Goal: Information Seeking & Learning: Learn about a topic

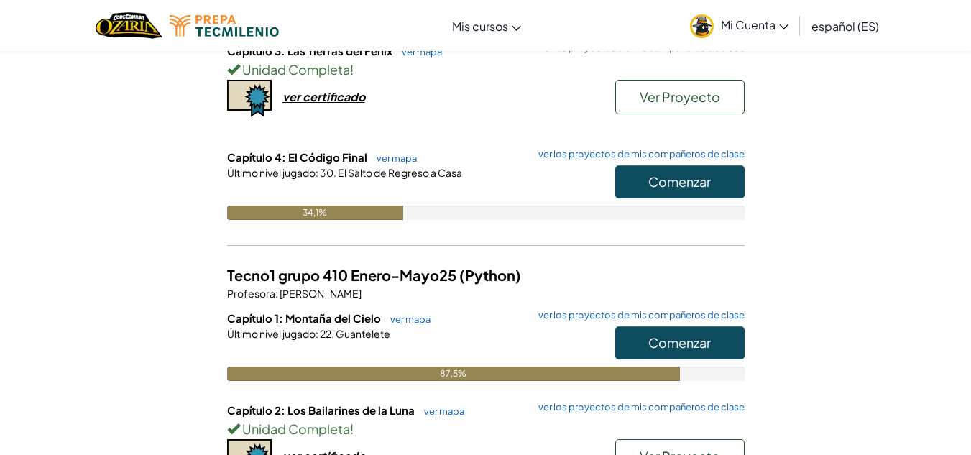
scroll to position [273, 0]
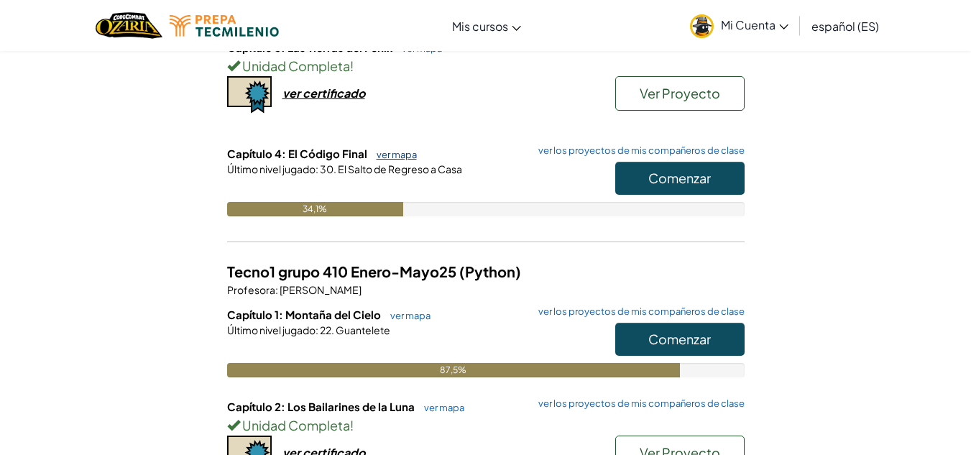
click at [400, 151] on font "ver mapa" at bounding box center [397, 155] width 40 height 12
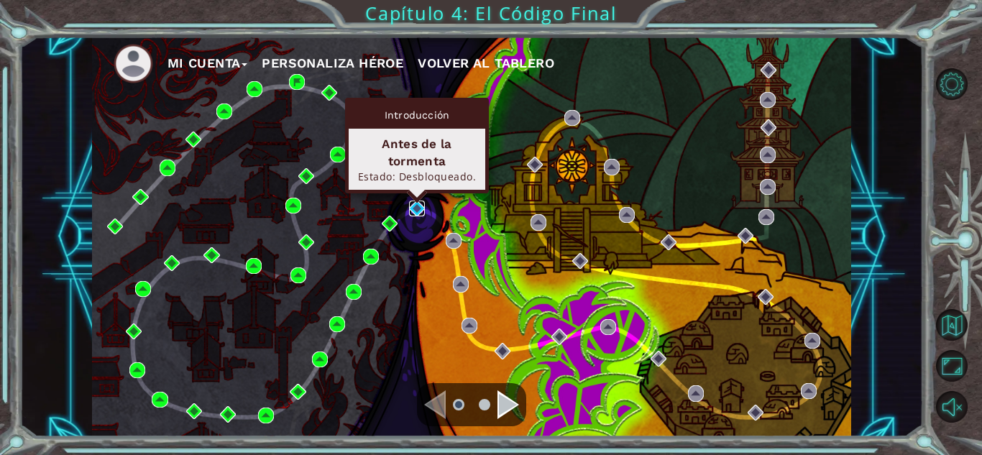
click at [420, 209] on img at bounding box center [417, 209] width 16 height 16
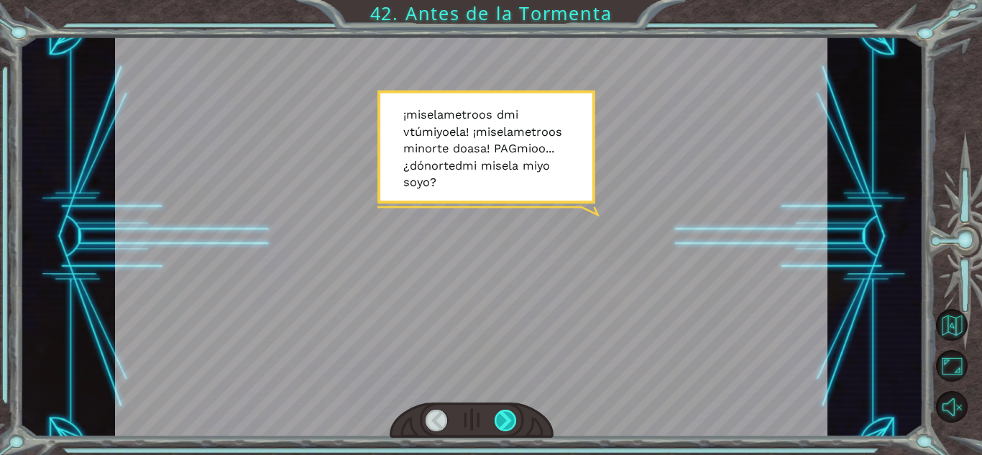
click at [507, 417] on div at bounding box center [506, 421] width 22 height 22
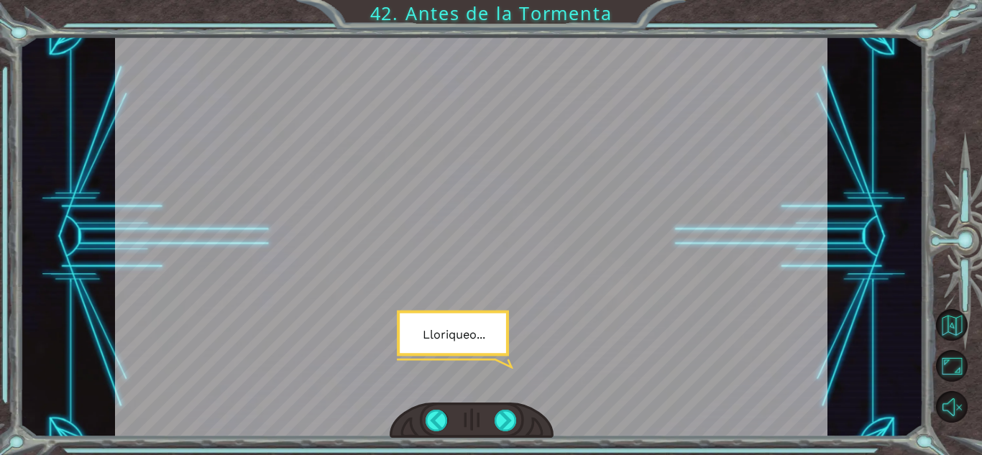
click at [702, 156] on div at bounding box center [471, 237] width 713 height 400
click at [515, 429] on div at bounding box center [506, 421] width 22 height 22
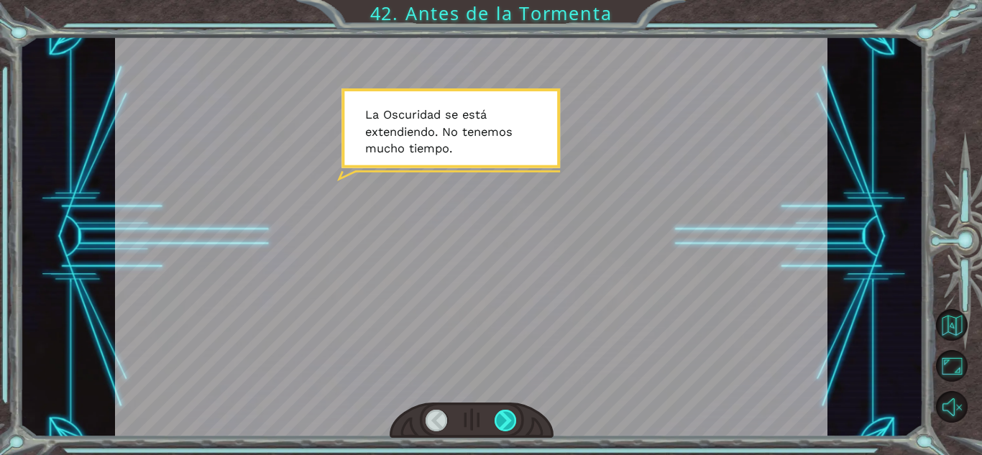
click at [515, 429] on div at bounding box center [506, 421] width 22 height 22
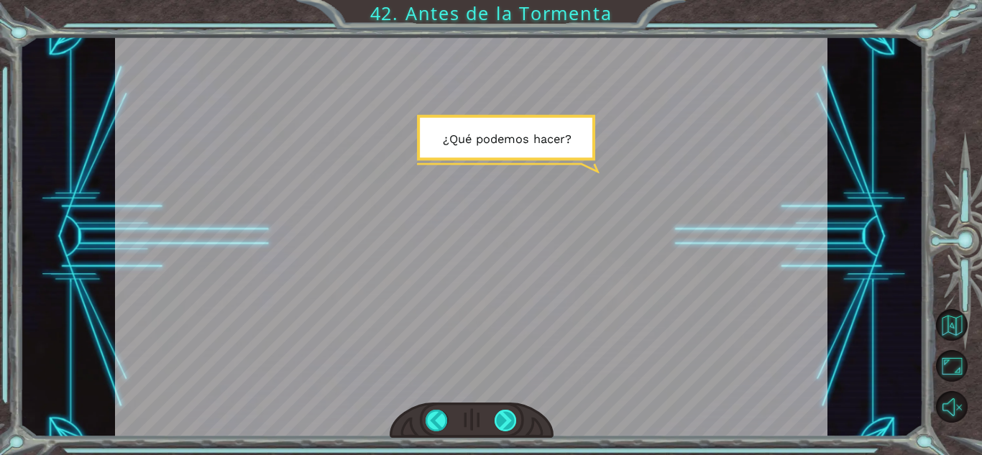
click at [515, 429] on div at bounding box center [506, 421] width 22 height 22
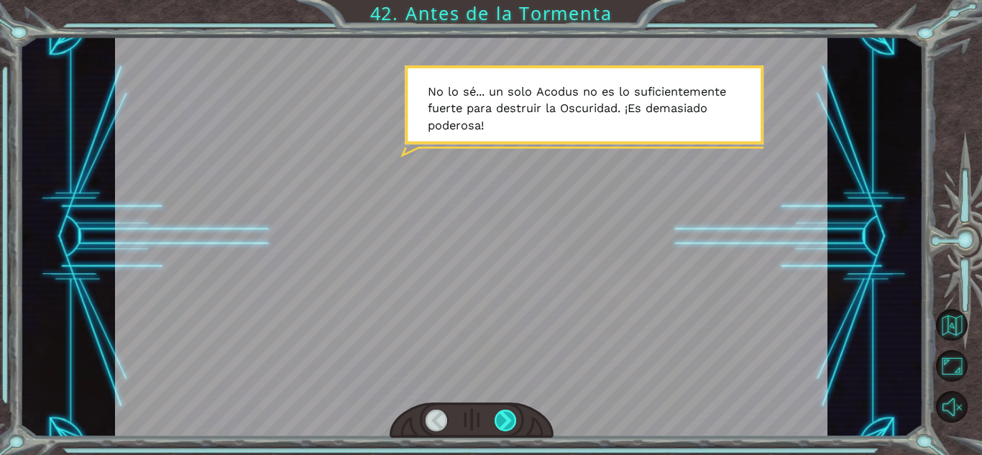
click at [515, 429] on div at bounding box center [506, 421] width 22 height 22
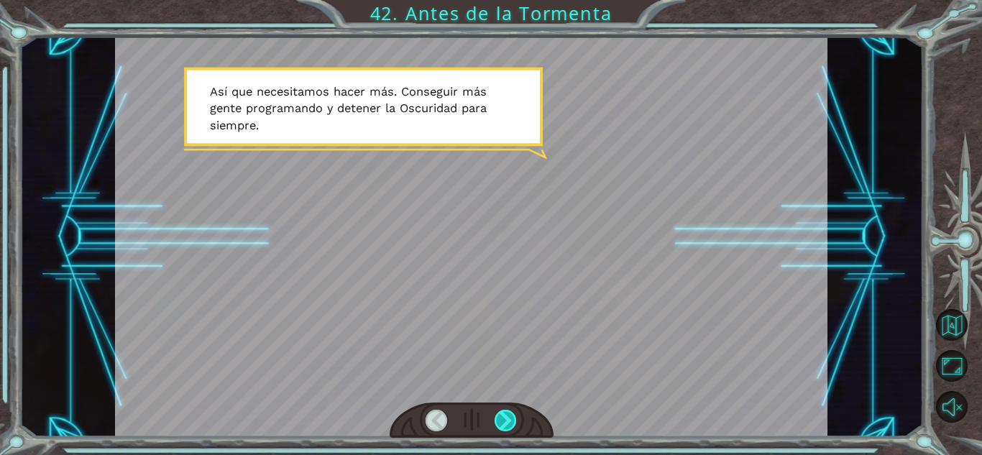
click at [515, 429] on div at bounding box center [506, 421] width 22 height 22
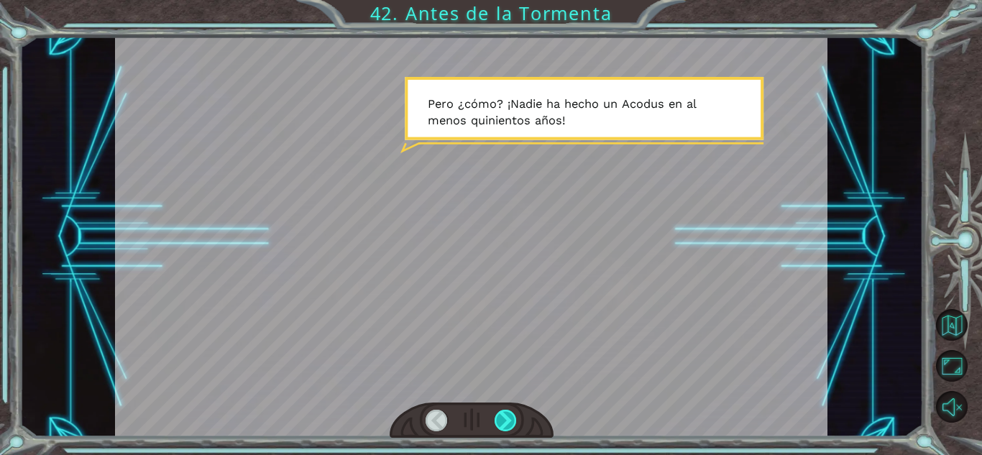
click at [515, 429] on div at bounding box center [506, 421] width 22 height 22
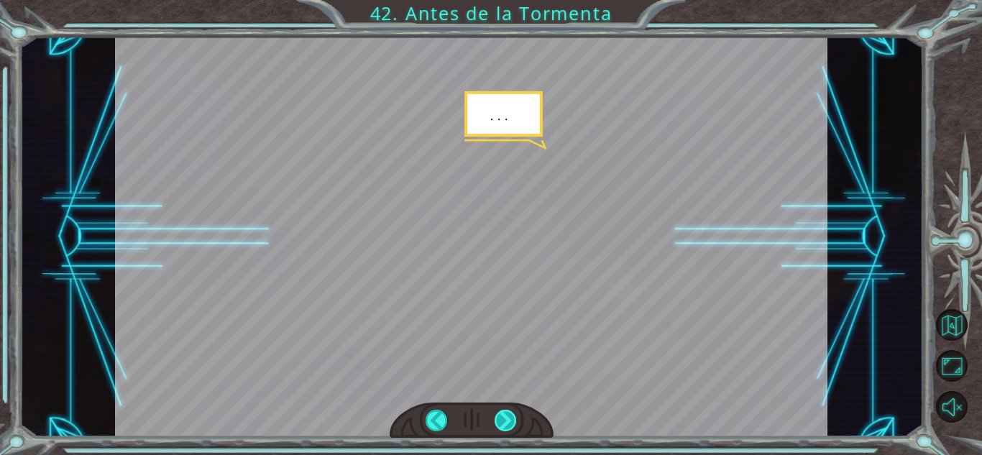
click at [515, 429] on div at bounding box center [506, 421] width 22 height 22
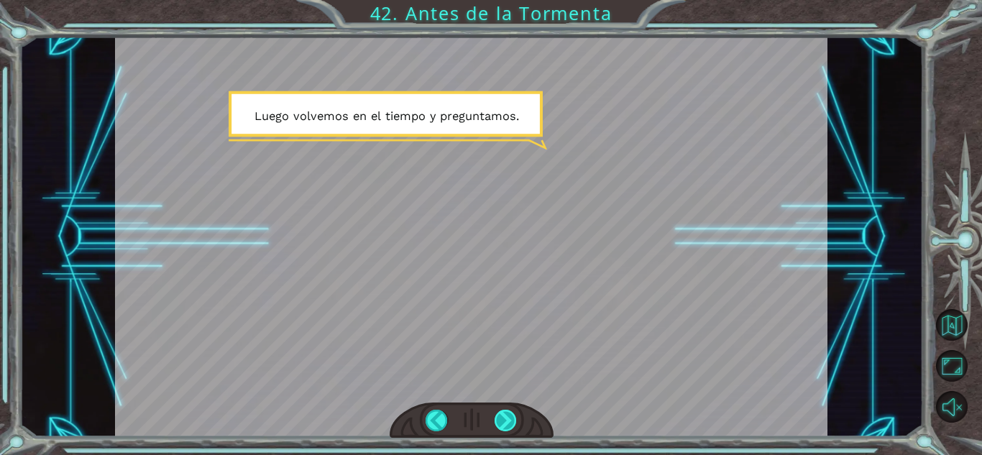
click at [498, 421] on div at bounding box center [506, 421] width 22 height 22
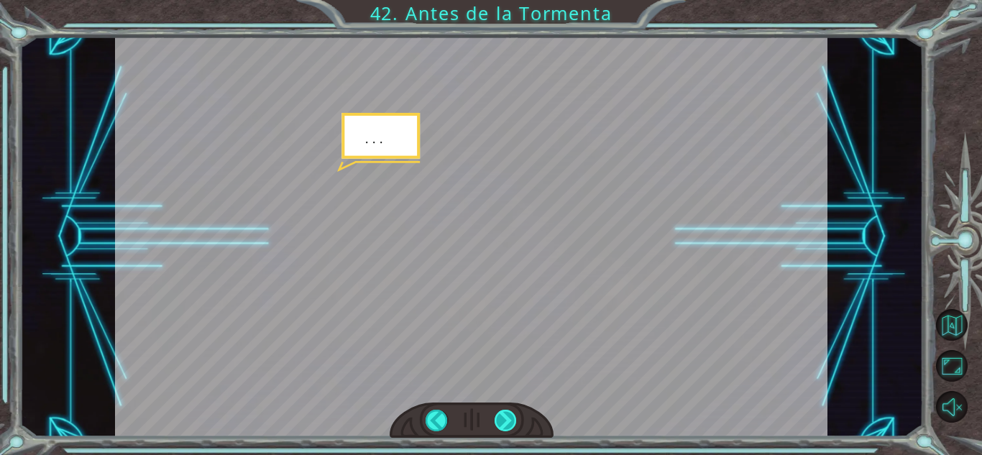
click at [498, 421] on div at bounding box center [506, 421] width 22 height 22
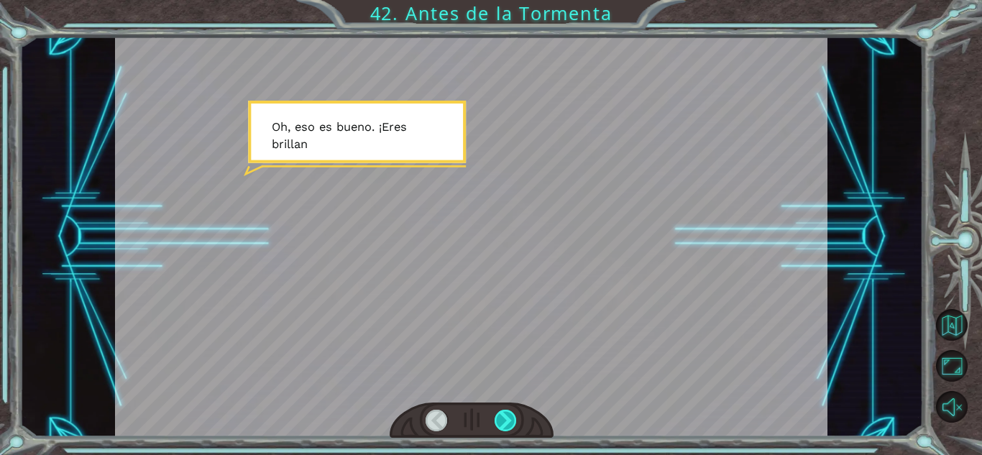
click at [498, 421] on div at bounding box center [506, 421] width 22 height 22
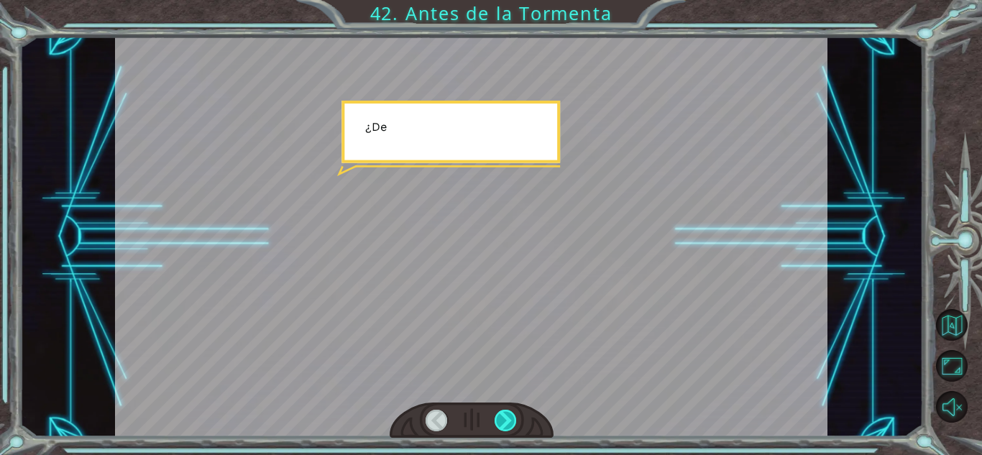
click at [498, 421] on div at bounding box center [506, 421] width 22 height 22
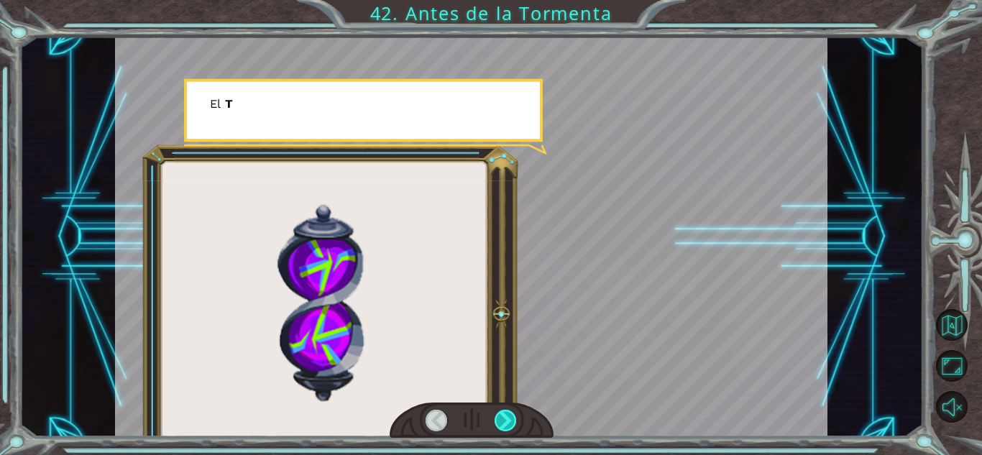
click at [498, 421] on div at bounding box center [506, 421] width 22 height 22
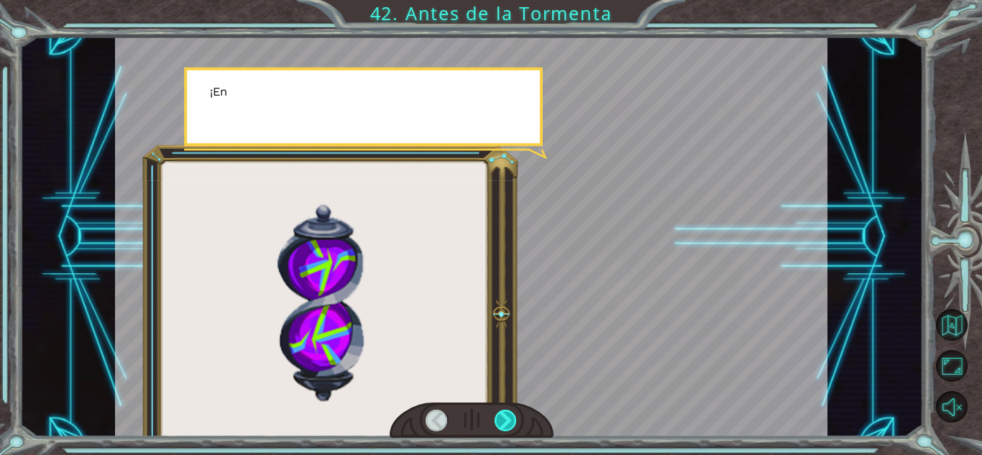
click at [498, 421] on div at bounding box center [506, 421] width 22 height 22
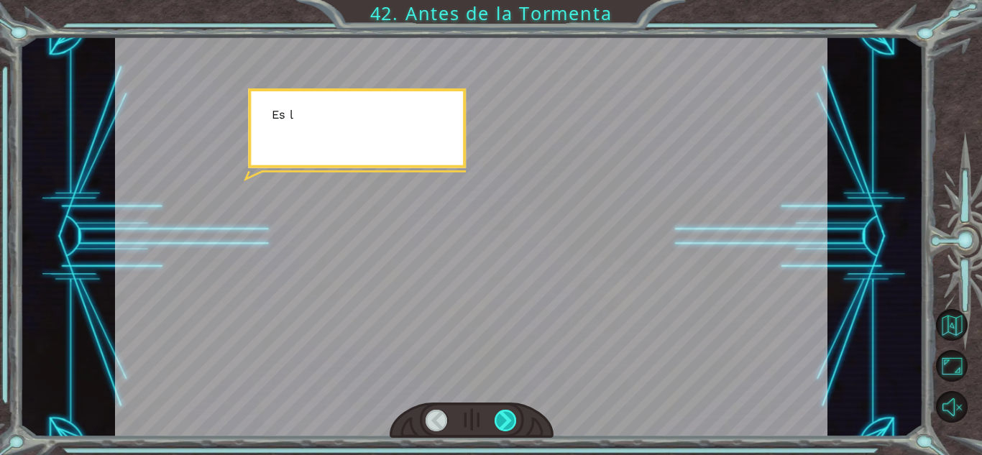
click at [498, 421] on div at bounding box center [506, 421] width 22 height 22
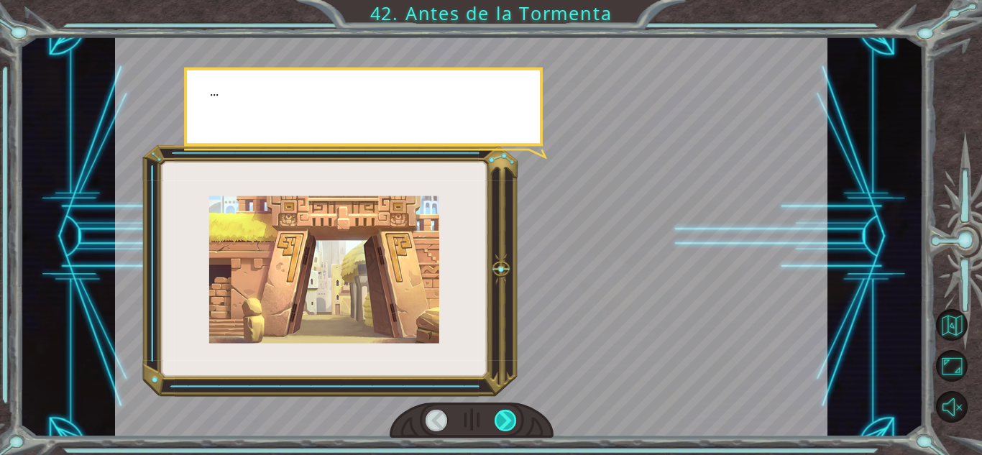
click at [498, 421] on div at bounding box center [506, 421] width 22 height 22
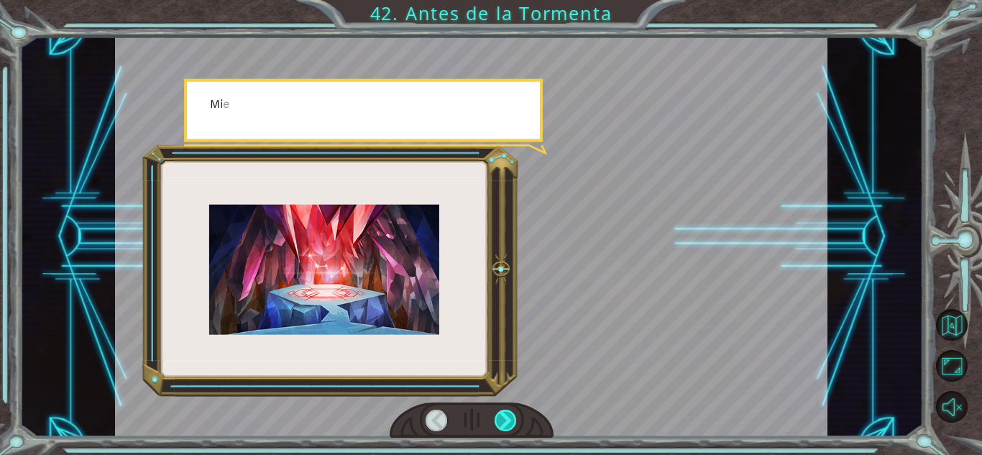
click at [498, 421] on div at bounding box center [506, 421] width 22 height 22
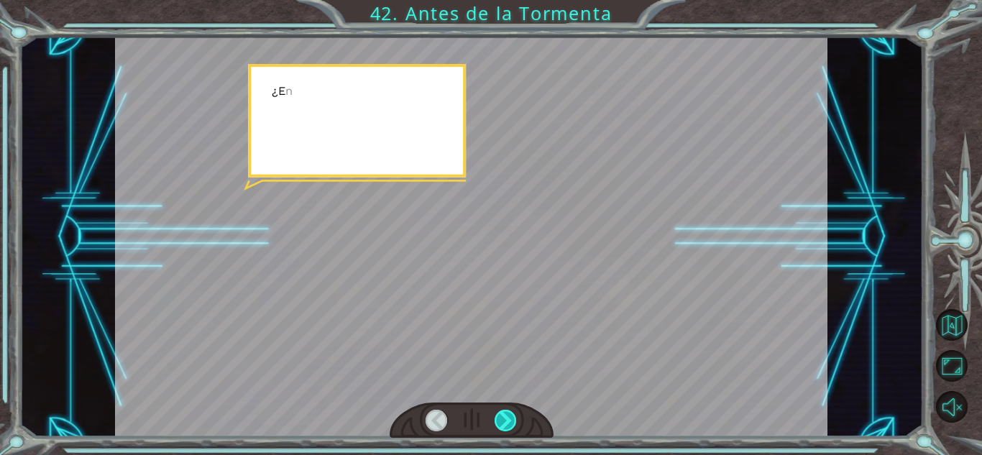
click at [498, 421] on div at bounding box center [506, 421] width 22 height 22
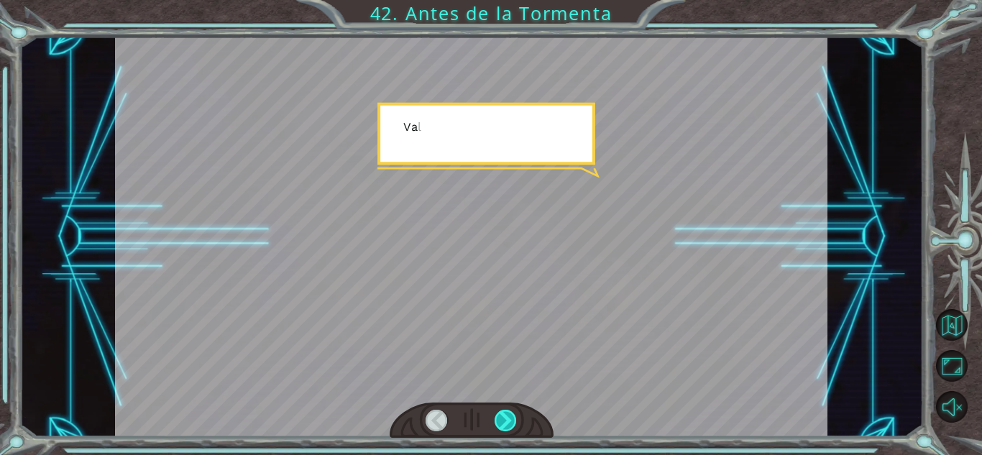
click at [498, 421] on div at bounding box center [506, 421] width 22 height 22
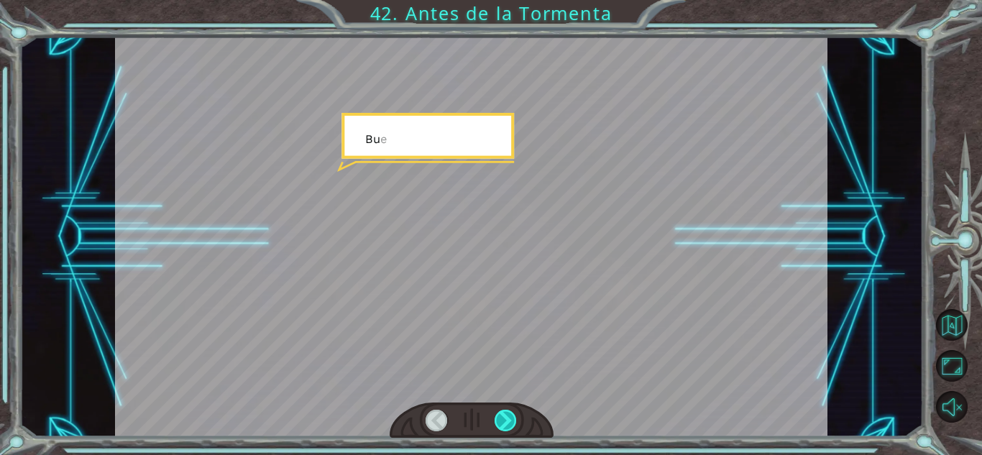
click at [498, 421] on div at bounding box center [506, 421] width 22 height 22
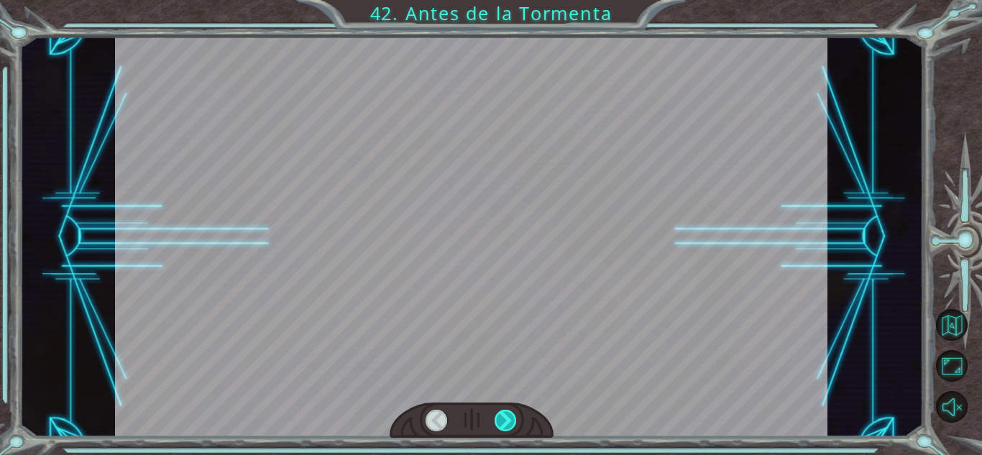
click at [498, 421] on div at bounding box center [506, 421] width 22 height 22
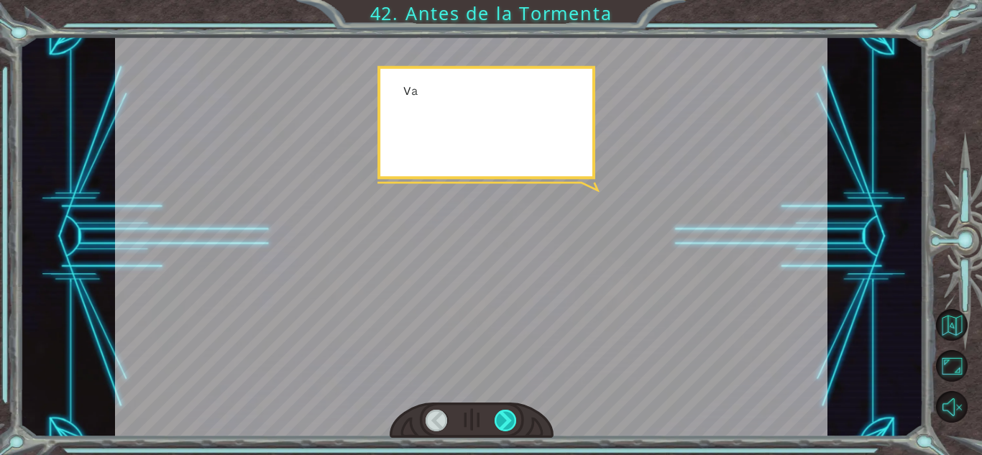
click at [498, 421] on div at bounding box center [506, 421] width 22 height 22
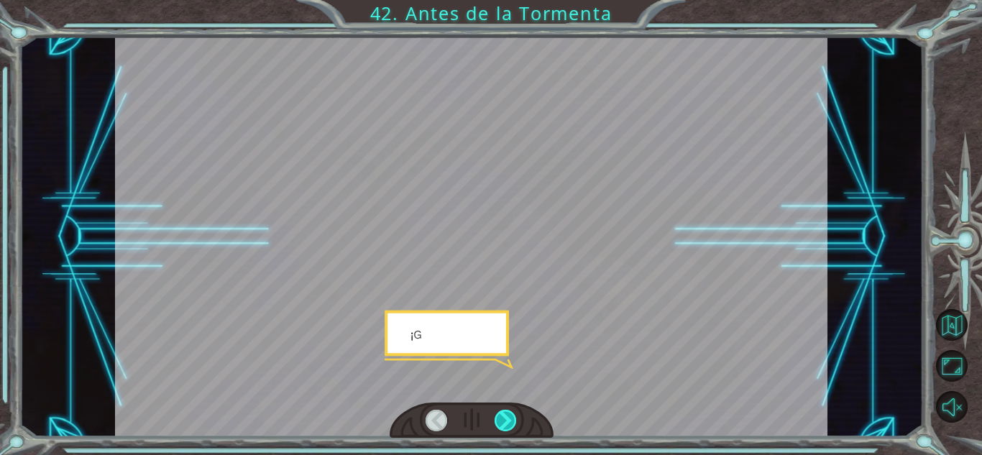
click at [498, 421] on div at bounding box center [506, 421] width 22 height 22
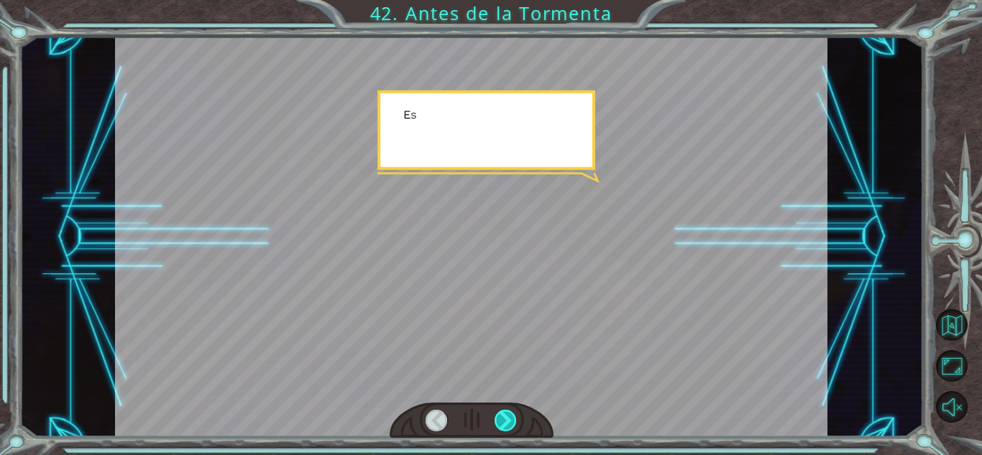
click at [498, 421] on div at bounding box center [506, 421] width 22 height 22
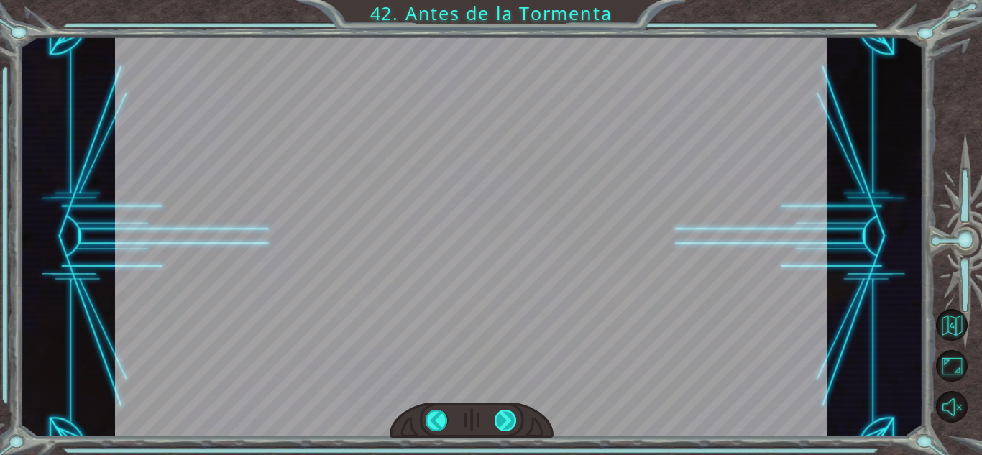
click at [498, 0] on div "¡ E s t a m o s d e v u e l t a ! ¡ E s t a m o s e n c a s a ! P e r o . . . ¿…" at bounding box center [491, 0] width 982 height 0
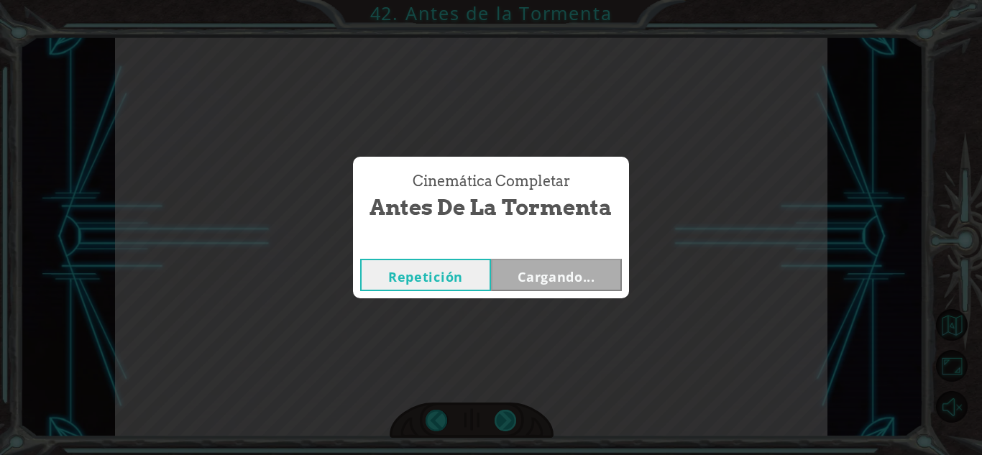
click at [498, 421] on div "Cinemática Completar Antes de la Tormenta Repetición Cargando..." at bounding box center [491, 227] width 982 height 455
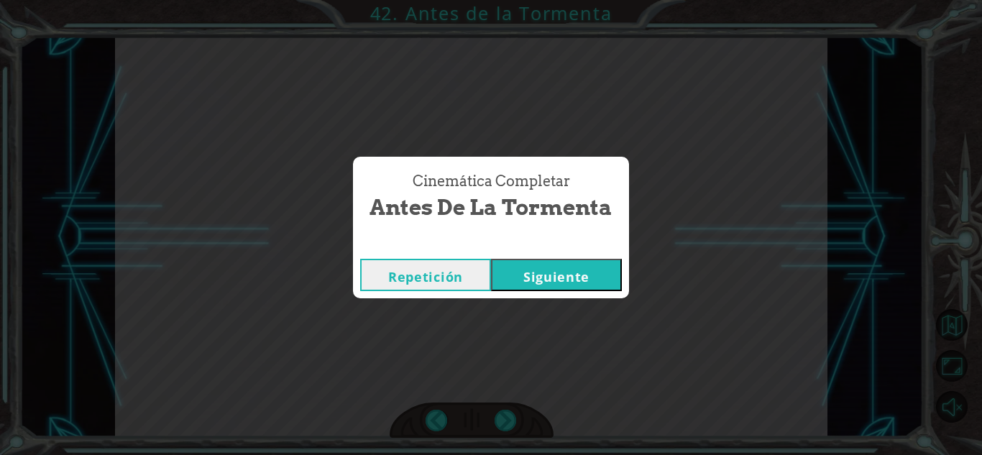
drag, startPoint x: 498, startPoint y: 421, endPoint x: 575, endPoint y: 292, distance: 149.9
click at [575, 292] on div "Cinemática Completar Antes de la Tormenta Repetición [GEOGRAPHIC_DATA]" at bounding box center [491, 227] width 982 height 455
click at [607, 252] on div "Repetición [GEOGRAPHIC_DATA]" at bounding box center [491, 275] width 276 height 47
click at [603, 278] on button "Siguiente" at bounding box center [556, 275] width 131 height 32
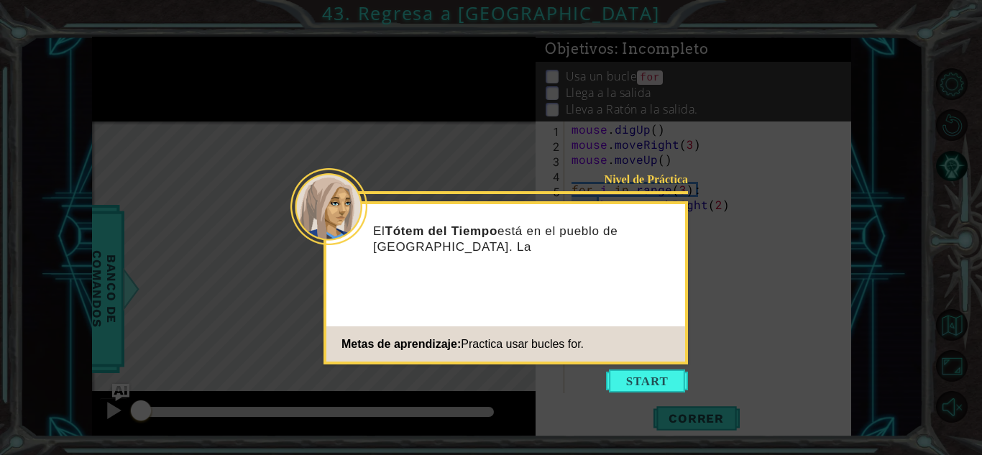
click at [649, 362] on div "Nivel de Práctica El Tótem del Tiempo está en el pueblo de [GEOGRAPHIC_DATA]. L…" at bounding box center [506, 282] width 365 height 163
click at [647, 372] on button "Start" at bounding box center [647, 381] width 82 height 23
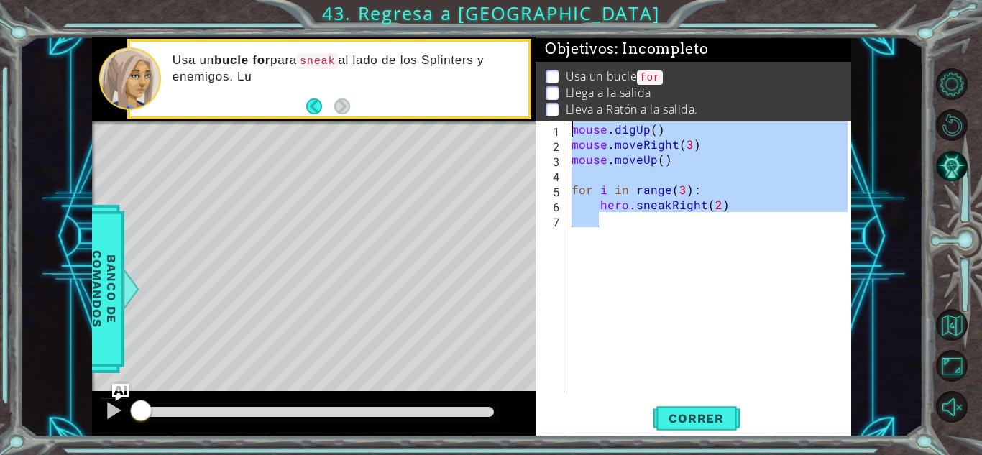
drag, startPoint x: 667, startPoint y: 247, endPoint x: 536, endPoint y: 95, distance: 200.4
click at [536, 95] on div "Objetivos : Incompleto Usa un bucle for Llega a la salida Lleva a Ratón a la sa…" at bounding box center [694, 237] width 316 height 400
click at [613, 198] on div "mouse . digUp ( ) mouse . moveRight ( 3 ) mouse . moveUp ( ) for i in range ( 3…" at bounding box center [708, 258] width 279 height 272
type textarea "hero.sneakRight(2)"
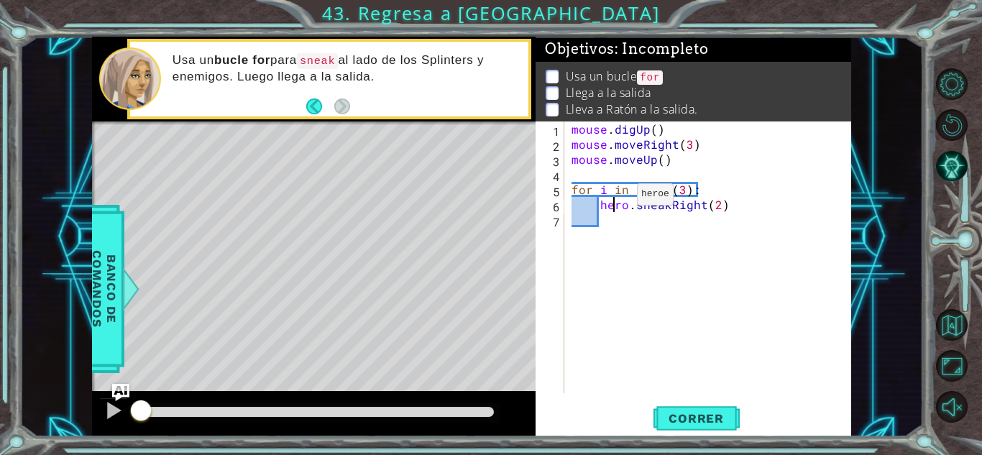
click at [613, 198] on div "mouse . digUp ( ) mouse . moveRight ( 3 ) mouse . moveUp ( ) for i in range ( 3…" at bounding box center [712, 273] width 286 height 302
click at [622, 204] on div "mouse . digUp ( ) mouse . moveRight ( 3 ) mouse . moveUp ( ) for i in range ( 3…" at bounding box center [712, 273] width 286 height 302
click at [687, 232] on div "mouse . digUp ( ) mouse . moveRight ( 3 ) mouse . moveUp ( ) for i in range ( 3…" at bounding box center [712, 273] width 286 height 302
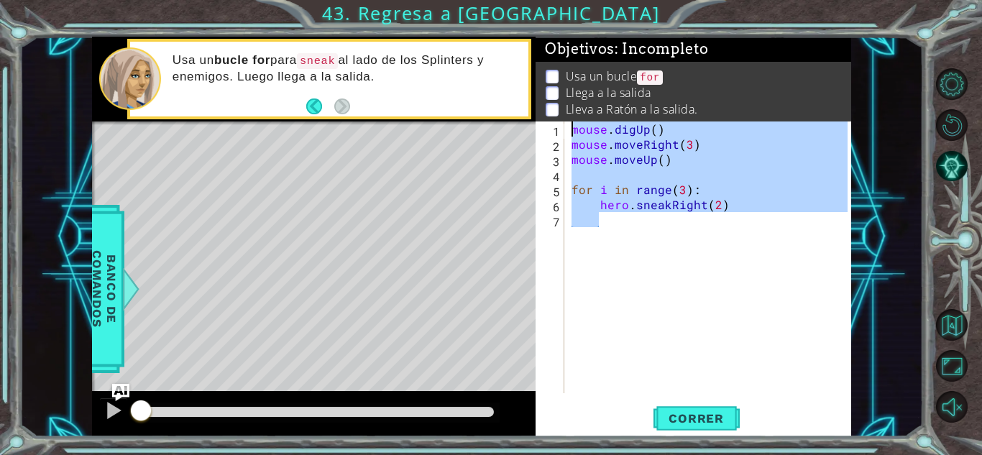
drag, startPoint x: 687, startPoint y: 232, endPoint x: 472, endPoint y: -9, distance: 322.4
click at [472, 0] on html "1 ההההההההההההההההההההההההההההההההההההההההההההההההההההההההההההההההההההההההההההה…" at bounding box center [491, 227] width 982 height 455
type textarea "mouse.digUp() mouse.moveRight(3)"
click at [663, 227] on div "mouse . digUp ( ) mouse . moveRight ( 3 ) mouse . moveUp ( ) for i in range ( 3…" at bounding box center [708, 258] width 279 height 272
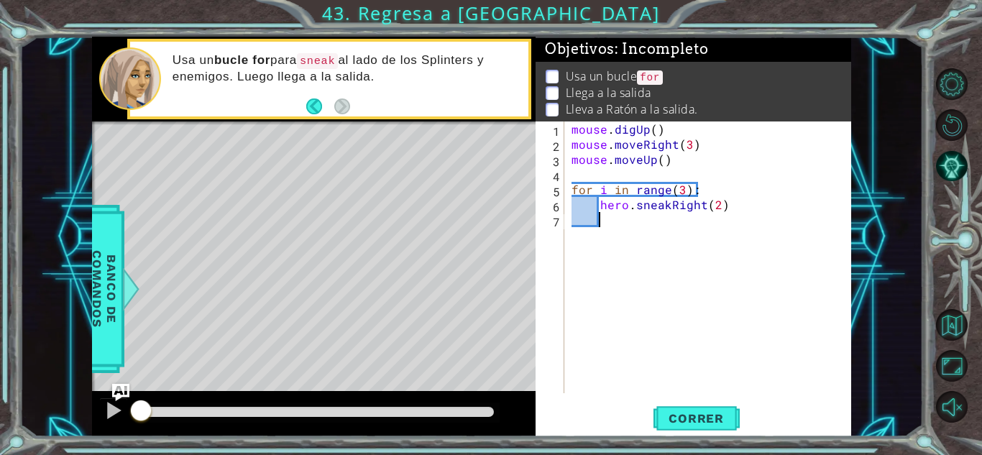
click at [713, 435] on div "1 2 3 4 5 6 7 mouse . digUp ( ) mouse . moveRight ( 3 ) mouse . moveUp ( ) for …" at bounding box center [694, 279] width 316 height 315
click at [713, 429] on button "Correr" at bounding box center [697, 419] width 86 height 32
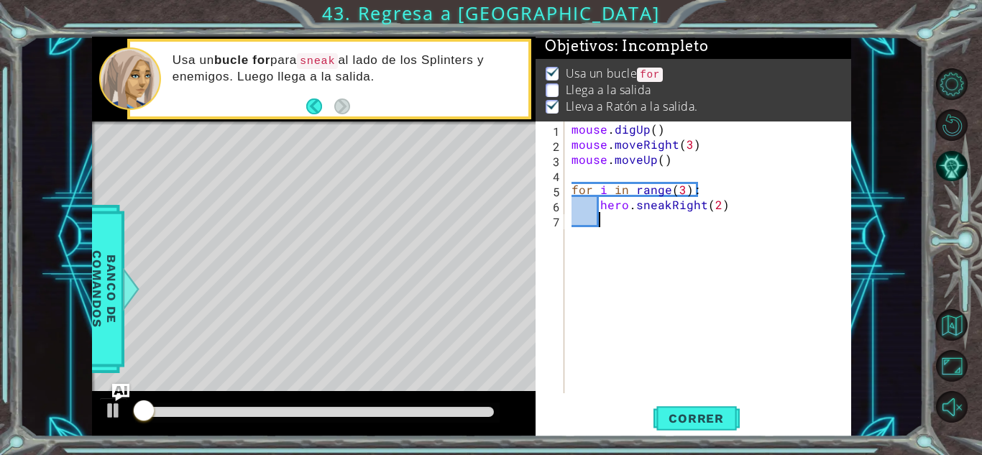
scroll to position [11, 0]
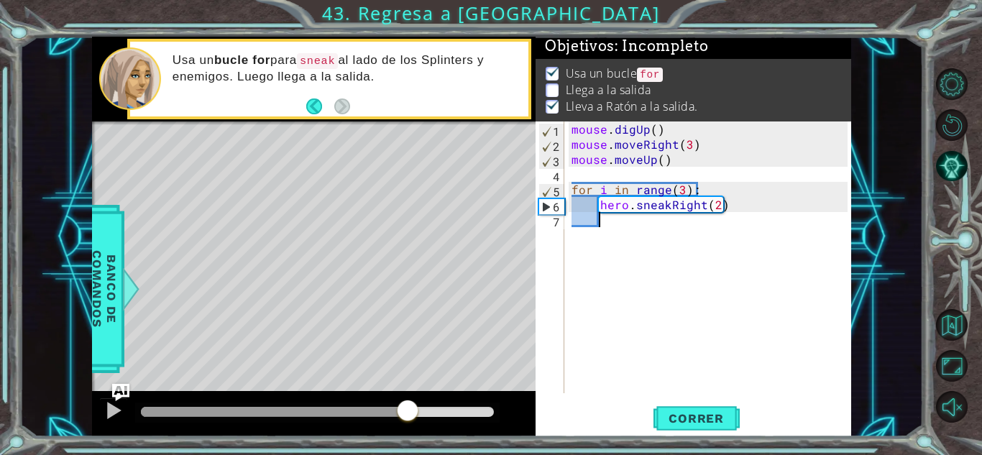
drag, startPoint x: 328, startPoint y: 416, endPoint x: 454, endPoint y: 489, distance: 145.9
click at [454, 454] on html "1 ההההההההההההההההההההההההההההההההההההההההההההההההההההההההההההההההההההההההההההה…" at bounding box center [491, 227] width 982 height 455
click at [955, 175] on button "Pista AI" at bounding box center [952, 166] width 32 height 32
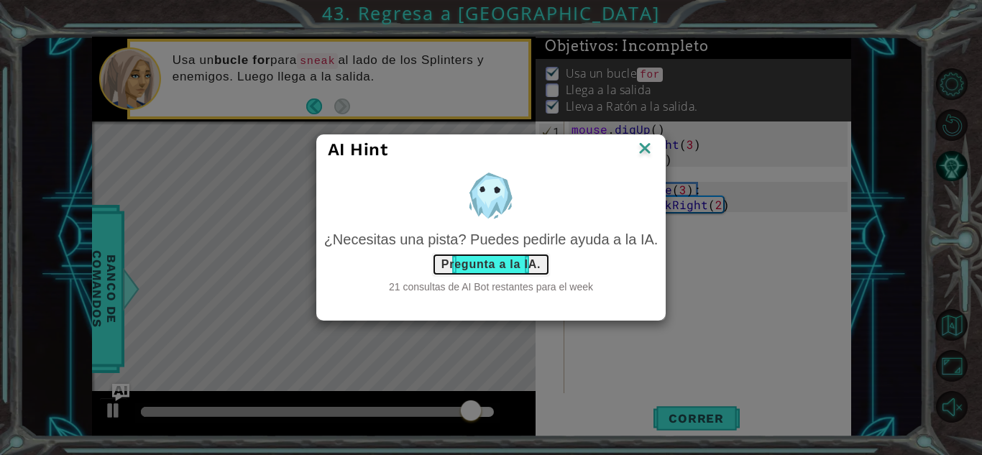
click at [536, 269] on button "Pregunta a la IA." at bounding box center [491, 264] width 118 height 23
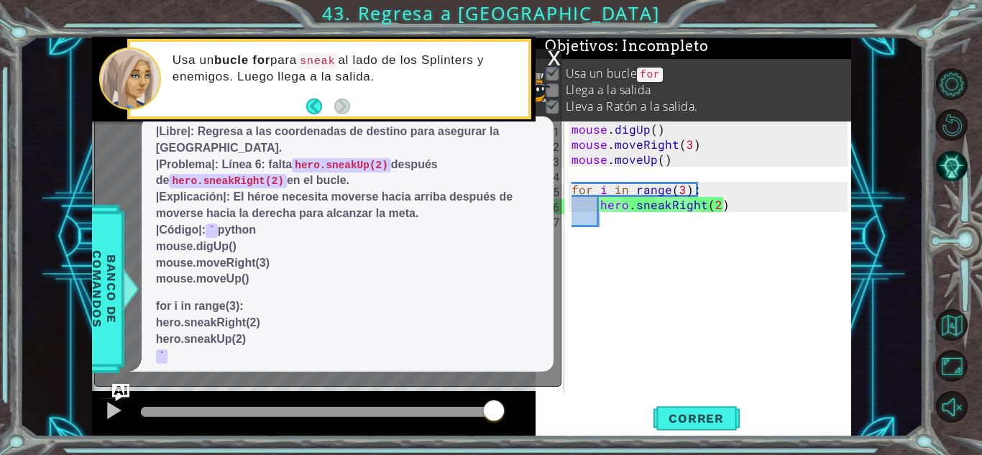
drag, startPoint x: 201, startPoint y: 311, endPoint x: 243, endPoint y: 331, distance: 46.6
click at [243, 331] on p "for i in range(3): hero.sneakRight(2) hero.sneakUp(2) `" at bounding box center [347, 330] width 383 height 65
type textarea "hero.sneakRight(2)"
drag, startPoint x: 602, startPoint y: 205, endPoint x: 775, endPoint y: 209, distance: 173.3
click at [775, 209] on div "mouse . digUp ( ) mouse . moveRight ( 3 ) mouse . moveUp ( ) for i in range ( 3…" at bounding box center [712, 273] width 286 height 302
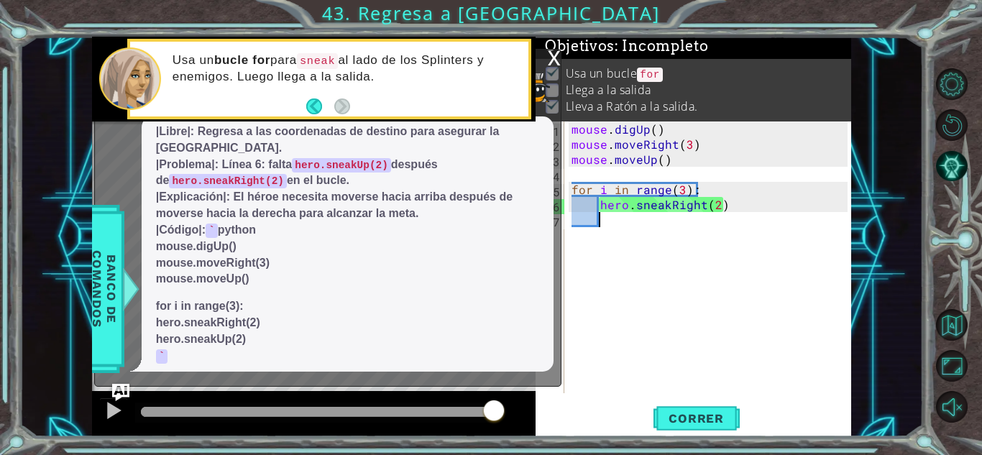
click at [694, 256] on div "mouse . digUp ( ) mouse . moveRight ( 3 ) mouse . moveUp ( ) for i in range ( 3…" at bounding box center [712, 273] width 286 height 302
paste textarea "hero.sneakRight(2)"
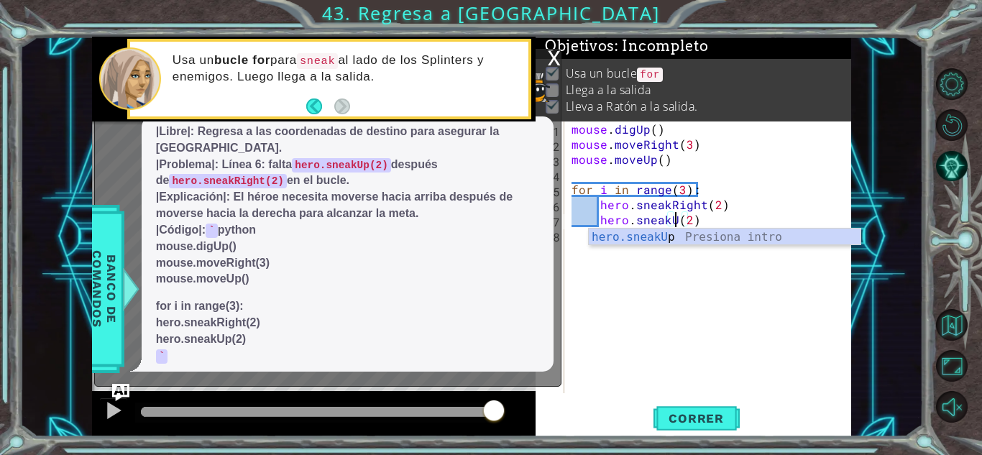
scroll to position [0, 6]
type textarea "hero.sneakUp(2)"
click at [683, 254] on div "mouse . digUp ( ) mouse . moveRight ( 3 ) mouse . moveUp ( ) for i in range ( 3…" at bounding box center [712, 273] width 286 height 302
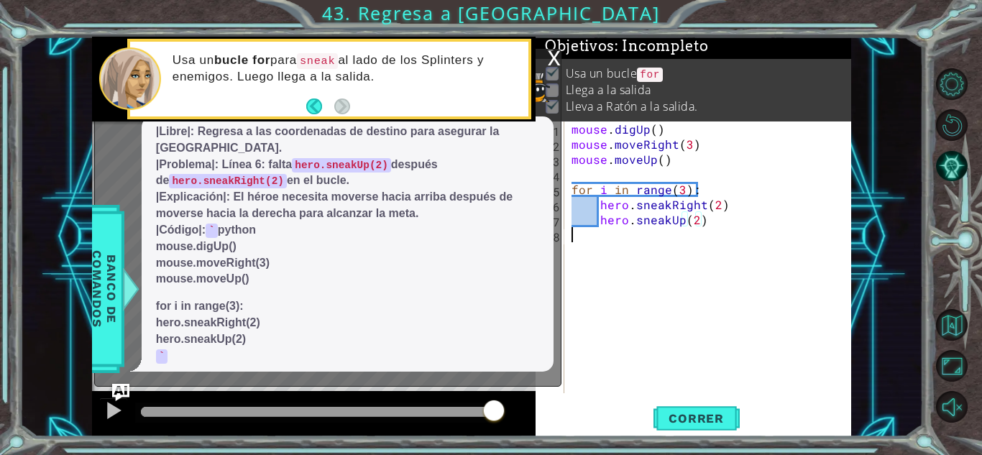
scroll to position [0, 0]
click at [662, 411] on span "Correr" at bounding box center [696, 418] width 84 height 14
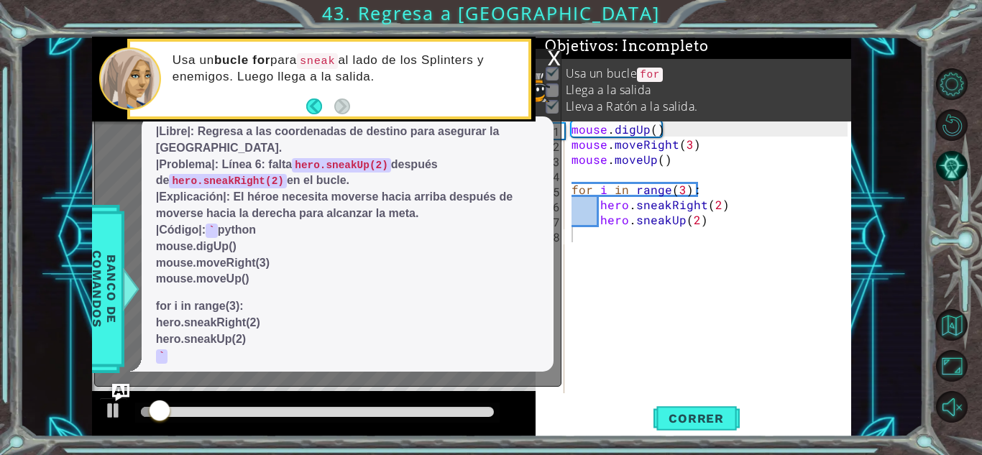
click at [551, 52] on div "x" at bounding box center [554, 57] width 13 height 14
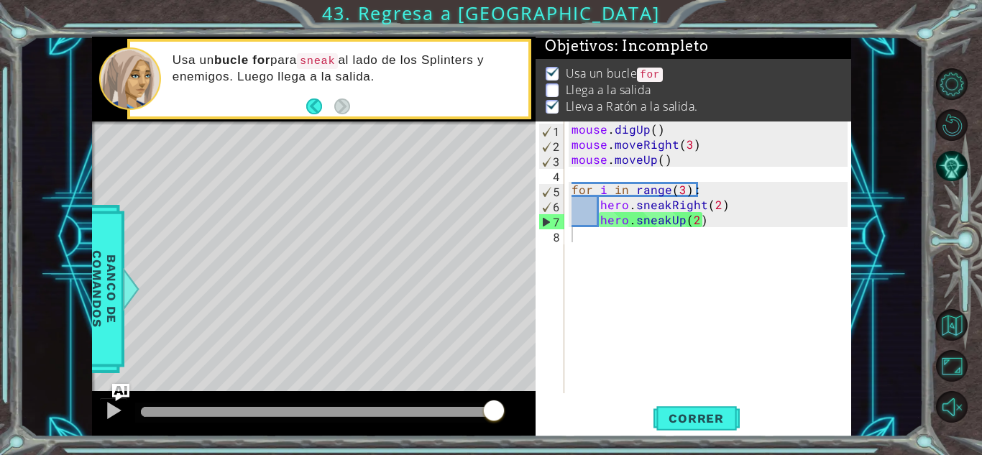
drag, startPoint x: 175, startPoint y: 408, endPoint x: 518, endPoint y: 488, distance: 351.4
click at [518, 454] on html "1 ההההההההההההההההההההההההההההההההההההההההההההההההההההההההההההההההההההההההההההה…" at bounding box center [491, 227] width 982 height 455
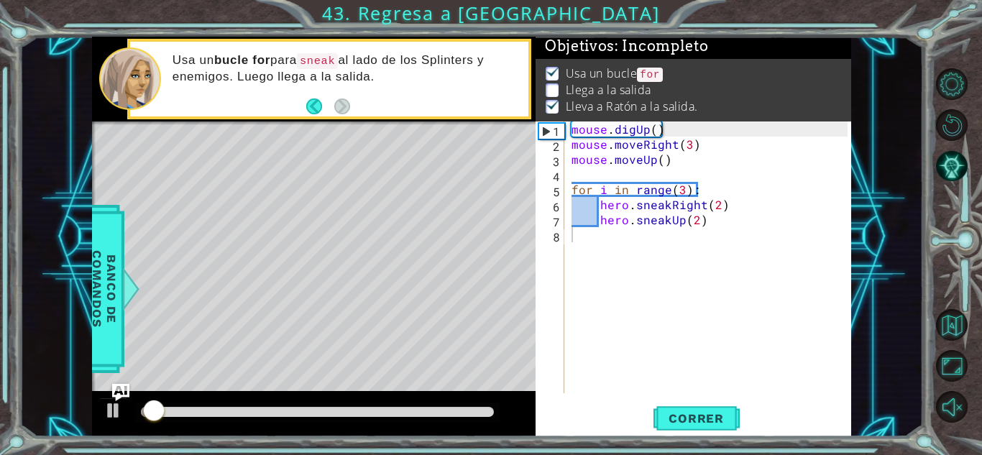
click at [702, 240] on div "mouse . digUp ( ) mouse . moveRight ( 3 ) mouse . moveUp ( ) for i in range ( 3…" at bounding box center [712, 273] width 286 height 302
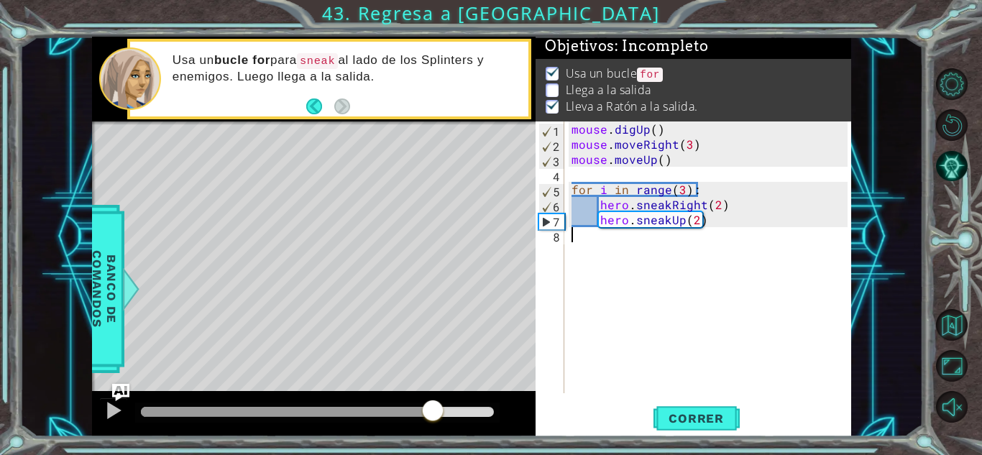
drag, startPoint x: 214, startPoint y: 420, endPoint x: 432, endPoint y: 417, distance: 217.9
click at [432, 417] on div at bounding box center [433, 412] width 26 height 26
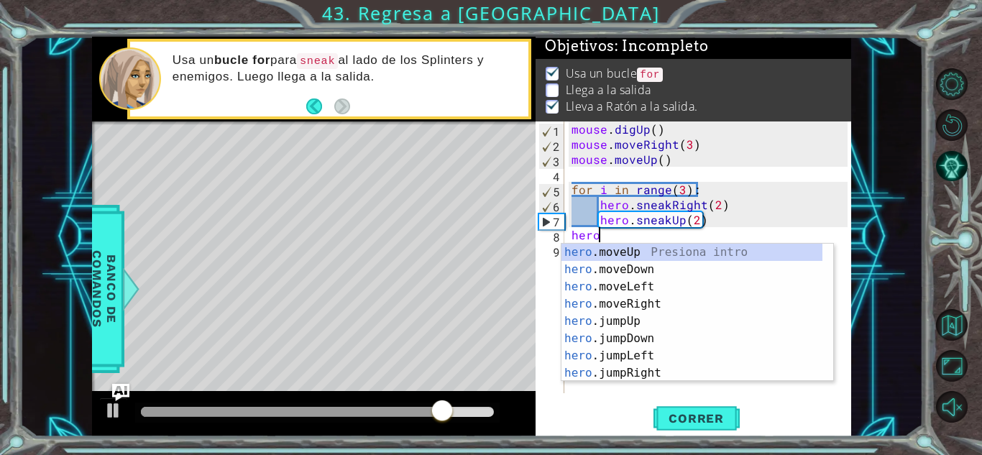
scroll to position [0, 1]
type textarea "hero.j"
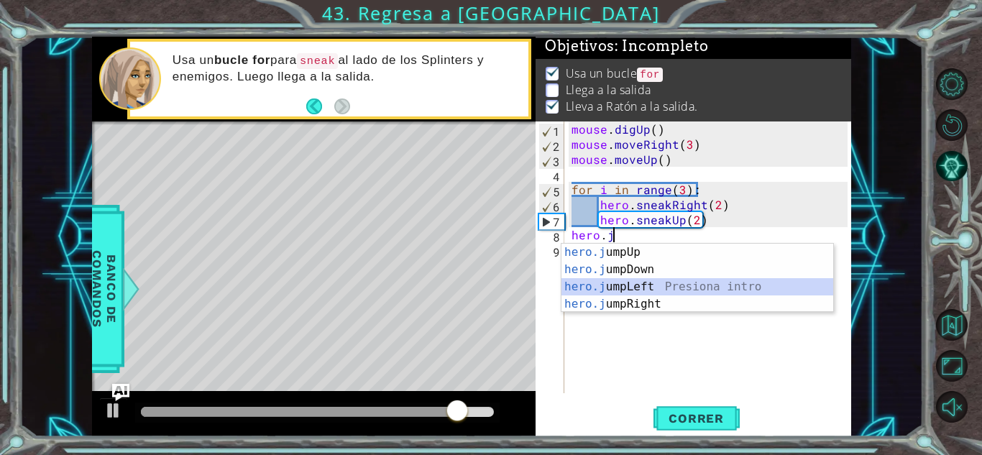
click at [615, 296] on div "hero.j umpUp Presiona intro hero.j umpDown Presiona intro hero.j umpLeft Presio…" at bounding box center [698, 296] width 272 height 104
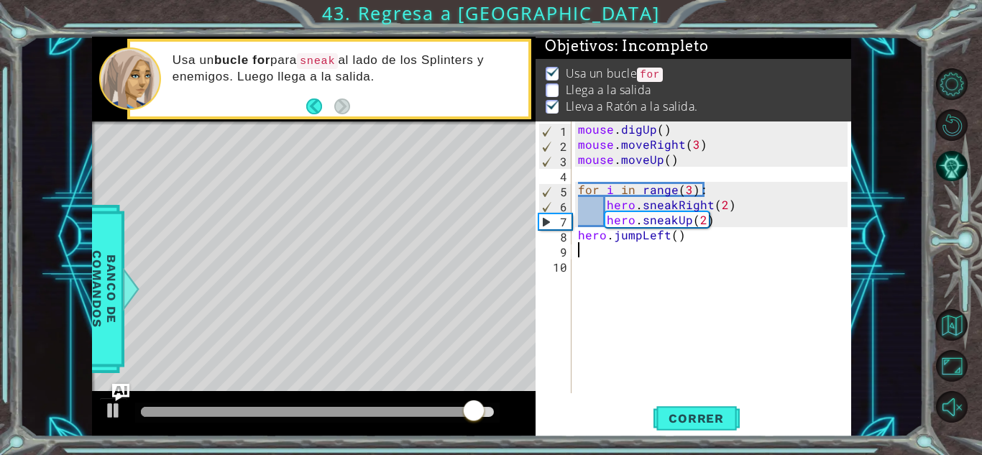
click at [581, 247] on div "mouse . digUp ( ) mouse . moveRight ( 3 ) mouse . moveUp ( ) for i in range ( 3…" at bounding box center [715, 273] width 280 height 302
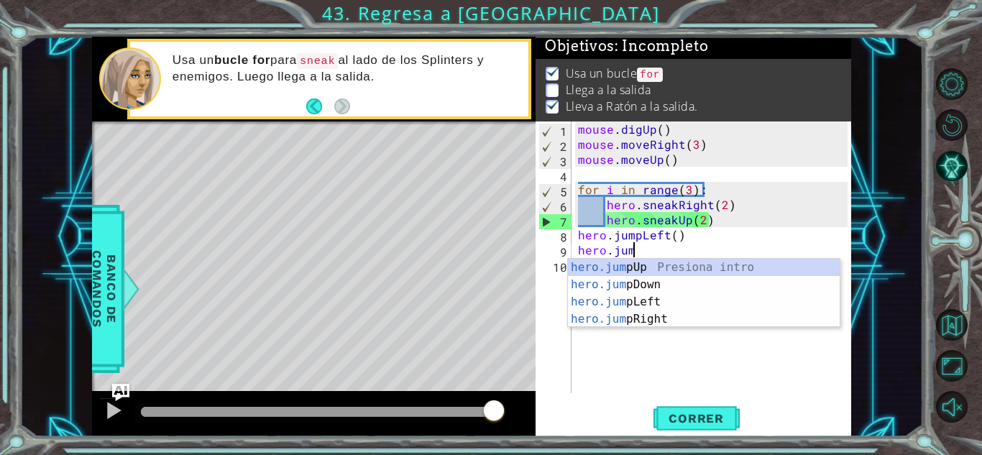
type textarea "hero.jump"
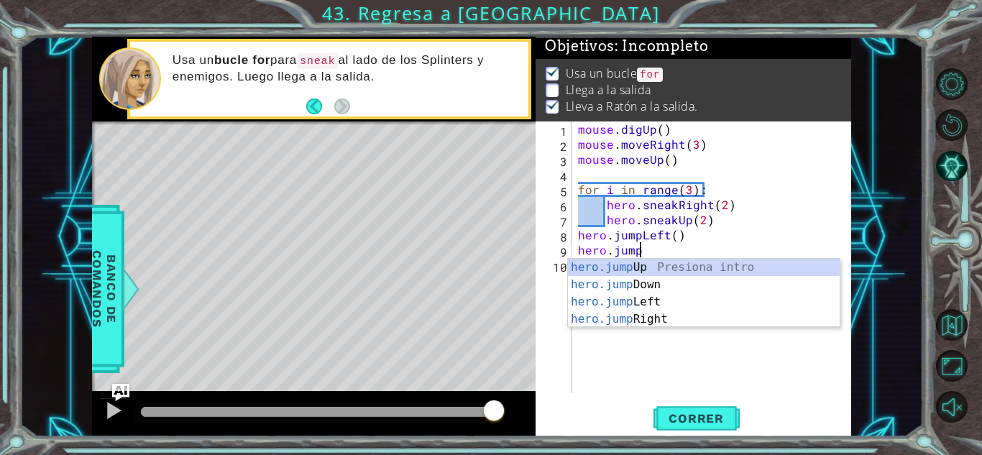
scroll to position [0, 3]
click at [608, 285] on div "hero.jump Up Presiona intro hero.jump Down Presiona intro hero.jump Left Presio…" at bounding box center [704, 311] width 272 height 104
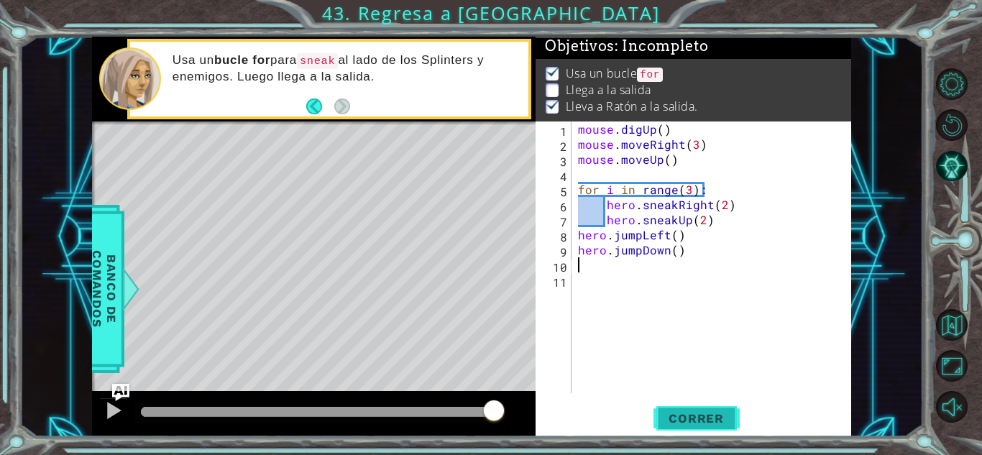
click at [669, 413] on span "Correr" at bounding box center [696, 418] width 84 height 14
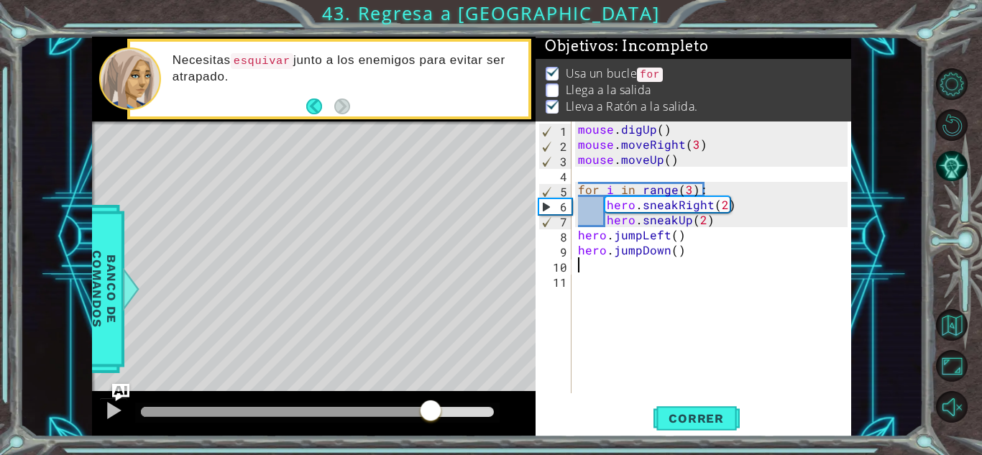
click at [429, 388] on div "methods hero moveUp() moveDown() moveLeft() moveRight() sneakUp() sneakDown() s…" at bounding box center [471, 237] width 759 height 400
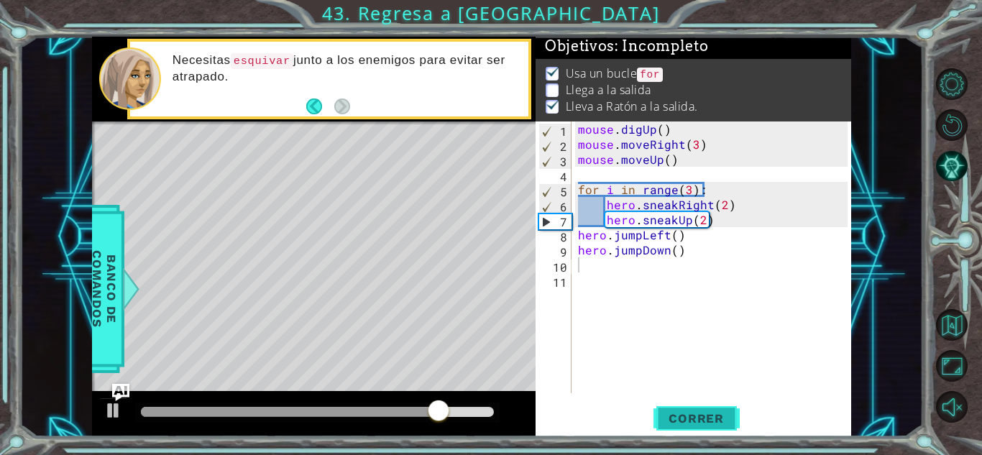
click at [679, 411] on span "Correr" at bounding box center [696, 418] width 84 height 14
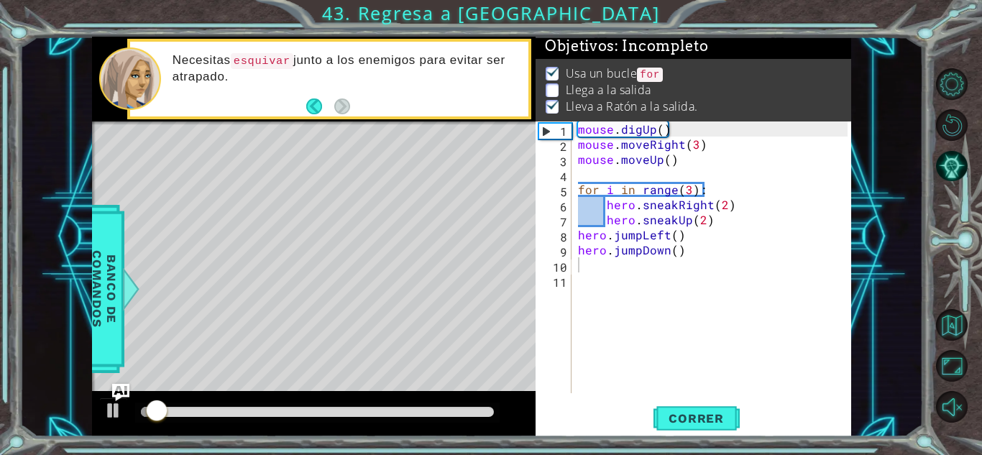
click at [166, 404] on div at bounding box center [317, 413] width 365 height 20
click at [664, 233] on div "mouse . digUp ( ) mouse . moveRight ( 3 ) mouse . moveUp ( ) for i in range ( 3…" at bounding box center [715, 273] width 280 height 302
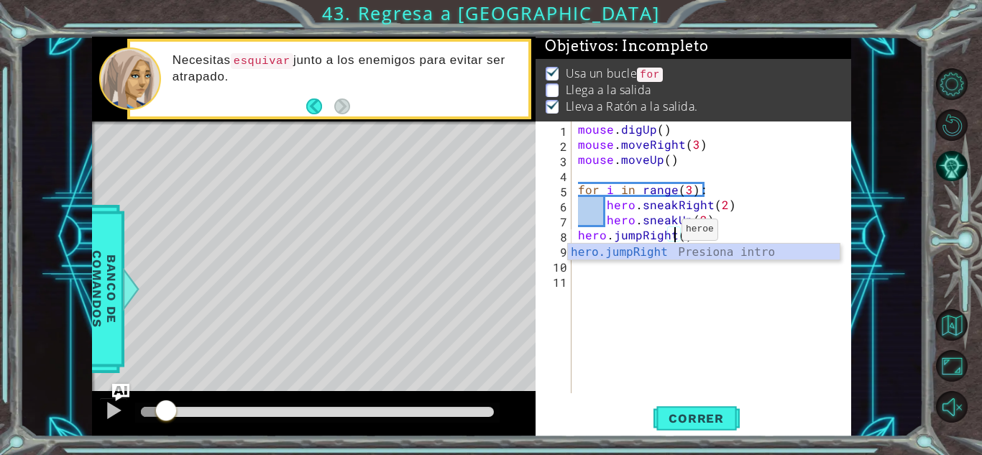
scroll to position [0, 6]
type textarea "hero.jumpRight()"
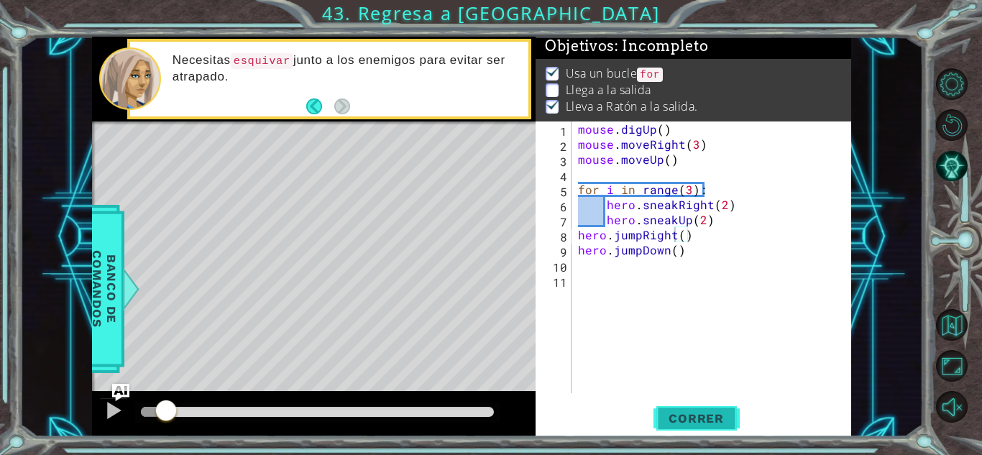
click at [690, 408] on button "Correr" at bounding box center [697, 419] width 86 height 32
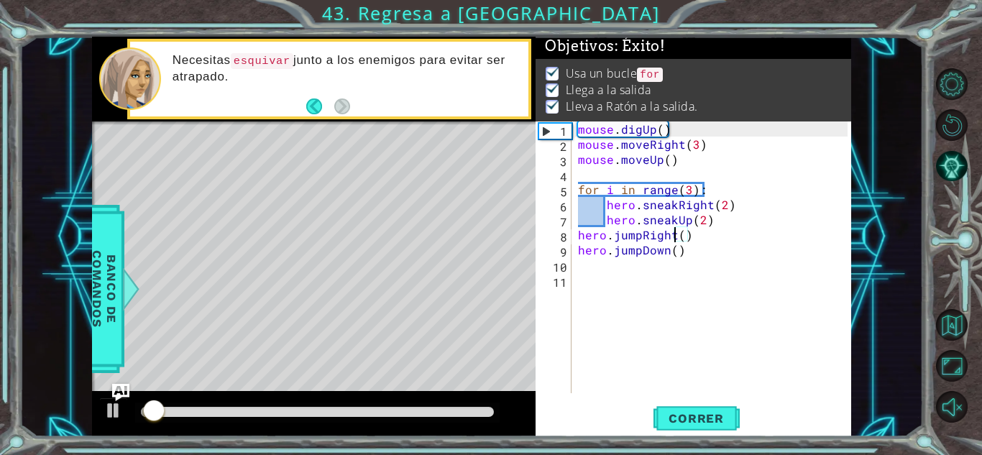
click at [648, 424] on div "Correr" at bounding box center [697, 419] width 316 height 32
click at [660, 430] on button "Correr" at bounding box center [697, 419] width 86 height 32
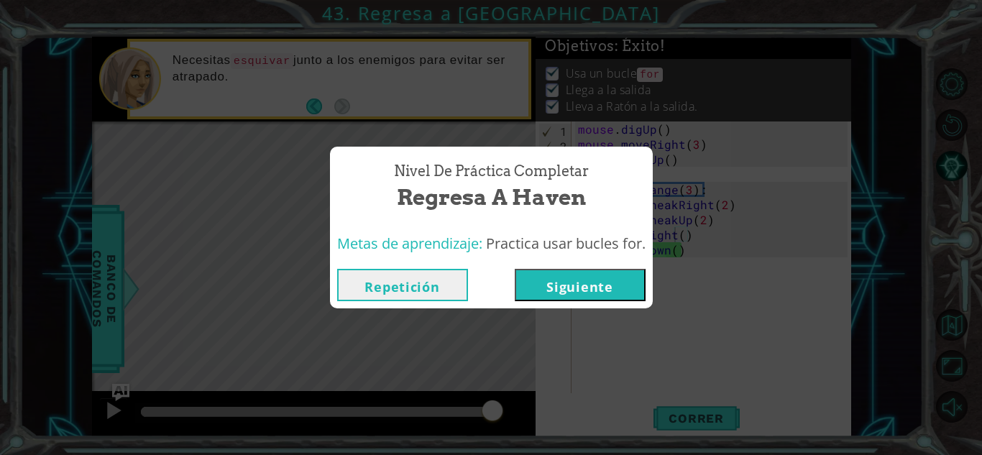
drag, startPoint x: 161, startPoint y: 406, endPoint x: 493, endPoint y: 414, distance: 331.6
click at [493, 414] on body "1 ההההההההההההההההההההההההההההההההההההההההההההההההההההההההההההההההההההההההההההה…" at bounding box center [491, 227] width 982 height 455
click at [618, 288] on button "Siguiente" at bounding box center [580, 285] width 131 height 32
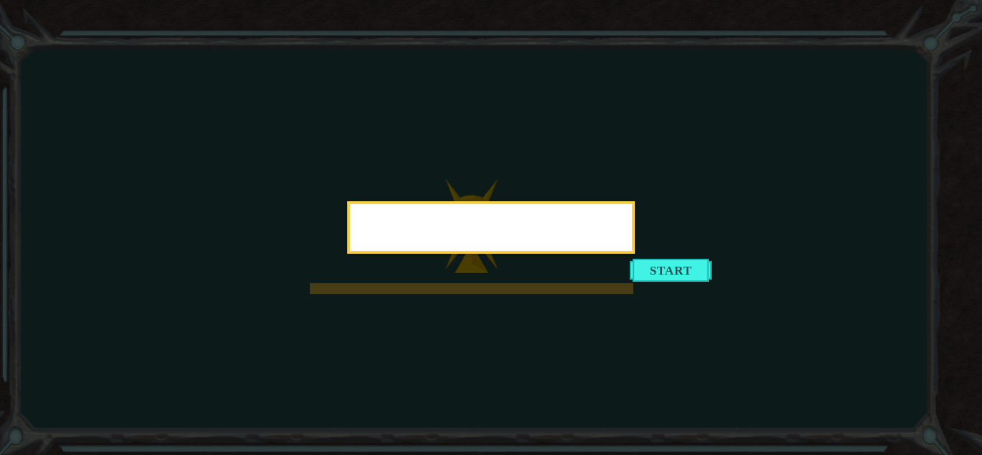
click at [689, 275] on icon at bounding box center [491, 227] width 982 height 455
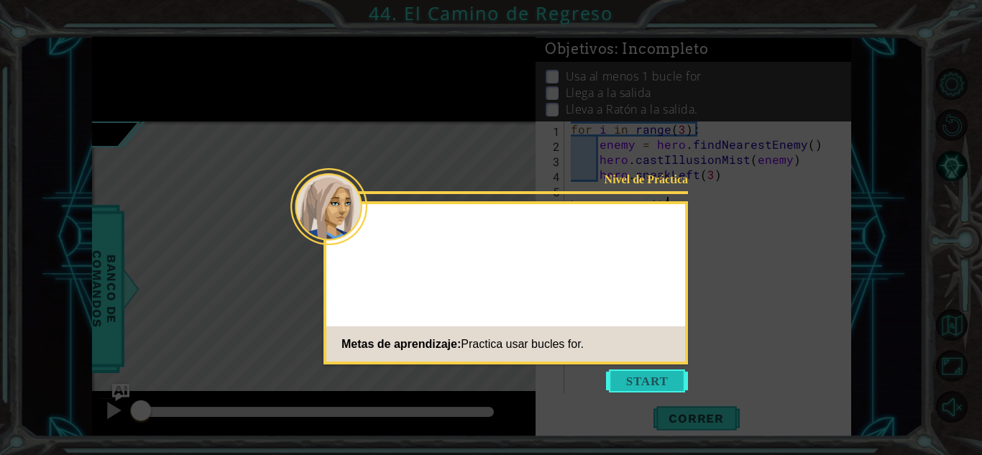
click at [636, 390] on button "Start" at bounding box center [647, 381] width 82 height 23
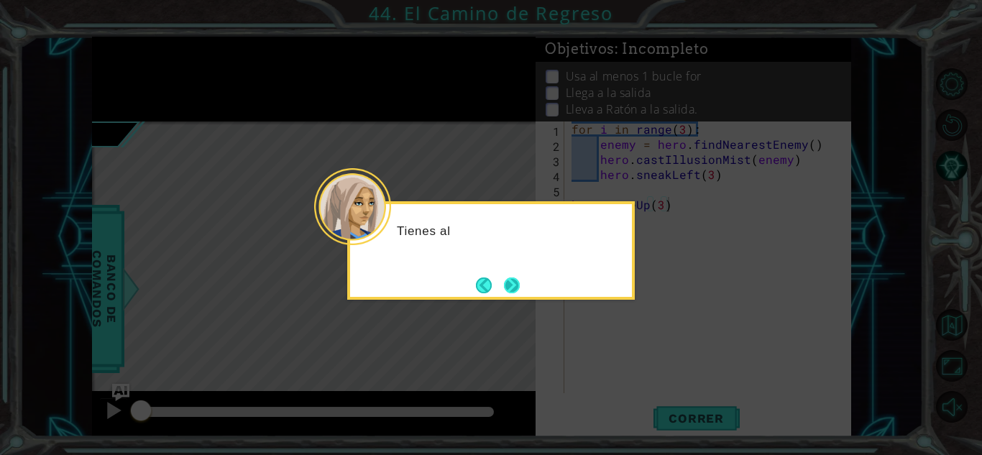
click at [520, 291] on button "Next" at bounding box center [512, 285] width 17 height 17
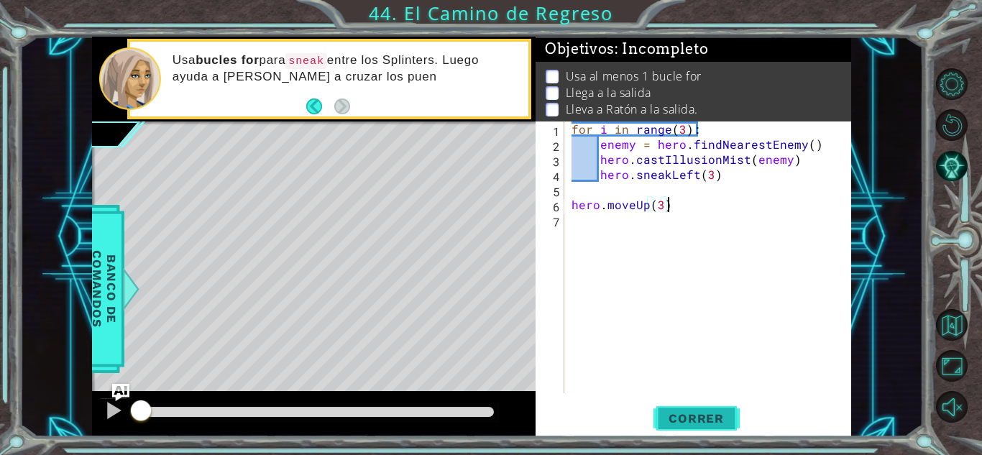
click at [713, 416] on span "Correr" at bounding box center [696, 418] width 84 height 14
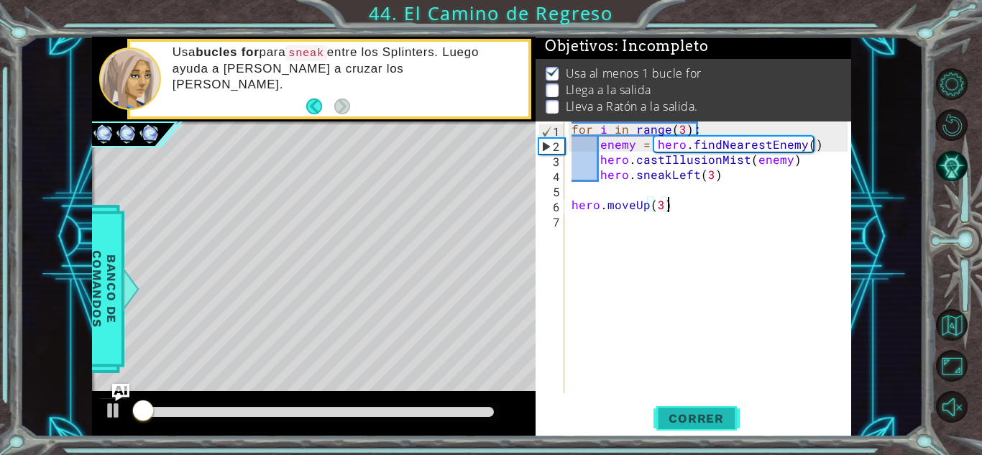
scroll to position [11, 0]
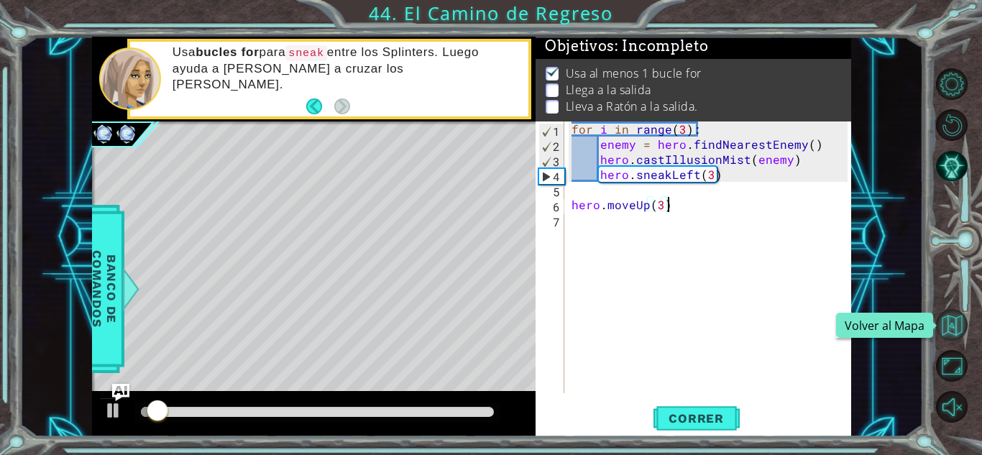
click at [951, 323] on button "Volver al Mapa" at bounding box center [952, 325] width 32 height 32
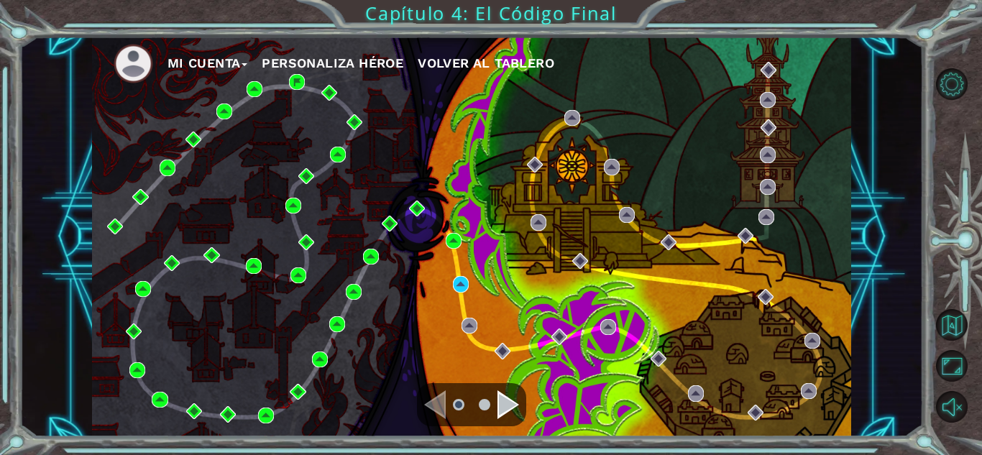
click at [516, 406] on div "Navigate to the next page" at bounding box center [509, 404] width 22 height 29
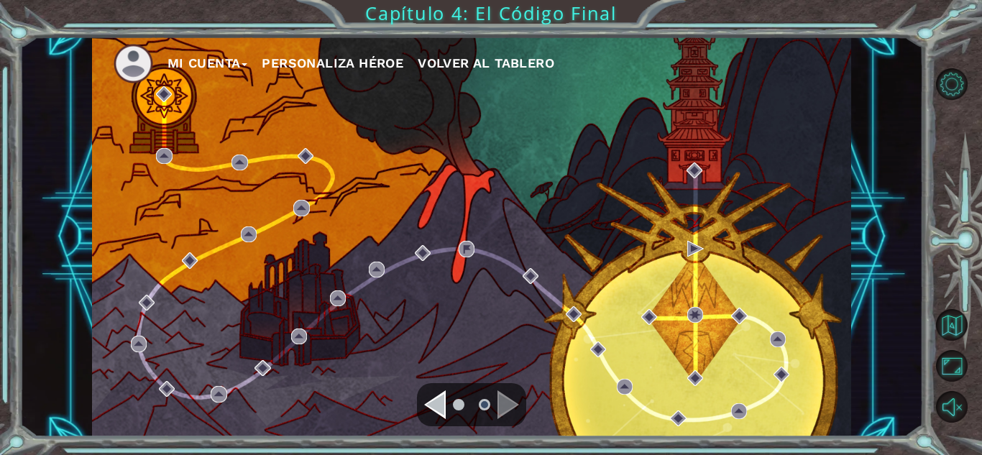
click at [442, 407] on div "Navigate to the previous page" at bounding box center [435, 404] width 22 height 29
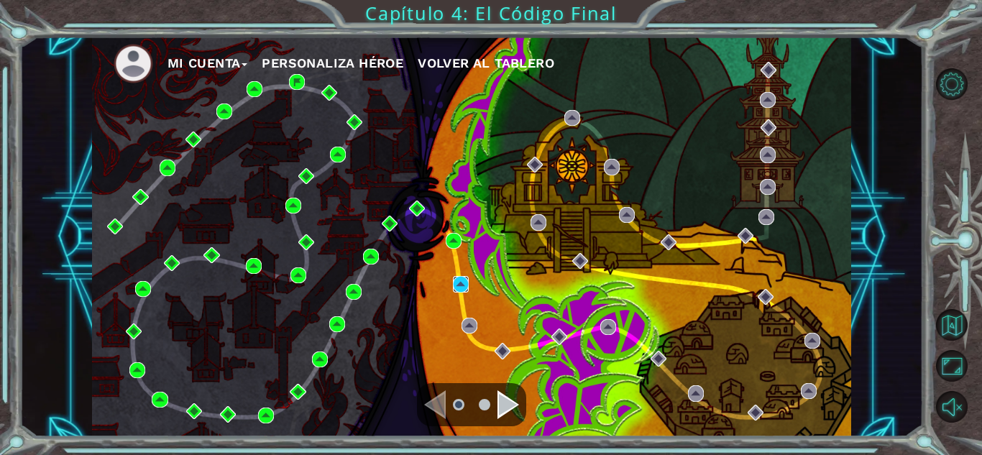
click at [467, 288] on img at bounding box center [461, 284] width 16 height 16
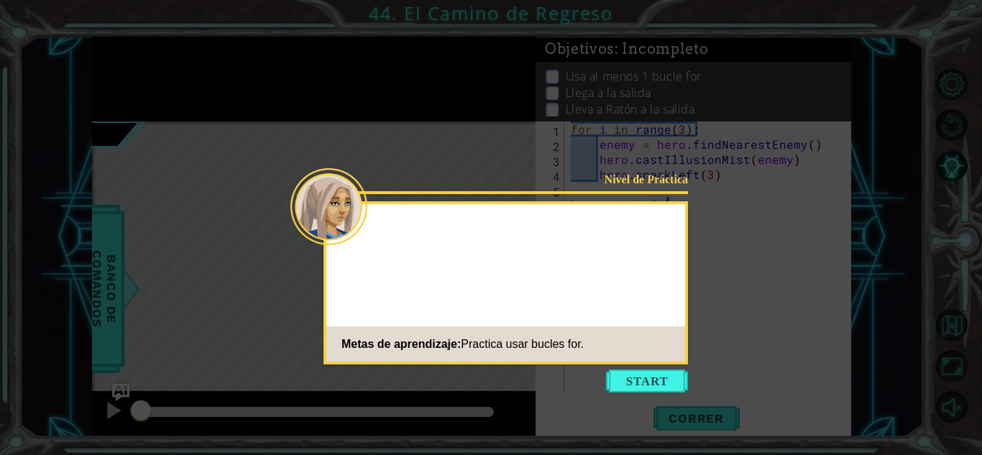
type textarea "hero.moveUp(3)"
click at [623, 398] on icon at bounding box center [491, 227] width 982 height 455
click at [623, 393] on icon at bounding box center [491, 227] width 982 height 455
click at [623, 383] on button "Start" at bounding box center [647, 381] width 82 height 23
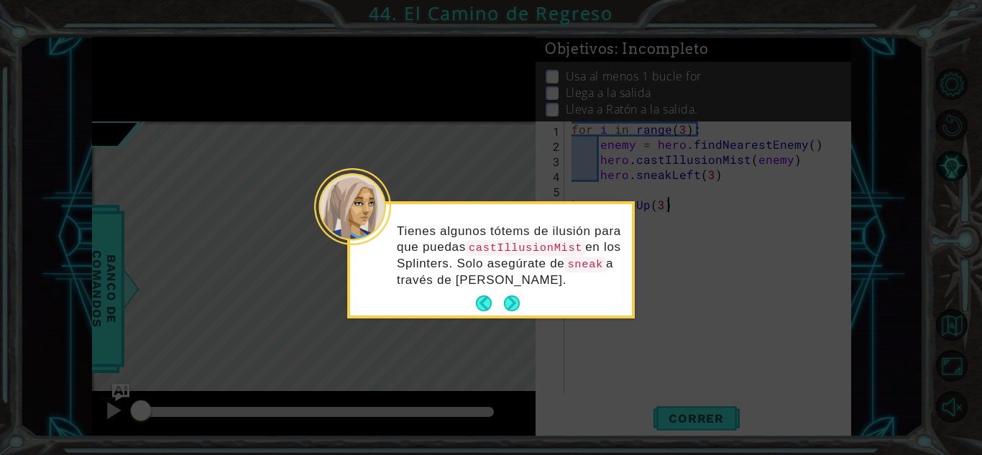
click at [503, 319] on icon at bounding box center [491, 227] width 982 height 455
click at [504, 307] on button "Next" at bounding box center [512, 304] width 18 height 18
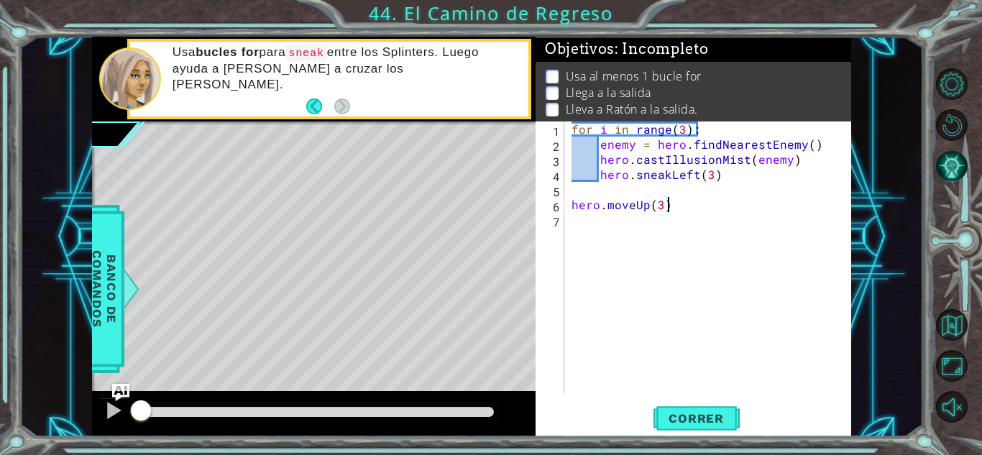
click at [963, 160] on button "Pista AI" at bounding box center [952, 166] width 32 height 32
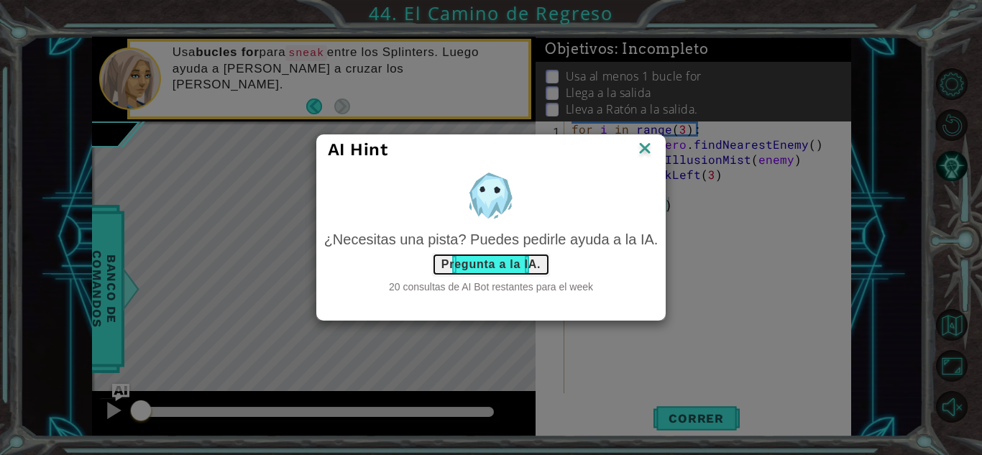
click at [526, 260] on button "Pregunta a la IA." at bounding box center [491, 264] width 118 height 23
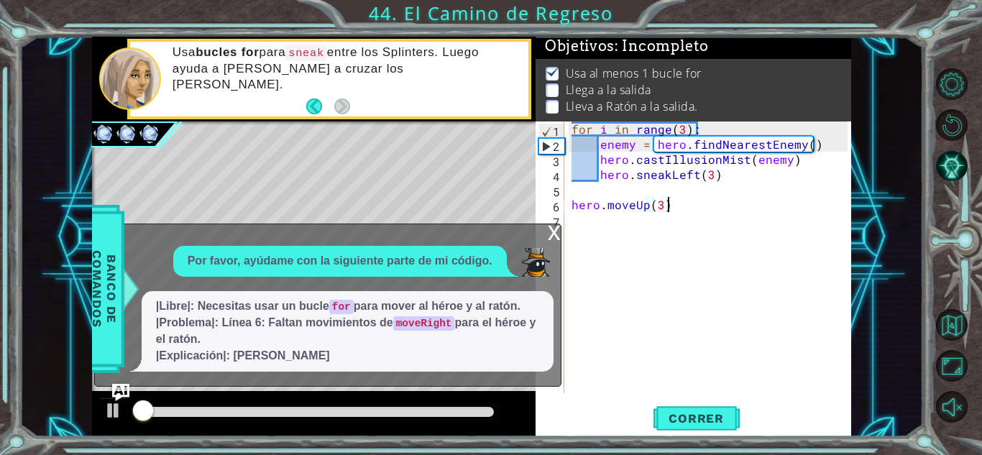
scroll to position [11, 0]
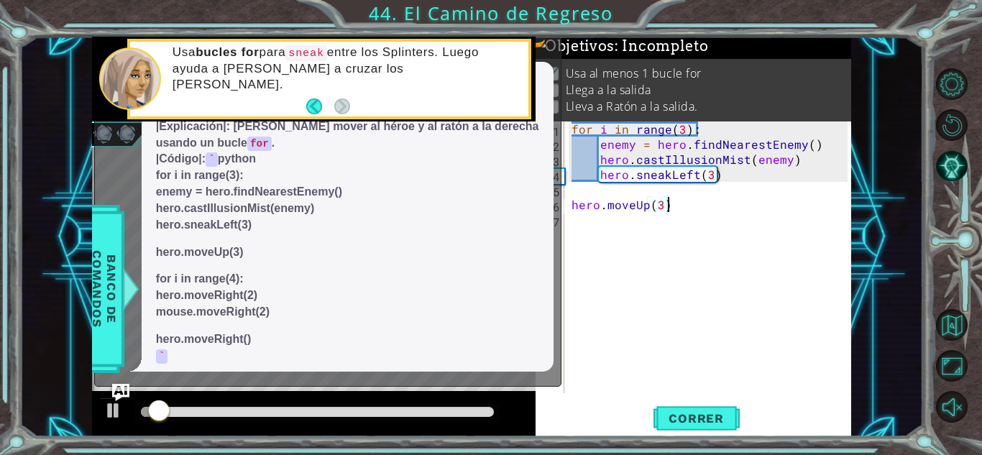
click at [167, 358] on code "`" at bounding box center [162, 356] width 12 height 14
drag, startPoint x: 397, startPoint y: 236, endPoint x: 431, endPoint y: 355, distance: 124.0
click at [431, 355] on span "|Libre|: Necesitas usar un bucle for para mover al héroe y al ratón. |Problema|…" at bounding box center [347, 217] width 383 height 296
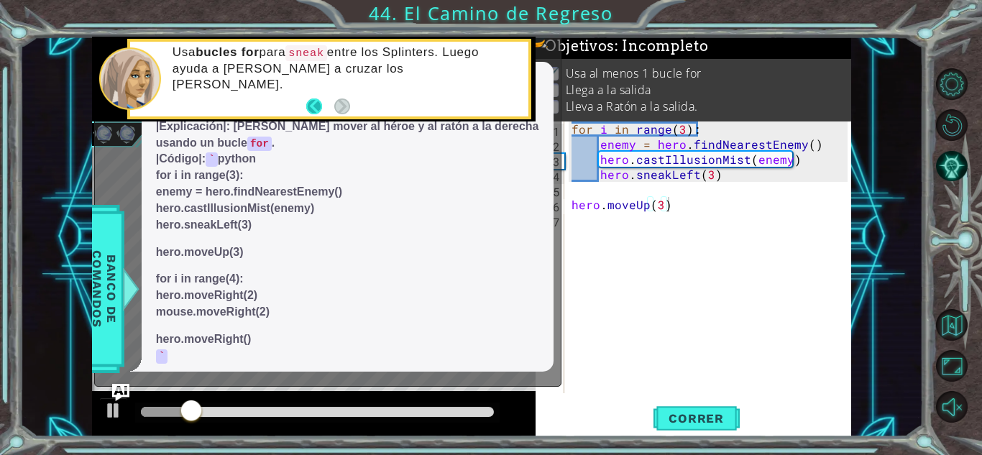
click at [311, 106] on button "Back" at bounding box center [320, 107] width 28 height 16
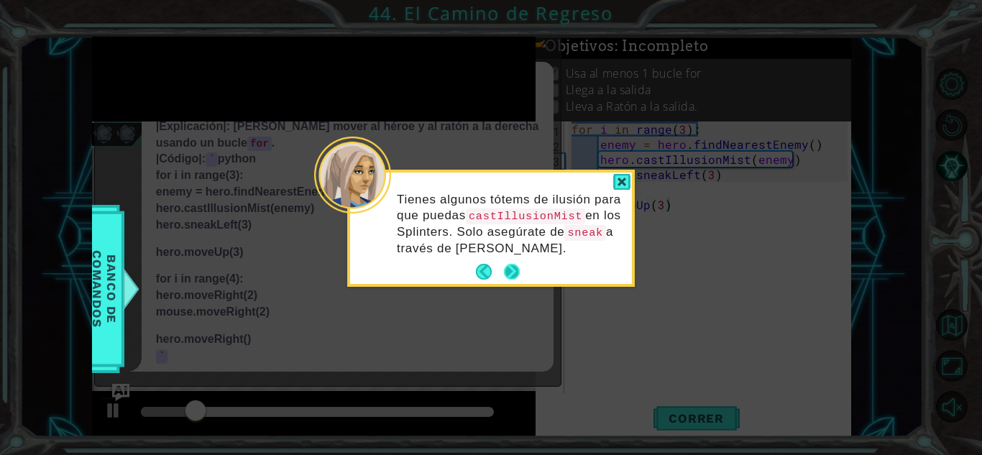
click at [511, 269] on button "Next" at bounding box center [512, 272] width 17 height 17
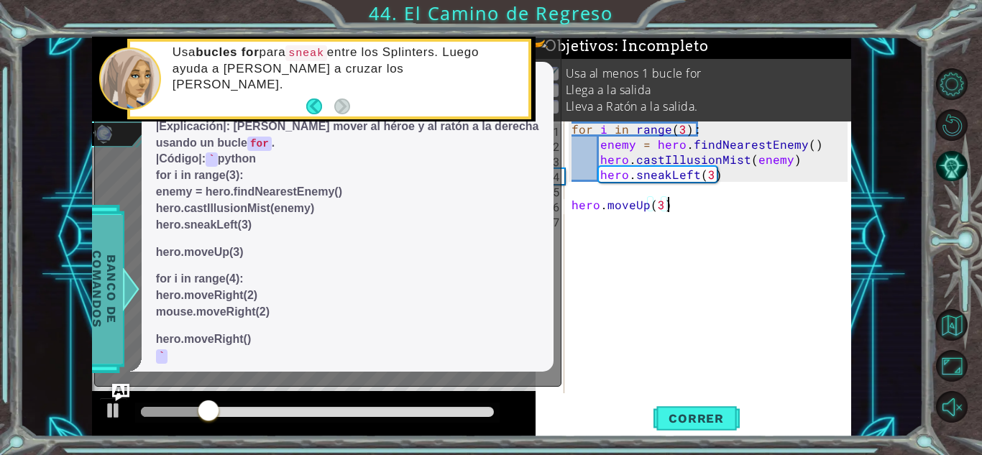
click at [116, 326] on span "Banco de comandos" at bounding box center [104, 288] width 37 height 149
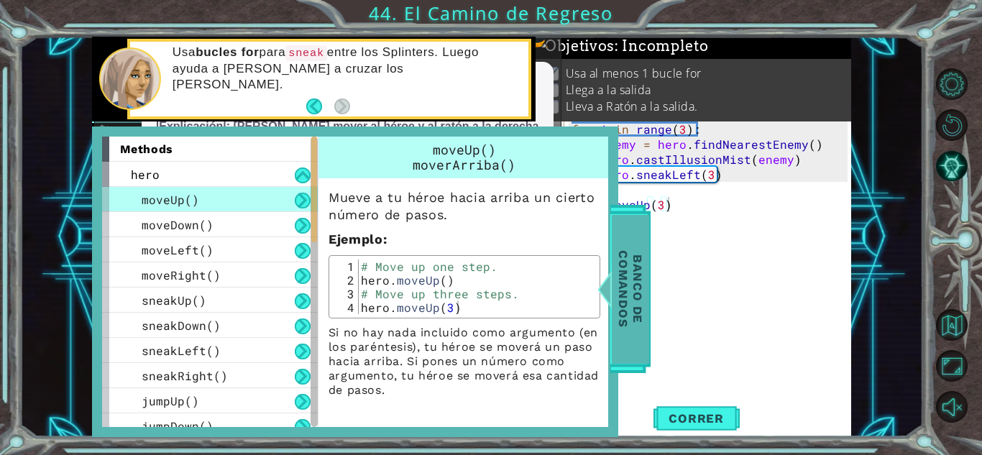
click at [636, 283] on span "Banco de comandos" at bounding box center [630, 288] width 37 height 149
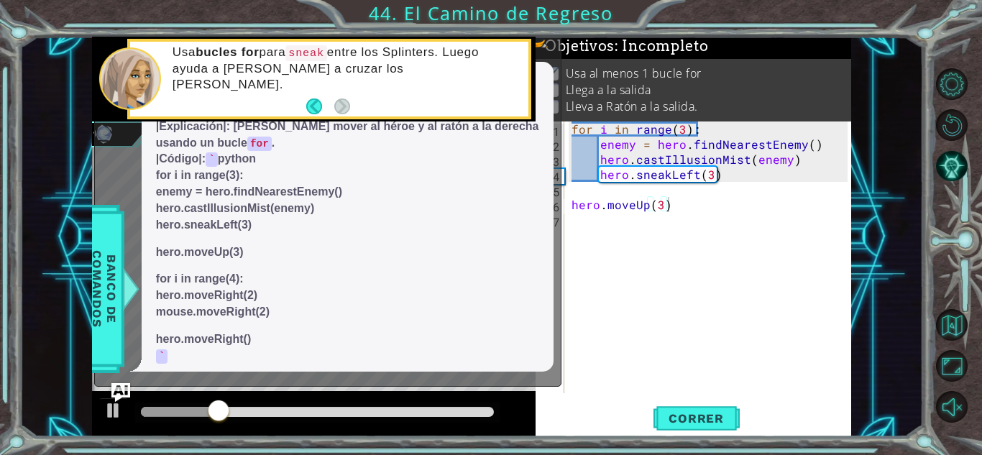
click at [123, 389] on img "Ask AI" at bounding box center [120, 392] width 19 height 19
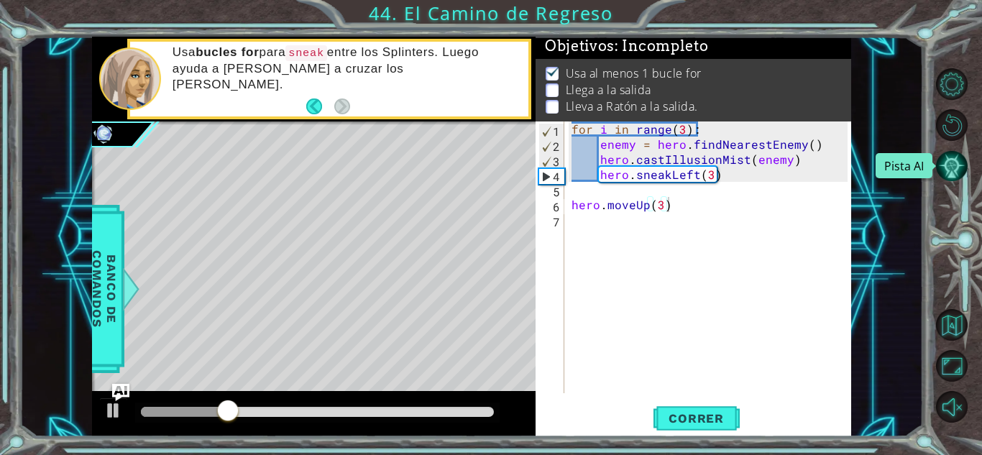
click at [960, 164] on button "Pista AI" at bounding box center [952, 166] width 32 height 32
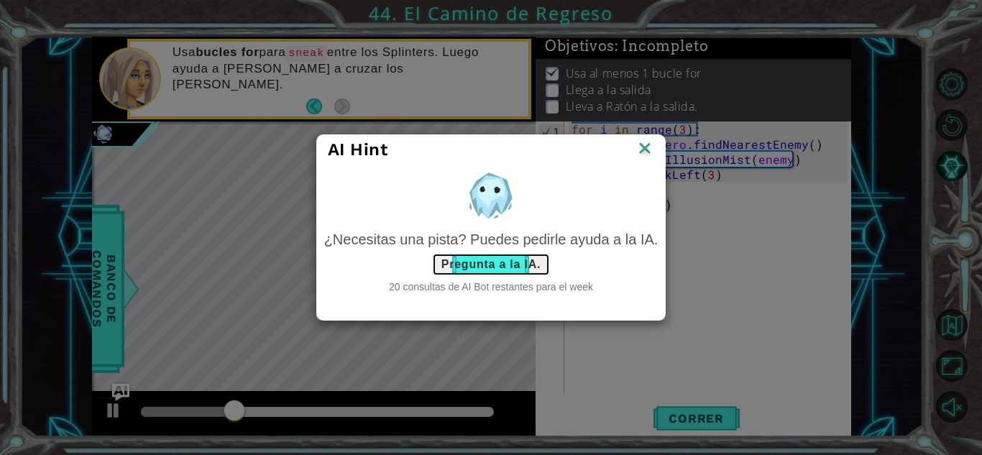
click at [519, 265] on button "Pregunta a la IA." at bounding box center [491, 264] width 118 height 23
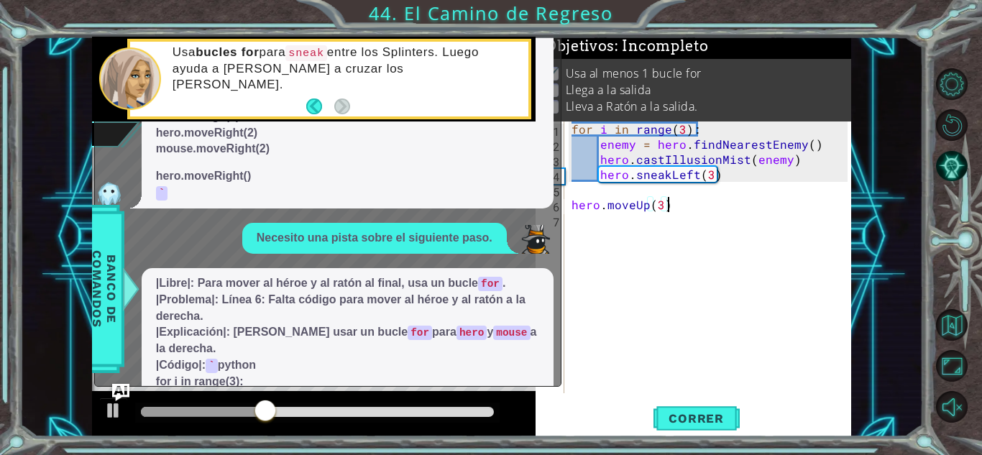
scroll to position [0, 0]
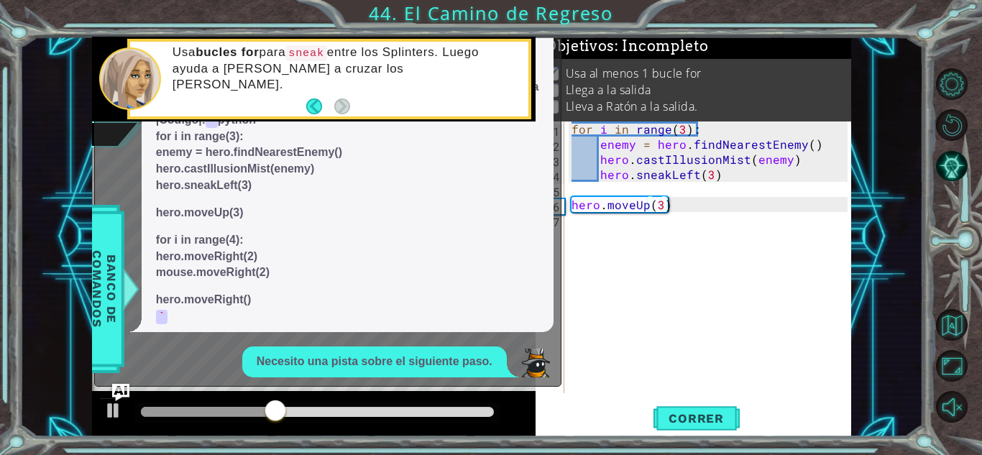
drag, startPoint x: 214, startPoint y: 180, endPoint x: 326, endPoint y: 219, distance: 118.7
click at [326, 219] on span "|Libre|: Necesitas usar un bucle for para mover al héroe y al ratón. |Problema|…" at bounding box center [347, 178] width 383 height 296
drag, startPoint x: 357, startPoint y: 244, endPoint x: 339, endPoint y: 365, distance: 122.8
click at [339, 365] on div "Por favor, ayúdame con la siguiente parte de mi código. |Libre|: Necesitas usar…" at bounding box center [324, 340] width 459 height 724
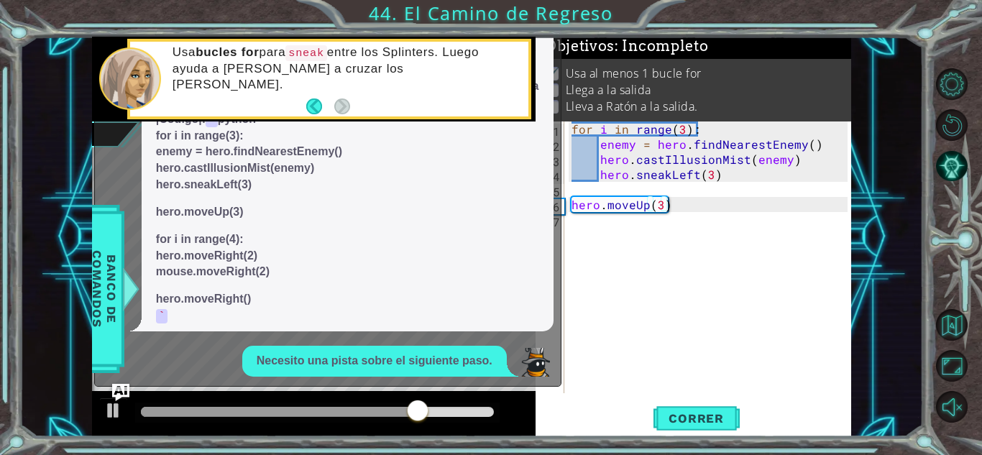
drag, startPoint x: 150, startPoint y: 82, endPoint x: 203, endPoint y: 96, distance: 55.1
click at [203, 96] on div "Usa bucles for para sneak entre los Splinters. Luego ayuda a [PERSON_NAME] a cr…" at bounding box center [329, 79] width 398 height 75
click at [312, 99] on button "Back" at bounding box center [320, 107] width 28 height 16
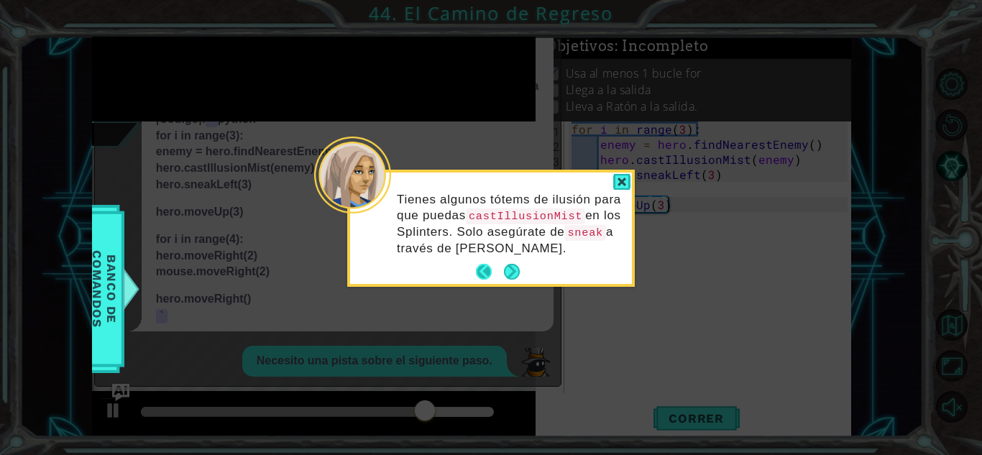
click at [476, 267] on button "Back" at bounding box center [490, 272] width 28 height 16
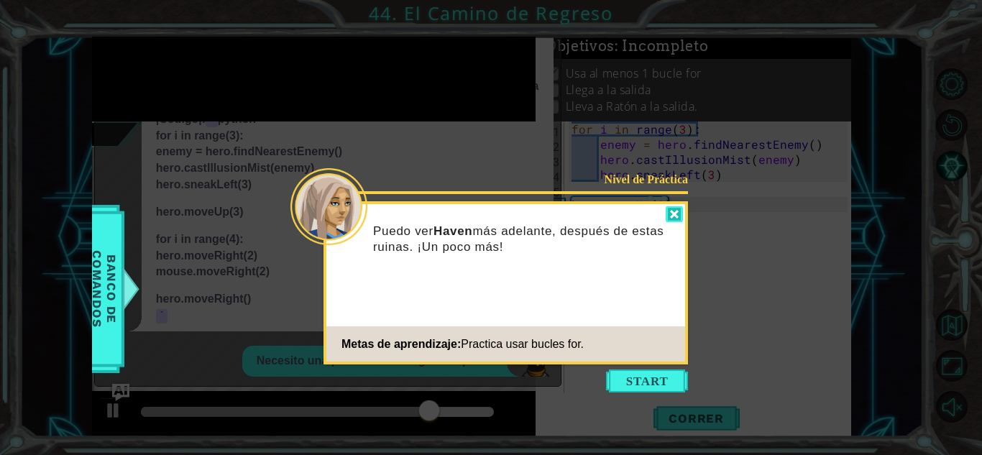
click at [678, 218] on div at bounding box center [674, 214] width 17 height 17
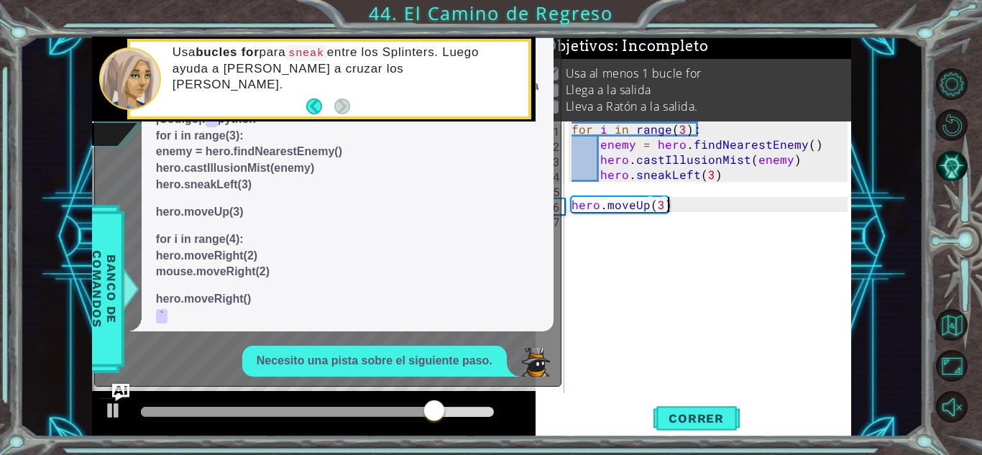
scroll to position [0, 0]
click at [601, 228] on div "for i in range ( 3 ) : enemy = hero . findNearestEnemy ( ) hero . castIllusionM…" at bounding box center [712, 273] width 286 height 302
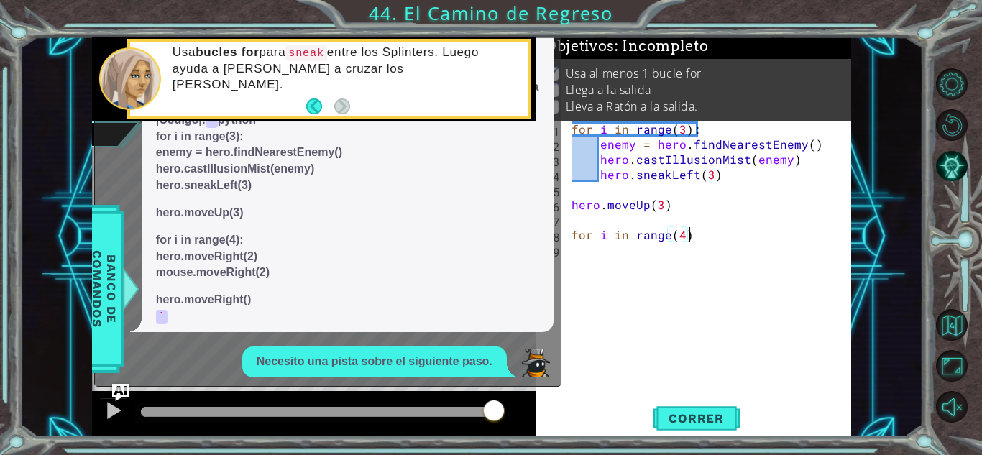
type textarea "for i in range(4):"
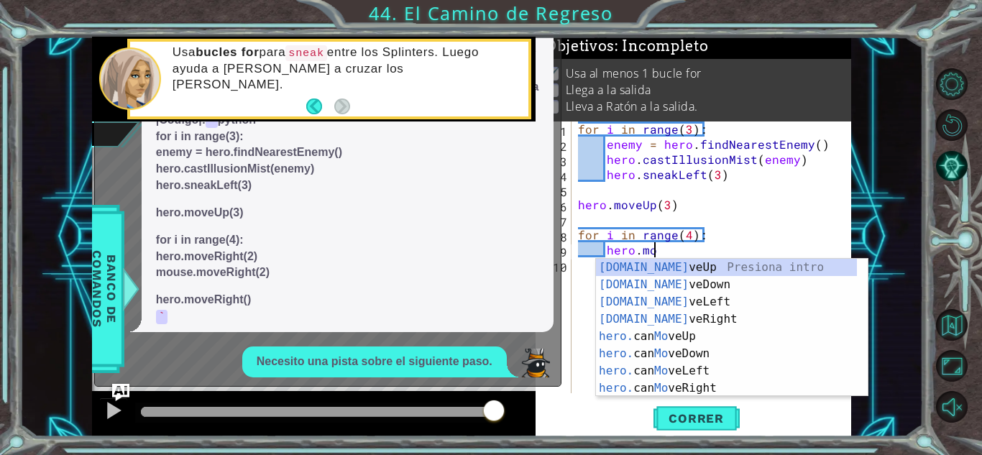
scroll to position [0, 4]
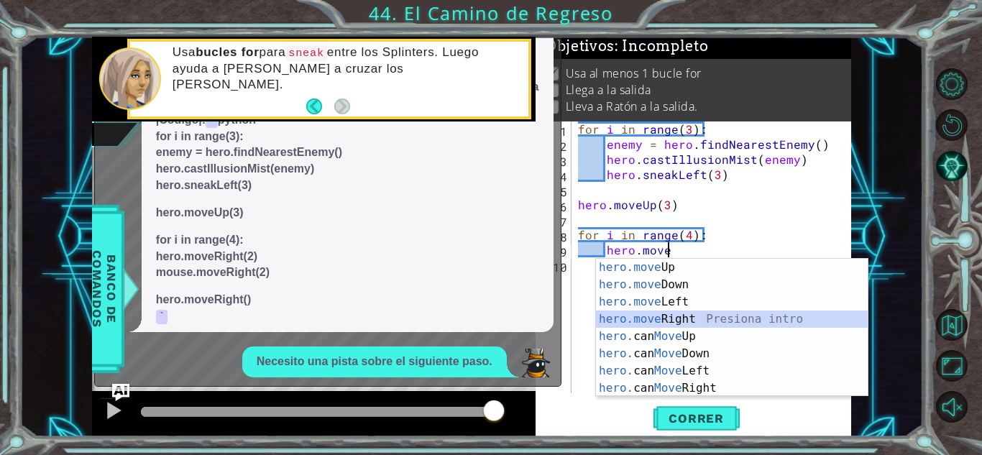
click at [635, 321] on div "hero.move Up Presiona intro hero.move Down Presiona intro hero.move Left Presio…" at bounding box center [732, 345] width 272 height 173
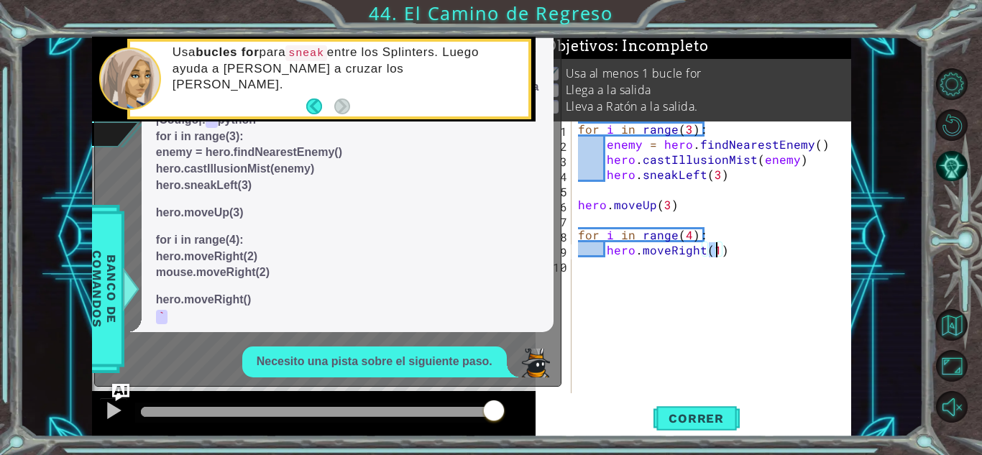
type textarea "hero.moveRight(2)"
type textarea "mouse.moveRight(2)"
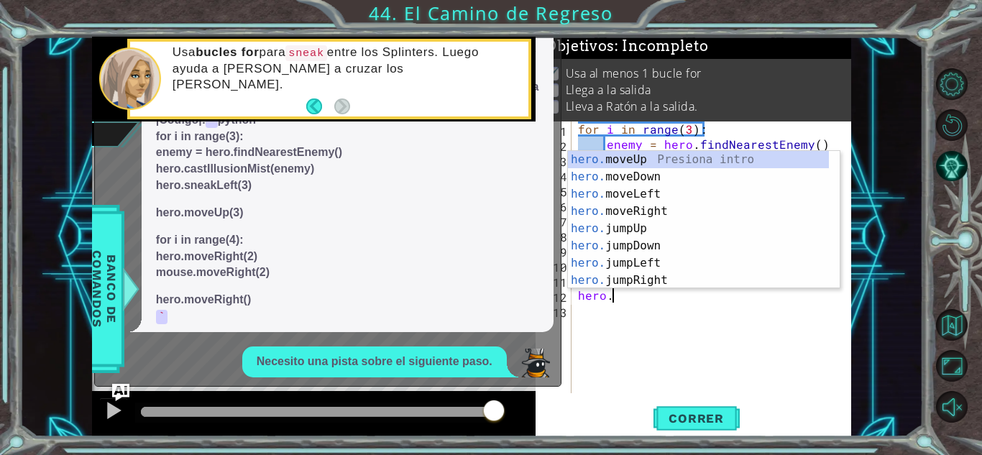
scroll to position [0, 1]
click at [624, 209] on div "hero. moveUp Presiona intro hero. moveDown Presiona intro hero. moveLeft Presio…" at bounding box center [698, 237] width 261 height 173
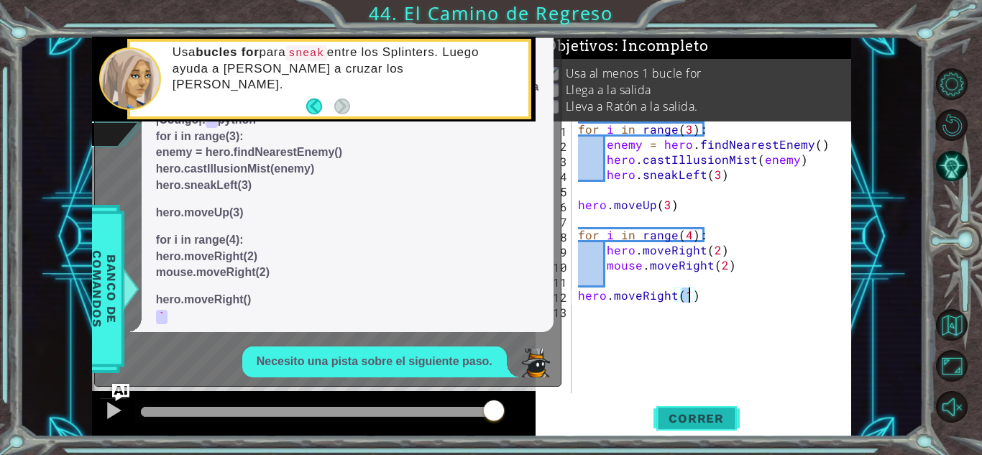
type textarea "hero.moveRight(1)"
click at [689, 419] on span "Correr" at bounding box center [696, 418] width 84 height 14
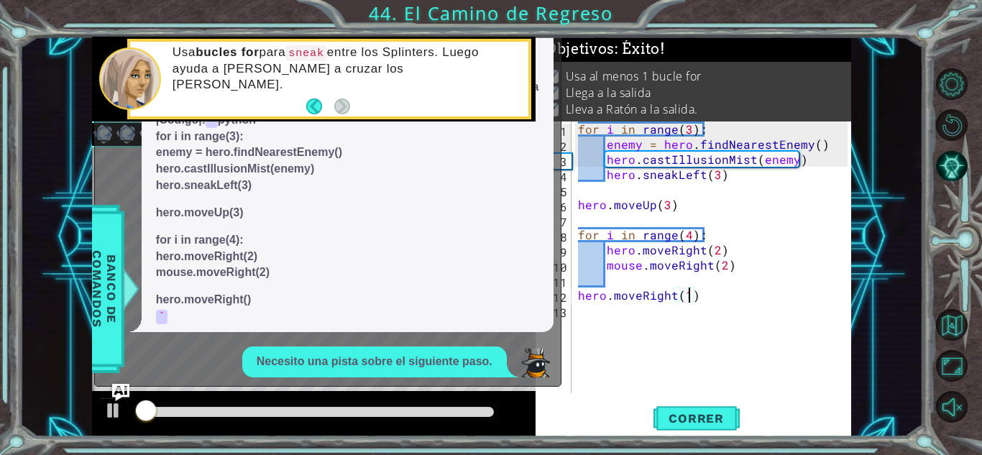
scroll to position [22, 0]
click at [117, 393] on img "Ask AI" at bounding box center [120, 392] width 19 height 19
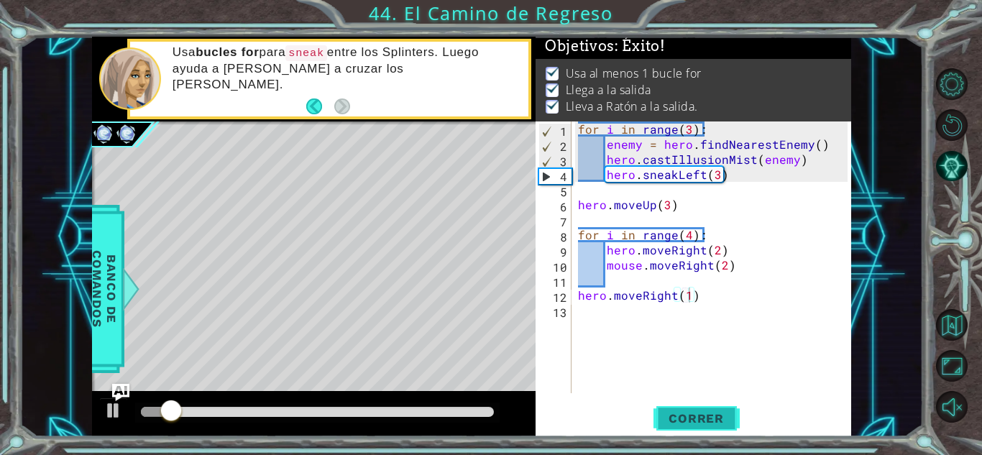
click at [702, 408] on button "Correr" at bounding box center [697, 419] width 86 height 32
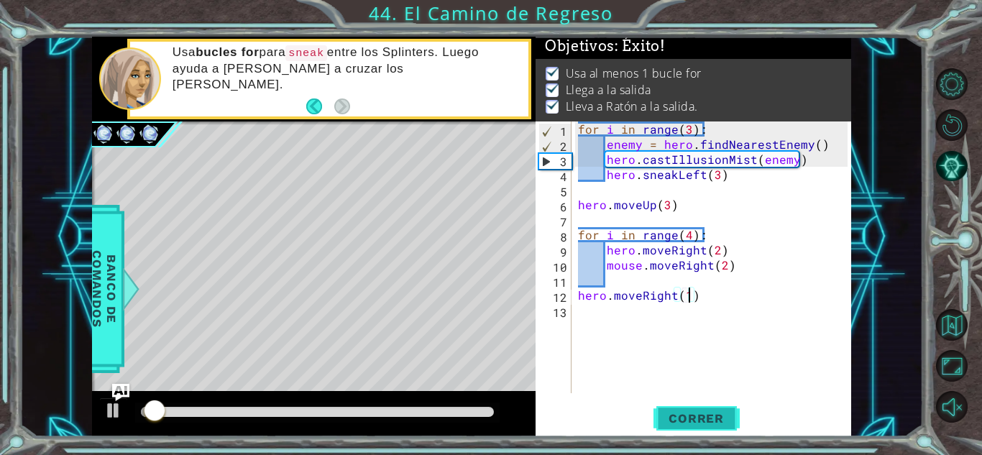
click at [697, 422] on span "Correr" at bounding box center [696, 418] width 84 height 14
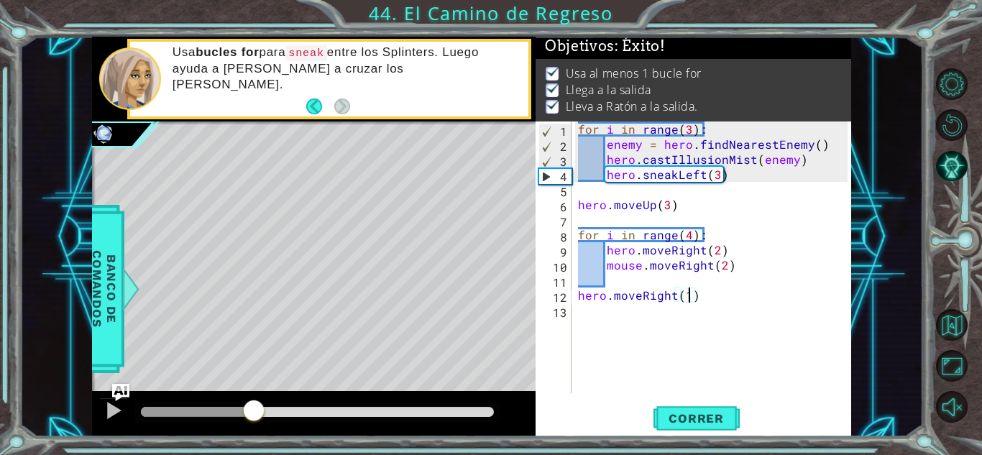
drag, startPoint x: 254, startPoint y: 410, endPoint x: 754, endPoint y: 444, distance: 501.6
click at [754, 444] on div "1 ההההההההההההההההההההההההההההההההההההההההההההההההההההההההההההההההההההההההההההה…" at bounding box center [491, 227] width 982 height 455
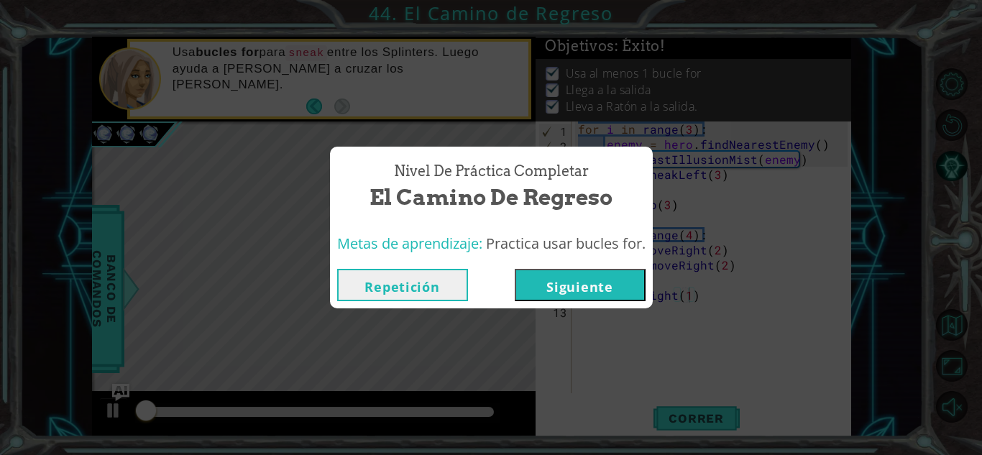
click at [599, 276] on button "Siguiente" at bounding box center [580, 285] width 131 height 32
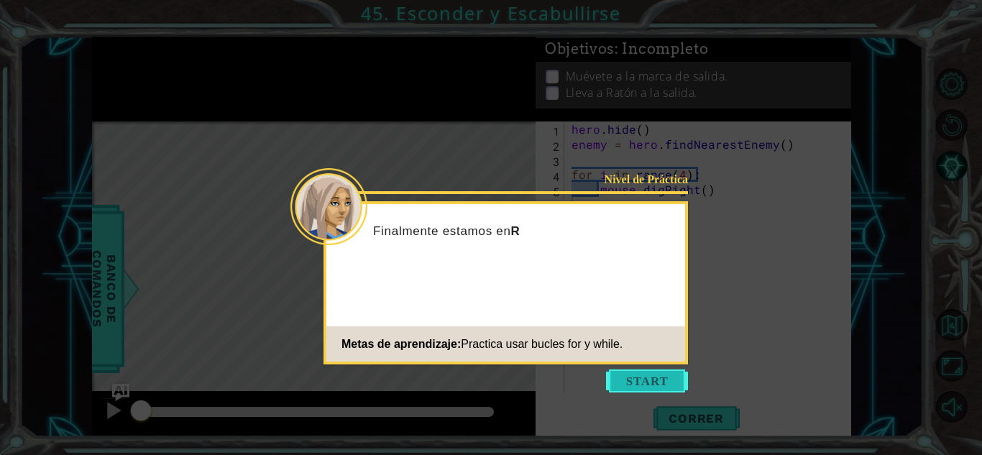
click at [637, 382] on button "Start" at bounding box center [647, 381] width 82 height 23
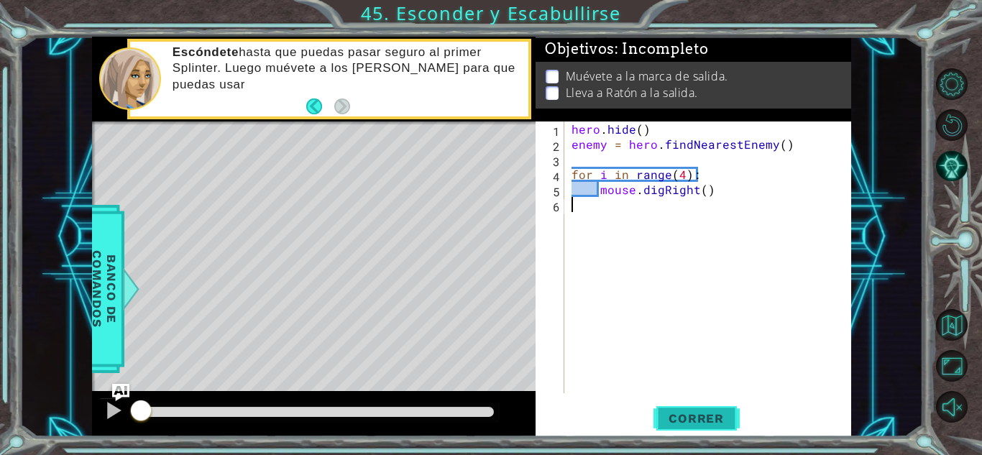
click at [694, 405] on button "Correr" at bounding box center [697, 419] width 86 height 32
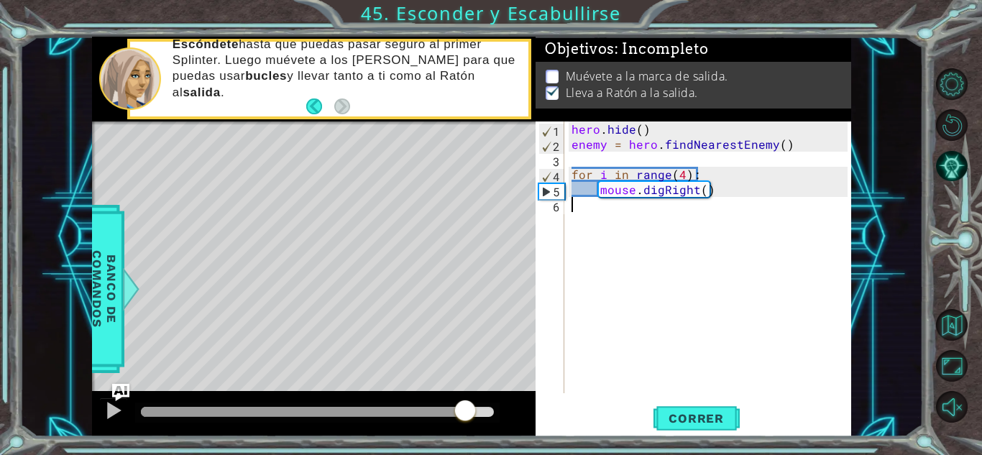
drag, startPoint x: 292, startPoint y: 453, endPoint x: 465, endPoint y: 469, distance: 174.0
click at [465, 454] on html "1 ההההההההההההההההההההההההההההההההההההההההההההההההההההההההההההההההההההההההההההה…" at bounding box center [491, 227] width 982 height 455
click at [611, 235] on div "hero . hide ( ) enemy = hero . findNearestEnemy ( ) for i in range ( 4 ) : mous…" at bounding box center [712, 273] width 286 height 302
click at [609, 237] on div "hero . hide ( ) enemy = hero . findNearestEnemy ( ) for i in range ( 4 ) : mous…" at bounding box center [712, 273] width 286 height 302
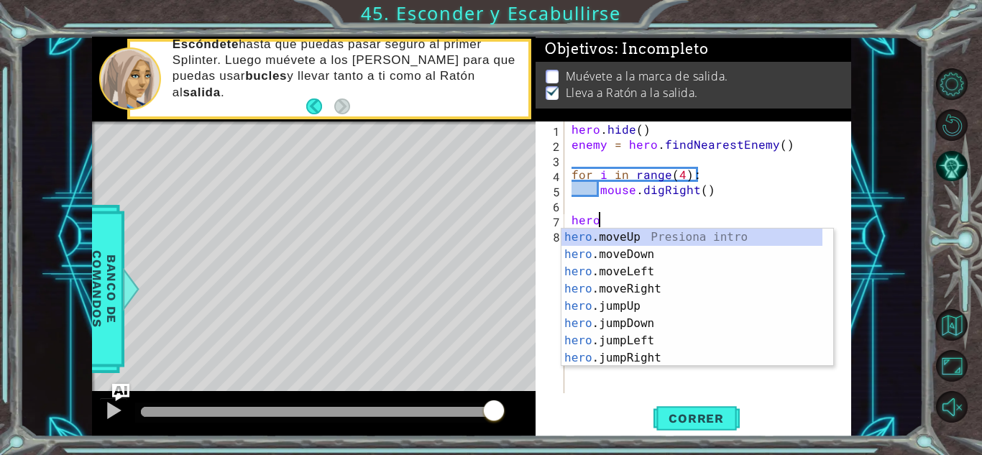
scroll to position [0, 1]
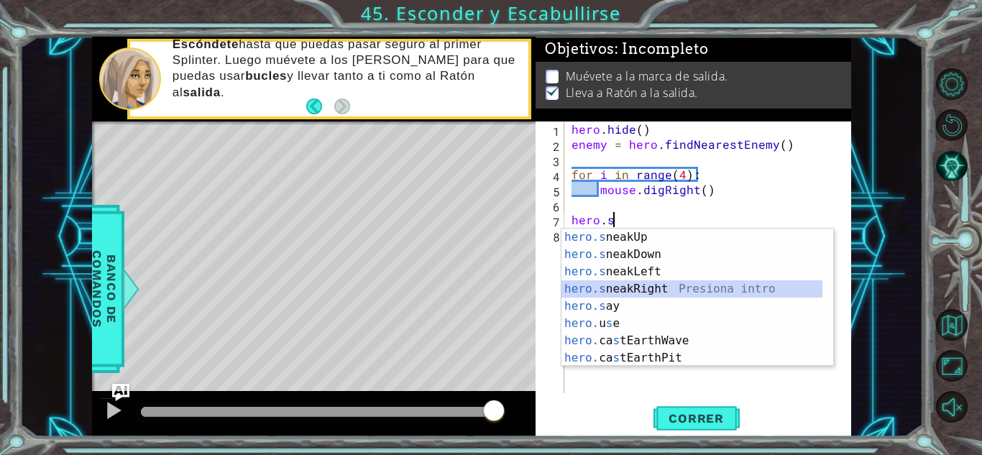
click at [636, 288] on div "hero.s neakUp Presiona intro hero.s neakDown Presiona intro hero.s neakLeft Pre…" at bounding box center [692, 315] width 261 height 173
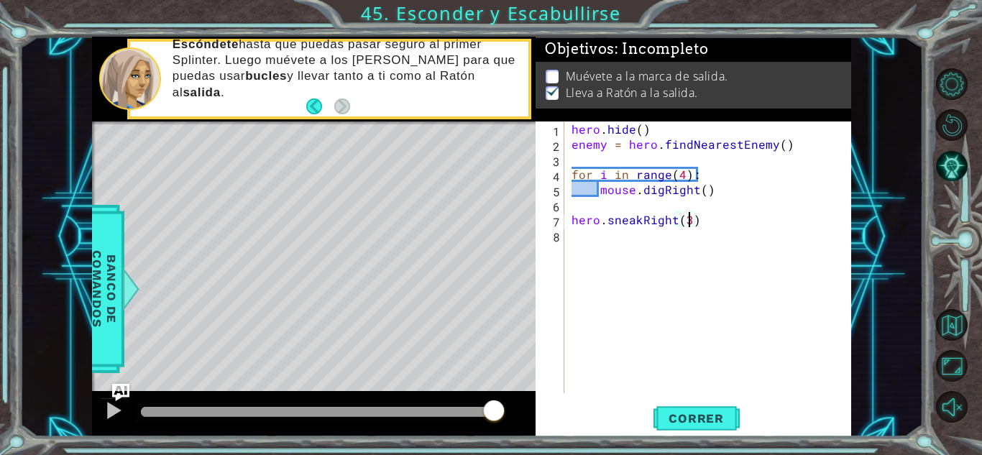
scroll to position [0, 6]
type textarea "hero.sneakRight(3)"
click at [693, 410] on button "Correr" at bounding box center [697, 419] width 86 height 32
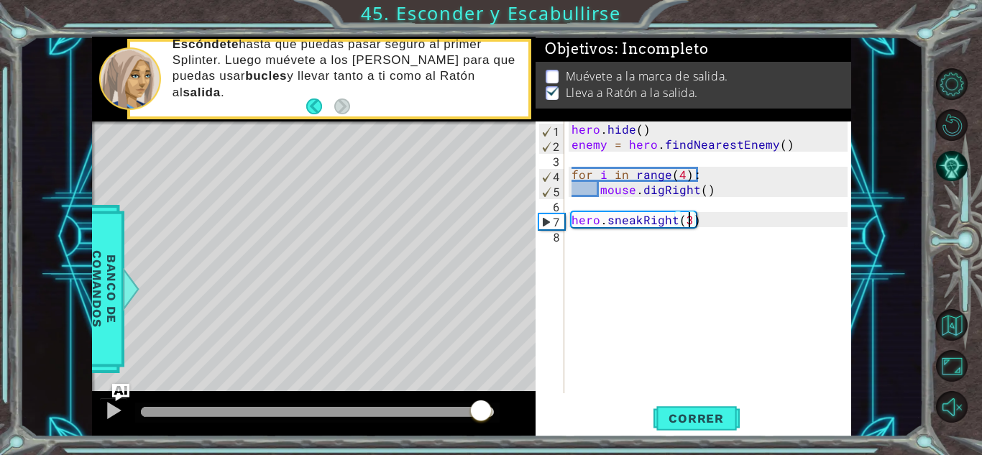
drag, startPoint x: 162, startPoint y: 413, endPoint x: 477, endPoint y: 480, distance: 322.7
click at [477, 454] on html "1 ההההההההההההההההההההההההההההההההההההההההההההההההההההההההההההההההההההההההההההה…" at bounding box center [491, 227] width 982 height 455
click at [683, 421] on span "Correr" at bounding box center [696, 418] width 84 height 14
drag, startPoint x: 181, startPoint y: 418, endPoint x: 510, endPoint y: 444, distance: 329.6
click at [510, 444] on div "1 ההההההההההההההההההההההההההההההההההההההההההההההההההההההההההההההההההההההההההההה…" at bounding box center [491, 227] width 982 height 455
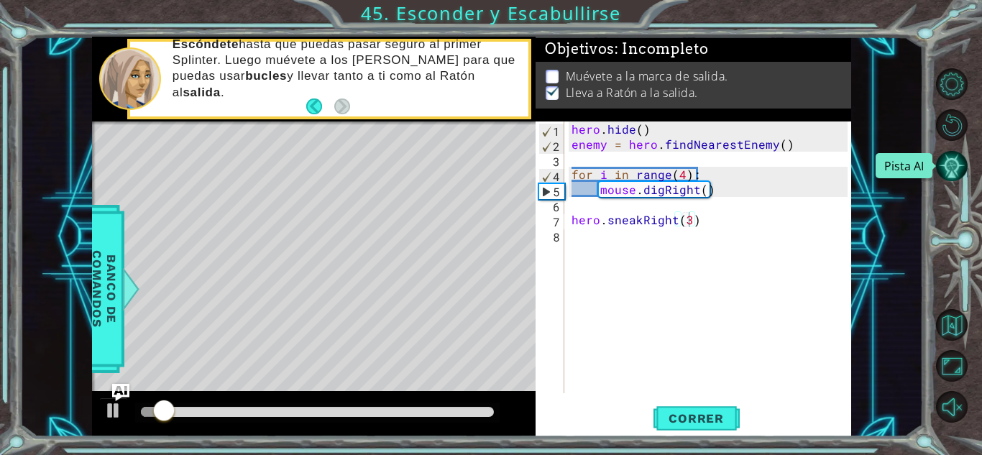
click at [951, 168] on button "Pista AI" at bounding box center [952, 166] width 32 height 32
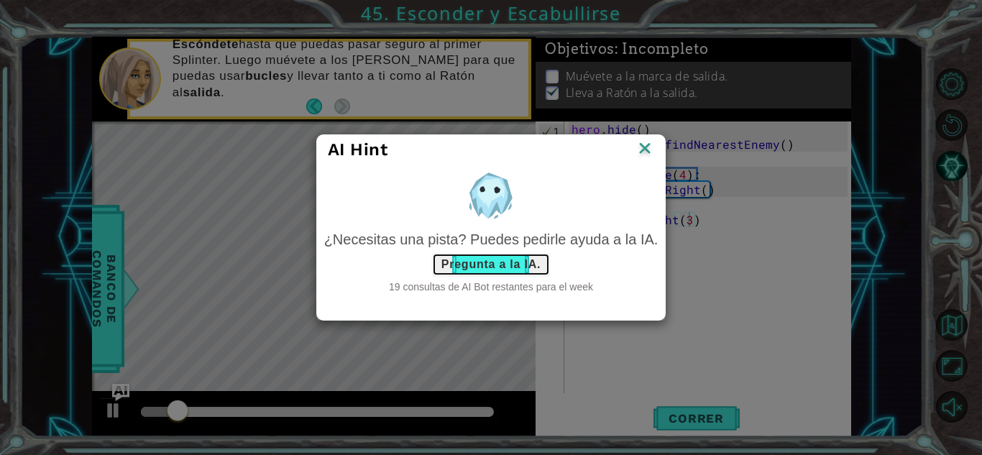
click at [493, 265] on button "Pregunta a la IA." at bounding box center [491, 264] width 118 height 23
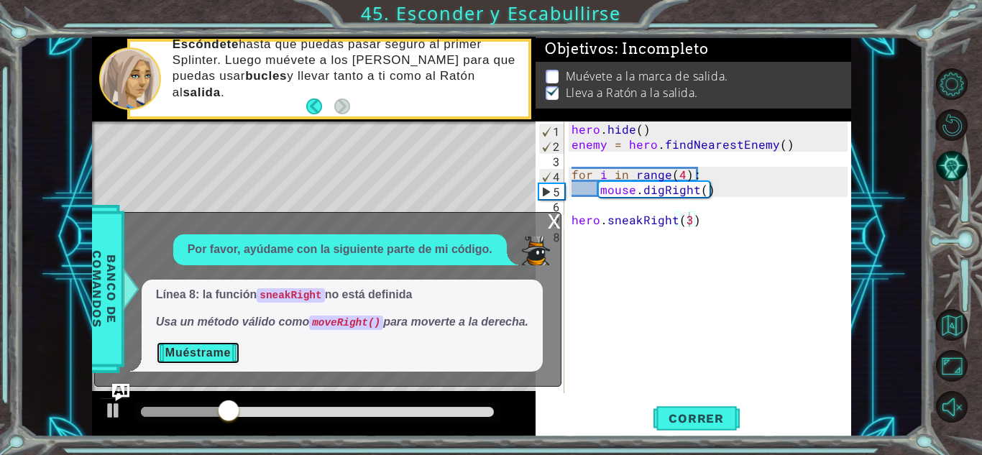
click at [181, 354] on button "Muéstrame" at bounding box center [198, 353] width 84 height 23
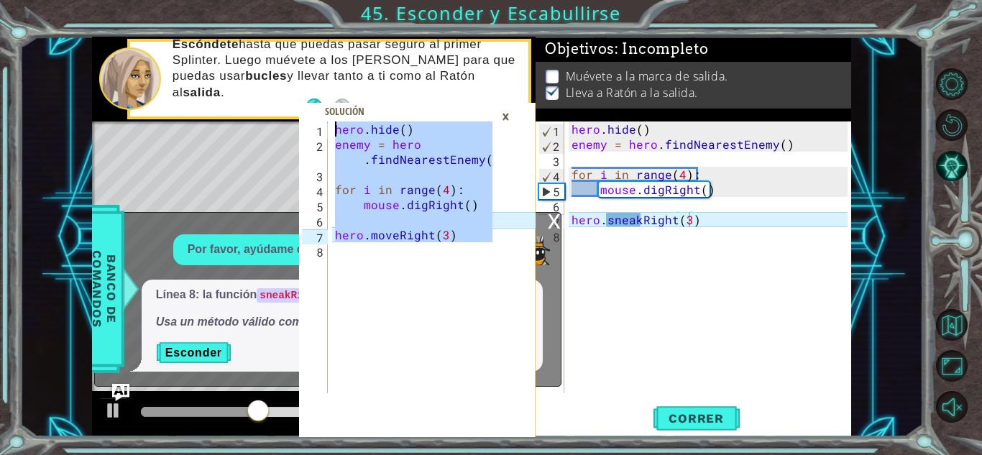
drag, startPoint x: 482, startPoint y: 318, endPoint x: 192, endPoint y: -63, distance: 478.2
click at [192, 0] on html "1 2 3 4 5 6 7 8 hero . hide ( ) enemy = hero . findNearestEnemy ( ) for i in ra…" at bounding box center [491, 227] width 982 height 455
type textarea "hero.hide() enemy = hero.findNearestEnemy()"
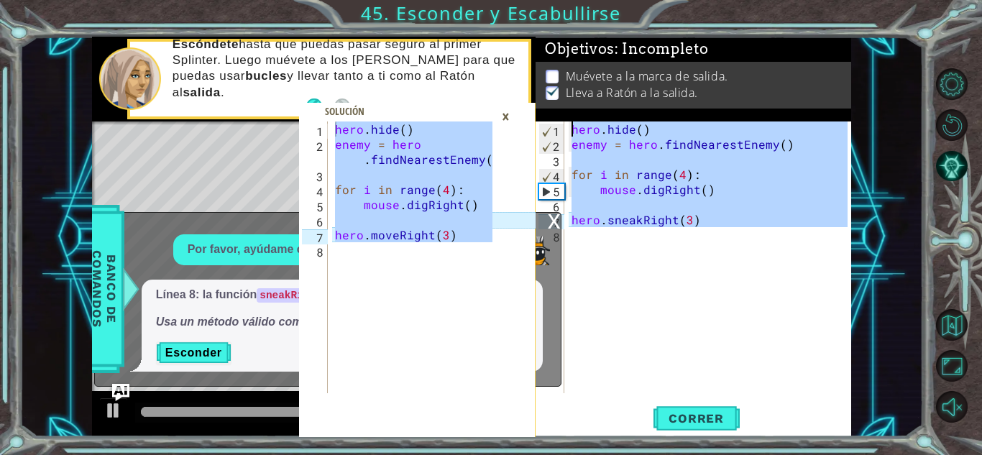
drag, startPoint x: 682, startPoint y: 255, endPoint x: 352, endPoint y: -63, distance: 457.7
click at [352, 0] on html "hero.hide() enemy = hero.findNearestEnemy() 1 2 3 4 5 6 7 8 hero . hide ( ) ene…" at bounding box center [491, 227] width 982 height 455
type textarea "hero.hide() enemy = hero.findNearestEnemy()"
paste textarea "Code Area"
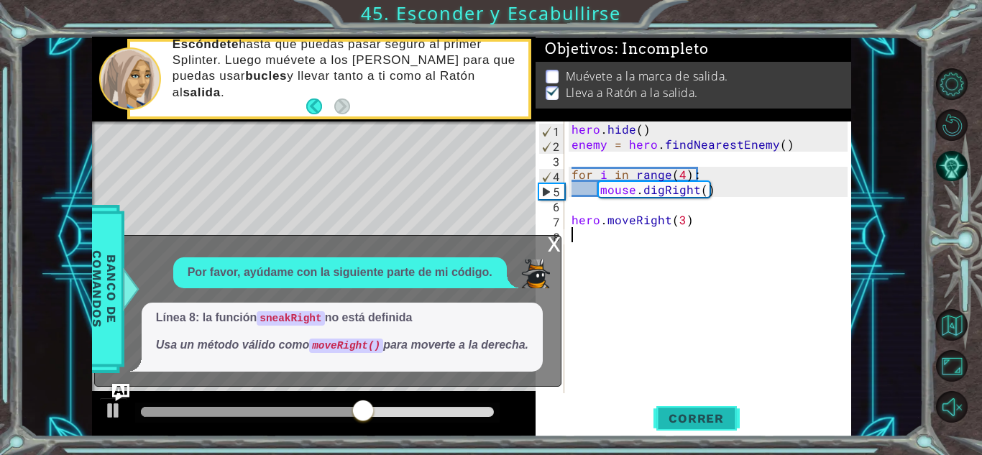
click at [677, 411] on span "Correr" at bounding box center [696, 418] width 84 height 14
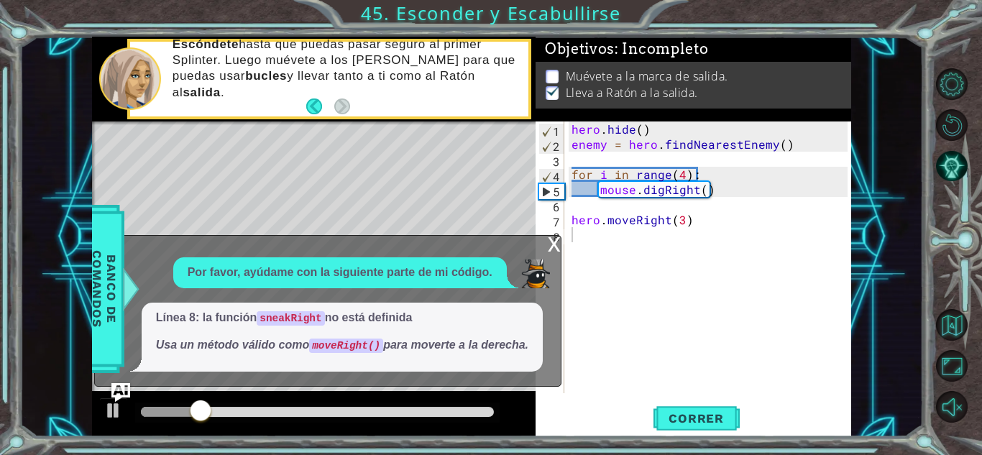
click at [112, 387] on img "Ask AI" at bounding box center [120, 392] width 19 height 19
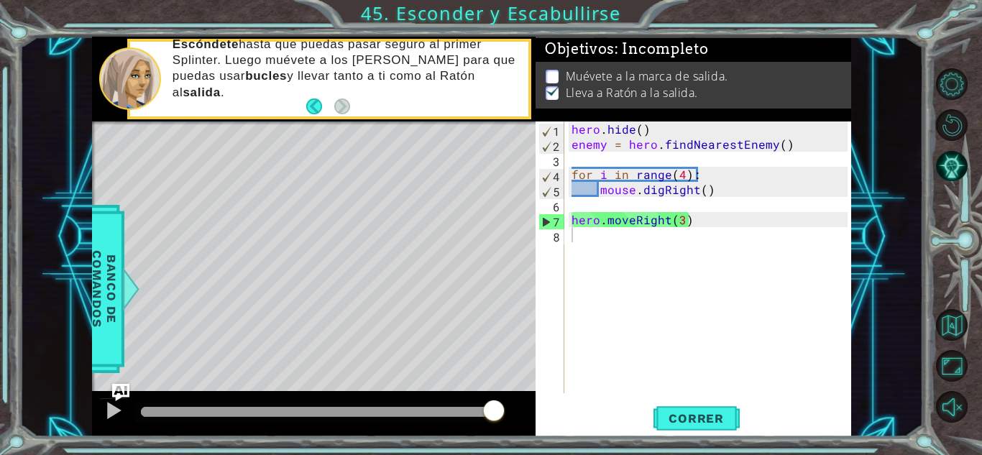
drag, startPoint x: 246, startPoint y: 411, endPoint x: 521, endPoint y: 471, distance: 281.8
click at [521, 454] on html "hero.hide() enemy = hero.findNearestEnemy() 1 2 3 4 5 6 7 8 hero . hide ( ) ene…" at bounding box center [491, 227] width 982 height 455
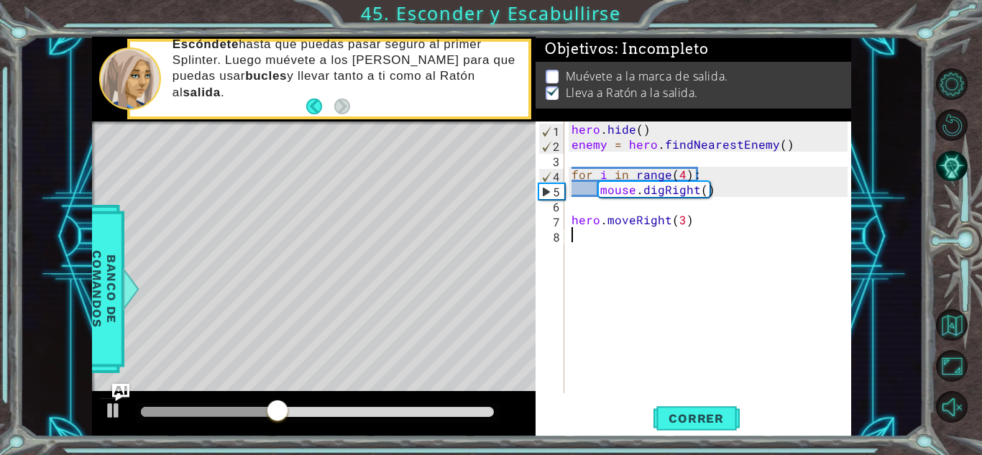
click at [667, 234] on div "hero . hide ( ) enemy = hero . findNearestEnemy ( ) for i in range ( 4 ) : mous…" at bounding box center [712, 273] width 286 height 302
click at [667, 229] on div "hero . hide ( ) enemy = hero . findNearestEnemy ( ) for i in range ( 4 ) : mous…" at bounding box center [712, 273] width 286 height 302
click at [672, 219] on div "hero . hide ( ) enemy = hero . findNearestEnemy ( ) for i in range ( 4 ) : mous…" at bounding box center [712, 273] width 286 height 302
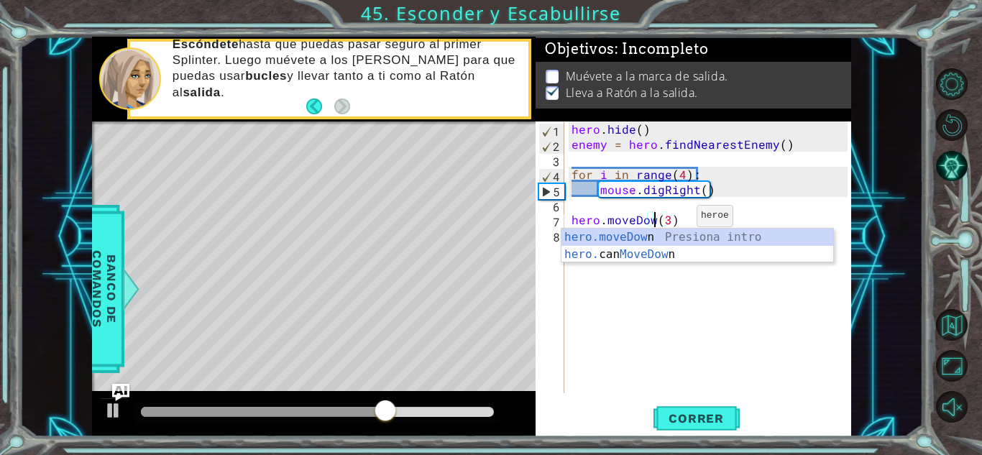
scroll to position [0, 5]
type textarea "hero.moveDown(3)"
click at [698, 421] on span "Correr" at bounding box center [696, 418] width 84 height 14
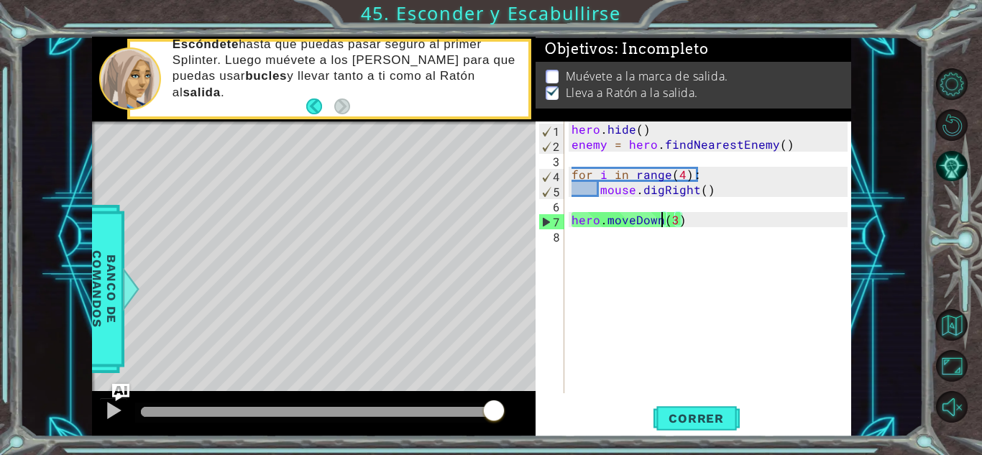
drag, startPoint x: 155, startPoint y: 411, endPoint x: 513, endPoint y: 411, distance: 358.1
click at [513, 411] on div at bounding box center [314, 414] width 444 height 46
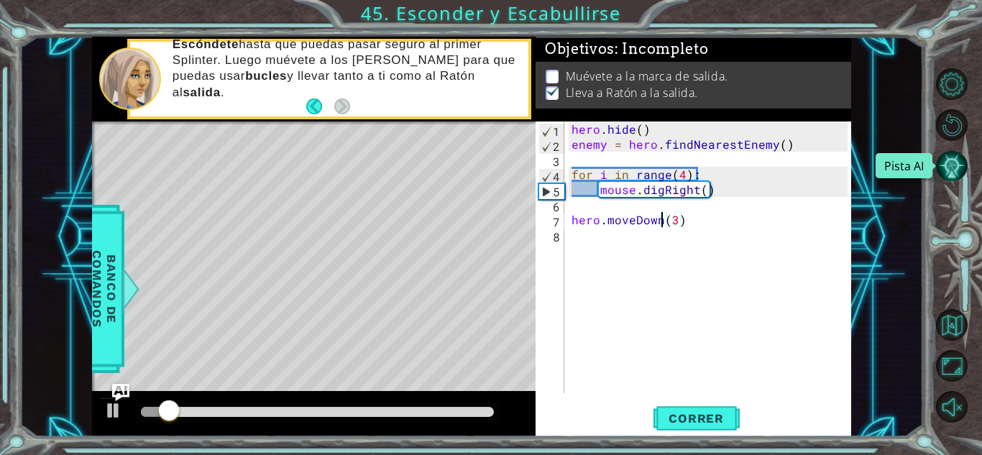
click at [957, 170] on button "Pista AI" at bounding box center [952, 166] width 32 height 32
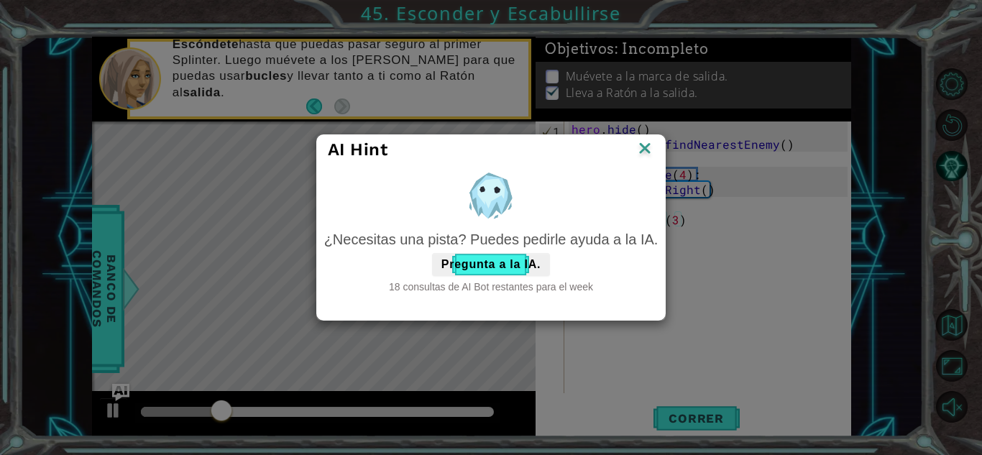
click at [472, 280] on div "18 consultas de AI Bot restantes para el week" at bounding box center [491, 287] width 334 height 14
click at [472, 273] on button "Pregunta a la IA." at bounding box center [491, 264] width 118 height 23
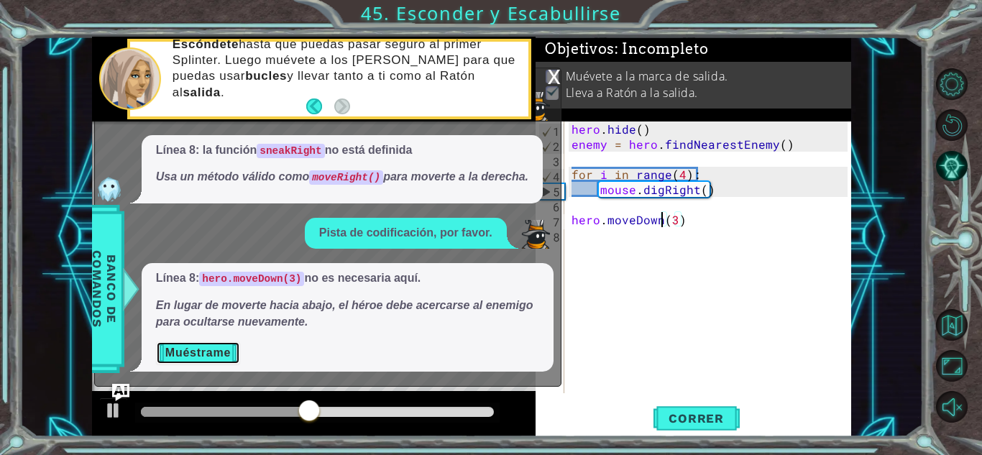
click at [203, 354] on button "Muéstrame" at bounding box center [198, 353] width 84 height 23
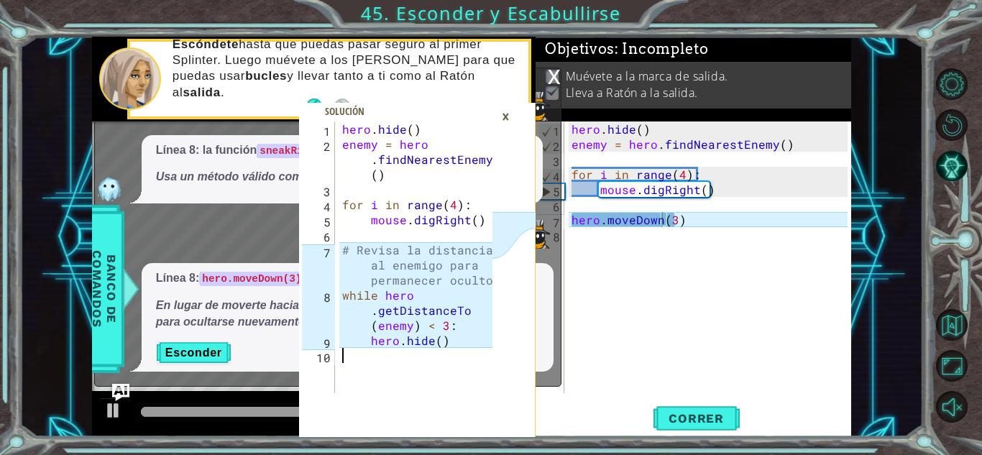
click at [434, 362] on div "hero . hide ( ) enemy = hero . findNearestEnemy ( ) for i in range ( 4 ) : mous…" at bounding box center [419, 273] width 160 height 302
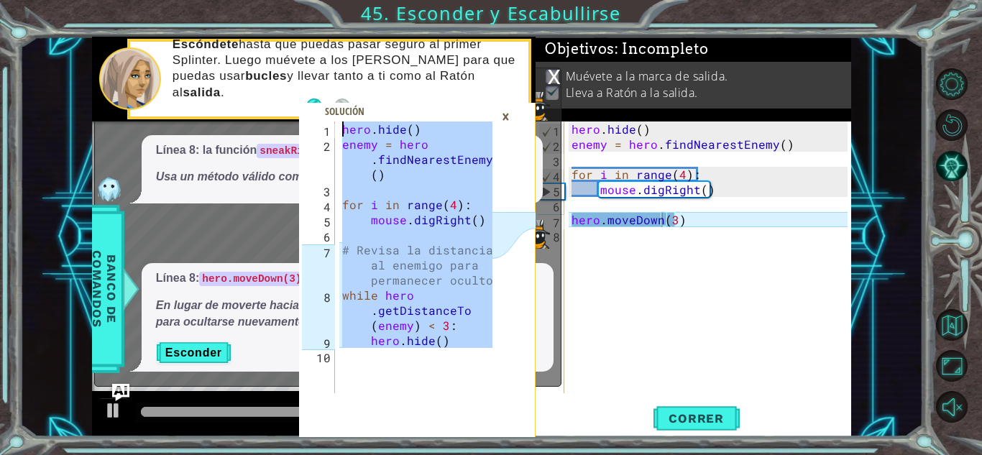
drag, startPoint x: 438, startPoint y: 370, endPoint x: 182, endPoint y: -59, distance: 499.2
click at [182, 0] on html "1 2 3 4 5 6 7 8 9 10 hero . hide ( ) enemy = hero . findNearestEnemy ( ) for i …" at bounding box center [491, 227] width 982 height 455
type textarea "hero.hide() enemy = hero.findNearestEnemy()"
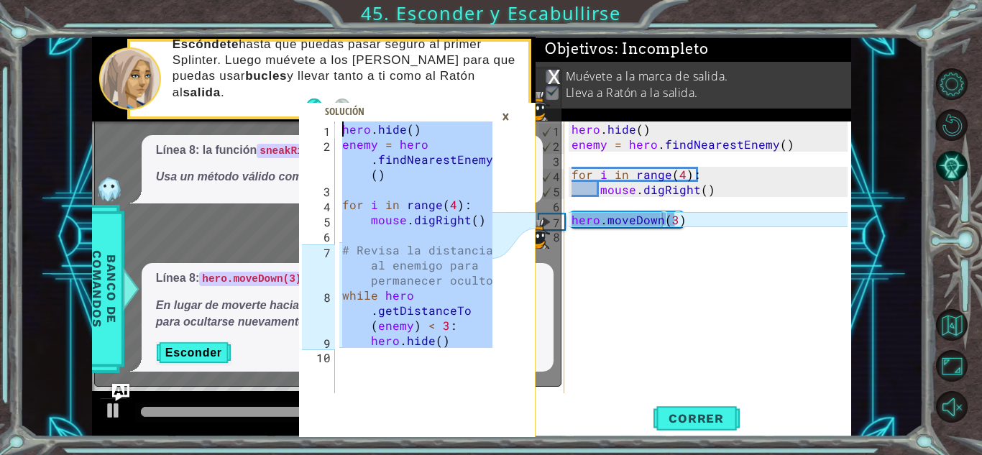
scroll to position [0, 0]
drag, startPoint x: 692, startPoint y: 306, endPoint x: 378, endPoint y: -63, distance: 484.5
click at [378, 0] on html "hero.hide() enemy = hero.findNearestEnemy() 1 2 3 4 5 6 7 8 9 10 hero . hide ( …" at bounding box center [491, 227] width 982 height 455
type textarea "hero.hide() enemy = hero.findNearestEnemy()"
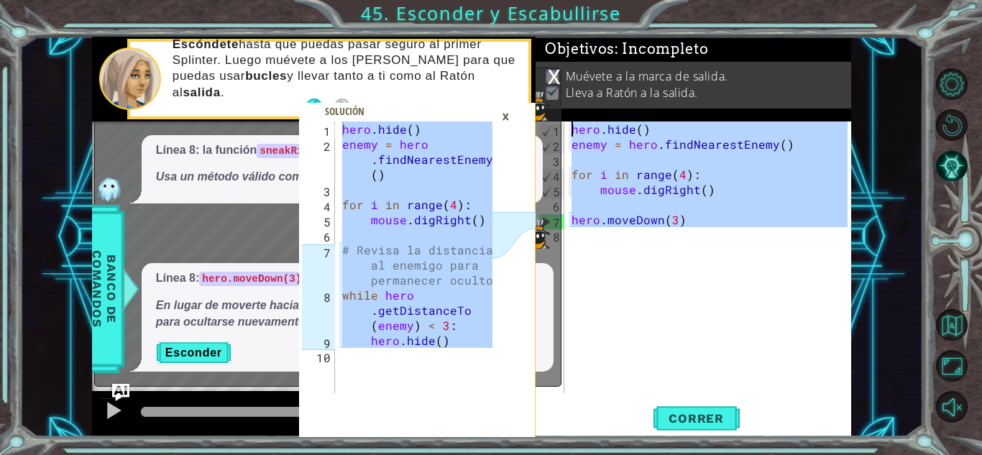
paste textarea "Code Area"
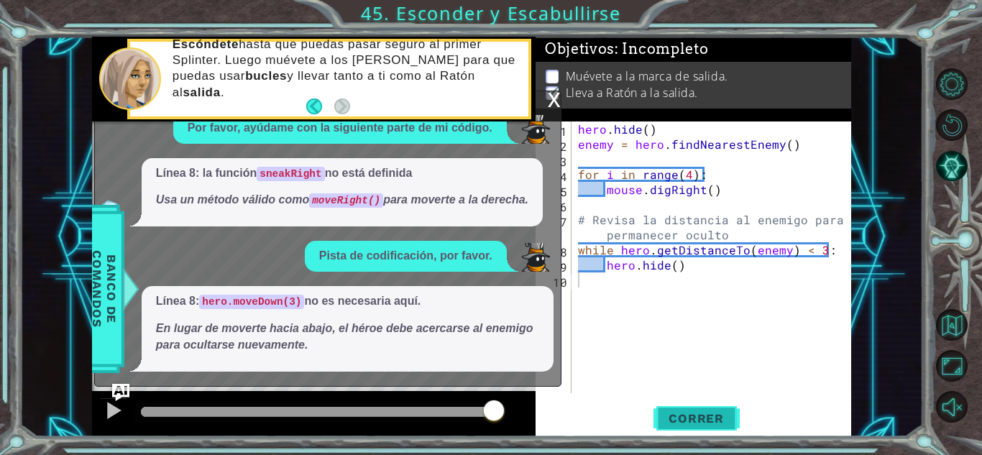
click at [664, 426] on button "Correr" at bounding box center [697, 419] width 86 height 32
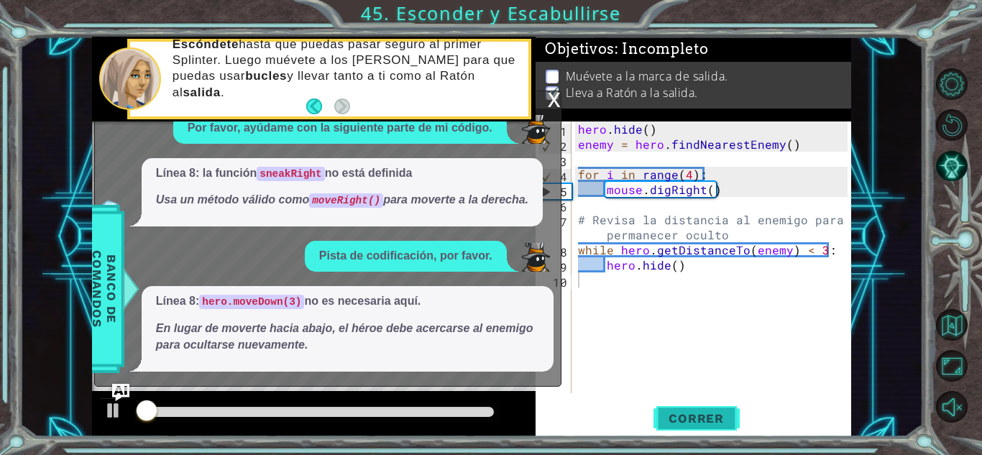
click at [680, 416] on span "Correr" at bounding box center [696, 418] width 84 height 14
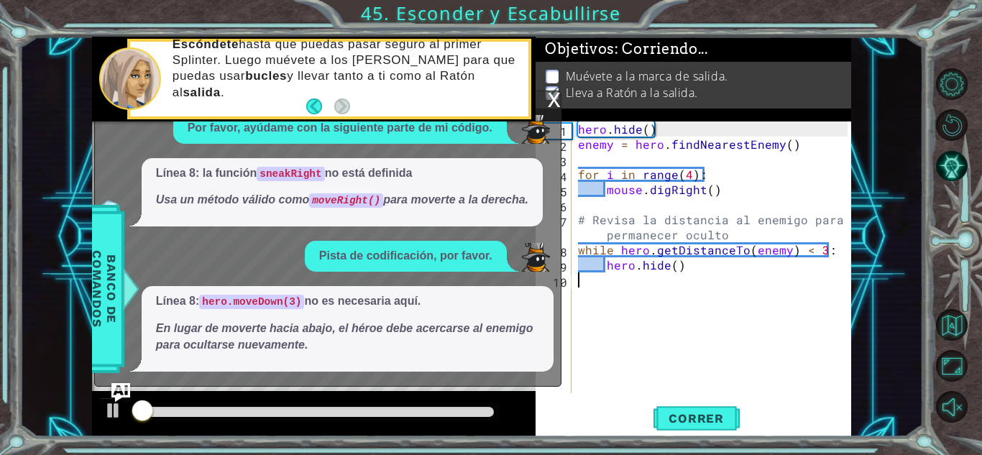
click at [125, 386] on img "Ask AI" at bounding box center [120, 392] width 19 height 19
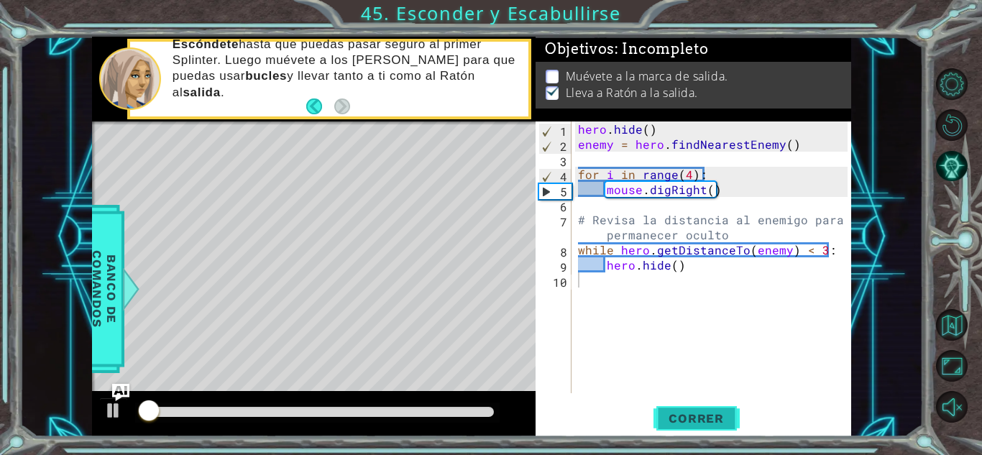
click at [738, 407] on button "Correr" at bounding box center [697, 419] width 86 height 32
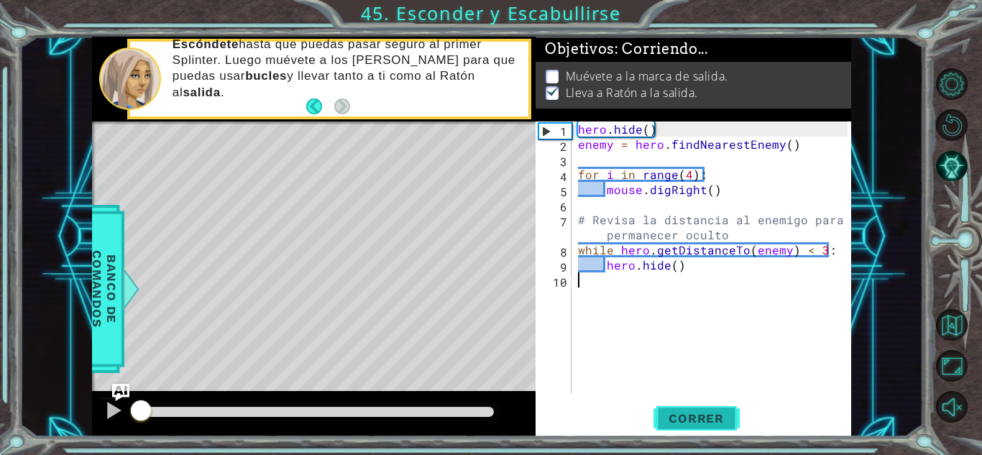
click at [710, 416] on span "Correr" at bounding box center [696, 418] width 84 height 14
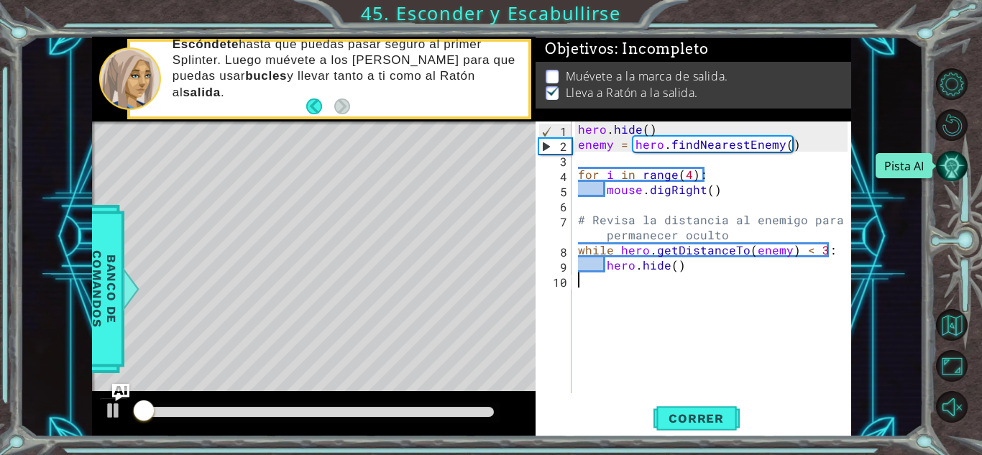
click at [947, 173] on button "Pista AI" at bounding box center [952, 166] width 32 height 32
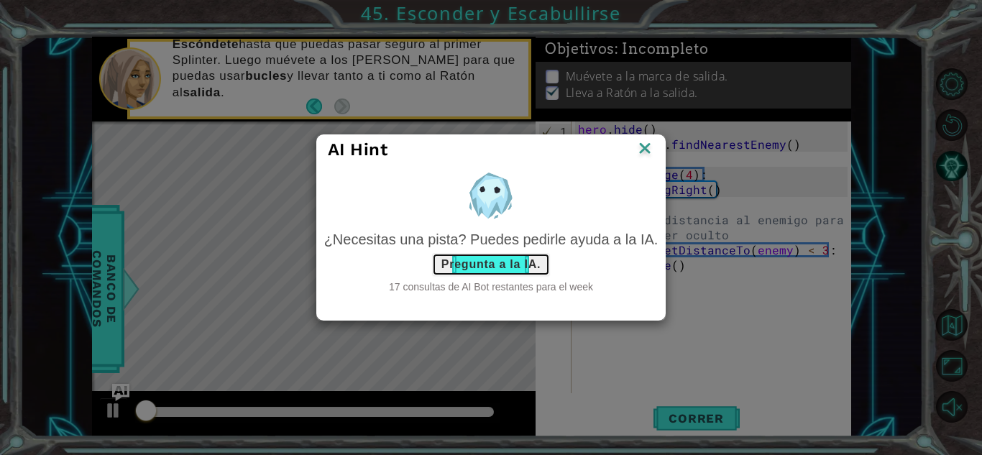
click at [523, 253] on button "Pregunta a la IA." at bounding box center [491, 264] width 118 height 23
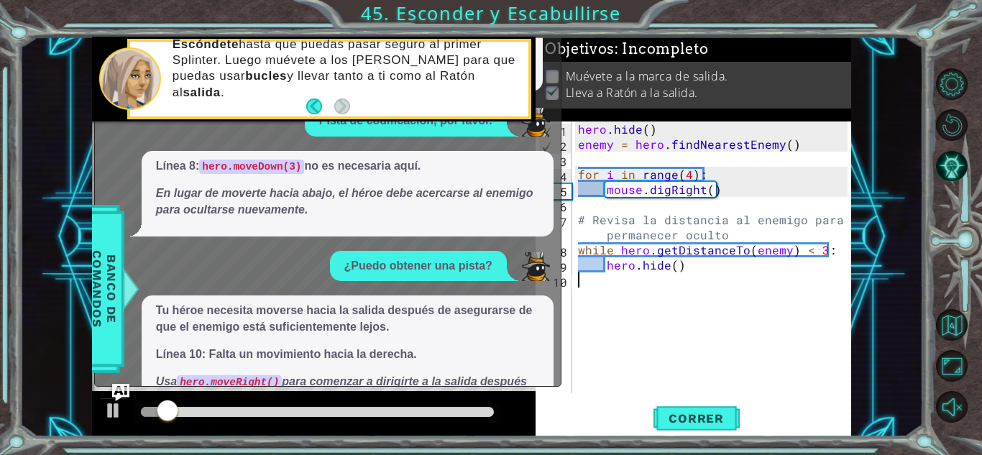
scroll to position [76, 0]
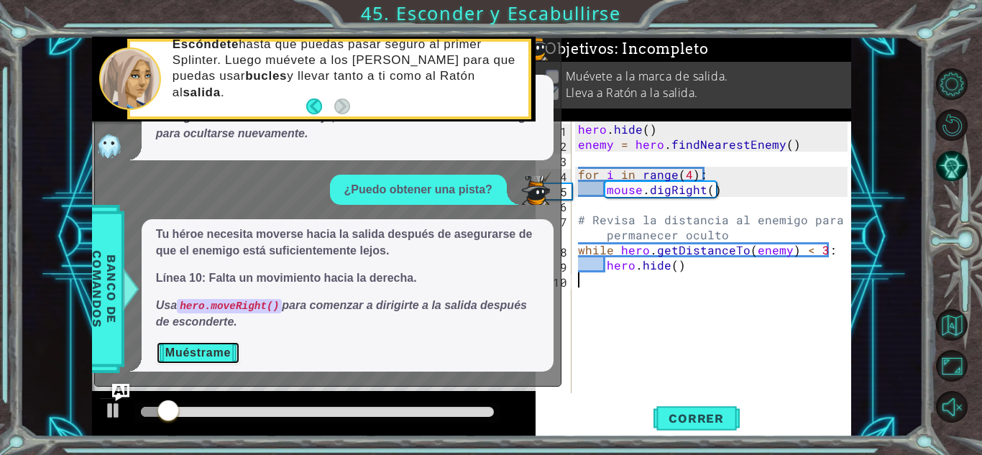
click at [198, 361] on button "Muéstrame" at bounding box center [198, 353] width 84 height 23
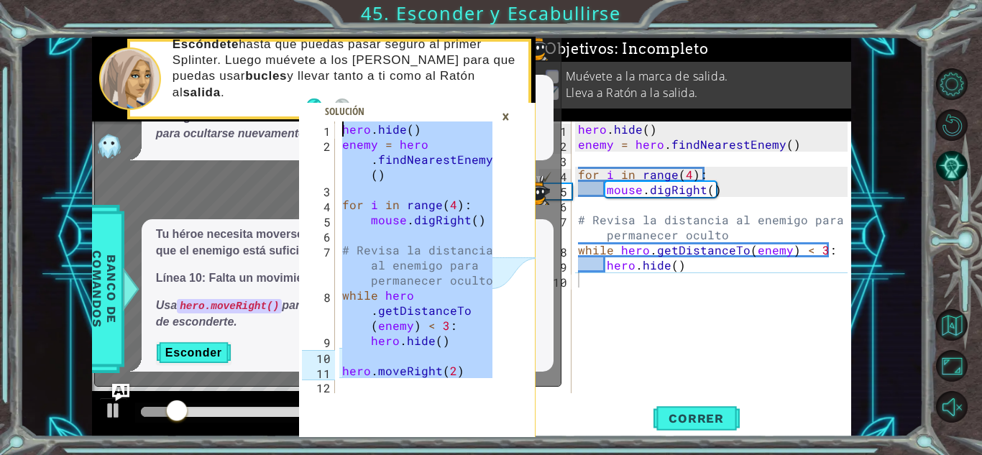
drag, startPoint x: 428, startPoint y: 390, endPoint x: 114, endPoint y: -63, distance: 550.3
click at [114, 0] on html "1 2 3 4 5 6 7 8 9 10 11 12 hero . hide ( ) enemy = hero . findNearestEnemy ( ) …" at bounding box center [491, 227] width 982 height 455
type textarea "hero.hide() enemy = hero.findNearestEnemy()"
click at [366, 408] on span at bounding box center [417, 270] width 237 height 334
click at [368, 401] on span at bounding box center [417, 270] width 237 height 334
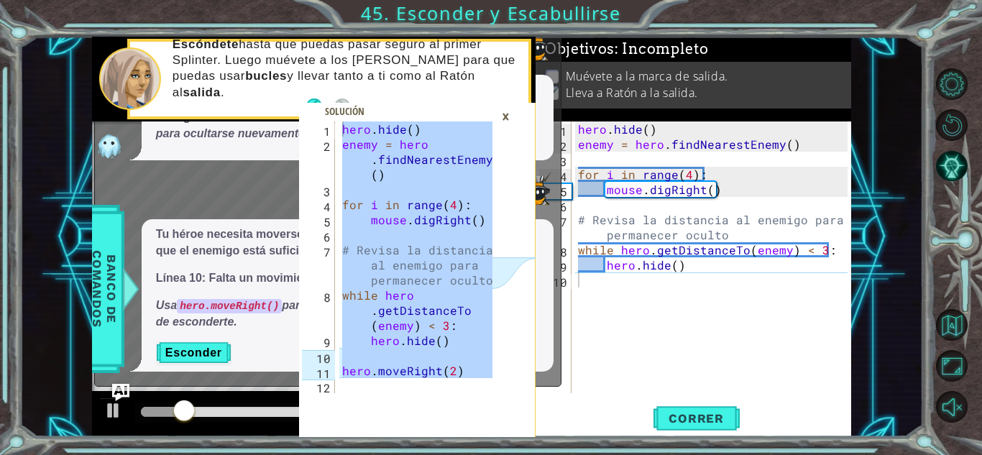
click at [368, 401] on span at bounding box center [417, 270] width 237 height 334
click at [369, 395] on span at bounding box center [417, 270] width 237 height 334
click at [354, 379] on div "hero . hide ( ) enemy = hero . findNearestEnemy ( ) for i in range ( 4 ) : mous…" at bounding box center [415, 258] width 153 height 272
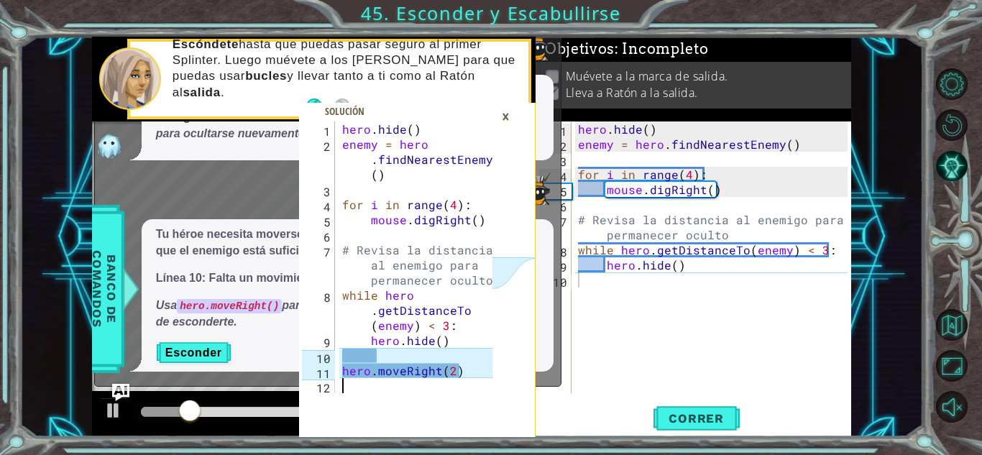
click at [354, 379] on div "hero . hide ( ) enemy = hero . findNearestEnemy ( ) for i in range ( 4 ) : mous…" at bounding box center [419, 273] width 160 height 302
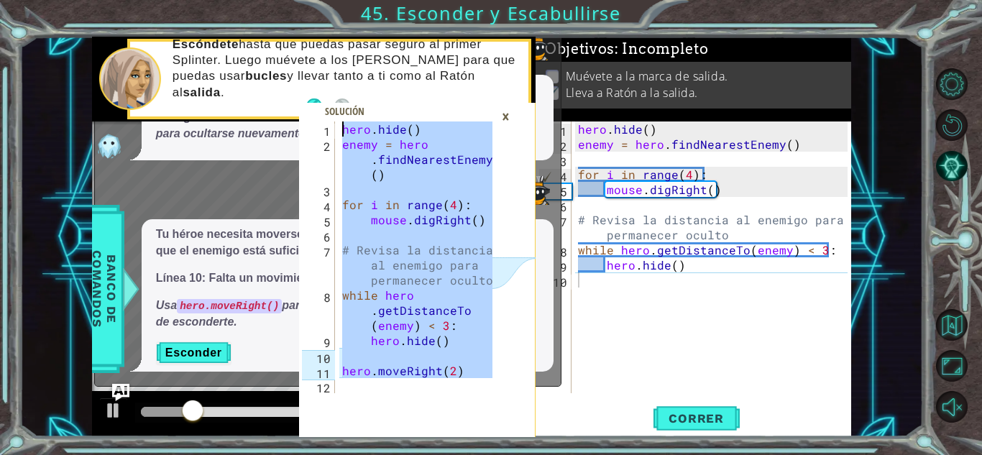
drag, startPoint x: 354, startPoint y: 379, endPoint x: 329, endPoint y: -59, distance: 438.6
click at [329, 0] on html "1 2 3 4 5 6 7 8 9 10 11 12 hero . hide ( ) enemy = hero . findNearestEnemy ( ) …" at bounding box center [491, 227] width 982 height 455
type textarea "hero.hide() enemy = hero.findNearestEnemy()"
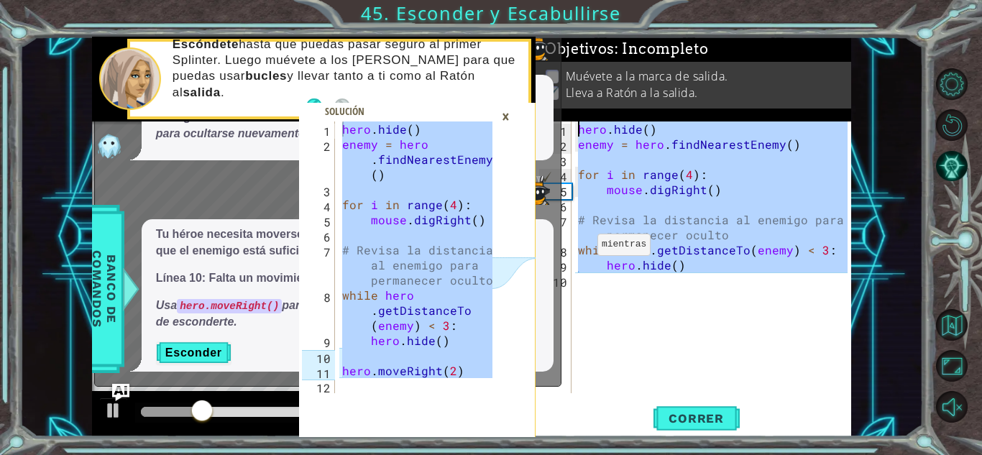
drag, startPoint x: 595, startPoint y: 346, endPoint x: 465, endPoint y: -63, distance: 428.4
click at [465, 0] on html "hero.hide() enemy = hero.findNearestEnemy() 1 2 3 4 5 6 7 8 9 10 11 12 hero . h…" at bounding box center [491, 227] width 982 height 455
type textarea "hero.hide() enemy = hero.findNearestEnemy()"
paste textarea "Code Area"
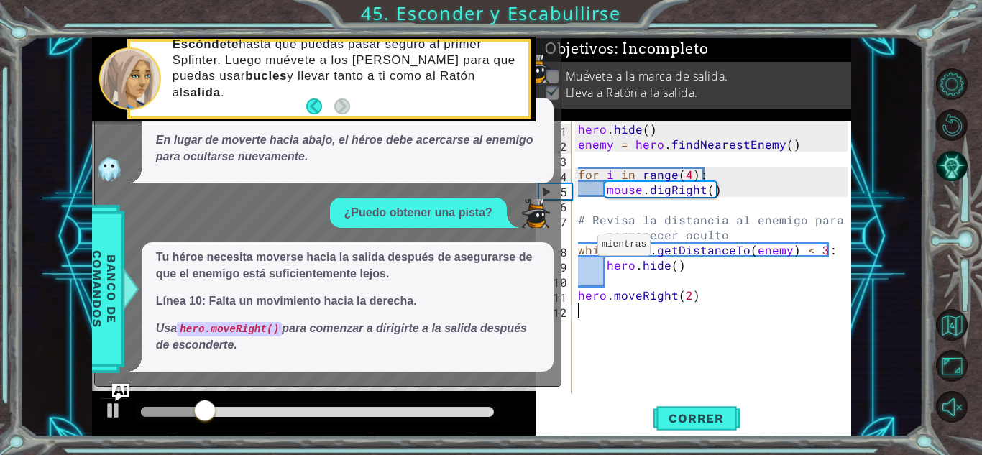
scroll to position [53, 0]
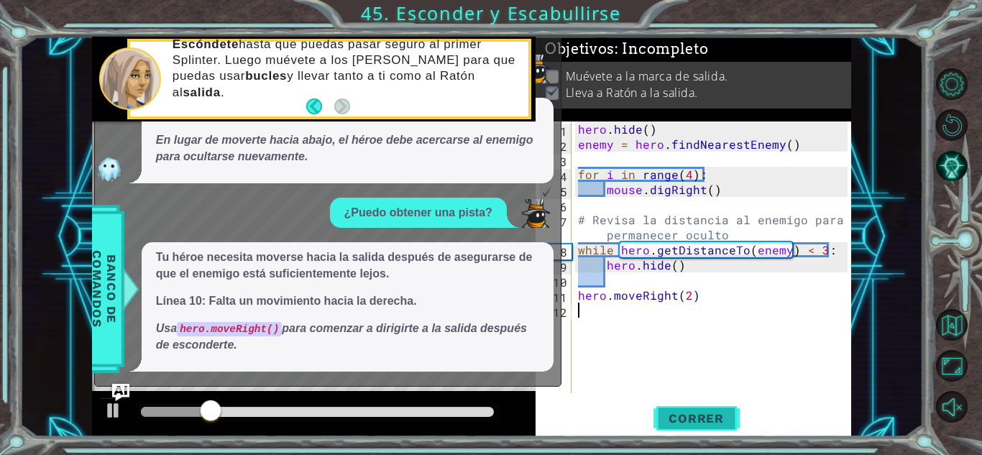
click at [736, 424] on span "Correr" at bounding box center [696, 418] width 84 height 14
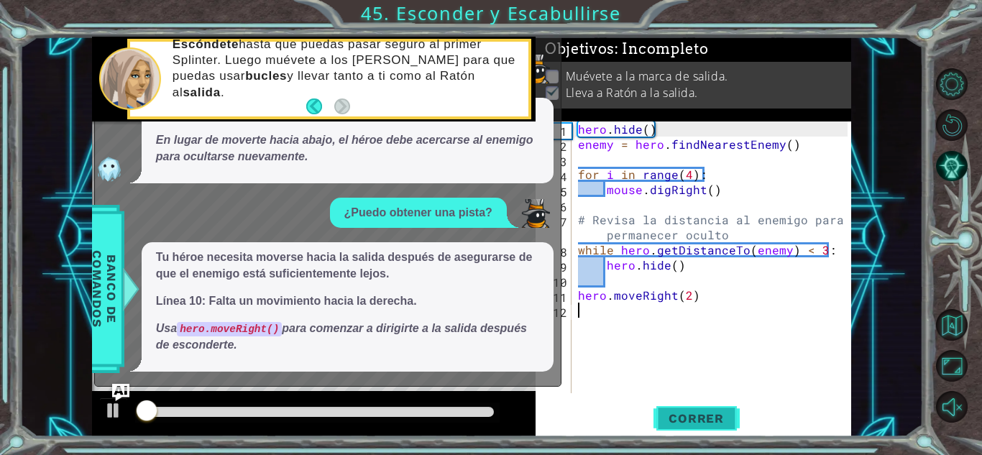
click at [700, 421] on span "Correr" at bounding box center [696, 418] width 84 height 14
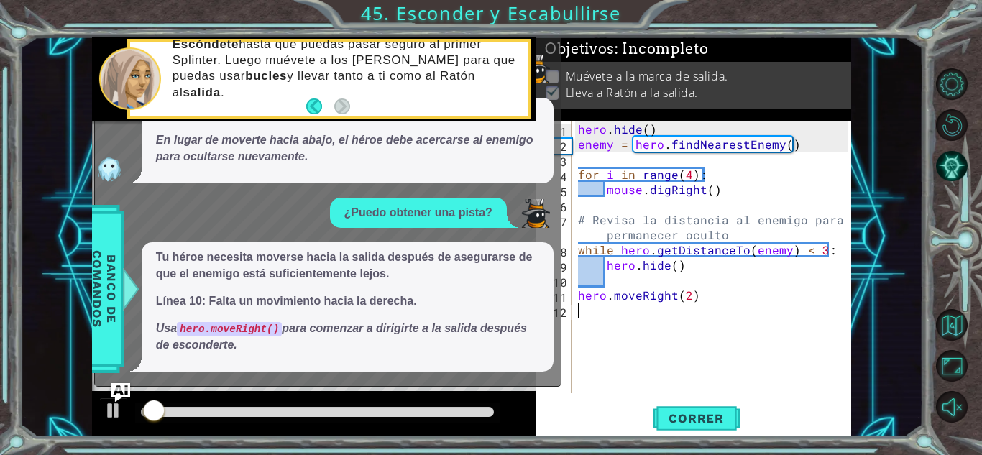
click at [115, 396] on img "Ask AI" at bounding box center [120, 392] width 19 height 19
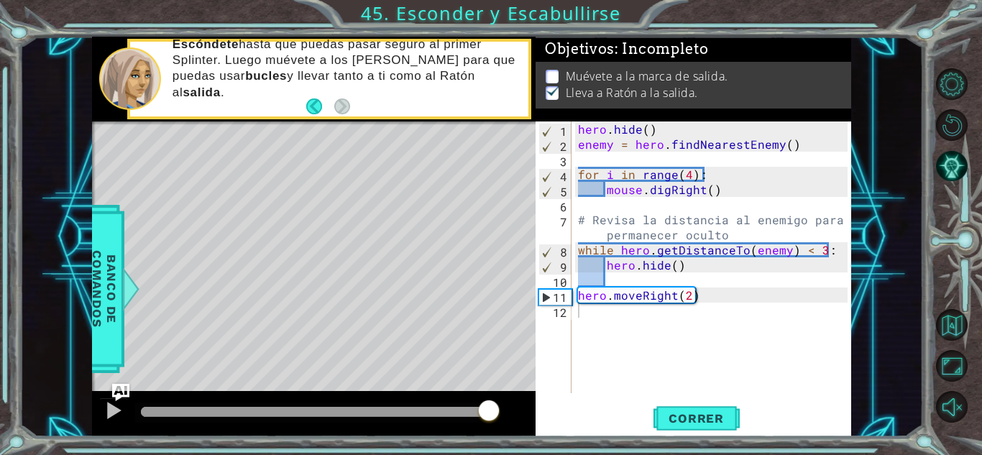
drag, startPoint x: 175, startPoint y: 406, endPoint x: 318, endPoint y: 440, distance: 147.0
click at [318, 440] on div "hero.hide() enemy = hero.findNearestEnemy() 1 2 3 4 5 6 7 8 9 10 11 12 hero . h…" at bounding box center [491, 227] width 982 height 455
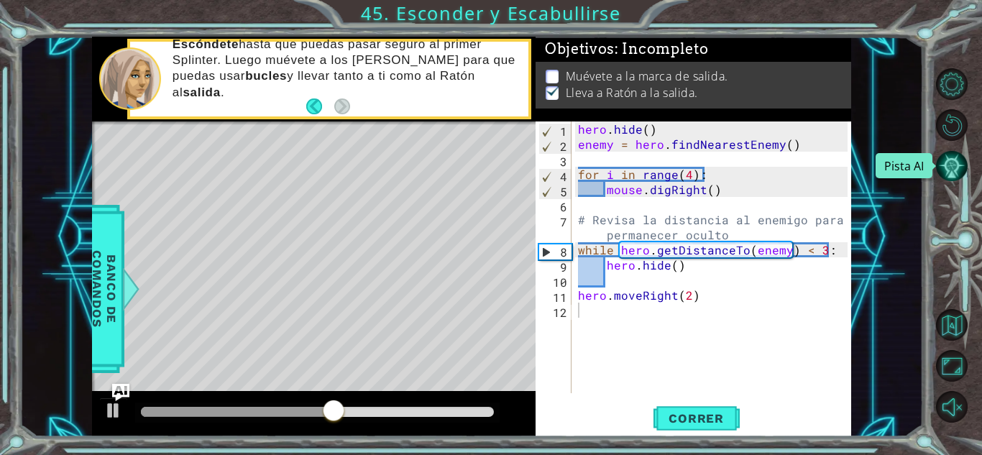
click at [953, 173] on button "Pista AI" at bounding box center [952, 166] width 32 height 32
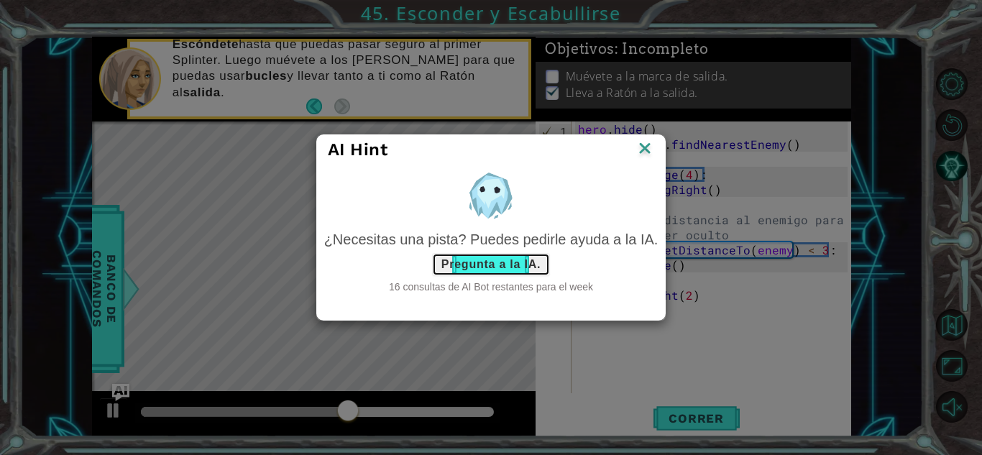
click at [518, 270] on button "Pregunta a la IA." at bounding box center [491, 264] width 118 height 23
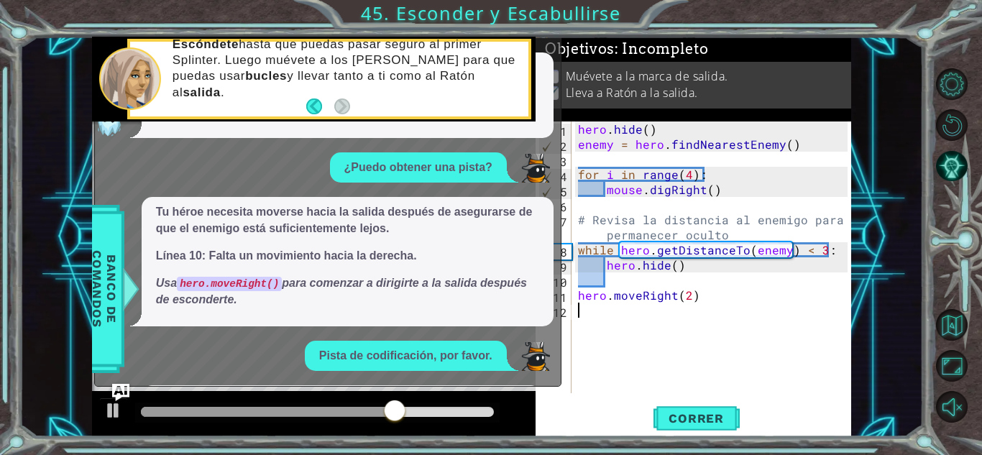
scroll to position [232, 0]
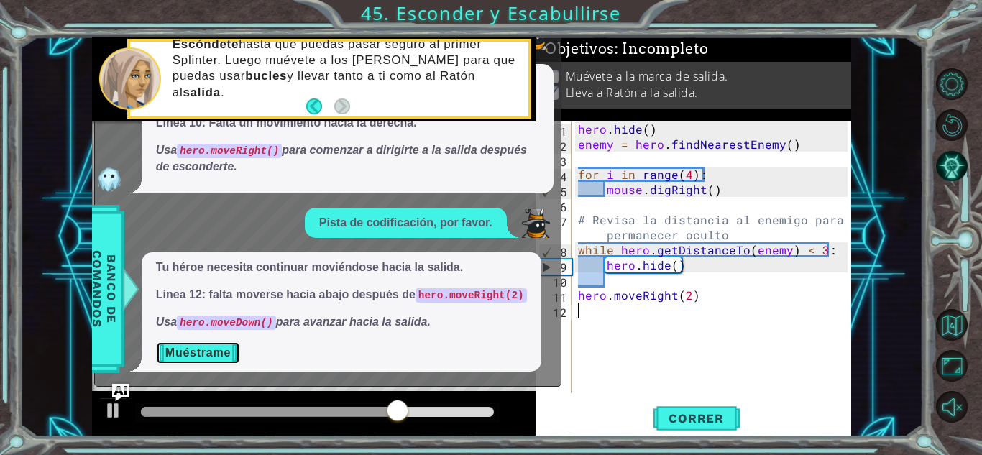
click at [186, 356] on button "Muéstrame" at bounding box center [198, 353] width 84 height 23
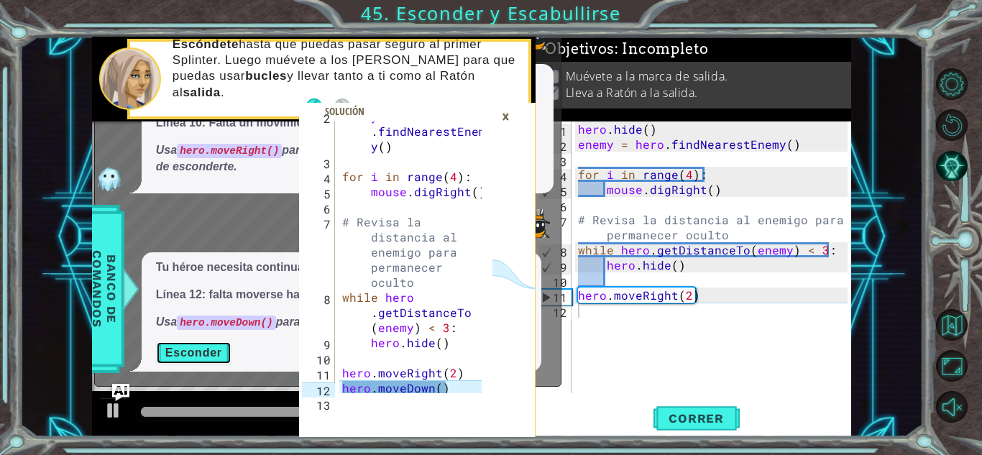
scroll to position [45, 0]
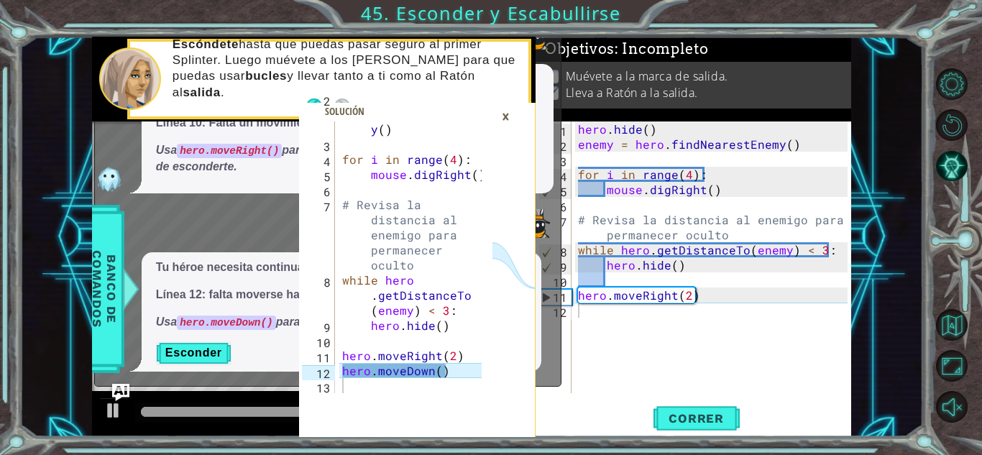
drag, startPoint x: 420, startPoint y: 394, endPoint x: 211, endPoint y: -63, distance: 502.2
click at [211, 0] on html "hero.hide() enemy = hero.findNearestEnemy() 2 3 4 5 6 7 8 9 10 11 12 13 enemy =…" at bounding box center [491, 227] width 982 height 455
type textarea "hero.moveDown()"
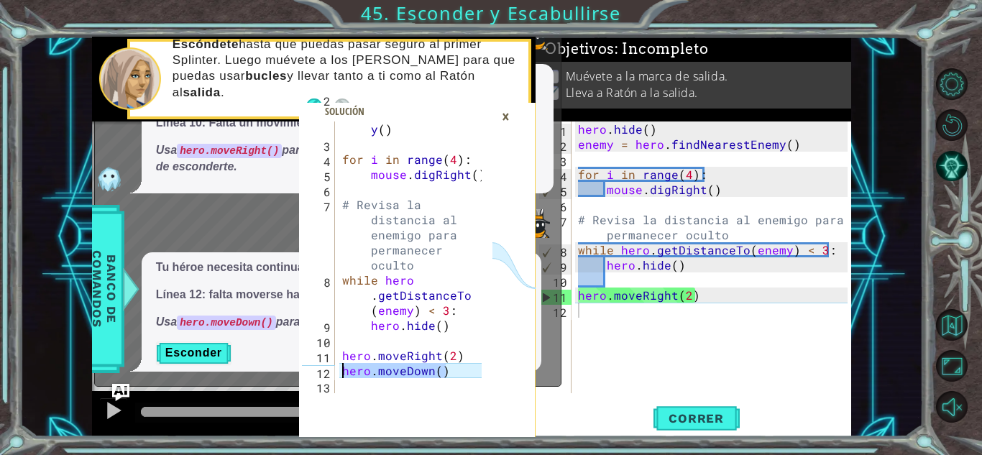
drag, startPoint x: 451, startPoint y: 374, endPoint x: 341, endPoint y: 372, distance: 110.0
click at [341, 372] on div "enemy = hero . findNearestEnem y ( ) for i in range ( 4 ) : mouse . digRight ( …" at bounding box center [414, 257] width 150 height 332
click at [631, 321] on div "hero . hide ( ) enemy = hero . findNearestEnemy ( ) for i in range ( 4 ) : mous…" at bounding box center [715, 273] width 280 height 302
paste textarea "hero.moveDown()"
type textarea "hero.moveDown()"
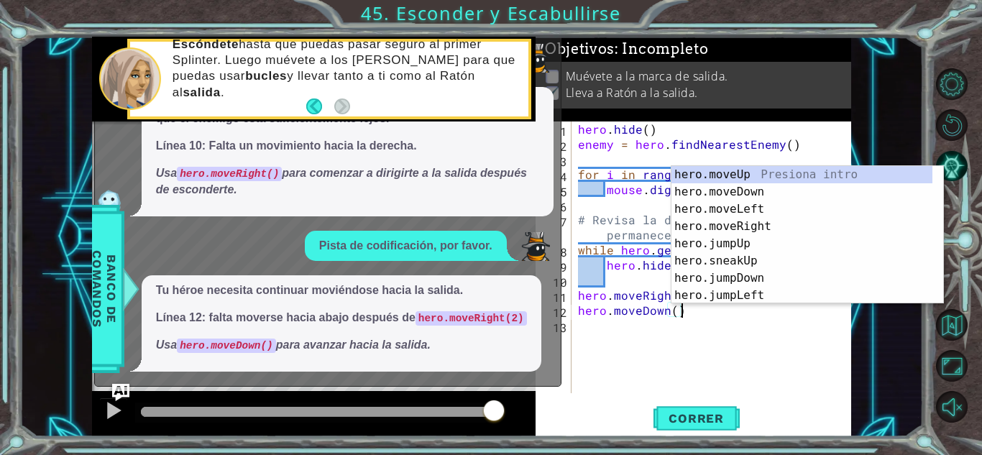
scroll to position [209, 0]
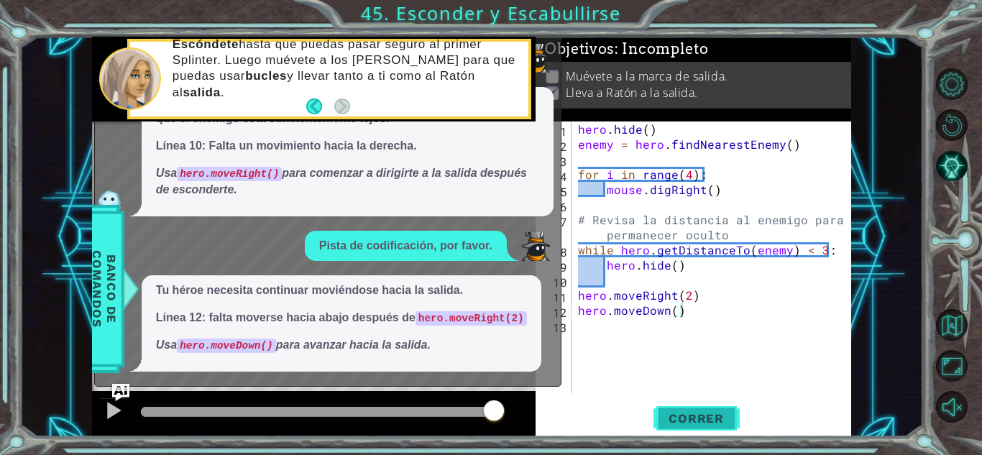
click at [691, 412] on span "Correr" at bounding box center [696, 418] width 84 height 14
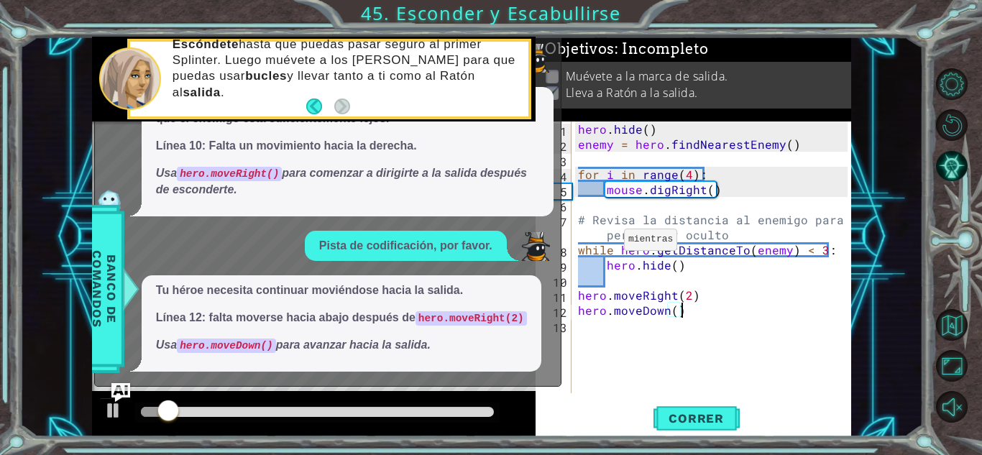
click at [121, 385] on img "Ask AI" at bounding box center [120, 392] width 19 height 19
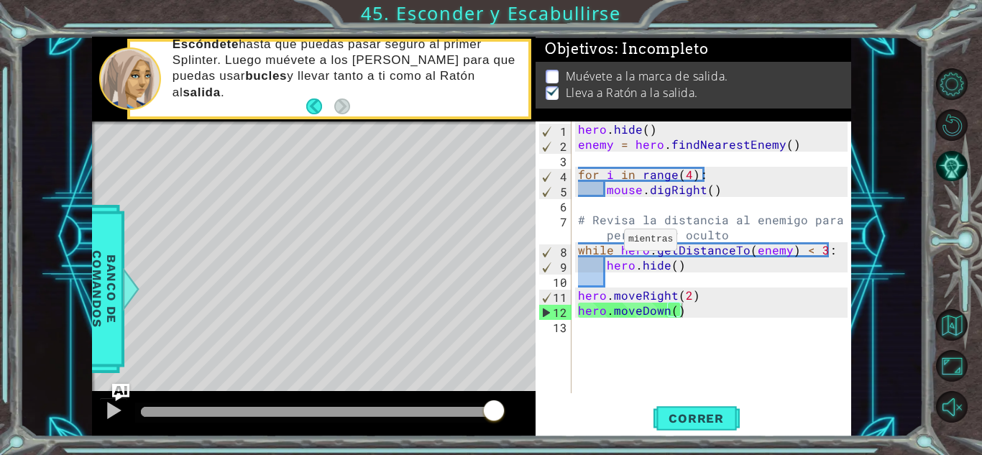
drag, startPoint x: 320, startPoint y: 394, endPoint x: 537, endPoint y: 380, distance: 217.6
click at [537, 380] on div "hero.moveDown() 2 3 4 5 6 7 8 9 10 11 12 13 enemy = hero . findNearestEnem y ( …" at bounding box center [471, 237] width 759 height 400
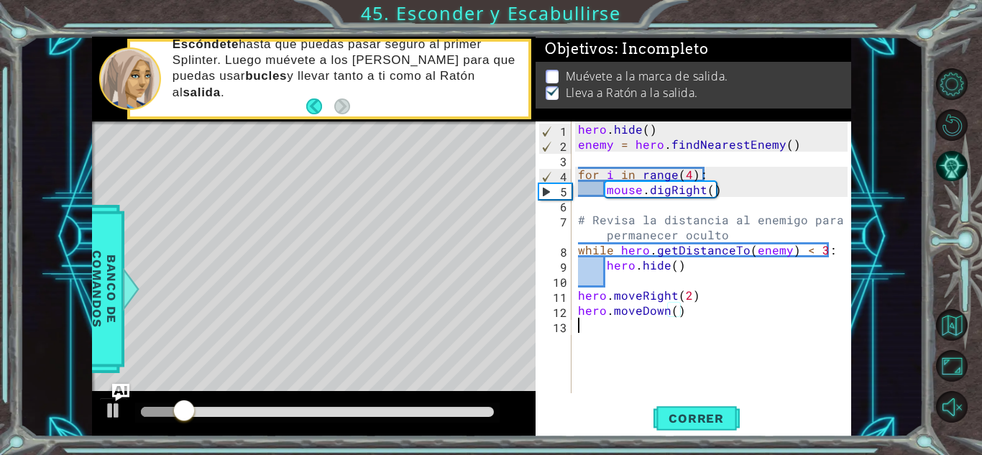
click at [694, 352] on div "hero . hide ( ) enemy = hero . findNearestEnemy ( ) for i in range ( 4 ) : mous…" at bounding box center [715, 273] width 280 height 302
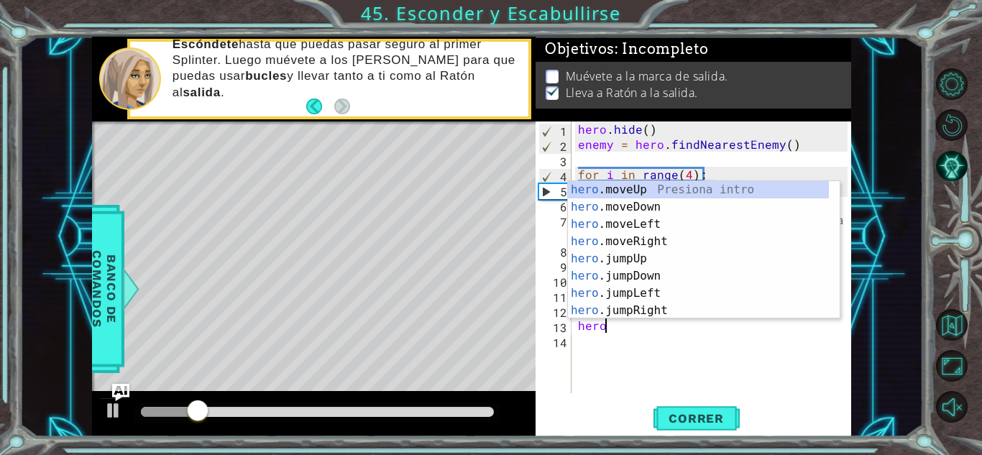
type textarea "hero."
click at [654, 306] on div "hero. moveUp Presiona intro hero. moveDown Presiona intro hero. moveLeft Presio…" at bounding box center [698, 267] width 261 height 173
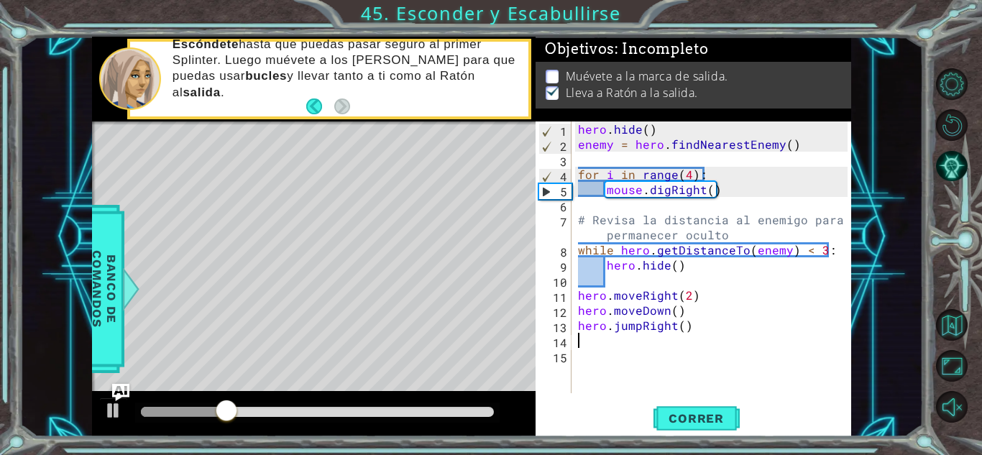
scroll to position [0, 0]
click at [686, 409] on button "Correr" at bounding box center [697, 419] width 86 height 32
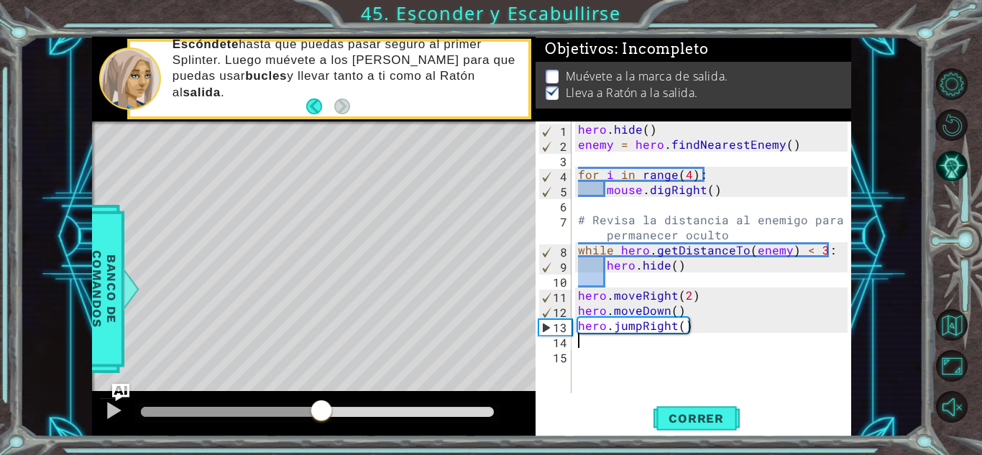
drag, startPoint x: 212, startPoint y: 413, endPoint x: 347, endPoint y: 445, distance: 138.1
click at [347, 445] on div "hero.moveDown() 2 3 4 5 6 7 8 9 10 11 12 13 enemy = hero . findNearestEnem y ( …" at bounding box center [491, 227] width 982 height 455
paste textarea "hero.moveDown()"
click at [640, 343] on div "hero . hide ( ) enemy = hero . findNearestEnemy ( ) for i in range ( 4 ) : mous…" at bounding box center [715, 273] width 280 height 302
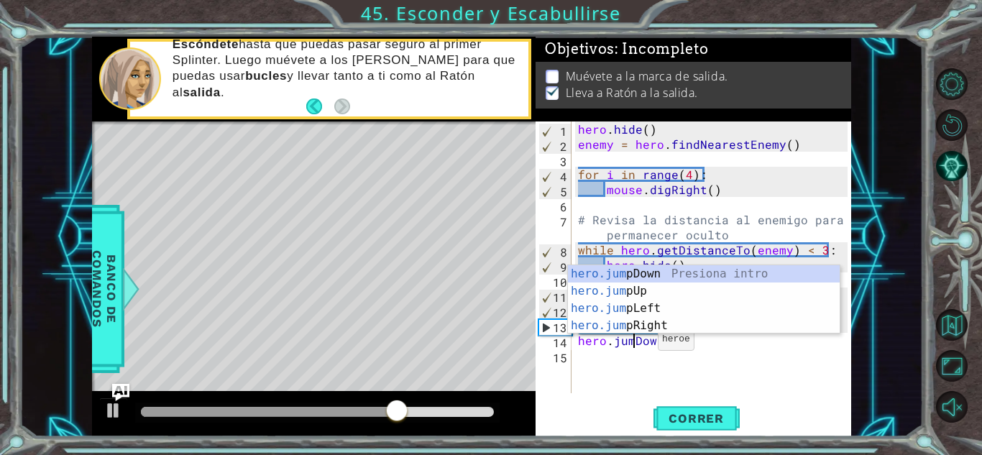
scroll to position [0, 4]
type textarea "hero.jumpDown()"
click at [683, 418] on span "Correr" at bounding box center [696, 418] width 84 height 14
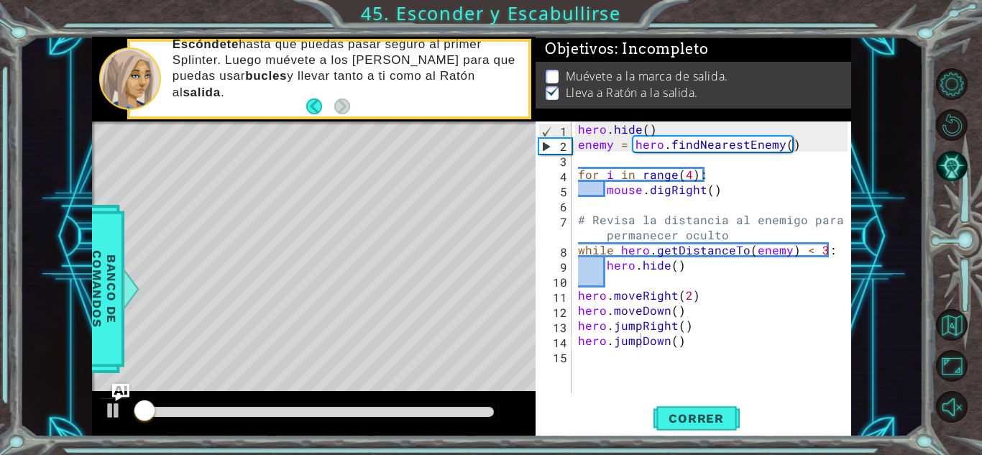
drag, startPoint x: 162, startPoint y: 424, endPoint x: 248, endPoint y: 439, distance: 87.6
click at [248, 439] on div "hero.moveDown() 2 3 4 5 6 7 8 9 10 11 12 13 enemy = hero . findNearestEnem y ( …" at bounding box center [491, 227] width 982 height 455
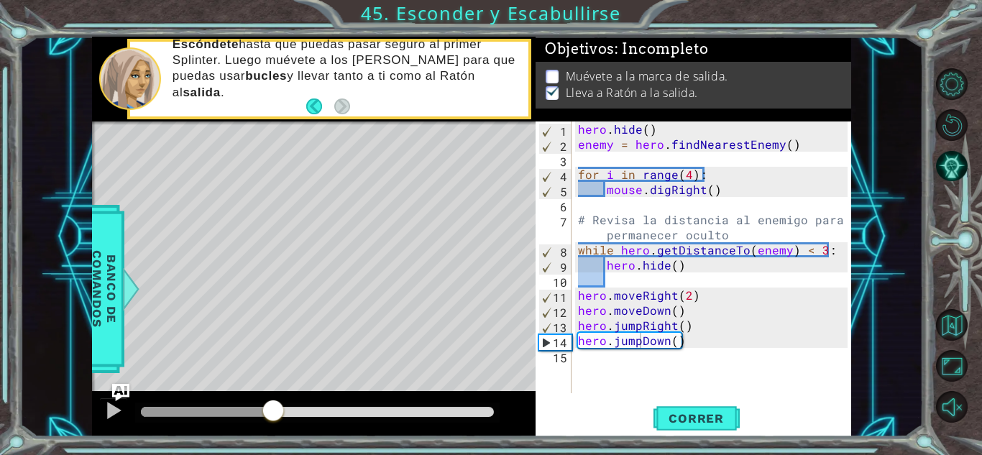
drag, startPoint x: 151, startPoint y: 416, endPoint x: 273, endPoint y: 419, distance: 122.3
click at [273, 419] on div at bounding box center [273, 412] width 26 height 26
click at [591, 390] on div "hero . hide ( ) enemy = hero . findNearestEnemy ( ) for i in range ( 4 ) : mous…" at bounding box center [715, 273] width 280 height 302
paste textarea "hero.moveDown()"
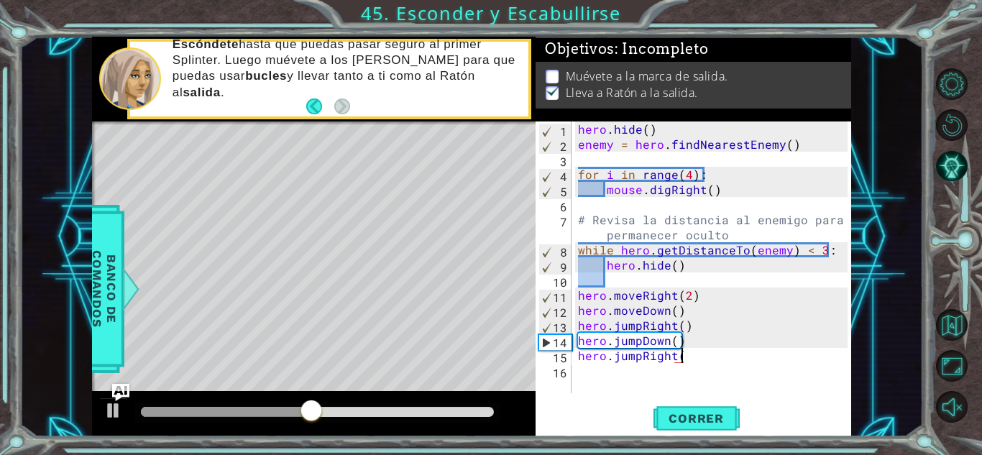
scroll to position [0, 6]
type textarea "hero.jumpRight()"
click at [677, 418] on span "Correr" at bounding box center [696, 418] width 84 height 14
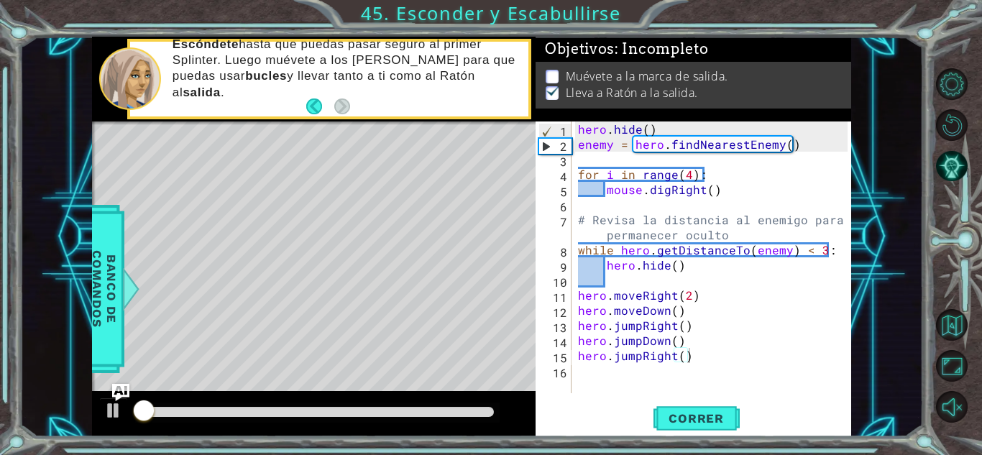
drag, startPoint x: 151, startPoint y: 397, endPoint x: 277, endPoint y: 426, distance: 129.2
click at [277, 426] on div at bounding box center [314, 414] width 444 height 46
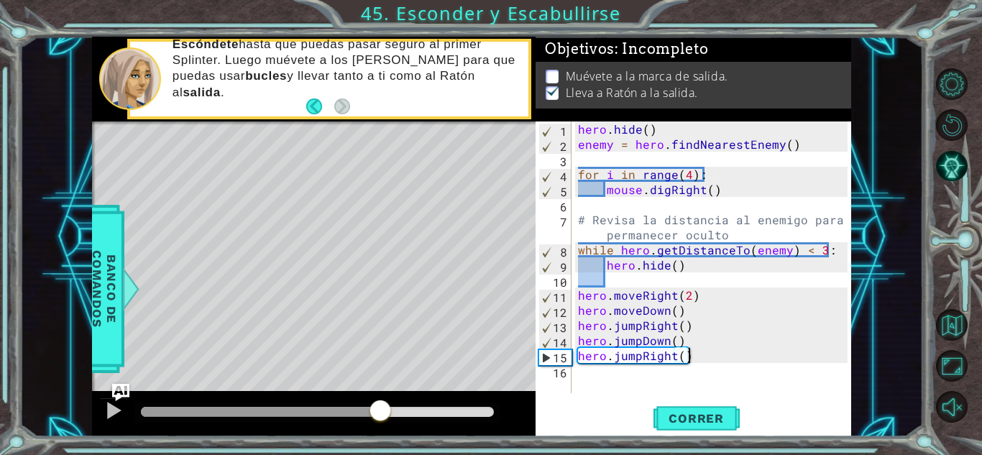
drag, startPoint x: 153, startPoint y: 418, endPoint x: 380, endPoint y: 417, distance: 227.2
click at [380, 417] on div at bounding box center [380, 412] width 26 height 26
click at [628, 375] on div "hero . hide ( ) enemy = hero . findNearestEnemy ( ) for i in range ( 4 ) : mous…" at bounding box center [715, 273] width 280 height 302
paste textarea "hero.moveDown()"
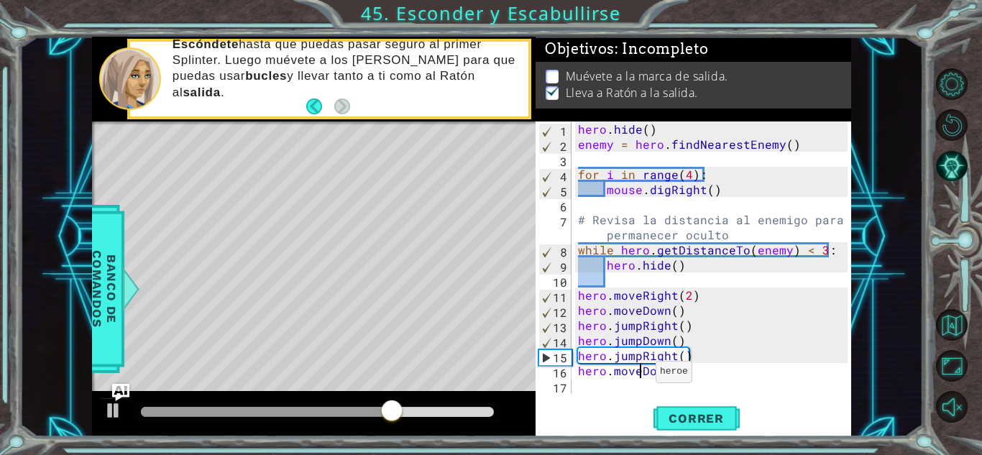
click at [638, 375] on div "hero . hide ( ) enemy = hero . findNearestEnemy ( ) for i in range ( 4 ) : mous…" at bounding box center [715, 273] width 280 height 302
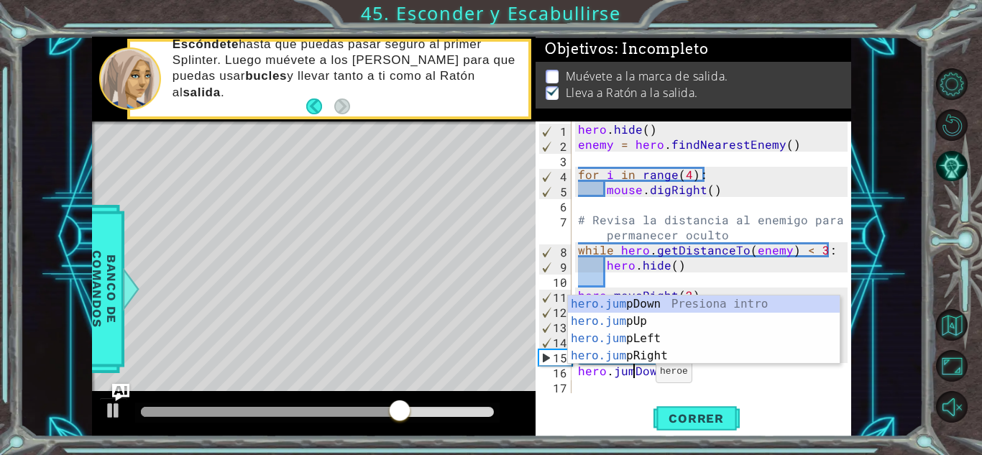
type textarea "hero.jumpDown()"
click at [632, 377] on div "hero . hide ( ) enemy = hero . findNearestEnemy ( ) for i in range ( 4 ) : mous…" at bounding box center [715, 273] width 280 height 302
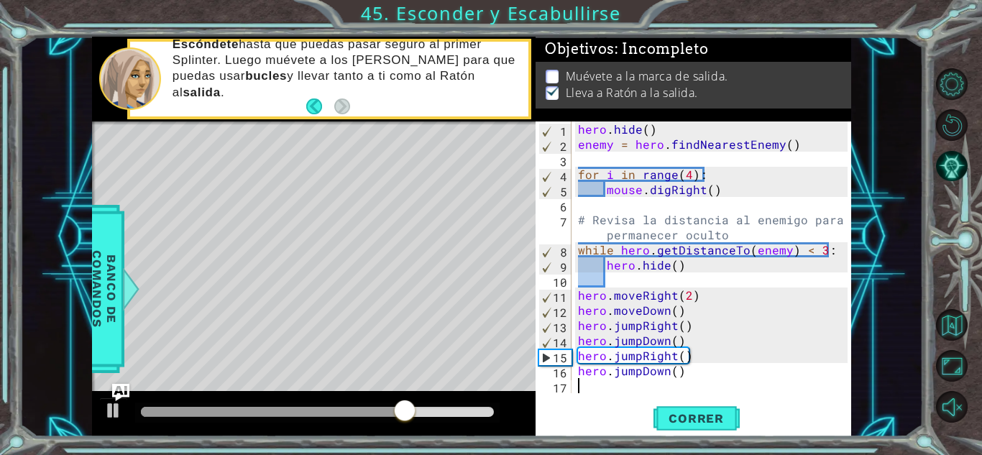
click at [632, 389] on div "hero . hide ( ) enemy = hero . findNearestEnemy ( ) for i in range ( 4 ) : mous…" at bounding box center [715, 273] width 280 height 302
paste textarea "hero.moveDown()"
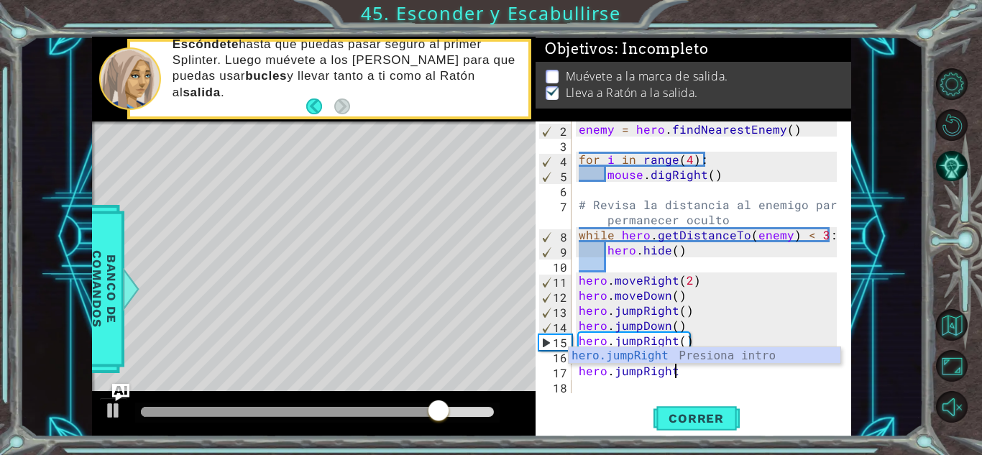
scroll to position [0, 6]
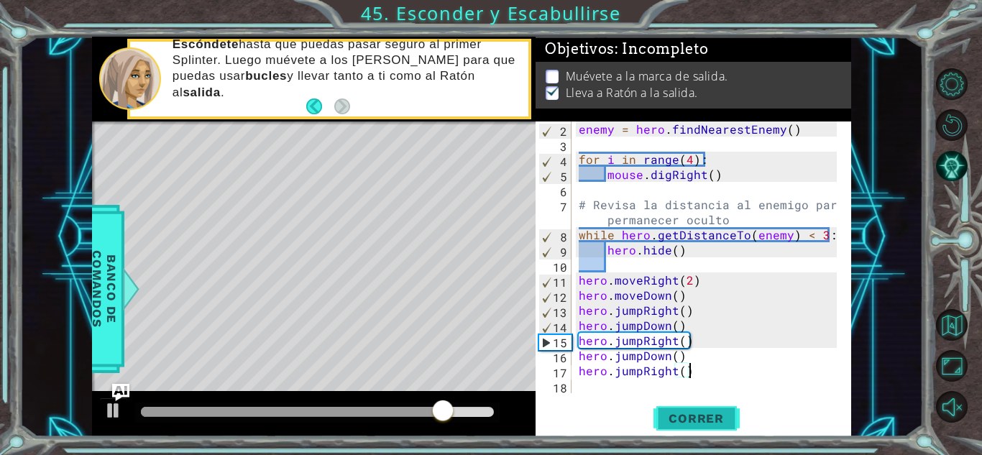
type textarea "hero.jumpRight()"
click at [672, 413] on span "Correr" at bounding box center [696, 418] width 84 height 14
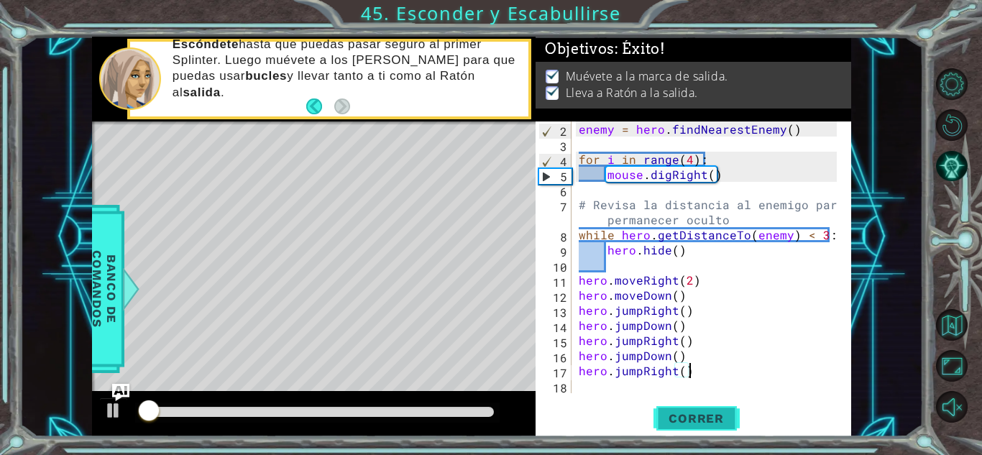
click at [672, 413] on span "Correr" at bounding box center [696, 418] width 84 height 14
drag, startPoint x: 155, startPoint y: 409, endPoint x: 841, endPoint y: 452, distance: 687.3
click at [841, 452] on div "hero.moveDown() 2 3 4 5 6 7 8 9 10 11 12 13 enemy = hero . findNearestEnem y ( …" at bounding box center [491, 227] width 982 height 455
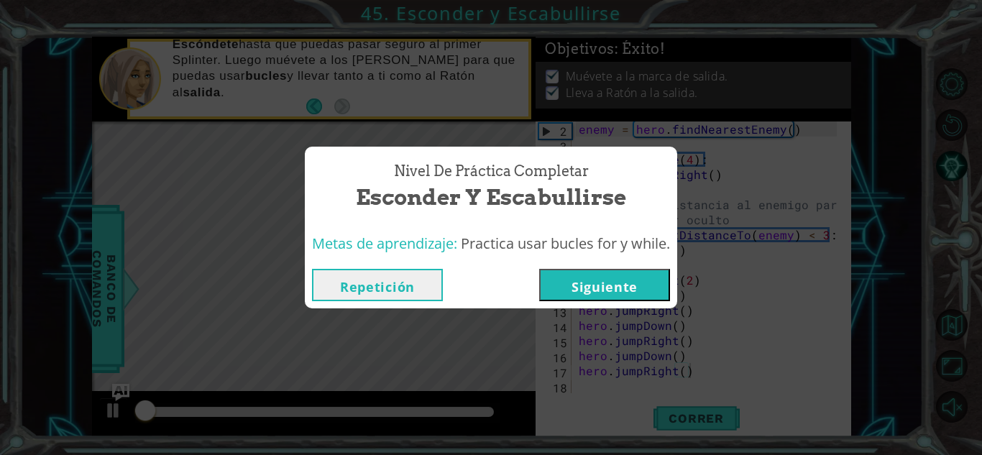
click at [570, 293] on button "Siguiente" at bounding box center [604, 285] width 131 height 32
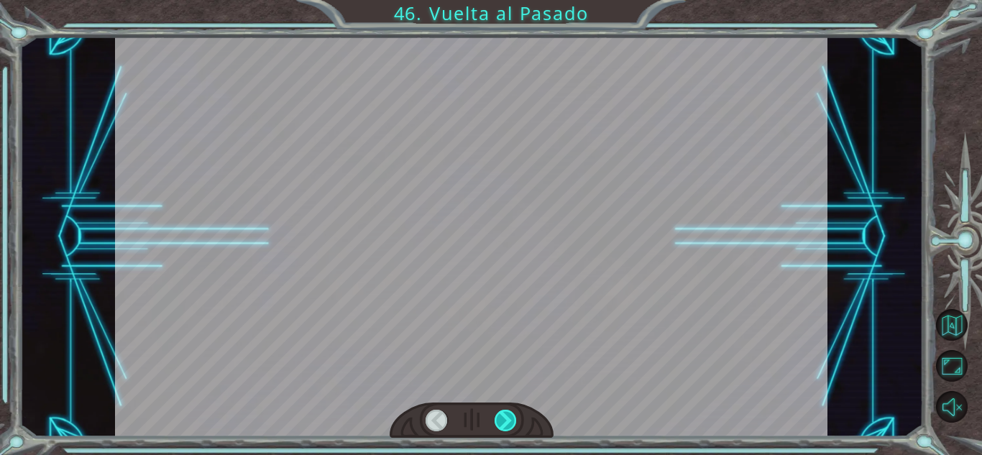
click at [505, 427] on div at bounding box center [506, 421] width 22 height 22
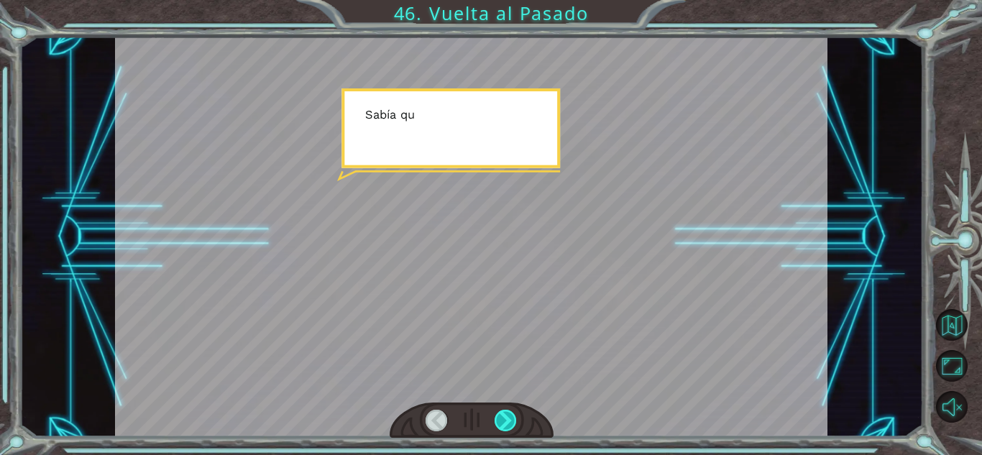
click at [505, 427] on div at bounding box center [506, 421] width 22 height 22
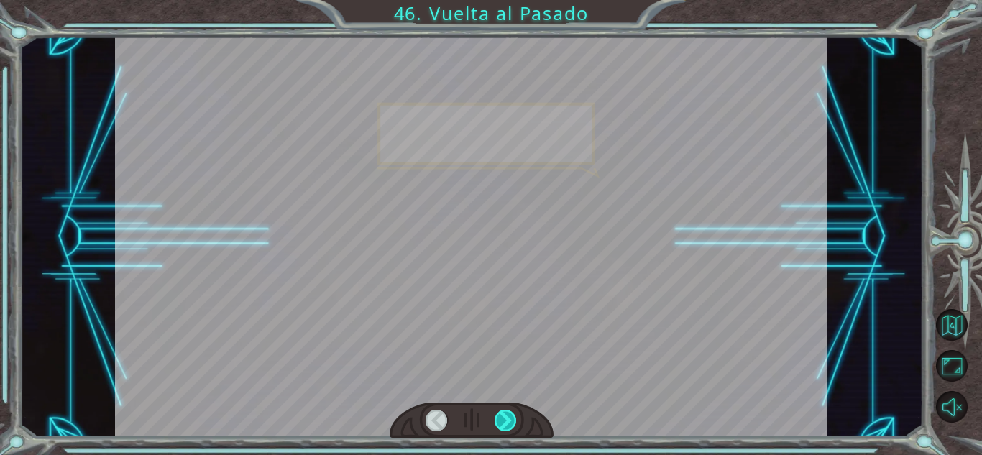
click at [505, 427] on div at bounding box center [506, 421] width 22 height 22
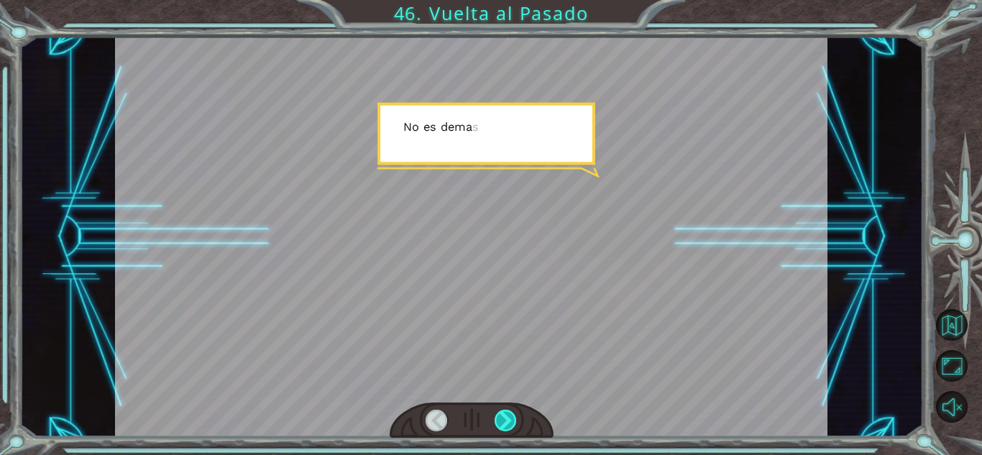
click at [505, 427] on div at bounding box center [506, 421] width 22 height 22
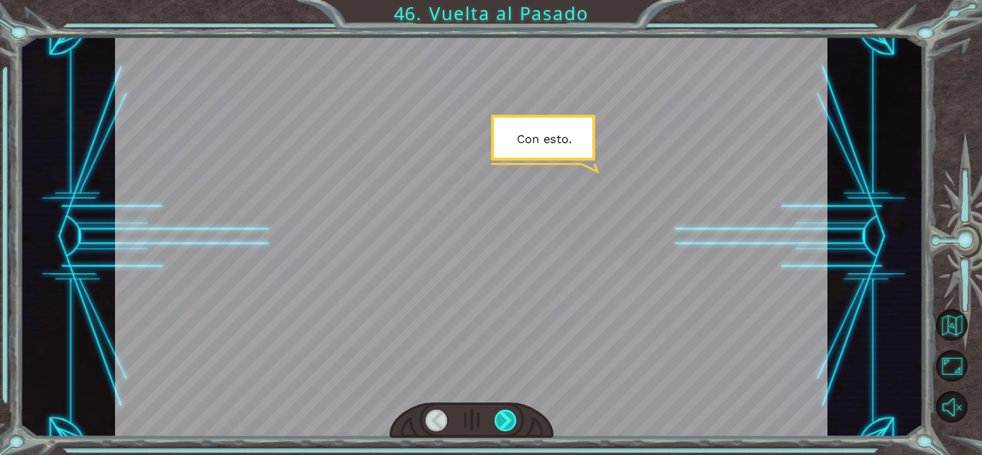
click at [505, 427] on div at bounding box center [506, 421] width 22 height 22
click at [504, 427] on div at bounding box center [506, 421] width 22 height 22
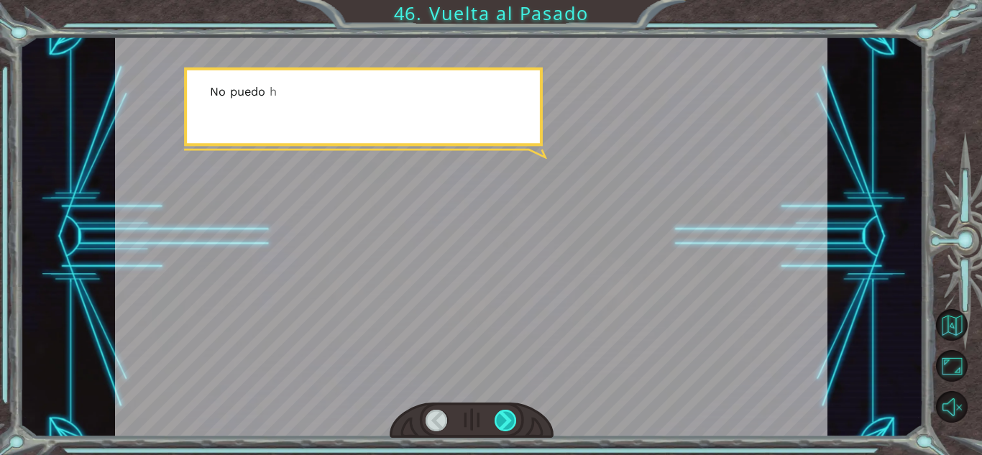
click at [504, 427] on div at bounding box center [506, 421] width 22 height 22
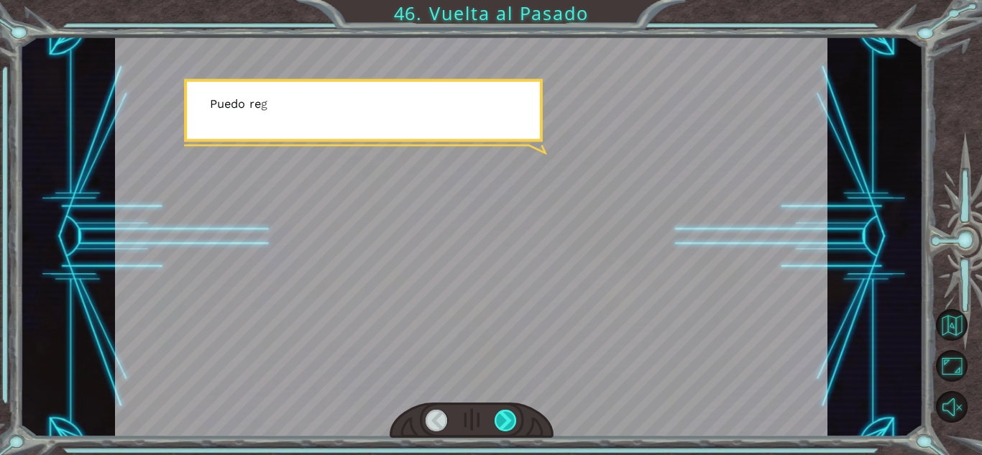
click at [504, 427] on div at bounding box center [506, 421] width 22 height 22
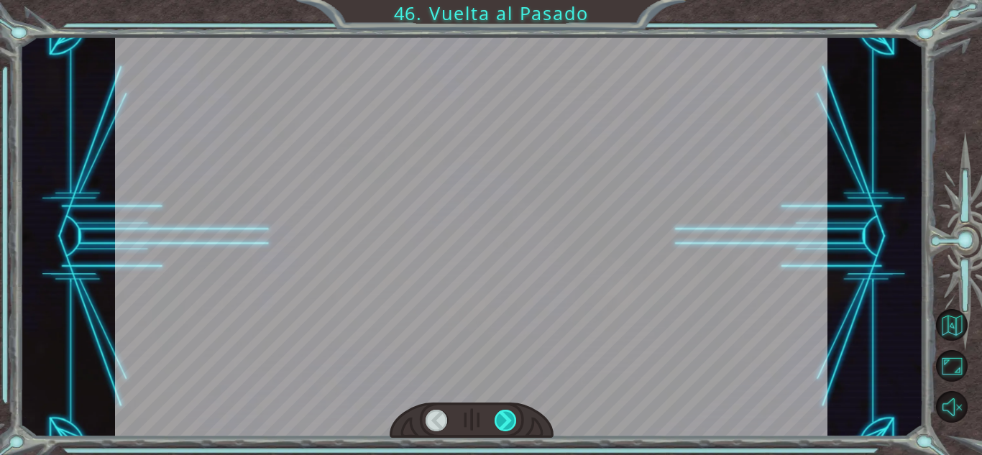
click at [504, 427] on div at bounding box center [506, 421] width 22 height 22
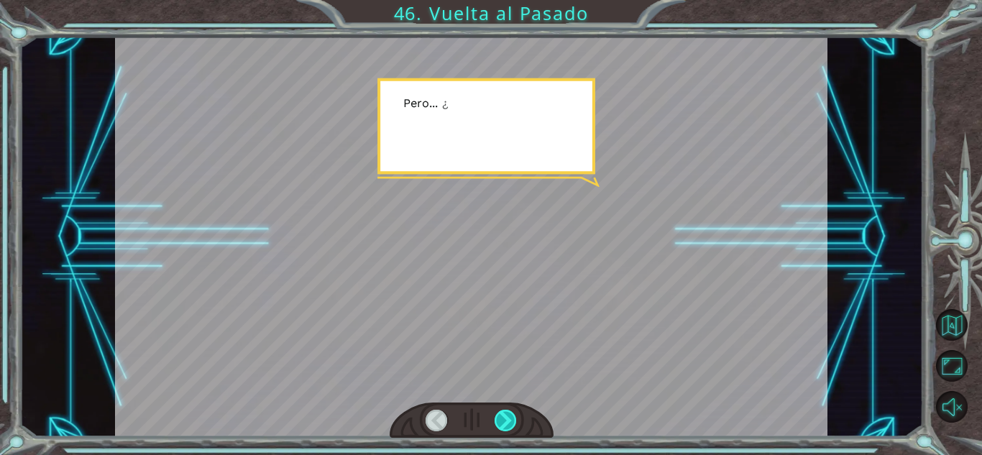
click at [504, 427] on div at bounding box center [506, 421] width 22 height 22
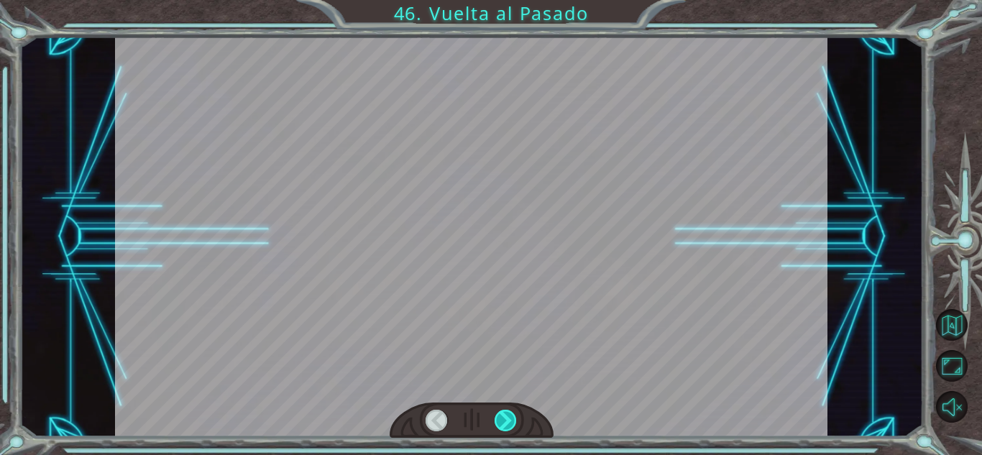
click at [504, 427] on div at bounding box center [506, 421] width 22 height 22
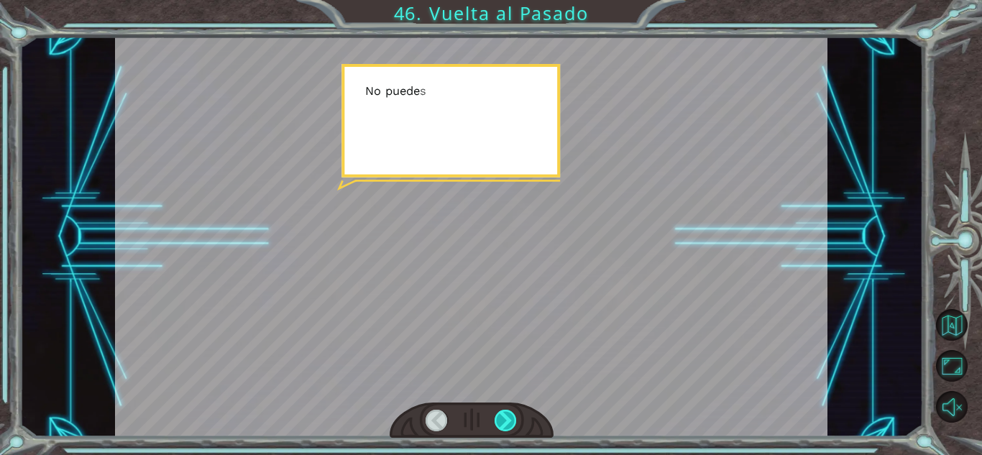
click at [504, 427] on div at bounding box center [506, 421] width 22 height 22
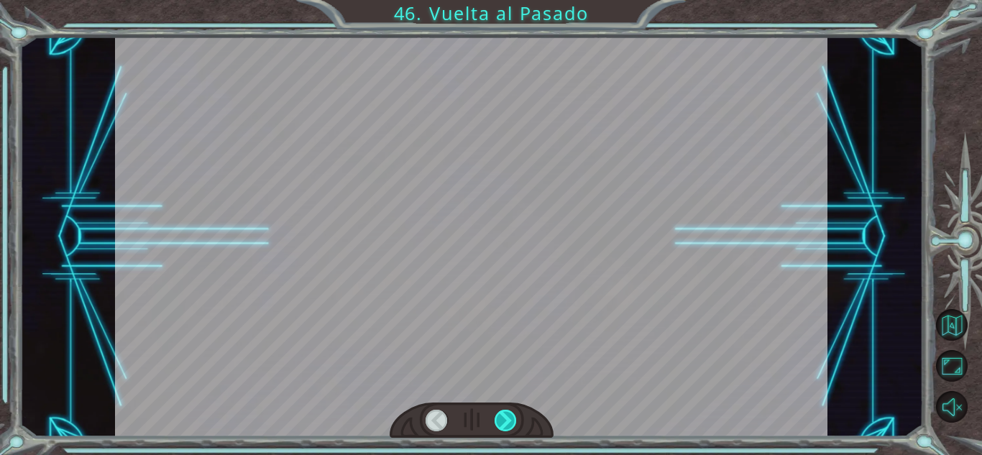
click at [504, 427] on div at bounding box center [506, 421] width 22 height 22
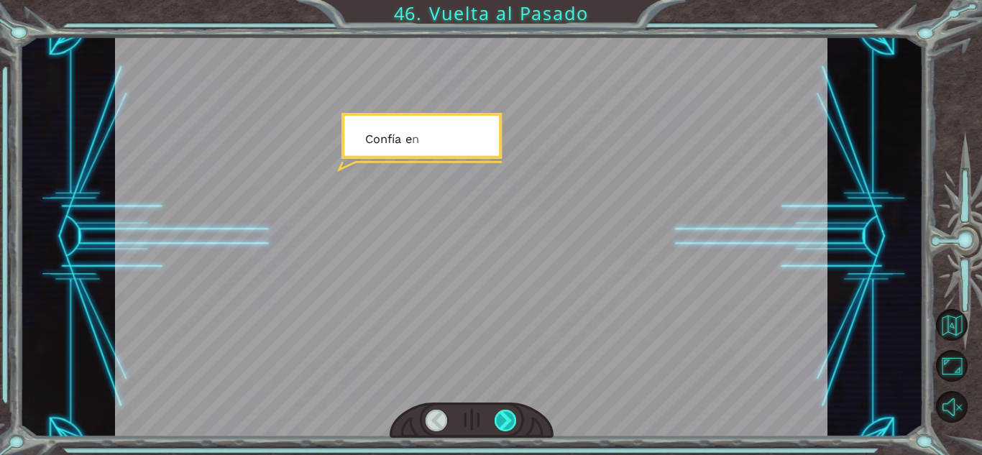
click at [504, 427] on div at bounding box center [506, 421] width 22 height 22
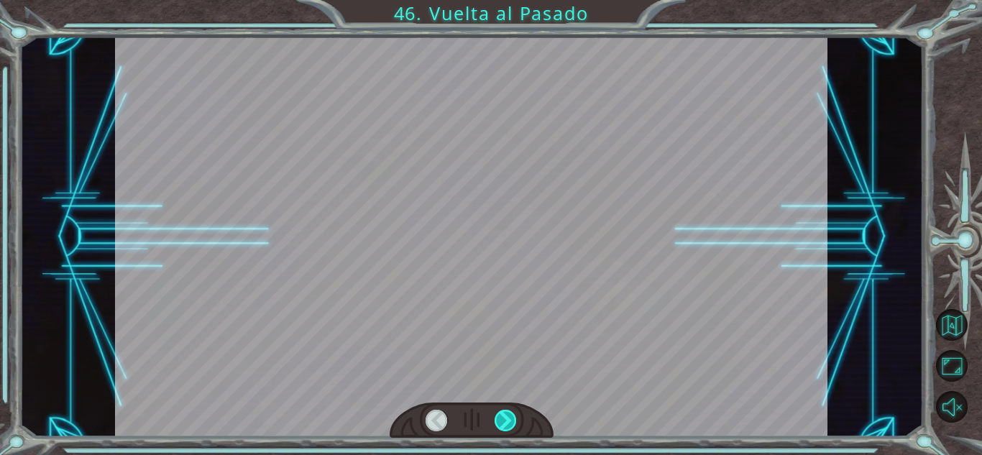
click at [504, 427] on div at bounding box center [506, 421] width 22 height 22
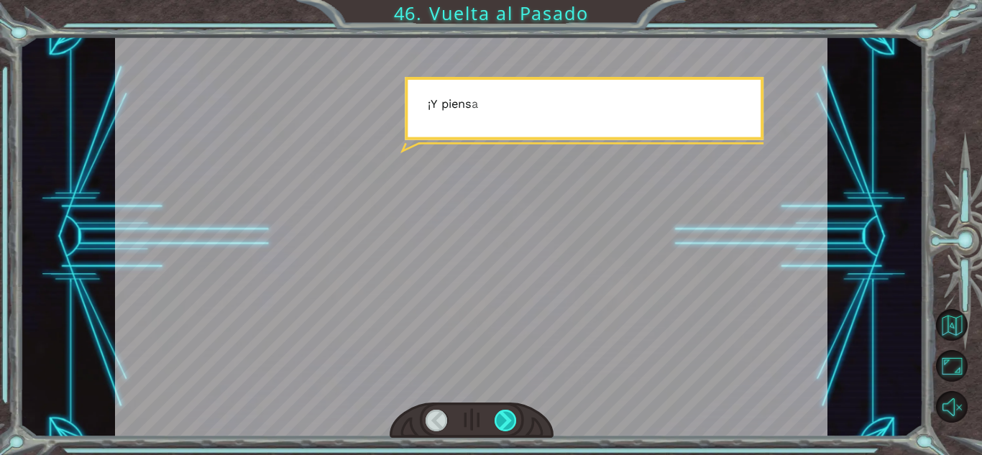
click at [504, 427] on div at bounding box center [506, 421] width 22 height 22
drag, startPoint x: 504, startPoint y: 427, endPoint x: 495, endPoint y: 428, distance: 8.7
click at [495, 428] on div at bounding box center [506, 421] width 22 height 22
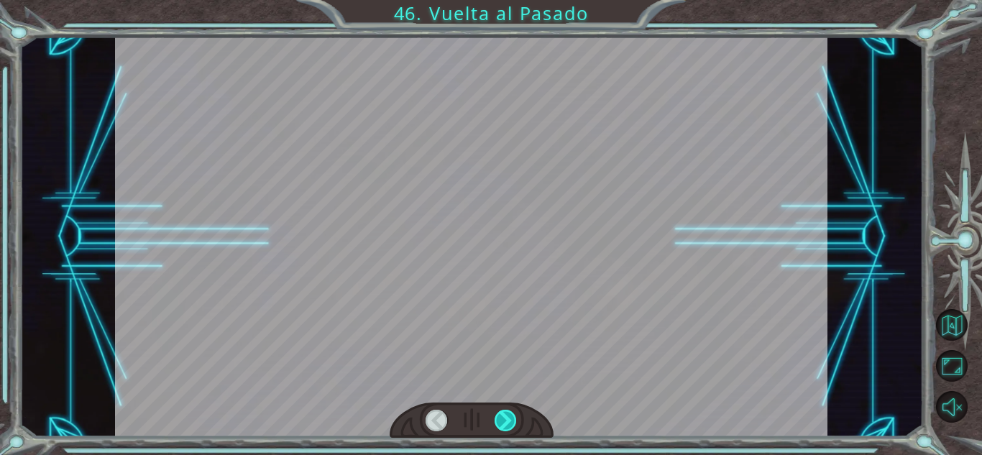
click at [495, 428] on div at bounding box center [506, 421] width 22 height 22
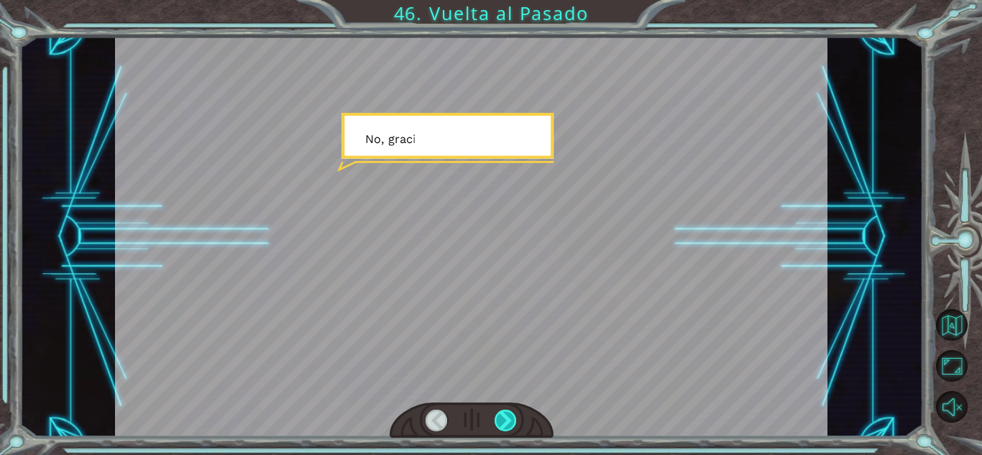
click at [495, 428] on div at bounding box center [506, 421] width 22 height 22
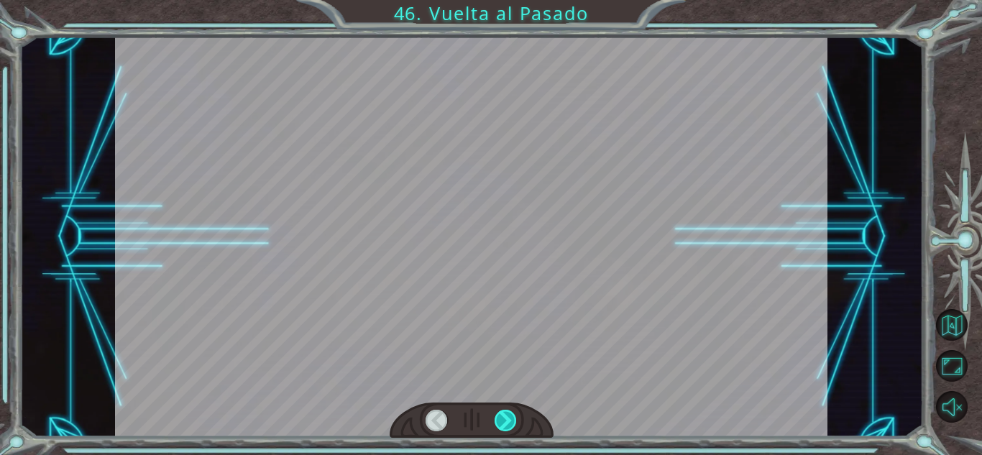
click at [495, 428] on div at bounding box center [506, 421] width 22 height 22
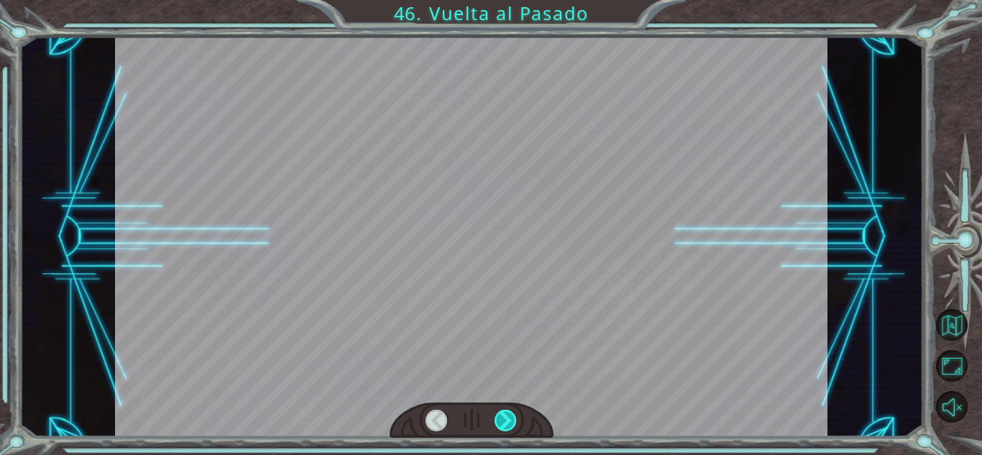
click at [495, 428] on div at bounding box center [506, 421] width 22 height 22
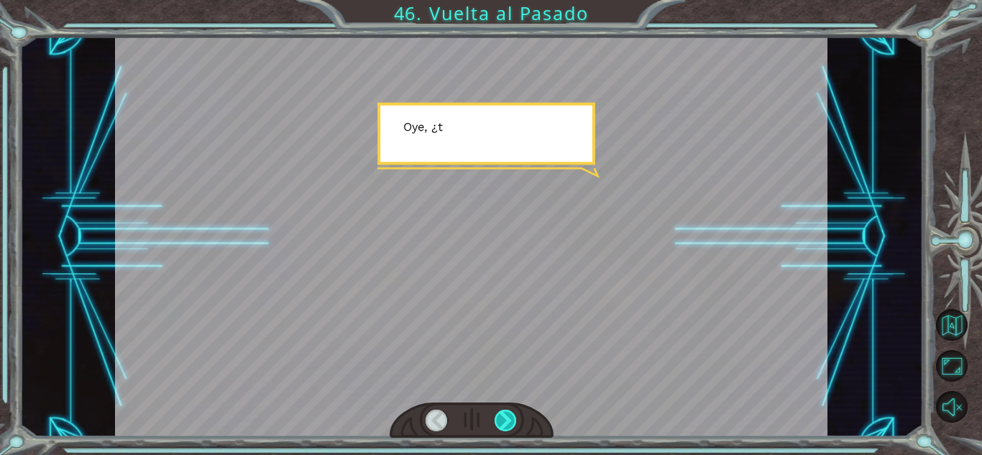
click at [495, 428] on div at bounding box center [506, 421] width 22 height 22
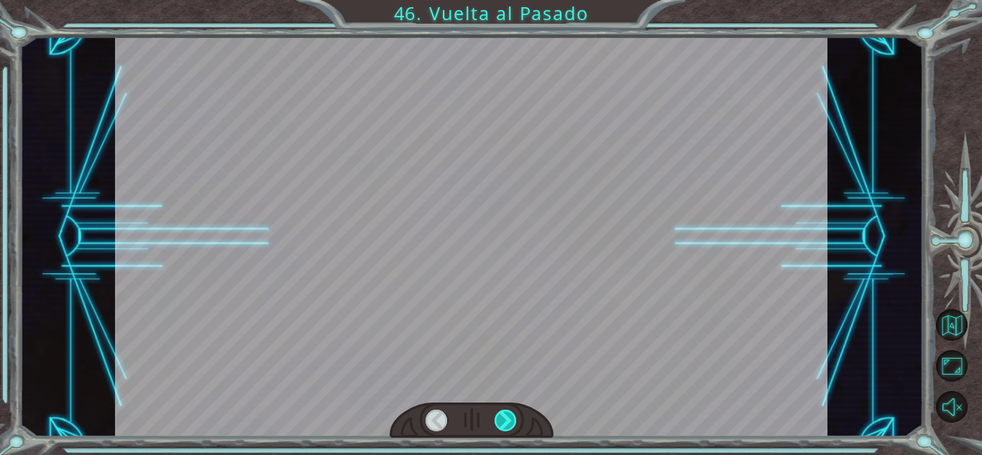
click at [495, 428] on div at bounding box center [506, 421] width 22 height 22
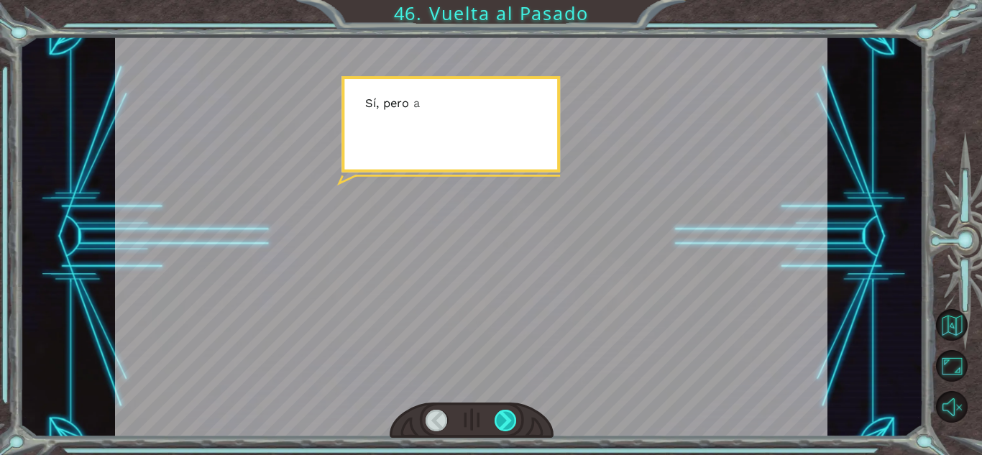
click at [495, 428] on div at bounding box center [506, 421] width 22 height 22
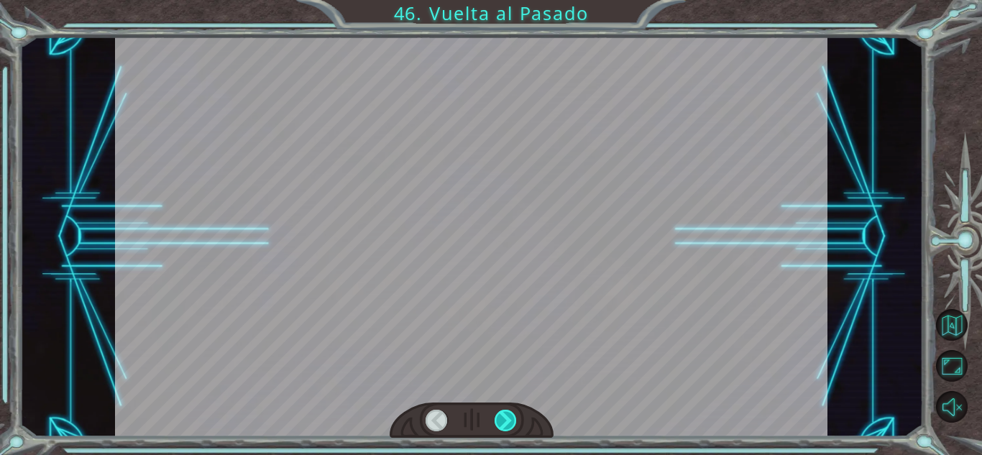
click at [495, 428] on div at bounding box center [506, 421] width 22 height 22
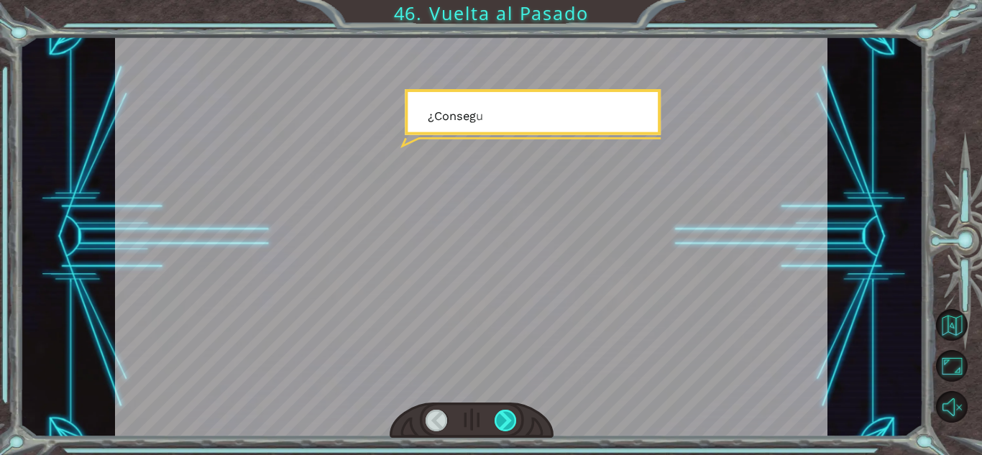
click at [495, 428] on div at bounding box center [506, 421] width 22 height 22
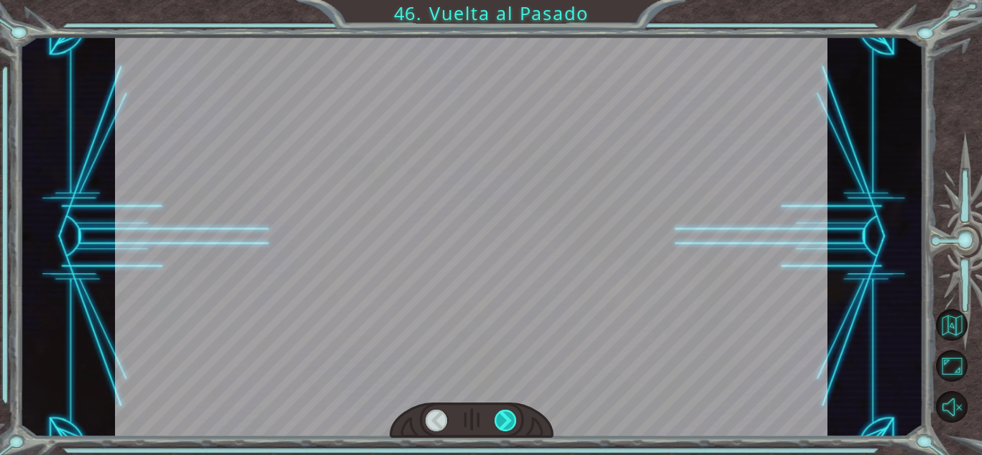
click at [495, 428] on div at bounding box center [506, 421] width 22 height 22
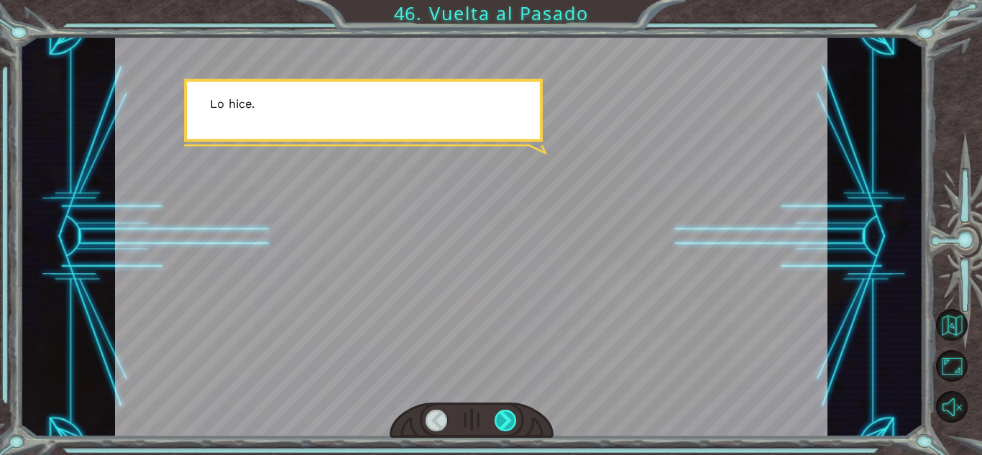
click at [495, 428] on div at bounding box center [506, 421] width 22 height 22
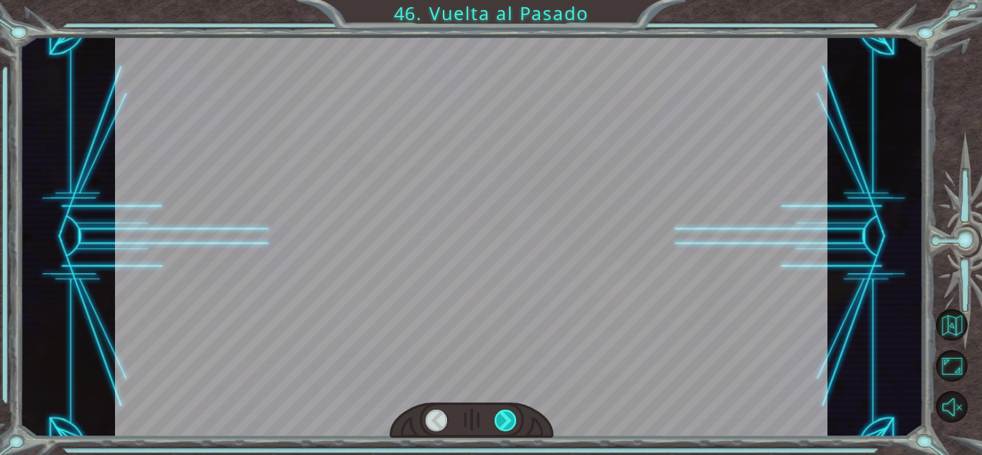
click at [495, 428] on div at bounding box center [506, 421] width 22 height 22
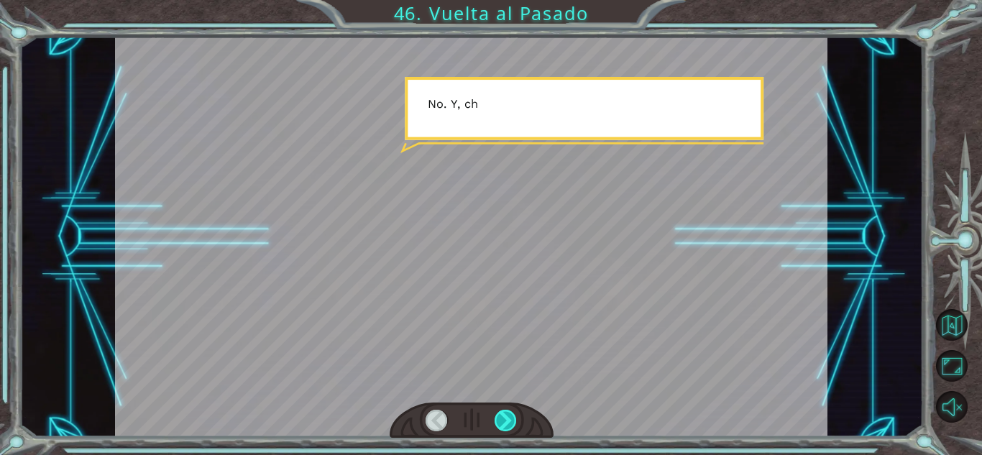
click at [495, 428] on div at bounding box center [506, 421] width 22 height 22
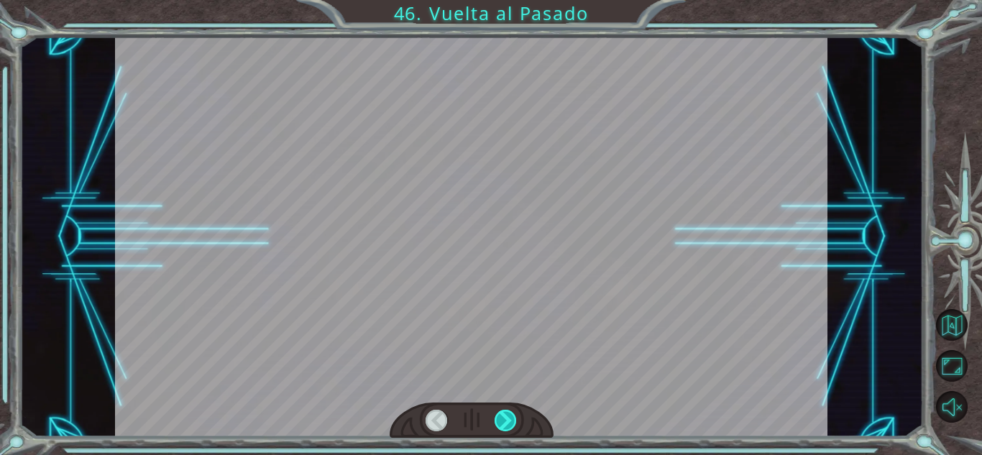
click at [495, 428] on div at bounding box center [506, 421] width 22 height 22
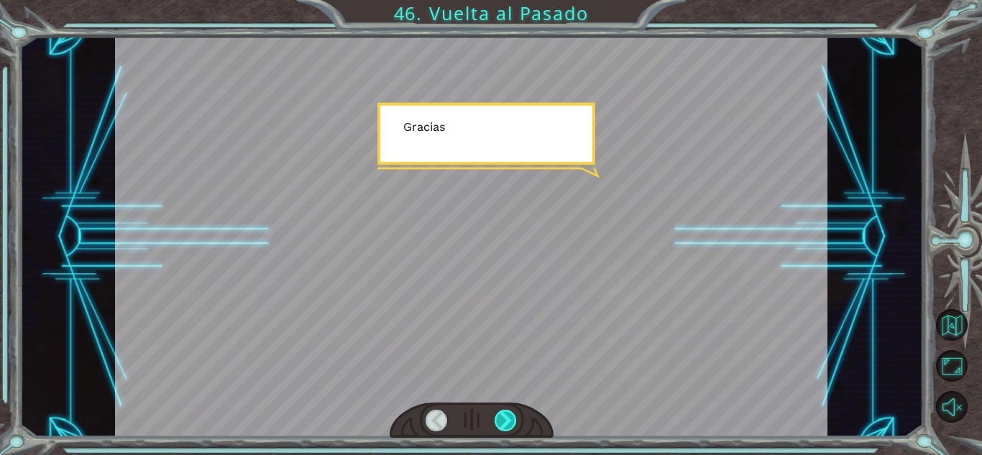
click at [495, 428] on div at bounding box center [506, 421] width 22 height 22
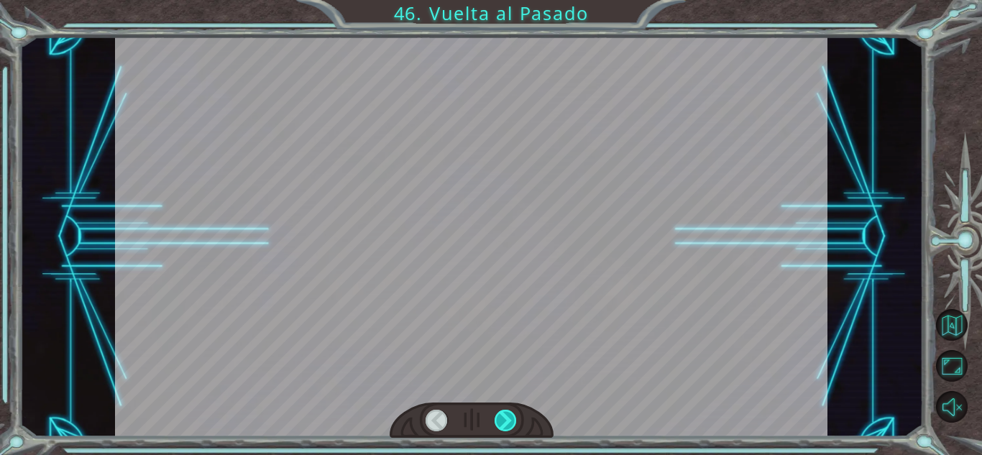
click at [495, 428] on div at bounding box center [506, 421] width 22 height 22
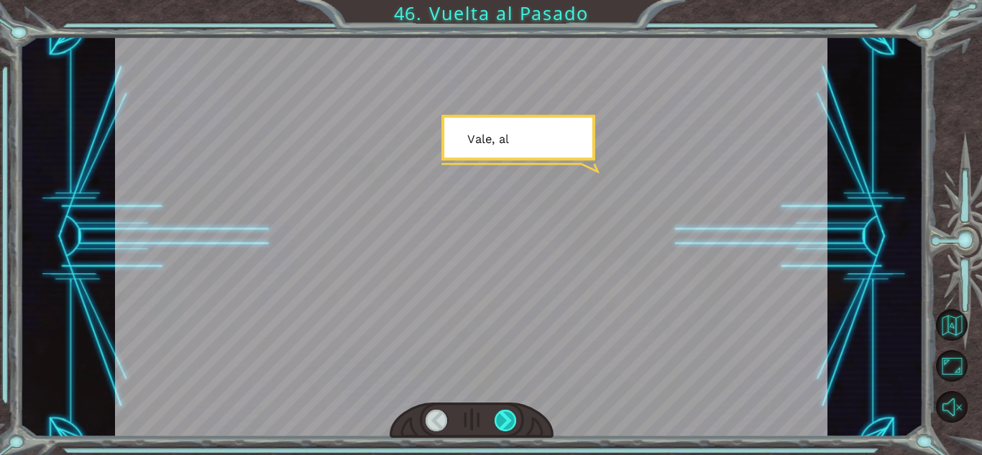
click at [495, 428] on div at bounding box center [506, 421] width 22 height 22
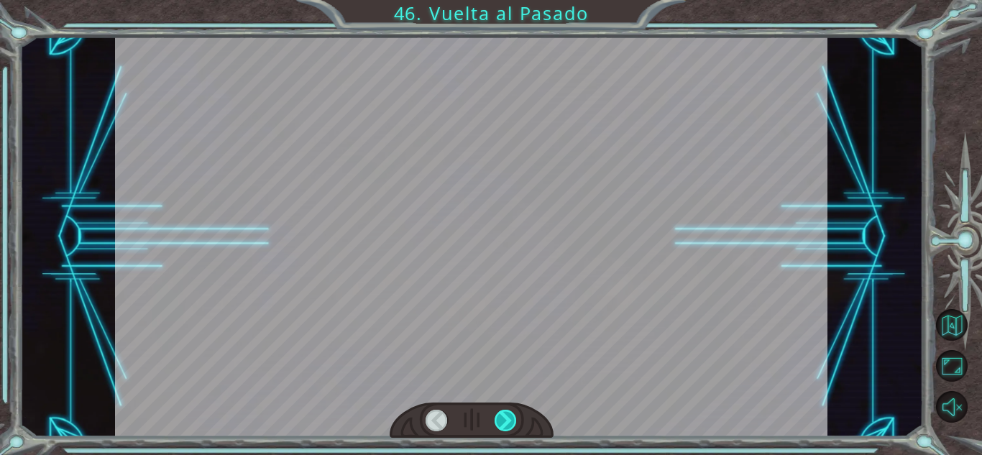
click at [495, 428] on div at bounding box center [506, 421] width 22 height 22
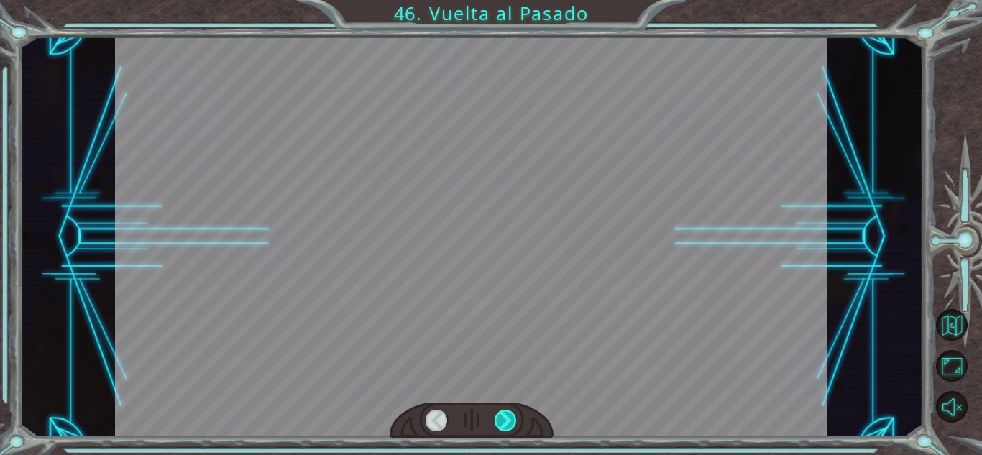
click at [495, 428] on div at bounding box center [506, 421] width 22 height 22
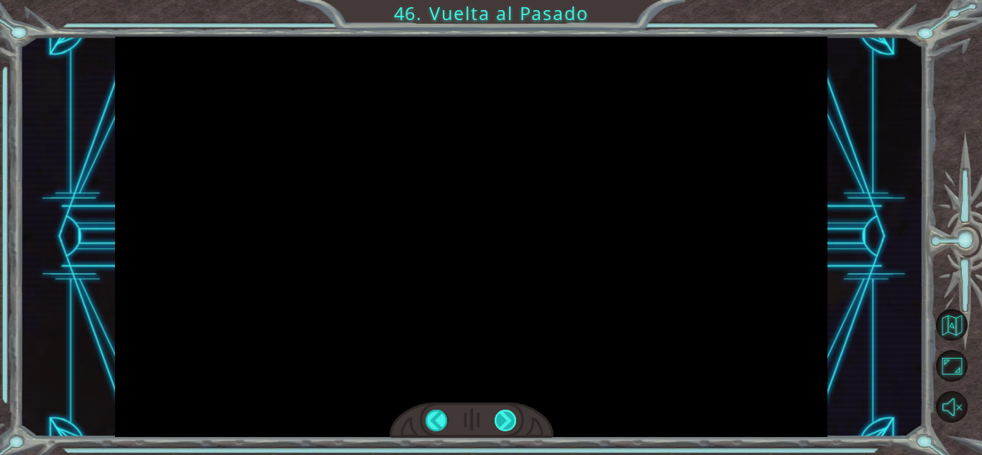
click at [495, 0] on div "Temporary Text S a b í a q u e v o l v e r í a s . S o l o d e s e a r í a q u …" at bounding box center [491, 0] width 982 height 0
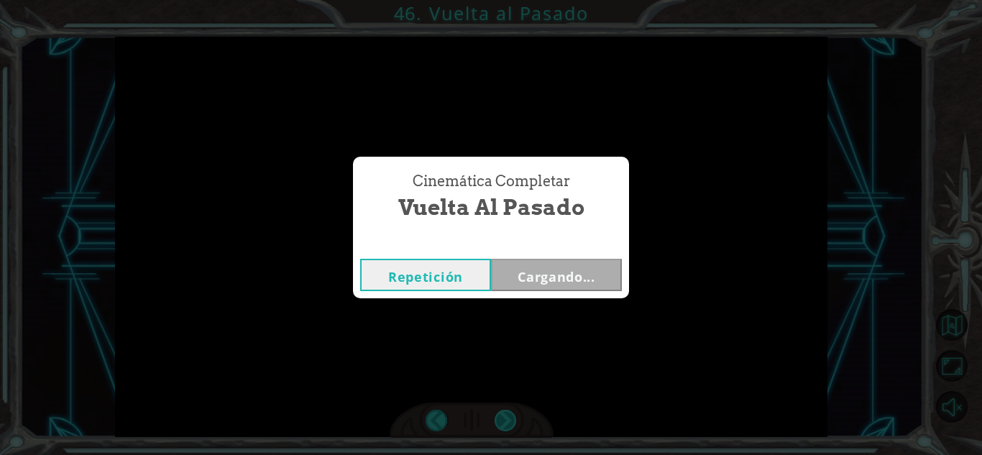
click at [495, 428] on div "Cinemática Completar Vuelta al Pasado Repetición Cargando..." at bounding box center [491, 227] width 982 height 455
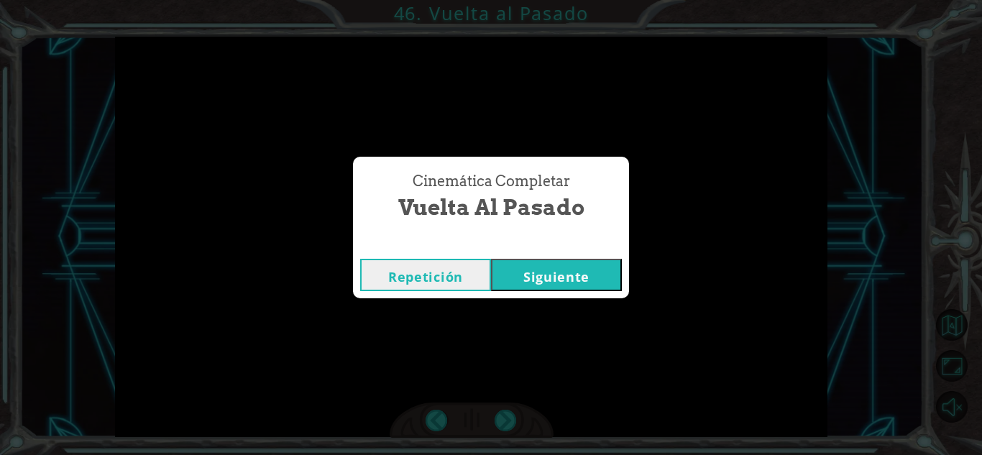
click at [536, 285] on button "Siguiente" at bounding box center [556, 275] width 131 height 32
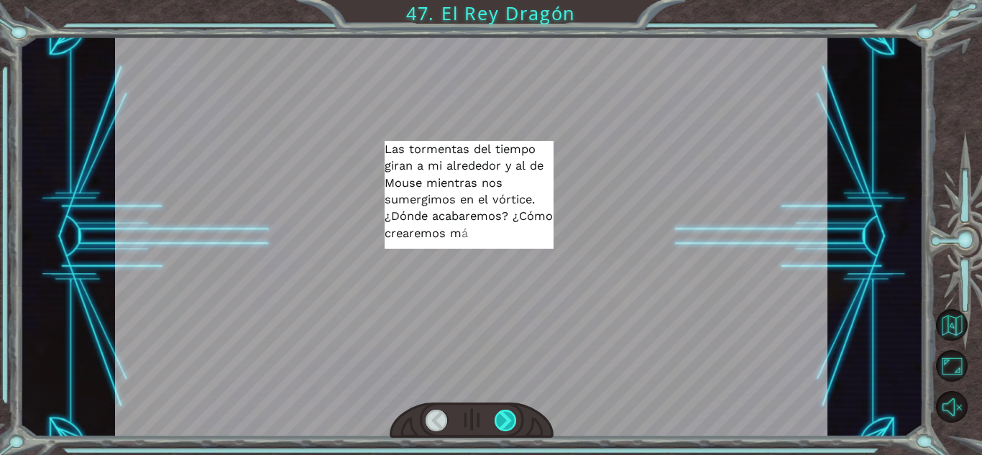
click at [510, 420] on div at bounding box center [506, 421] width 22 height 22
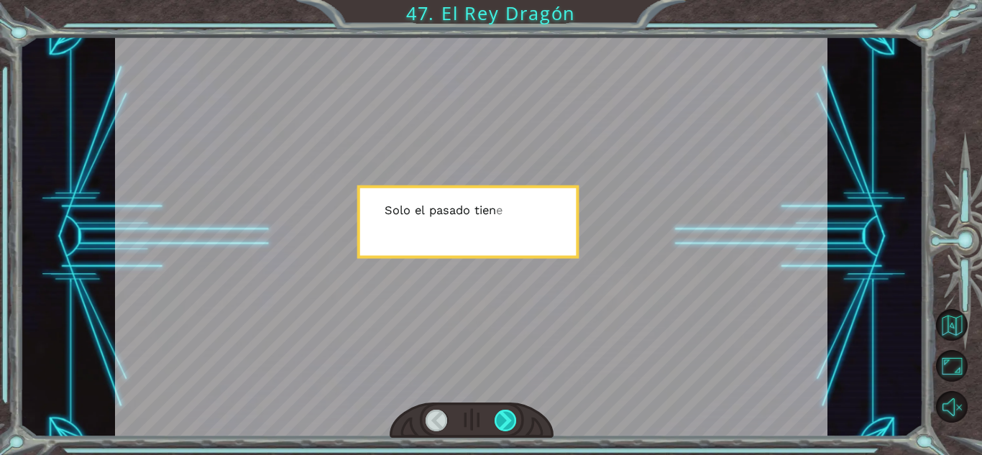
click at [510, 420] on div at bounding box center [506, 421] width 22 height 22
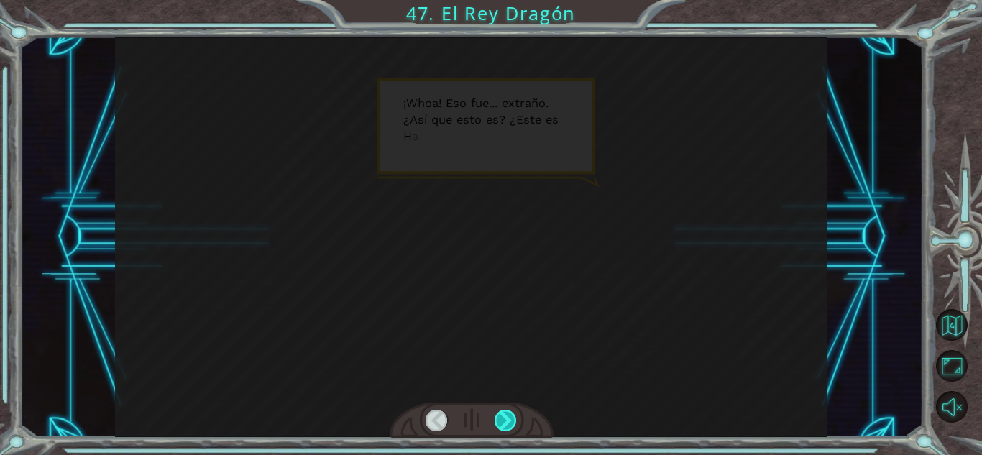
click at [510, 420] on div at bounding box center [506, 421] width 22 height 22
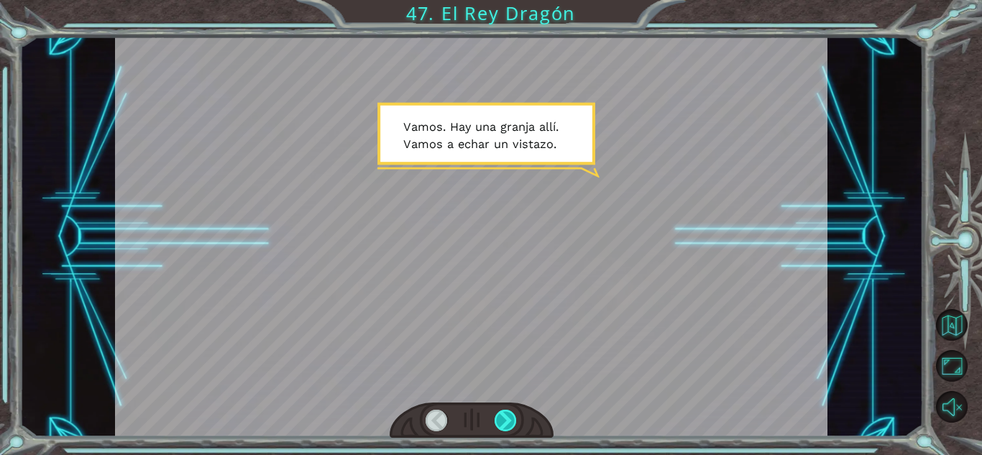
click at [510, 420] on div at bounding box center [506, 421] width 22 height 22
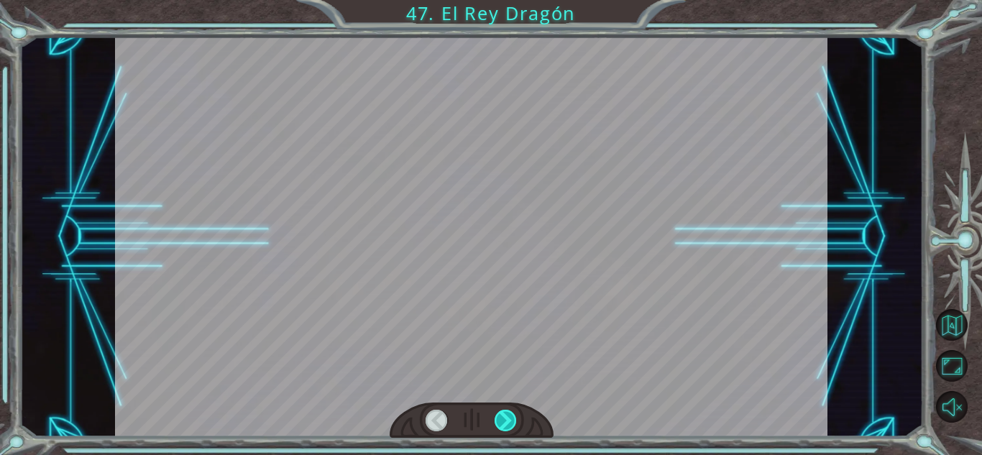
click at [510, 420] on div at bounding box center [506, 421] width 22 height 22
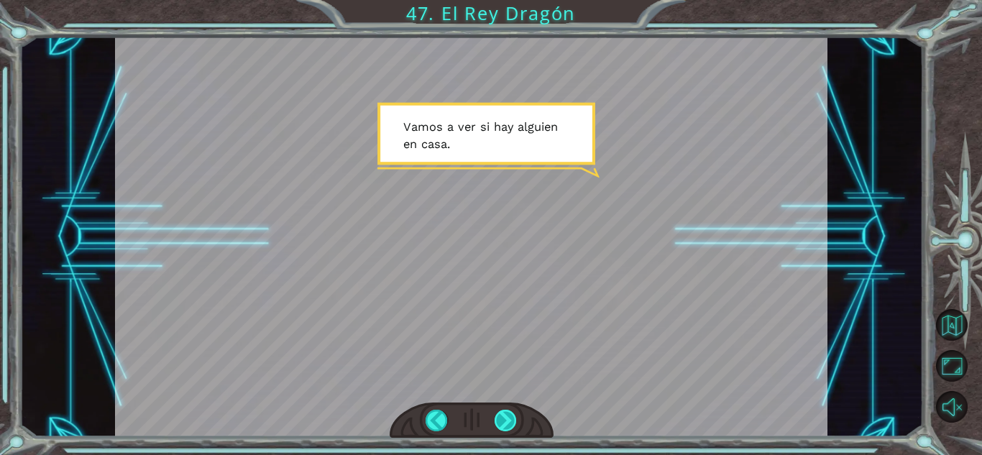
click at [500, 426] on div at bounding box center [506, 421] width 22 height 22
click at [503, 424] on div at bounding box center [506, 421] width 22 height 22
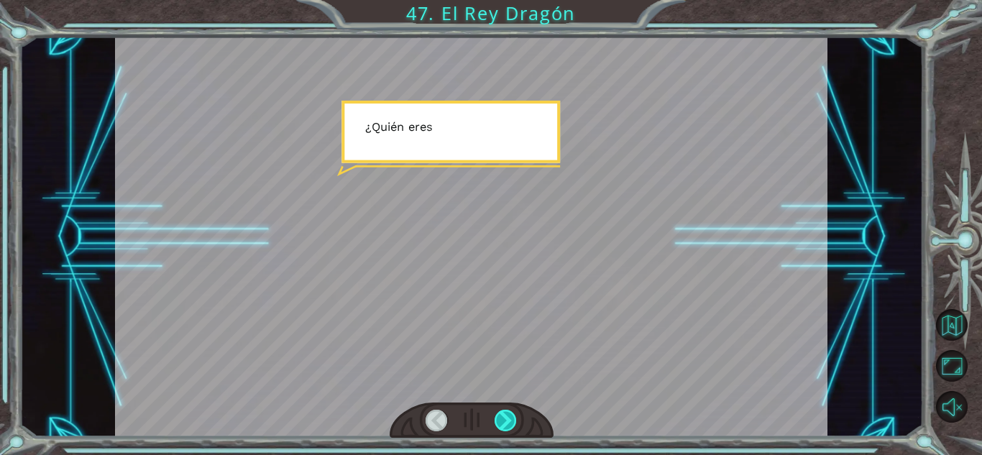
click at [503, 424] on div at bounding box center [506, 421] width 22 height 22
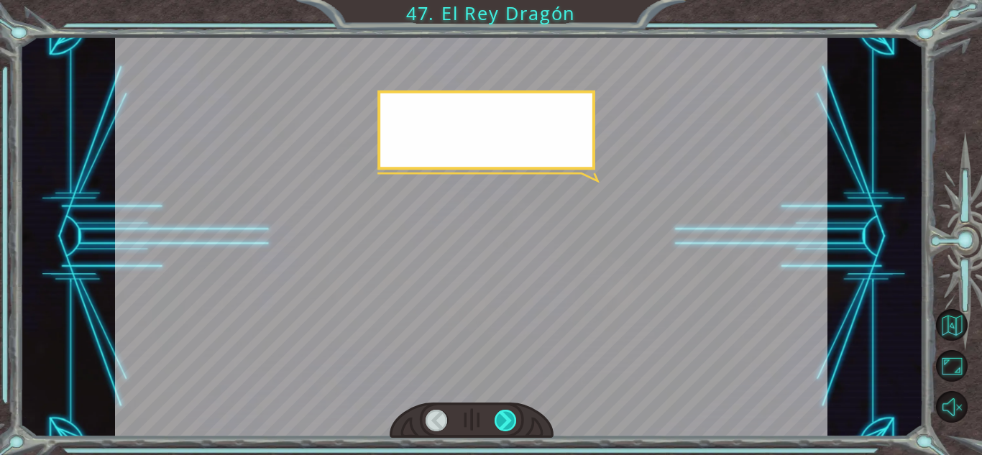
click at [503, 424] on div at bounding box center [506, 421] width 22 height 22
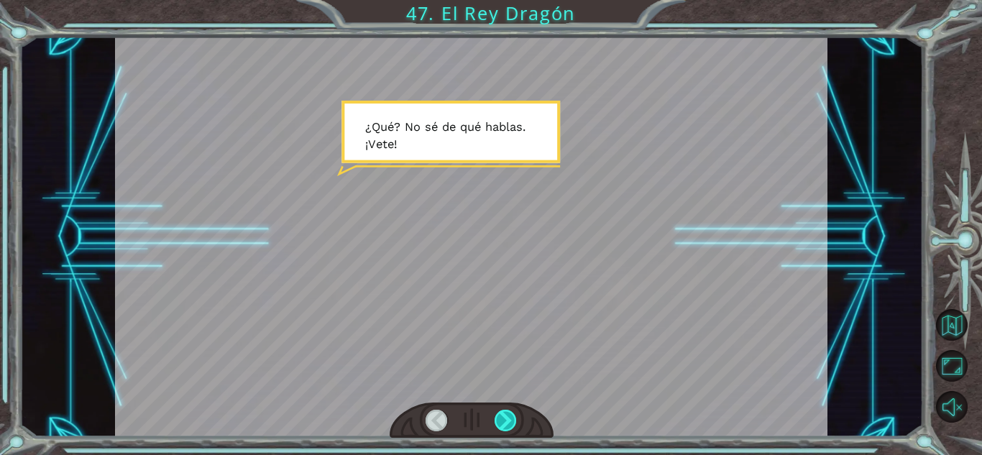
click at [503, 424] on div at bounding box center [506, 421] width 22 height 22
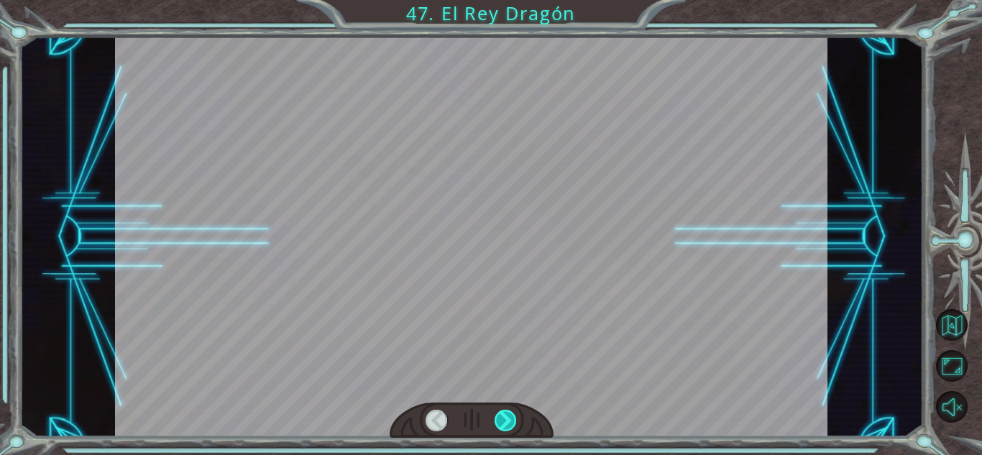
click at [503, 424] on div at bounding box center [506, 421] width 22 height 22
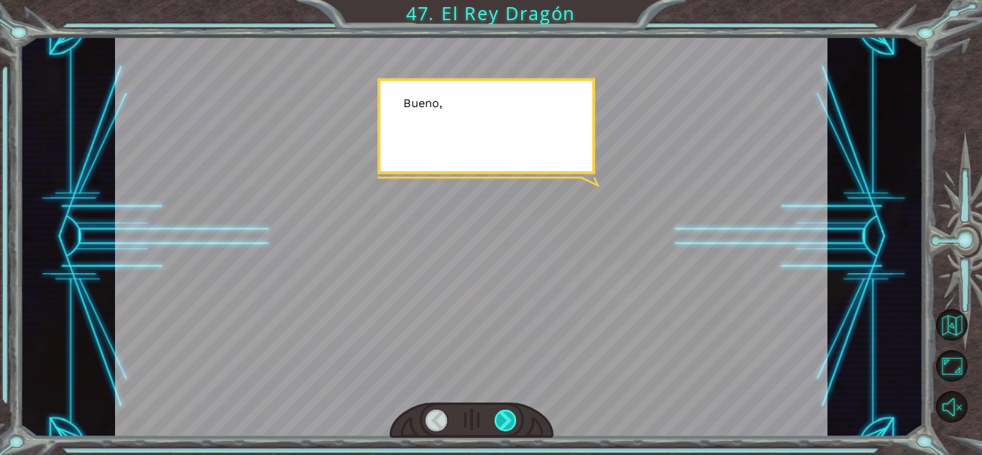
click at [503, 424] on div at bounding box center [506, 421] width 22 height 22
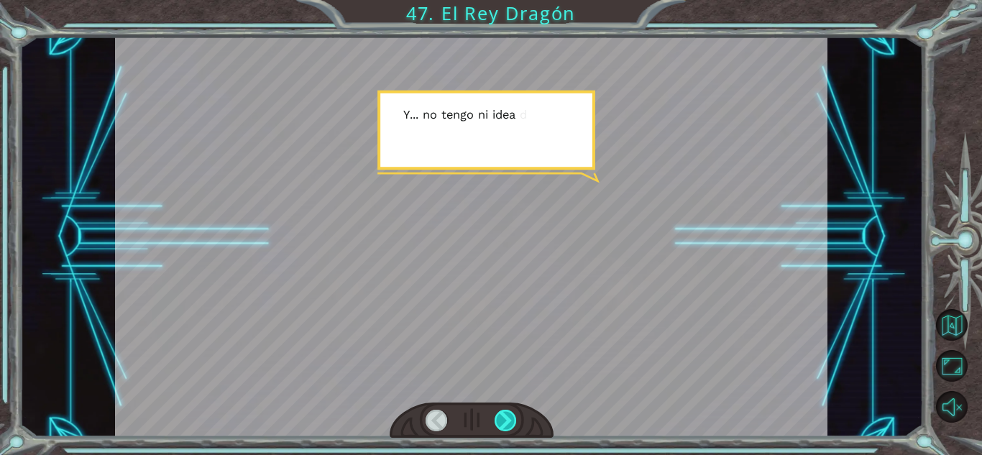
click at [503, 424] on div at bounding box center [506, 421] width 22 height 22
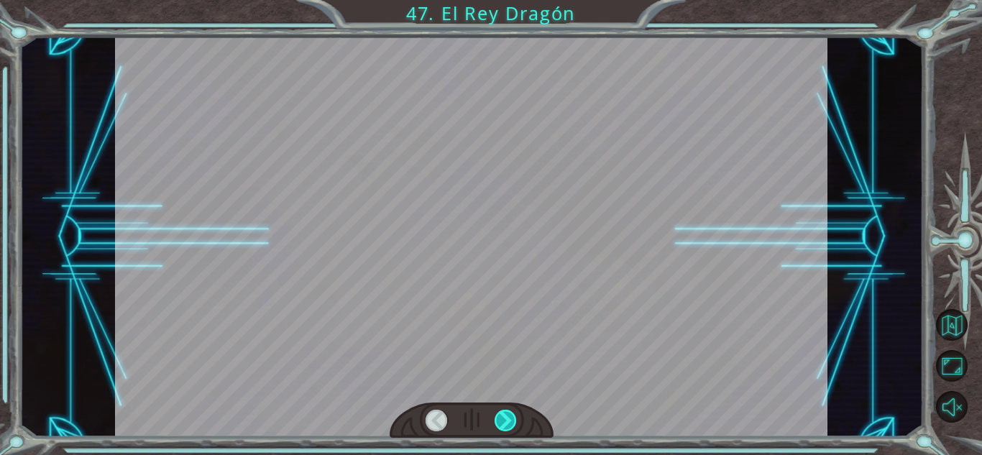
click at [503, 424] on div at bounding box center [506, 421] width 22 height 22
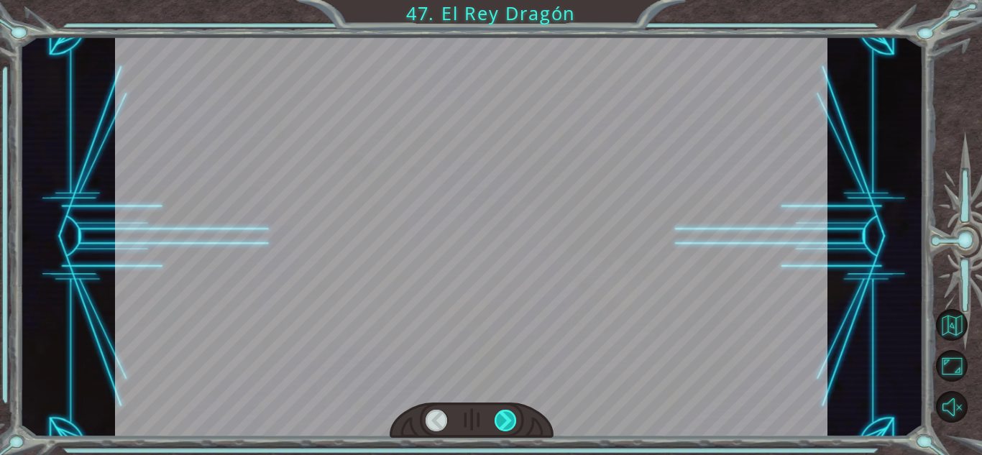
click at [503, 424] on div at bounding box center [506, 421] width 22 height 22
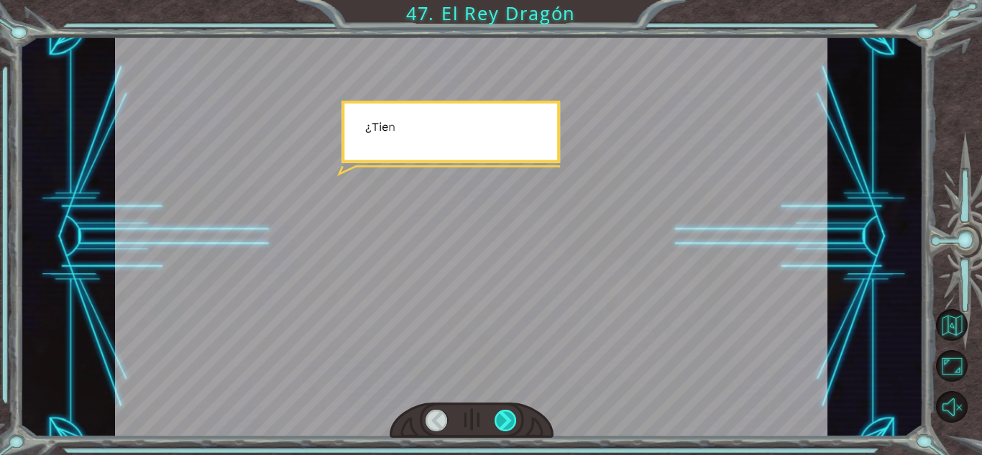
click at [503, 424] on div at bounding box center [506, 421] width 22 height 22
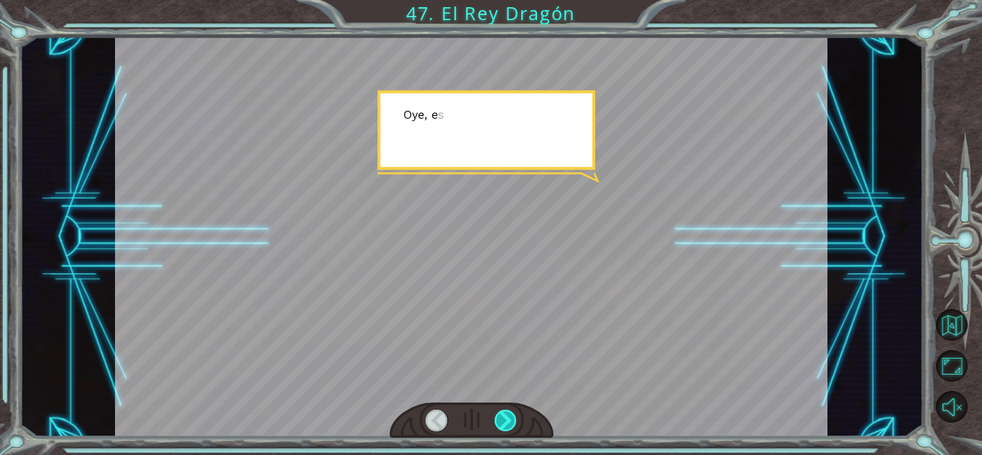
click at [503, 424] on div at bounding box center [506, 421] width 22 height 22
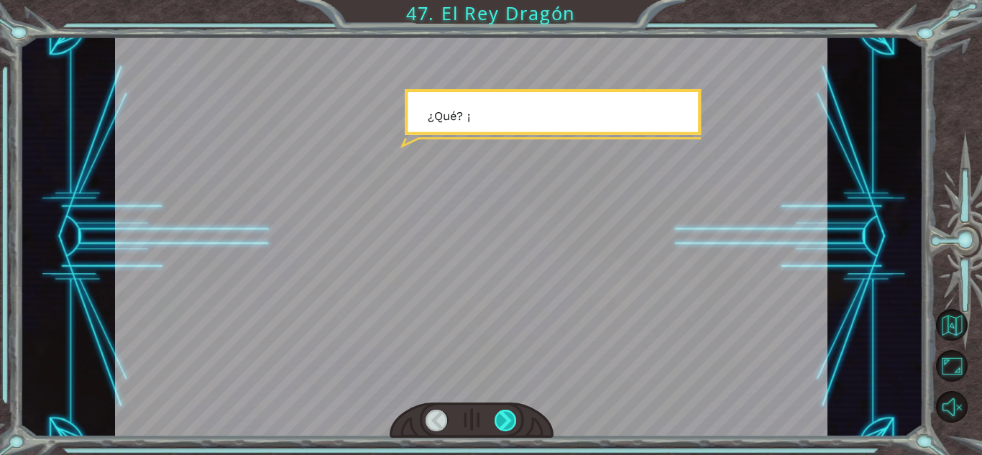
click at [503, 424] on div at bounding box center [506, 421] width 22 height 22
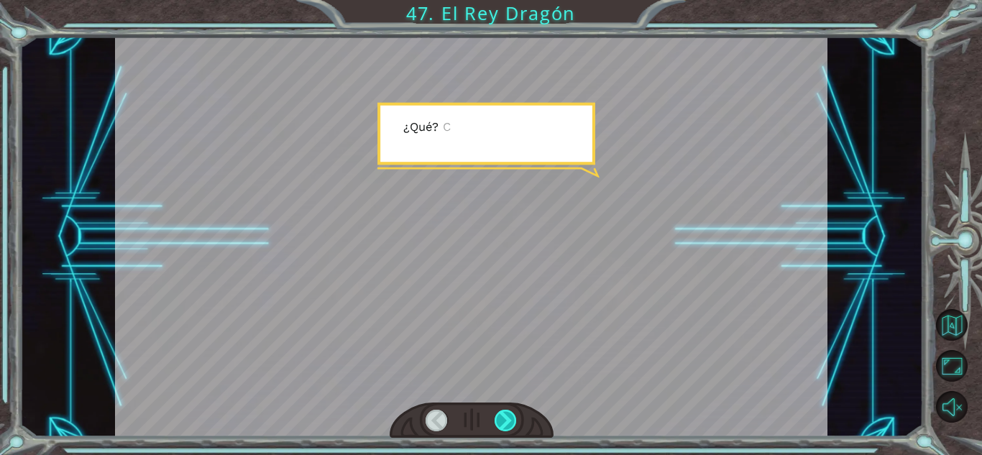
click at [503, 424] on div at bounding box center [506, 421] width 22 height 22
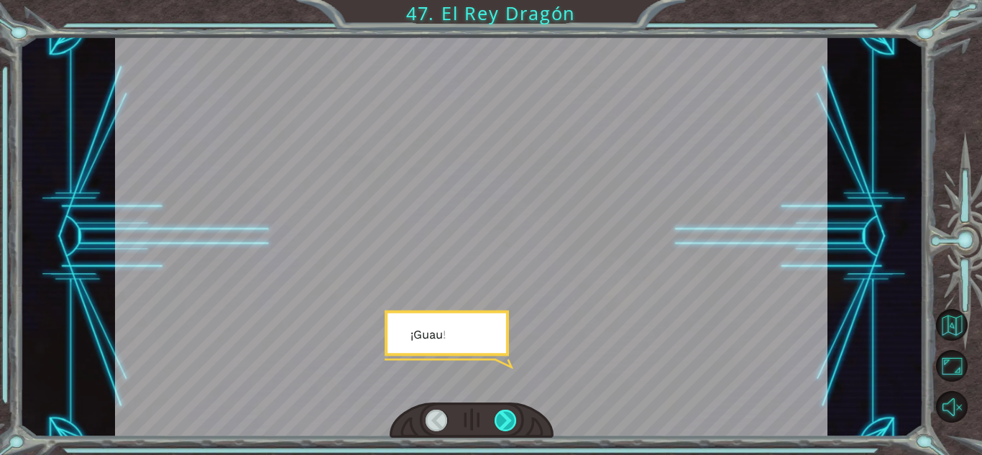
click at [503, 424] on div at bounding box center [506, 421] width 22 height 22
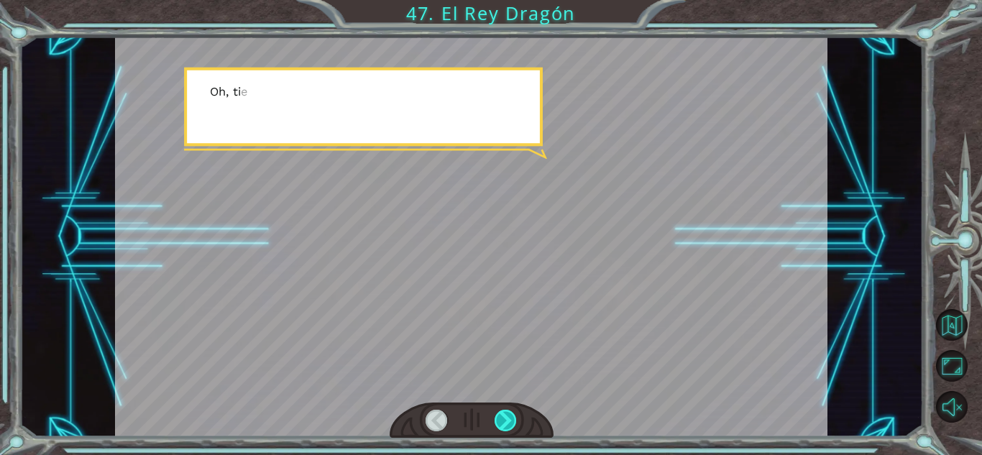
click at [503, 424] on div at bounding box center [506, 421] width 22 height 22
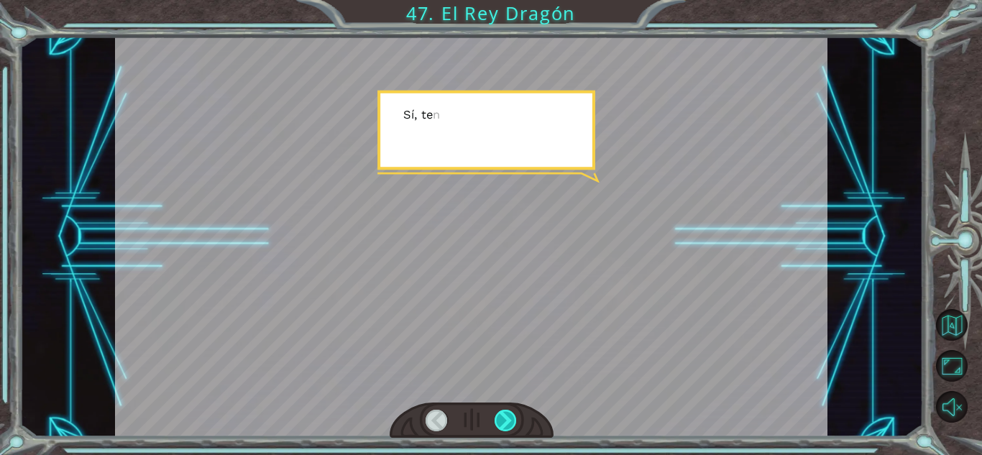
click at [503, 424] on div at bounding box center [506, 421] width 22 height 22
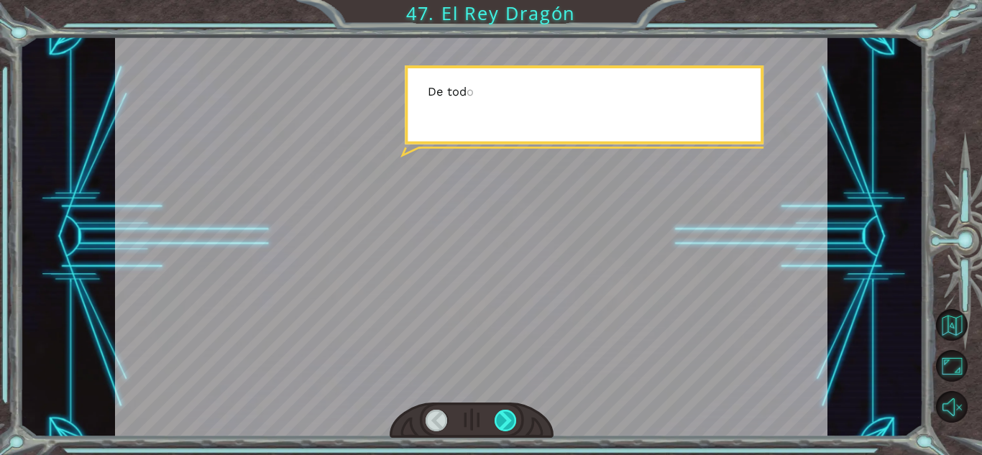
click at [503, 424] on div at bounding box center [506, 421] width 22 height 22
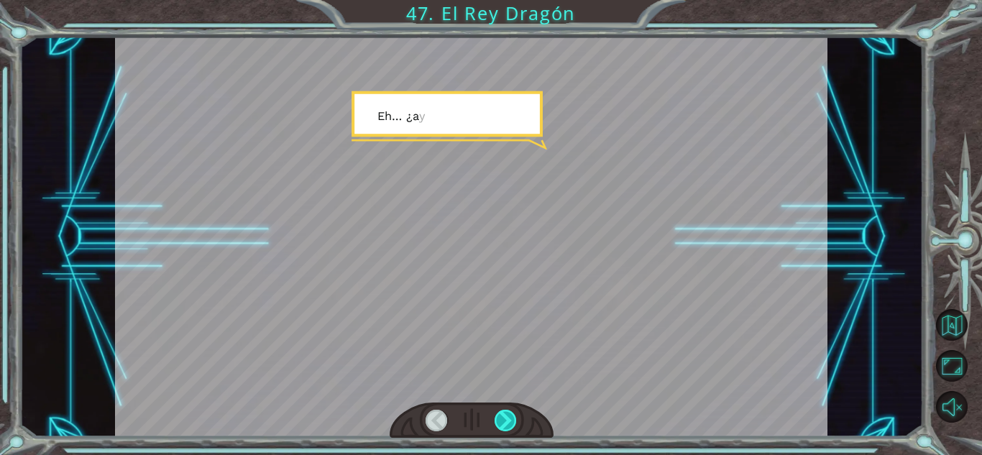
click at [503, 424] on div at bounding box center [506, 421] width 22 height 22
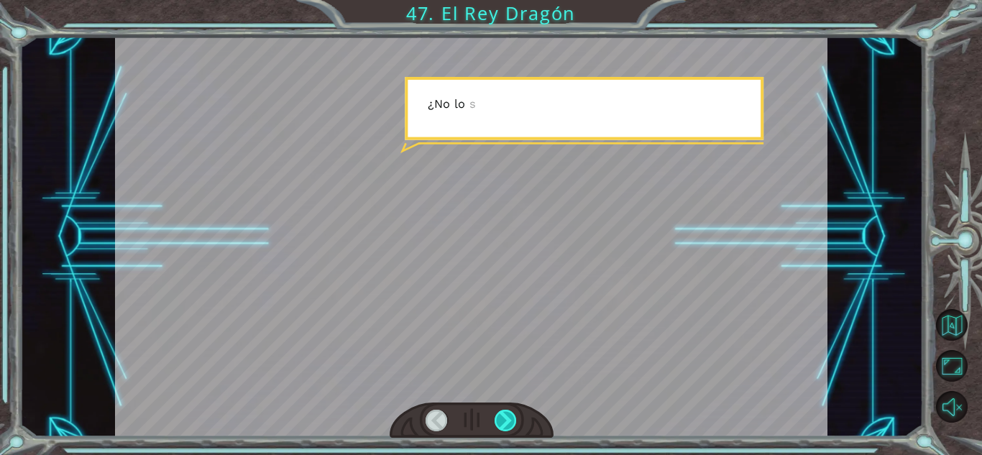
click at [503, 424] on div at bounding box center [506, 421] width 22 height 22
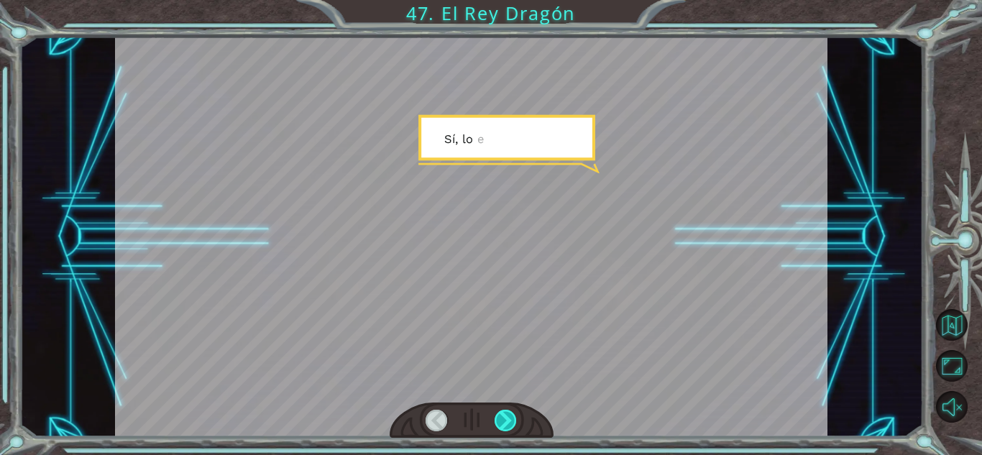
click at [503, 424] on div at bounding box center [506, 421] width 22 height 22
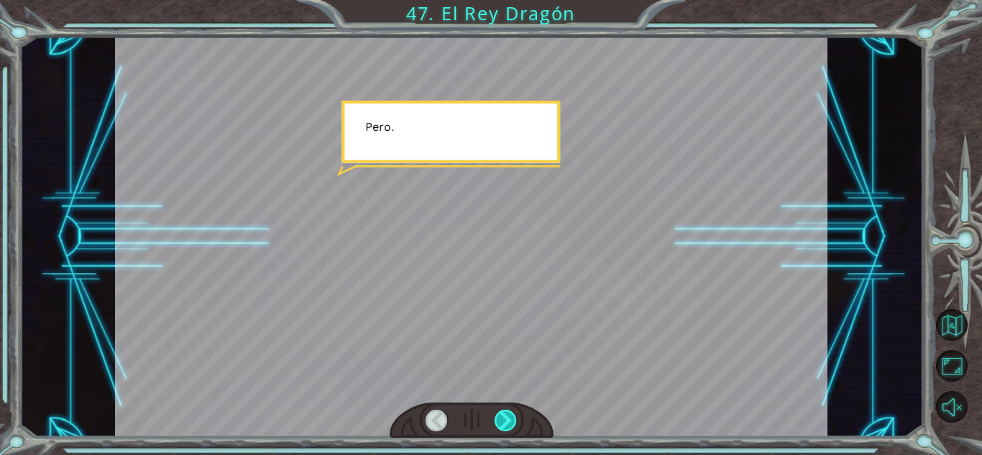
click at [503, 424] on div at bounding box center [506, 421] width 22 height 22
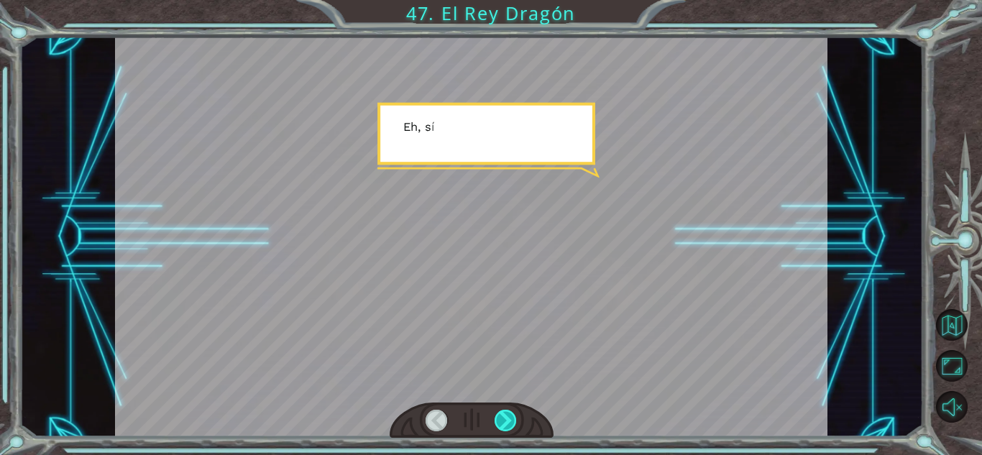
click at [503, 424] on div at bounding box center [506, 421] width 22 height 22
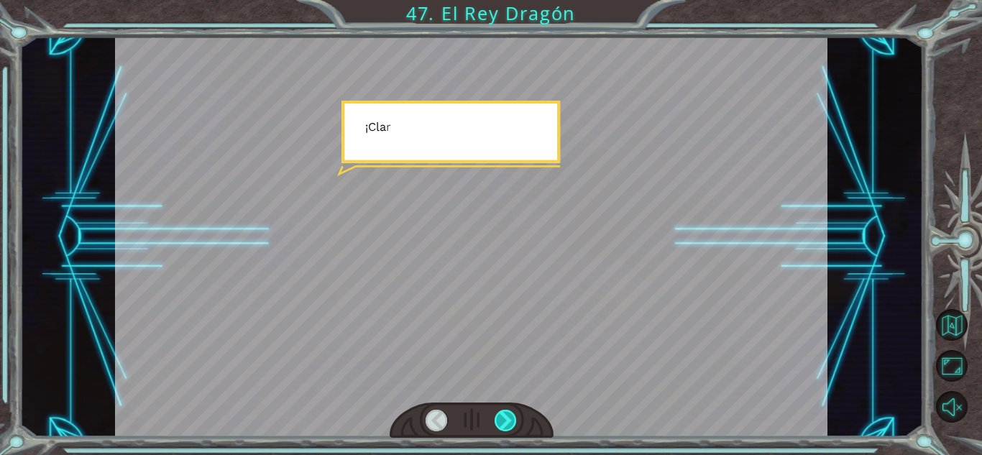
click at [503, 424] on div at bounding box center [506, 421] width 22 height 22
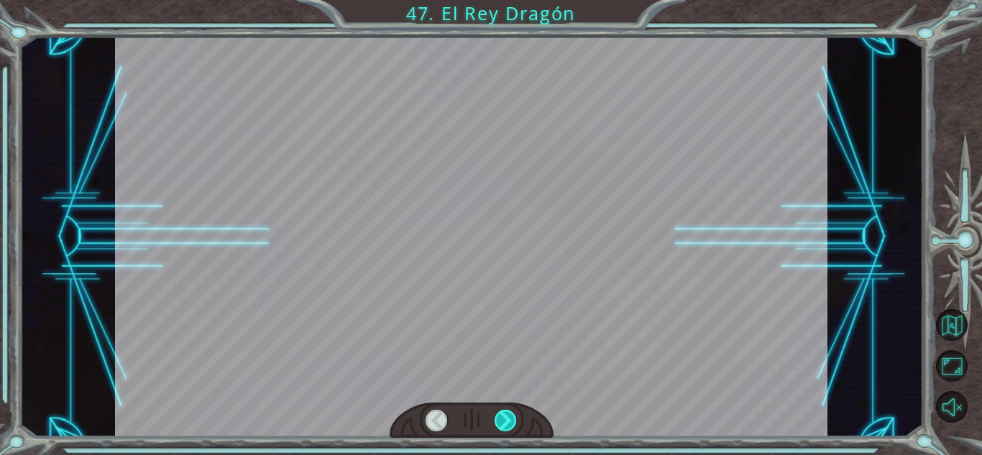
click at [503, 424] on div at bounding box center [506, 421] width 22 height 22
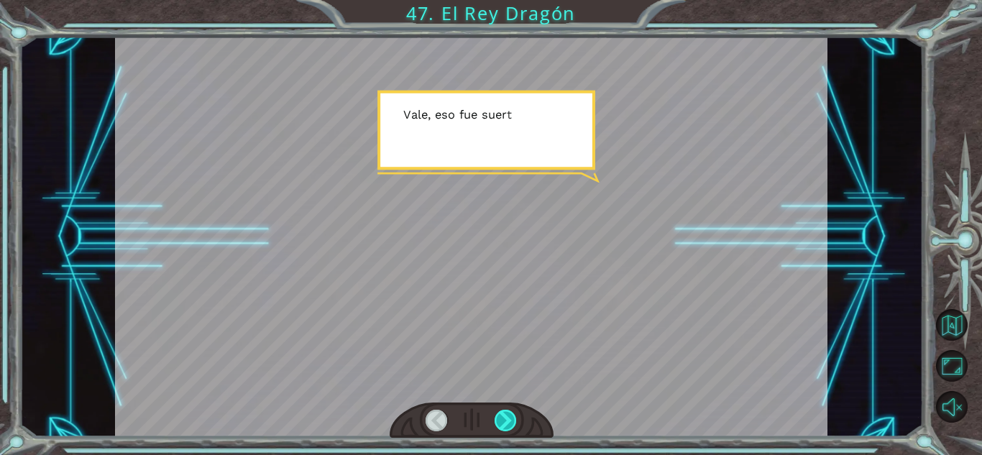
click at [503, 424] on div at bounding box center [506, 421] width 22 height 22
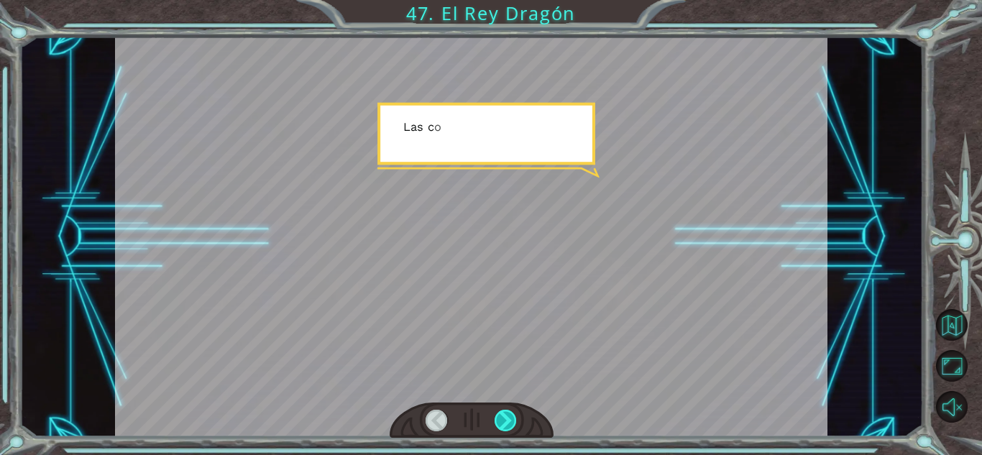
click at [503, 424] on div at bounding box center [506, 421] width 22 height 22
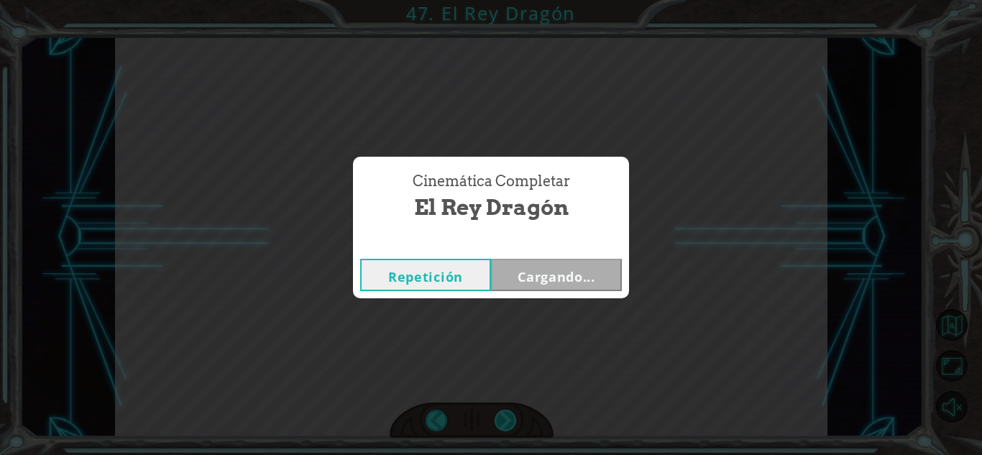
click at [503, 0] on div "Temporary Text L a s t o r m e n t a s d e l t i e m p o g i r a n a m i a l r …" at bounding box center [491, 0] width 982 height 0
click at [503, 424] on div "Cinemática Completar El Rey Dragón Repetición Cargando..." at bounding box center [491, 227] width 982 height 455
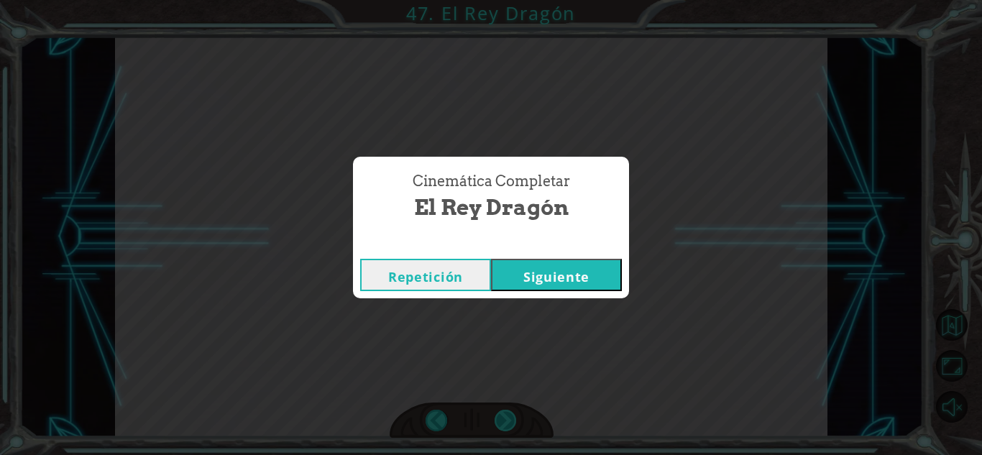
click at [503, 424] on div "Cinemática Completar El Rey Dragón Repetición [GEOGRAPHIC_DATA]" at bounding box center [491, 227] width 982 height 455
click at [541, 293] on div "Repetición [GEOGRAPHIC_DATA]" at bounding box center [491, 275] width 276 height 47
click at [565, 267] on button "Siguiente" at bounding box center [556, 275] width 131 height 32
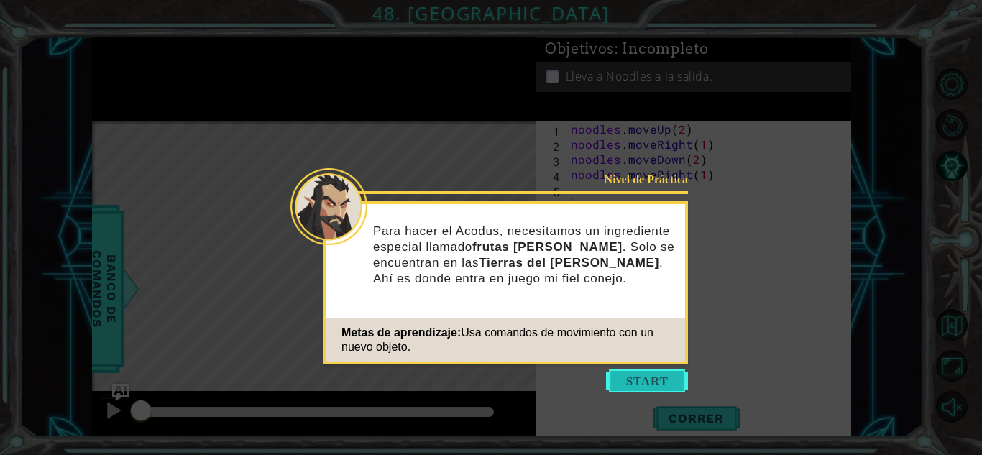
click at [650, 389] on button "Start" at bounding box center [647, 381] width 82 height 23
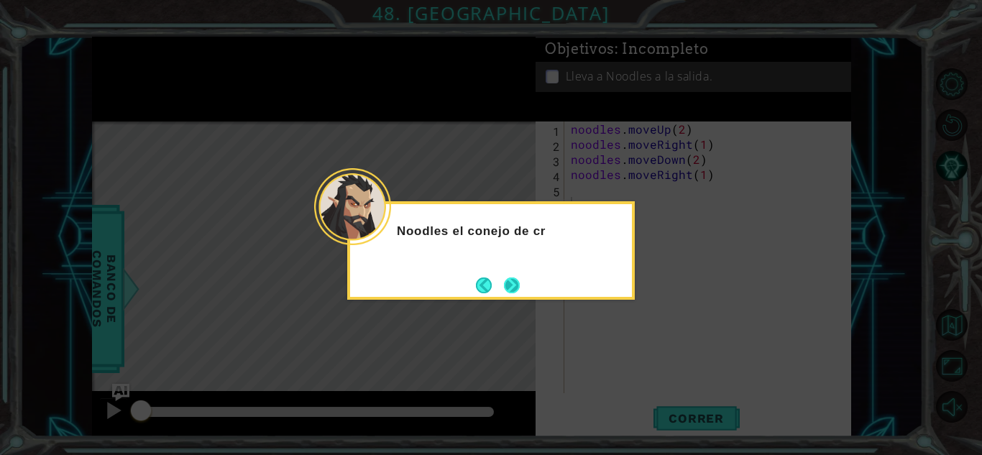
click at [510, 280] on button "Next" at bounding box center [512, 285] width 17 height 17
click at [510, 280] on button "Next" at bounding box center [512, 286] width 16 height 16
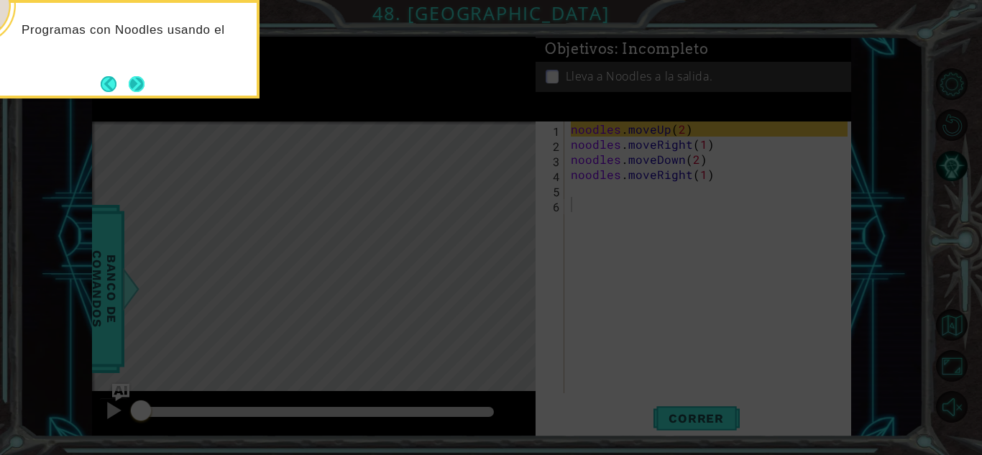
click at [137, 78] on button "Next" at bounding box center [137, 84] width 16 height 16
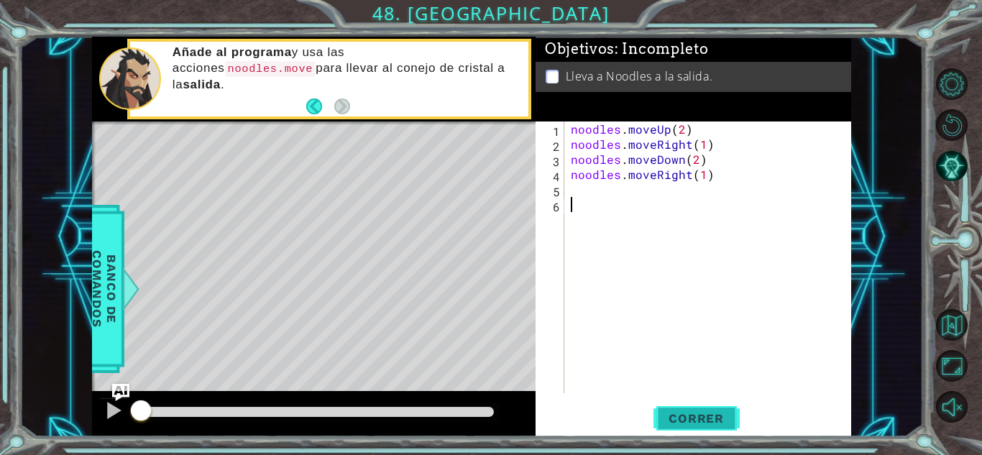
click at [709, 413] on span "Correr" at bounding box center [696, 418] width 84 height 14
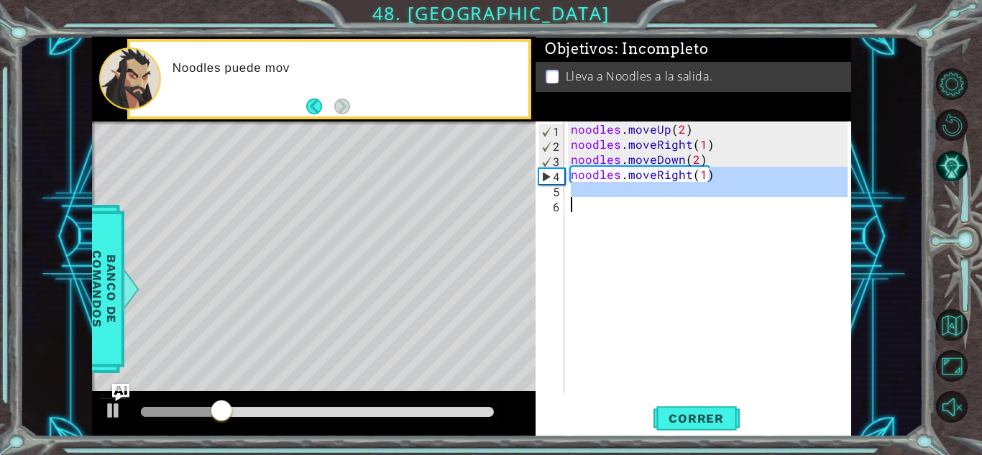
drag, startPoint x: 720, startPoint y: 178, endPoint x: 661, endPoint y: 200, distance: 63.7
click at [661, 200] on div "noodles . moveUp ( 2 ) noodles . moveRight ( 1 ) noodles . moveDown ( 2 ) noodl…" at bounding box center [711, 273] width 286 height 302
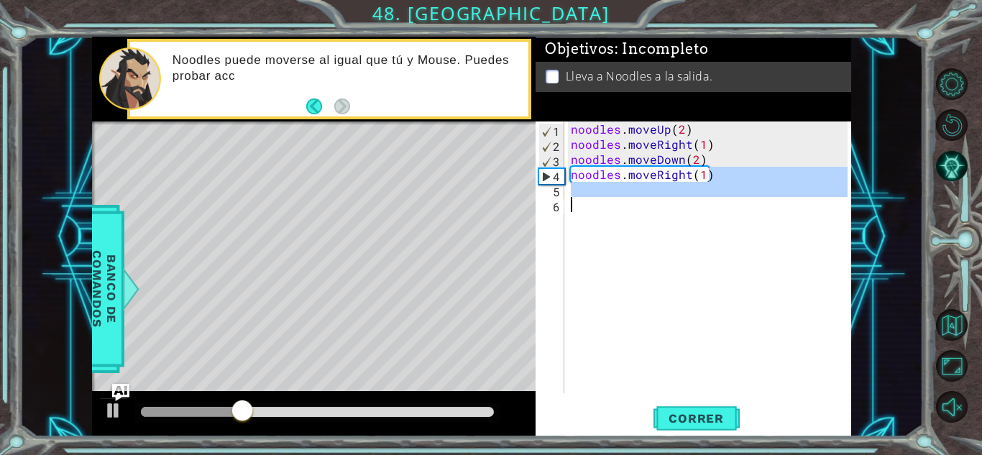
click at [741, 231] on div "noodles . moveUp ( 2 ) noodles . moveRight ( 1 ) noodles . moveDown ( 2 ) noodl…" at bounding box center [708, 258] width 280 height 272
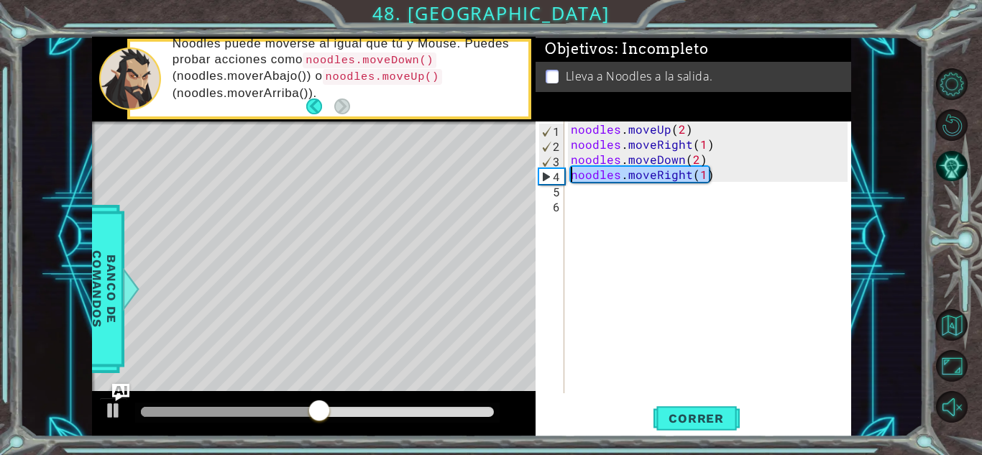
click at [487, 175] on div "1 ההההההההההההההההההההההההההההההההההההההההההההההההההההההההההההההההההההההההההההה…" at bounding box center [471, 237] width 759 height 400
type textarea "noodles.moveRight(1)"
click at [669, 201] on div "noodles . moveUp ( 2 ) noodles . moveRight ( 1 ) noodles . moveDown ( 2 ) noodl…" at bounding box center [711, 273] width 286 height 302
paste textarea "noodles.moveRight(1)"
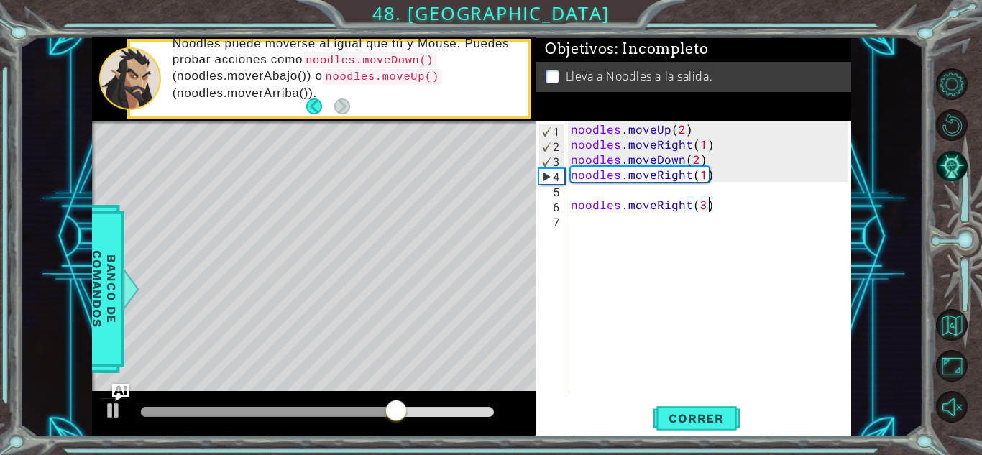
scroll to position [0, 8]
type textarea "noodles.moveRight(3)"
click at [715, 414] on span "Correr" at bounding box center [696, 418] width 84 height 14
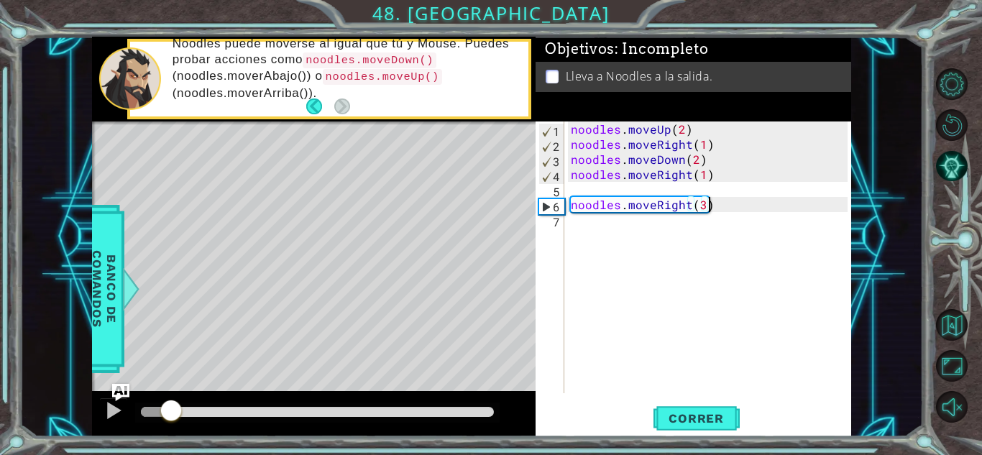
click at [173, 413] on div at bounding box center [171, 412] width 26 height 26
click at [515, 208] on div "1 ההההההההההההההההההההההההההההההההההההההההההההההההההההההההההההההההההההההההההההה…" at bounding box center [471, 237] width 759 height 400
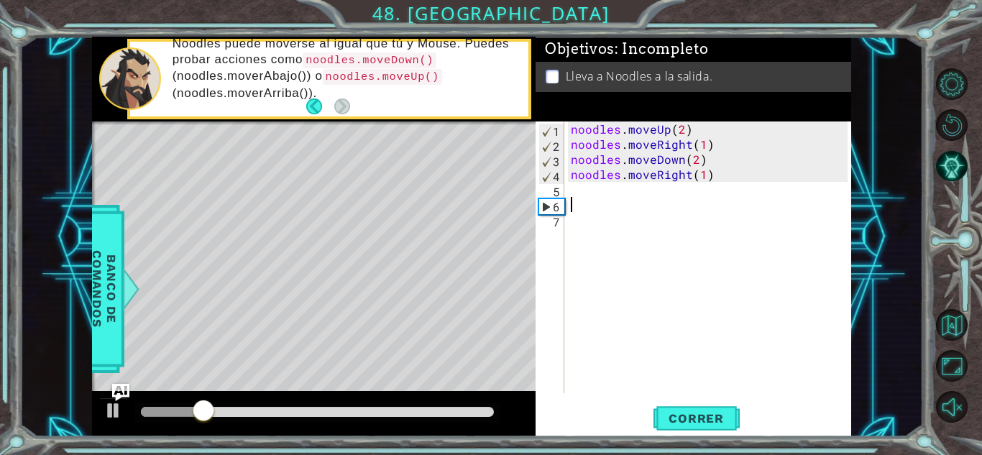
scroll to position [0, 0]
click at [702, 404] on button "Correr" at bounding box center [697, 419] width 86 height 32
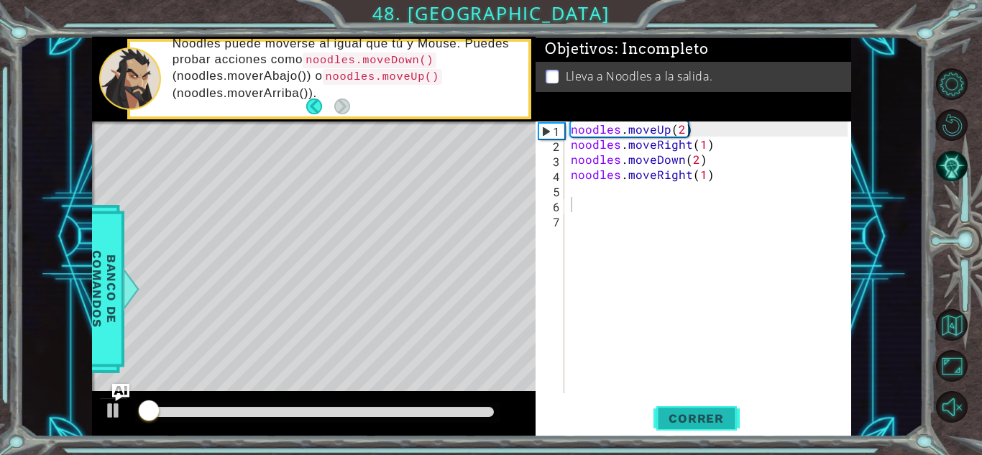
click at [702, 419] on span "Correr" at bounding box center [696, 418] width 84 height 14
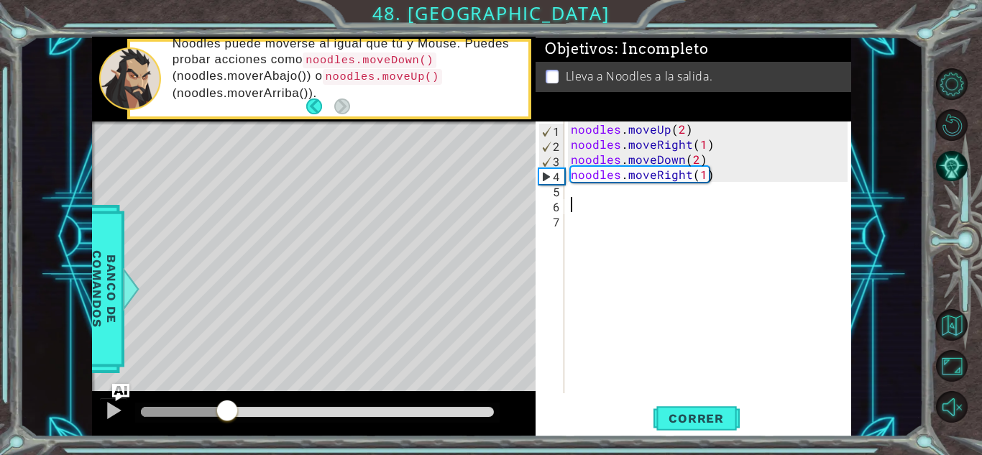
drag, startPoint x: 160, startPoint y: 403, endPoint x: 227, endPoint y: 428, distance: 72.1
click at [227, 428] on div at bounding box center [314, 414] width 444 height 46
paste textarea "noodles.moveRight(1)"
click at [684, 206] on div "noodles . moveUp ( 2 ) noodles . moveRight ( 1 ) noodles . moveDown ( 2 ) noodl…" at bounding box center [711, 273] width 286 height 302
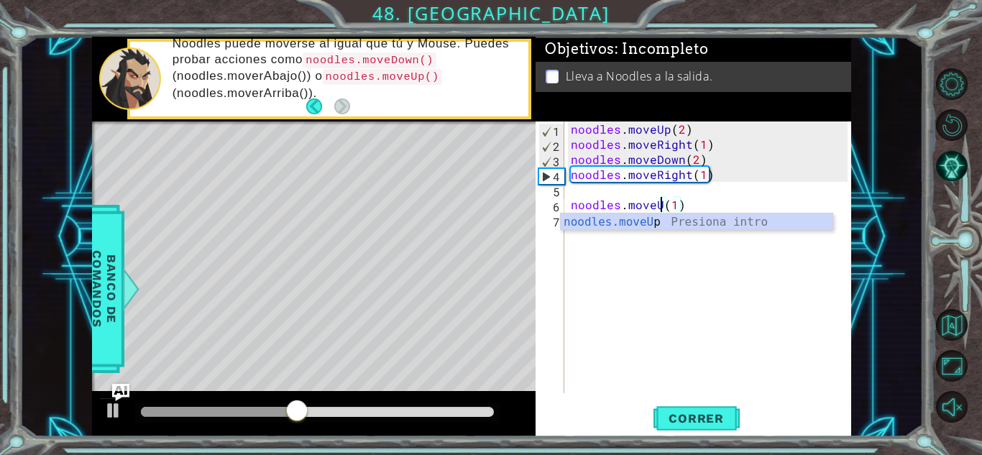
scroll to position [0, 6]
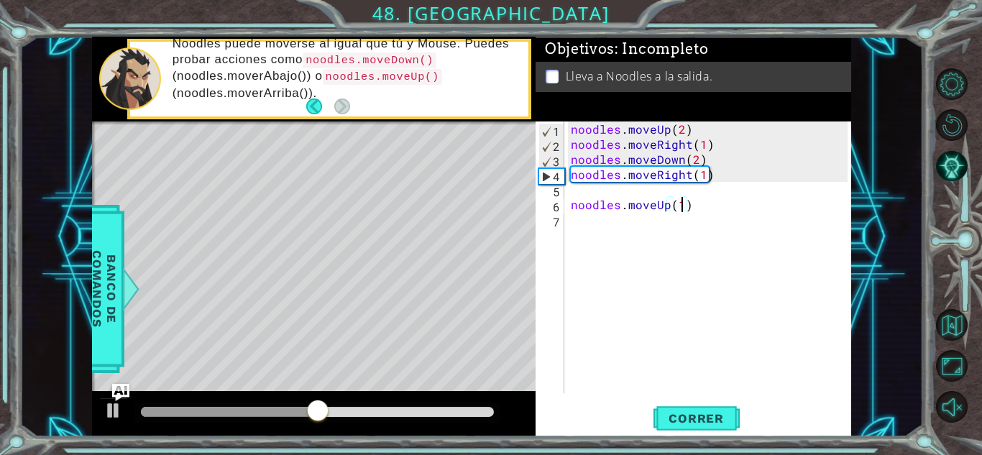
click at [683, 200] on div "noodles . moveUp ( 2 ) noodles . moveRight ( 1 ) noodles . moveDown ( 2 ) noodl…" at bounding box center [711, 273] width 286 height 302
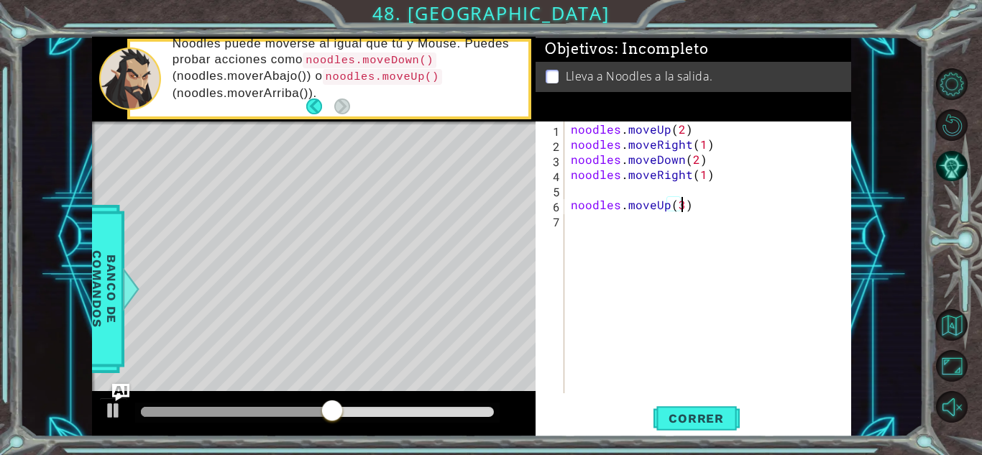
scroll to position [0, 6]
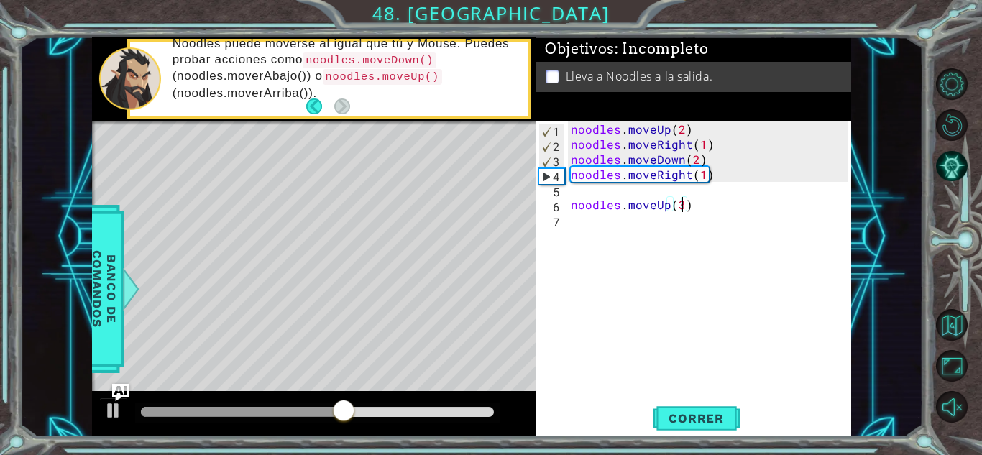
type textarea "noodles.moveUp(3)"
click at [675, 421] on span "Correr" at bounding box center [696, 418] width 84 height 14
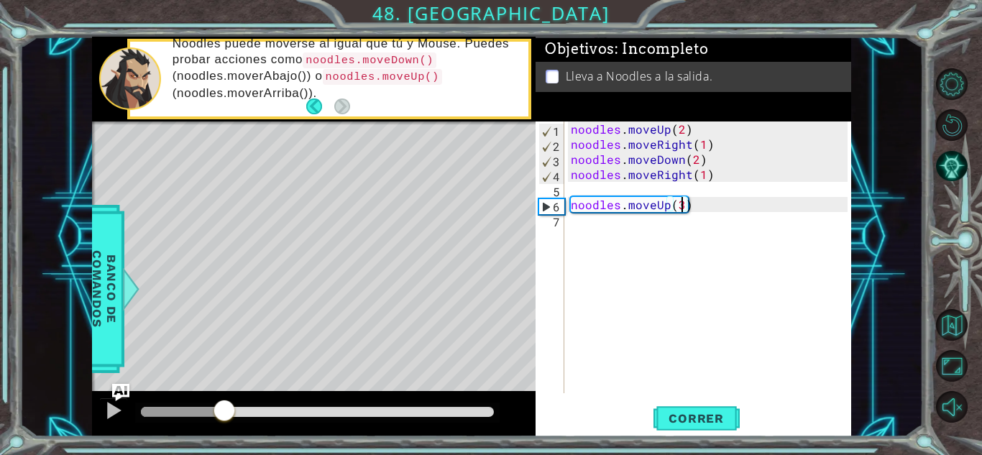
drag, startPoint x: 165, startPoint y: 416, endPoint x: 226, endPoint y: 425, distance: 62.5
click at [226, 425] on div at bounding box center [314, 414] width 444 height 46
click at [590, 219] on div "noodles . moveUp ( 2 ) noodles . moveRight ( 1 ) noodles . moveDown ( 2 ) noodl…" at bounding box center [711, 273] width 286 height 302
paste textarea "noodles.moveRight(1)"
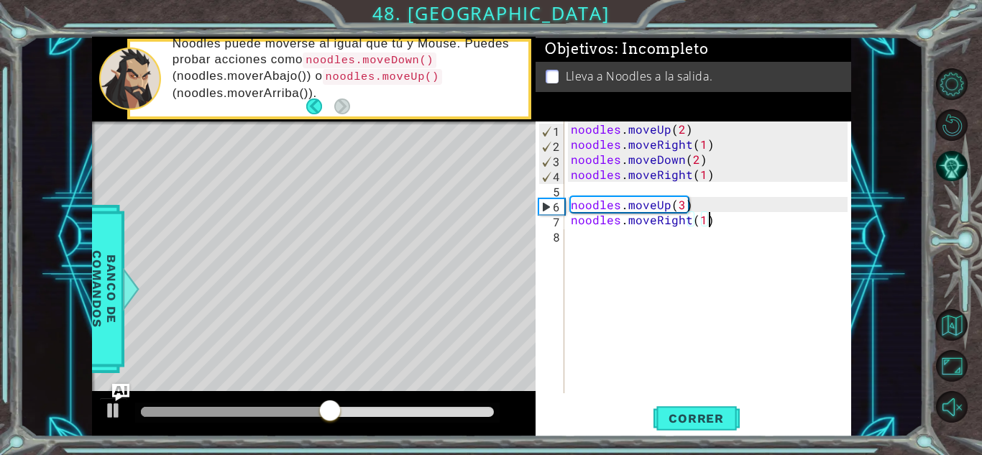
click at [653, 217] on div "noodles . moveUp ( 2 ) noodles . moveRight ( 1 ) noodles . moveDown ( 2 ) noodl…" at bounding box center [711, 273] width 286 height 302
click at [687, 426] on button "Correr" at bounding box center [697, 419] width 86 height 32
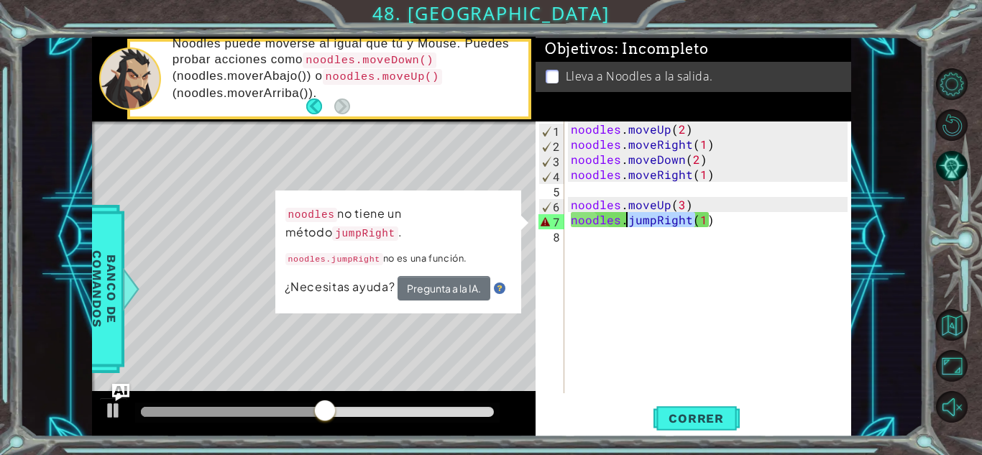
drag, startPoint x: 698, startPoint y: 221, endPoint x: 630, endPoint y: 223, distance: 68.3
click at [630, 223] on div "noodles . moveUp ( 2 ) noodles . moveRight ( 1 ) noodles . moveDown ( 2 ) noodl…" at bounding box center [711, 273] width 286 height 302
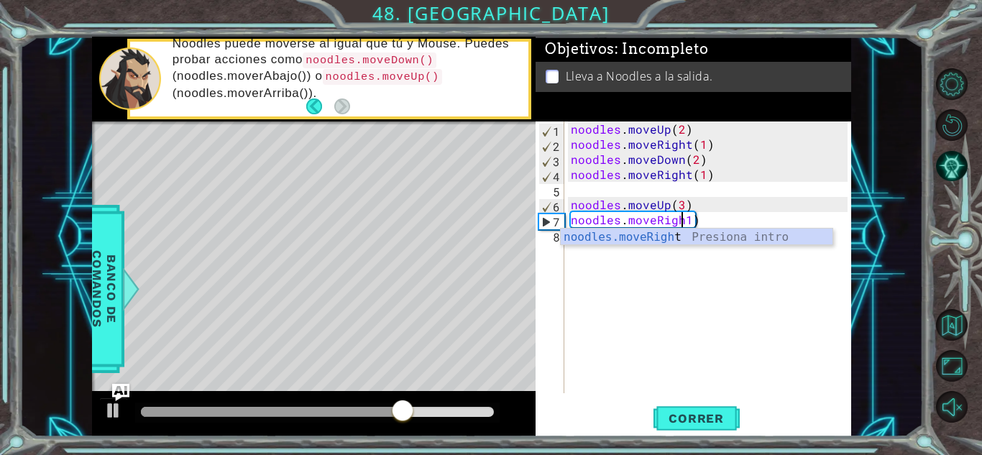
scroll to position [0, 7]
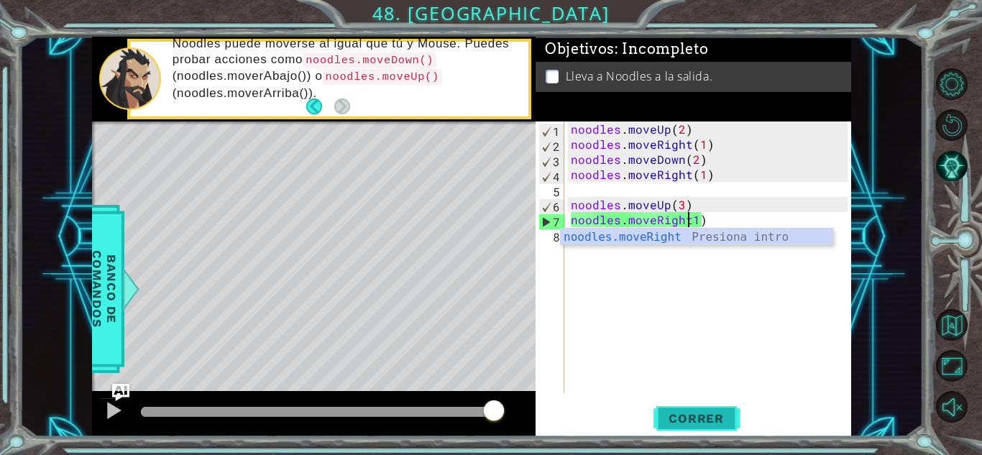
click at [720, 418] on span "Correr" at bounding box center [696, 418] width 84 height 14
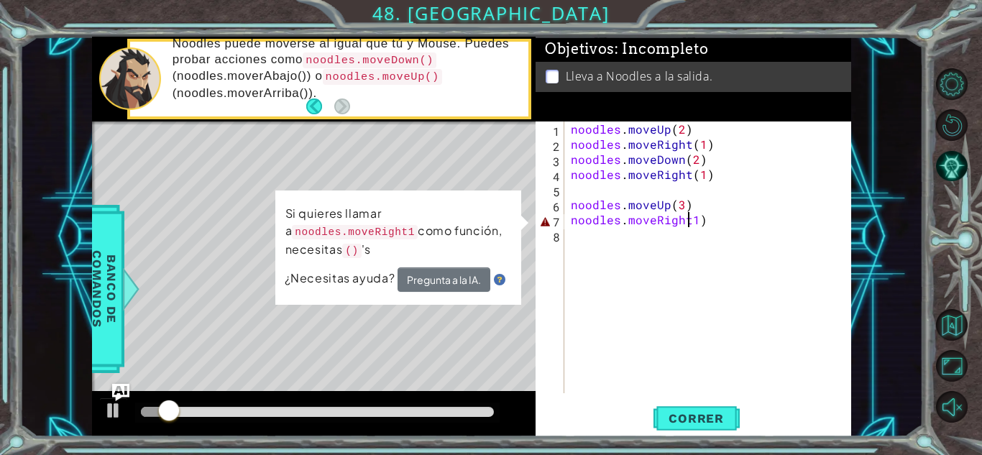
click at [710, 221] on div "noodles . moveUp ( 2 ) noodles . moveRight ( 1 ) noodles . moveDown ( 2 ) noodl…" at bounding box center [711, 273] width 286 height 302
click at [690, 221] on div "noodles . moveUp ( 2 ) noodles . moveRight ( 1 ) noodles . moveDown ( 2 ) noodl…" at bounding box center [711, 273] width 286 height 302
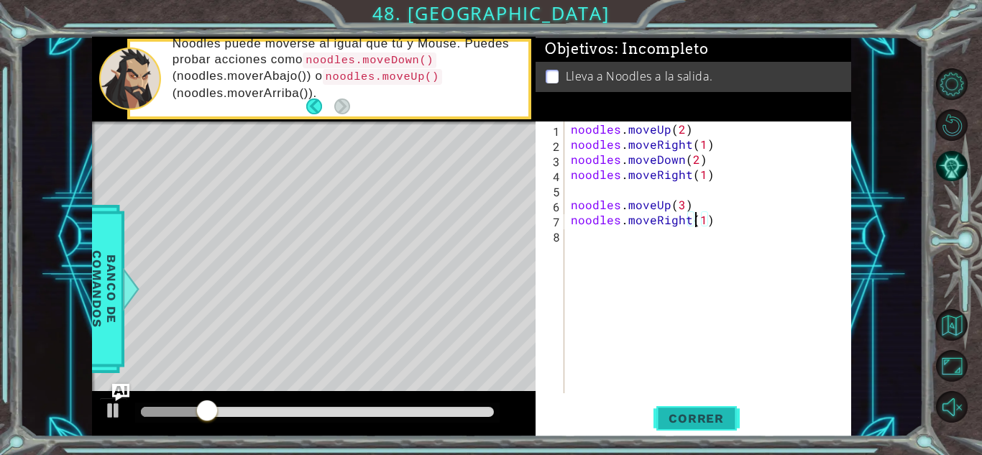
click at [674, 414] on span "Correr" at bounding box center [696, 418] width 84 height 14
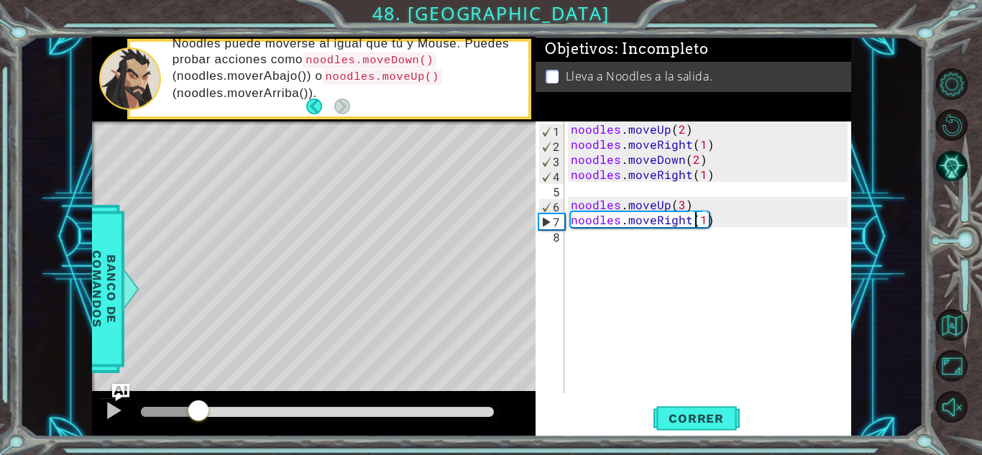
drag, startPoint x: 159, startPoint y: 410, endPoint x: 198, endPoint y: 467, distance: 69.2
click at [198, 454] on html "1 ההההההההההההההההההההההההההההההההההההההההההההההההההההההההההההההההההההההההההההה…" at bounding box center [491, 227] width 982 height 455
click at [683, 203] on div "noodles . moveUp ( 2 ) noodles . moveRight ( 1 ) noodles . moveDown ( 2 ) noodl…" at bounding box center [711, 273] width 286 height 302
type textarea "noodles.moveUp(5)"
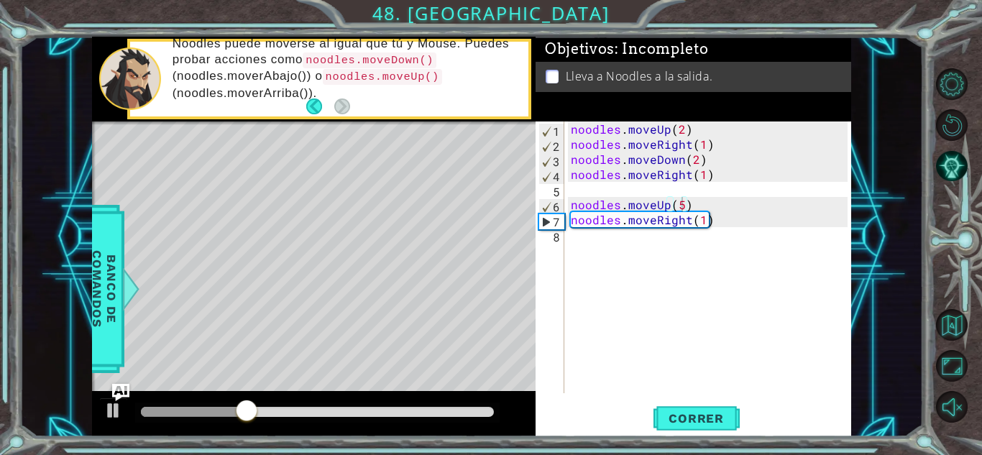
click at [711, 400] on div "noodles.moveUp(5) 1 2 3 4 5 6 7 8 noodles . moveUp ( 2 ) noodles . moveRight ( …" at bounding box center [694, 279] width 316 height 315
click at [710, 403] on button "Correr" at bounding box center [697, 419] width 86 height 32
drag, startPoint x: 168, startPoint y: 414, endPoint x: 266, endPoint y: 429, distance: 99.7
click at [266, 429] on div at bounding box center [314, 414] width 444 height 46
click at [625, 244] on div "noodles . moveUp ( 2 ) noodles . moveRight ( 1 ) noodles . moveDown ( 2 ) noodl…" at bounding box center [711, 273] width 286 height 302
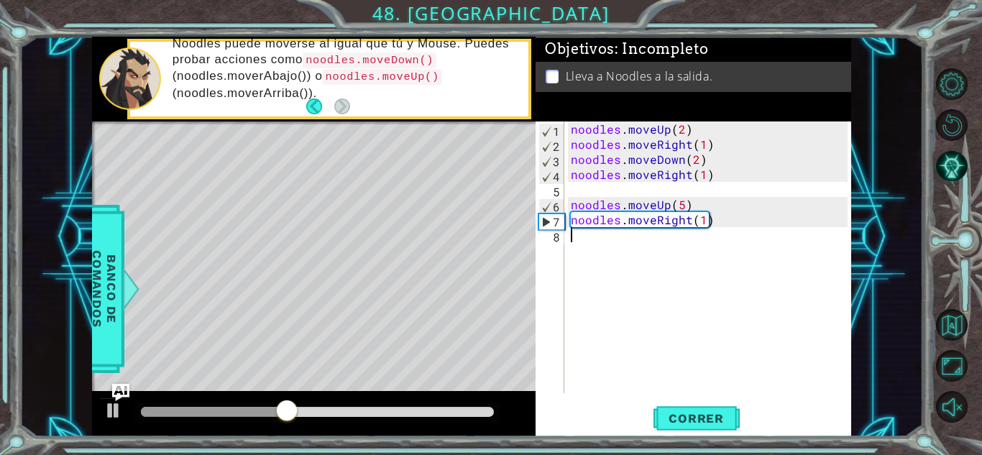
scroll to position [0, 0]
paste textarea "noodles.moveRight(1)"
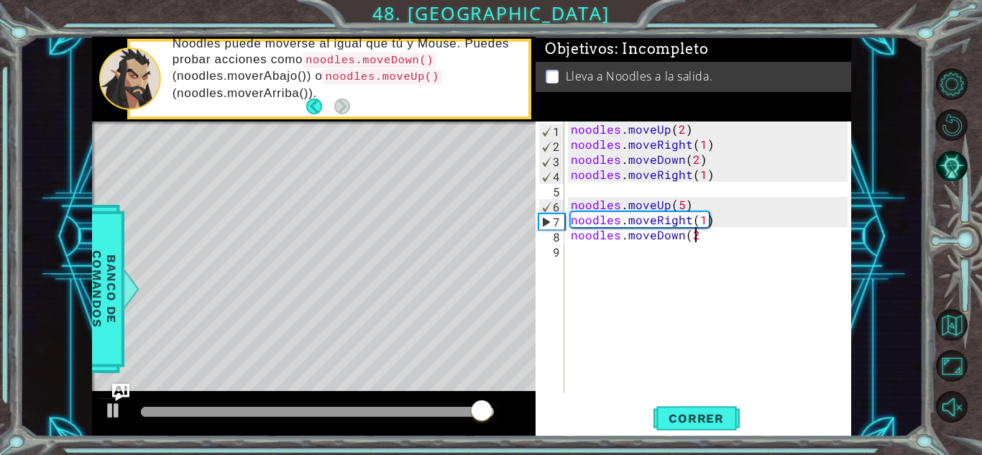
scroll to position [0, 7]
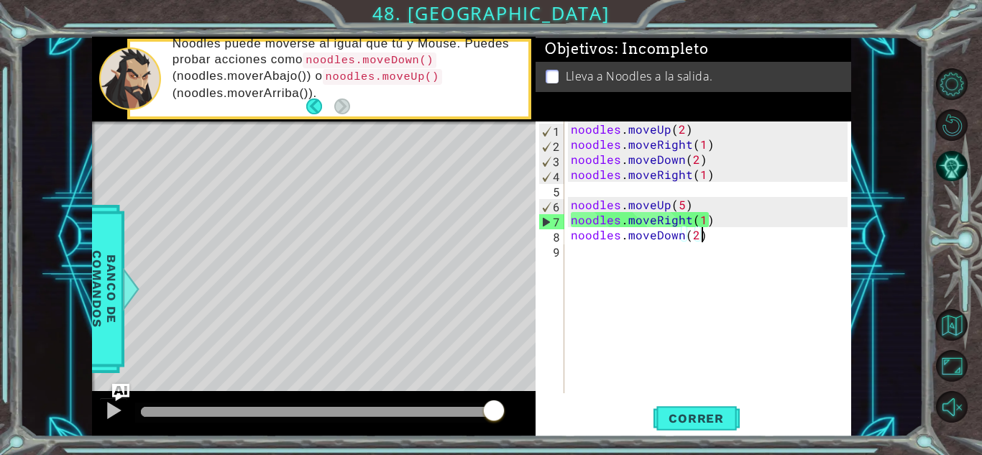
type textarea "noodles.moveDown(2)"
click at [696, 413] on span "Correr" at bounding box center [696, 418] width 84 height 14
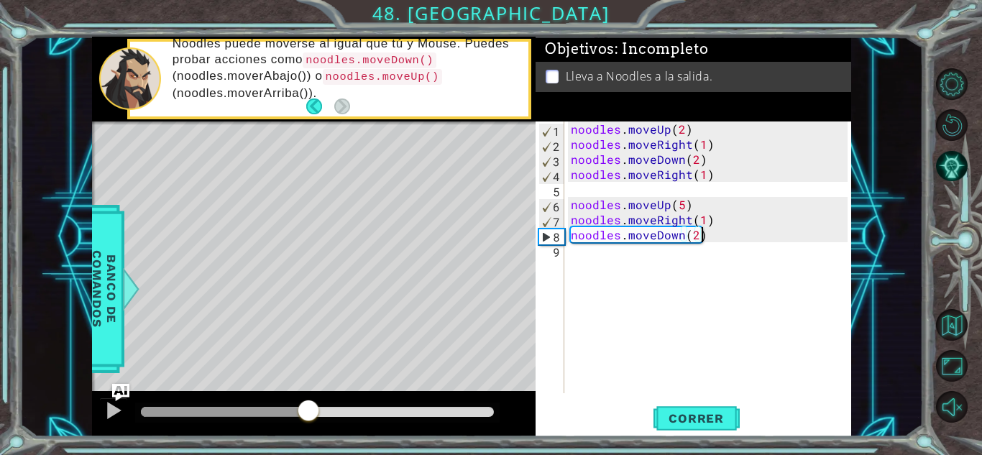
drag, startPoint x: 202, startPoint y: 413, endPoint x: 309, endPoint y: 427, distance: 108.0
click at [309, 427] on div at bounding box center [314, 414] width 444 height 46
click at [613, 257] on div "noodles . moveUp ( 2 ) noodles . moveRight ( 1 ) noodles . moveDown ( 2 ) noodl…" at bounding box center [711, 273] width 286 height 302
paste textarea "noodles.moveRight(1)"
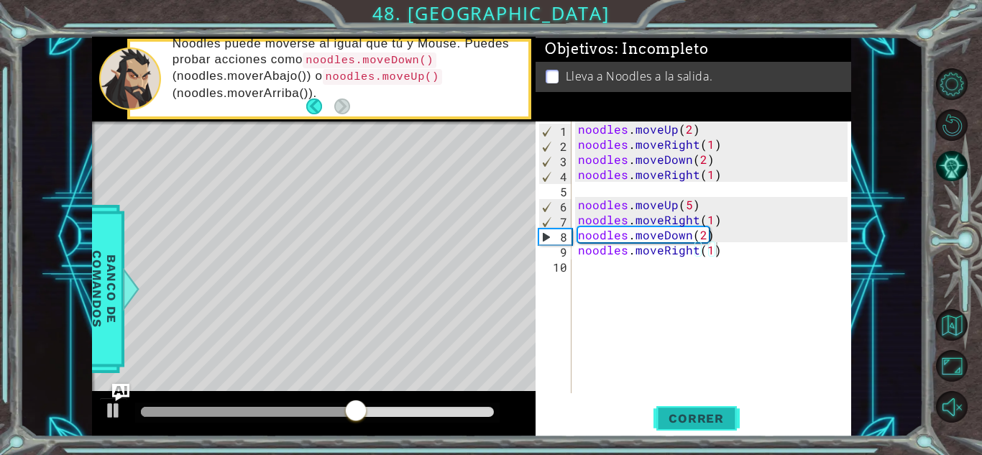
click at [666, 434] on button "Correr" at bounding box center [697, 419] width 86 height 32
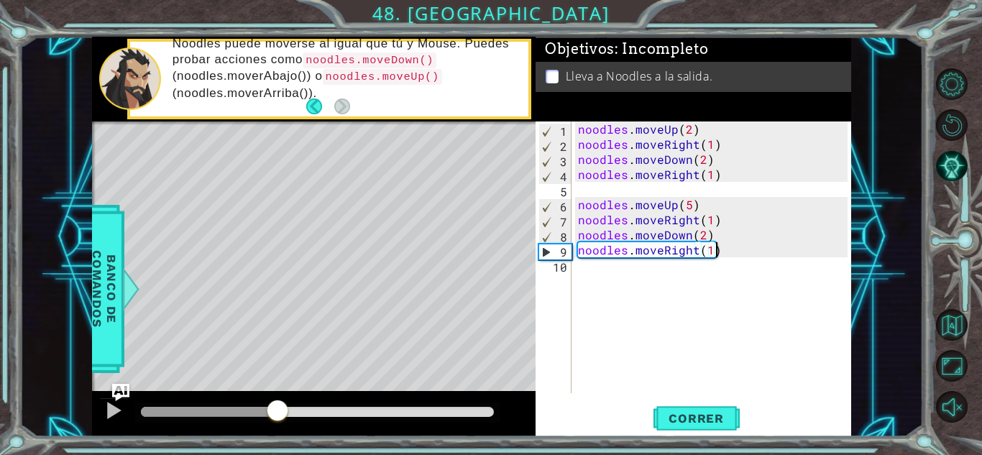
drag, startPoint x: 174, startPoint y: 406, endPoint x: 278, endPoint y: 424, distance: 105.2
click at [278, 424] on div at bounding box center [278, 412] width 26 height 26
drag, startPoint x: 710, startPoint y: 234, endPoint x: 539, endPoint y: 232, distance: 171.2
click at [539, 232] on div "noodles.moveRight(1) 1 2 3 4 5 6 7 8 9 10 noodles . moveUp ( 2 ) noodles . move…" at bounding box center [692, 258] width 312 height 272
type textarea "noodles.moveDown(2)"
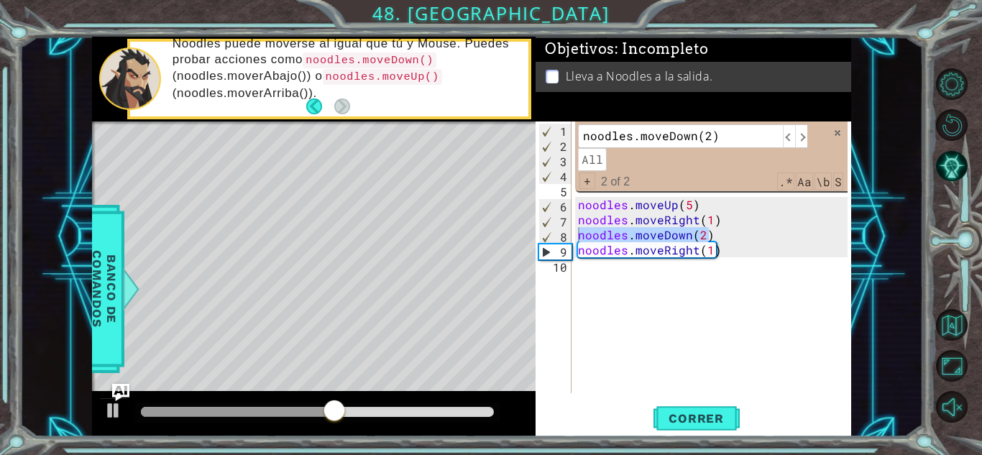
click at [685, 242] on div "noodles . moveUp ( 2 ) noodles . moveRight ( 1 ) noodles . moveDown ( 2 ) noodl…" at bounding box center [711, 258] width 273 height 272
drag, startPoint x: 720, startPoint y: 239, endPoint x: 554, endPoint y: 229, distance: 165.7
click at [554, 229] on div "noodles.moveDown(2) 1 2 3 4 5 6 7 8 9 10 noodles . moveUp ( 2 ) noodles . moveR…" at bounding box center [692, 258] width 312 height 272
click at [682, 297] on div "noodles . moveUp ( 2 ) noodles . moveRight ( 1 ) noodles . moveDown ( 2 ) noodl…" at bounding box center [715, 273] width 280 height 302
paste textarea "noodles.moveDown(2)"
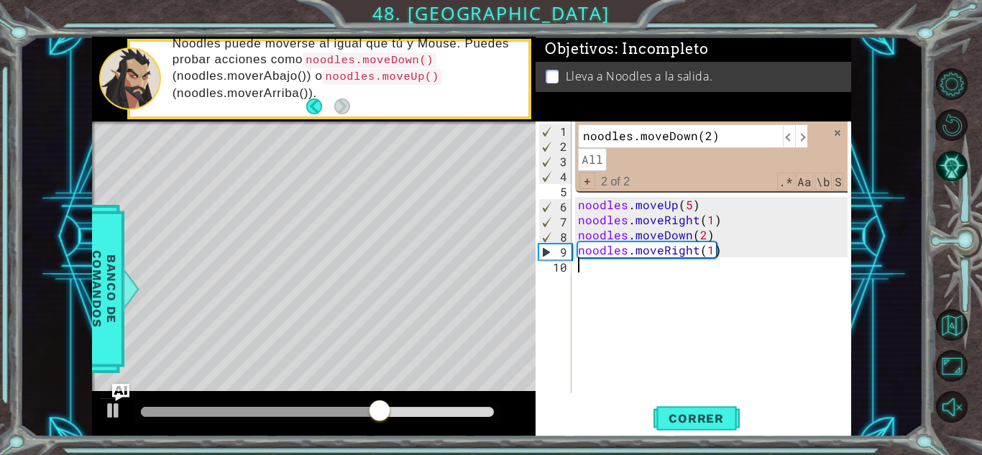
type textarea "noodles.moveDown(2)"
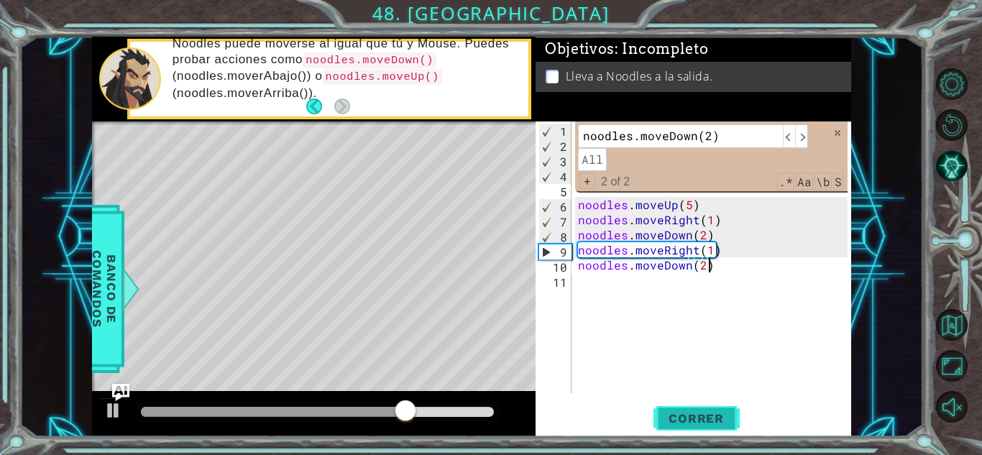
click at [702, 403] on button "Correr" at bounding box center [697, 419] width 86 height 32
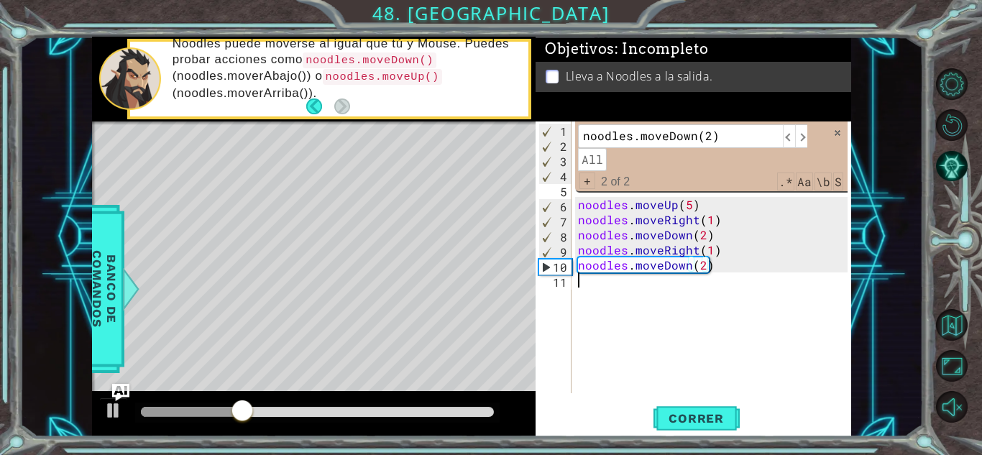
click at [582, 298] on div "noodles . moveUp ( 2 ) noodles . moveRight ( 1 ) noodles . moveDown ( 2 ) noodl…" at bounding box center [715, 273] width 280 height 302
paste textarea "noodles.moveDown(2)"
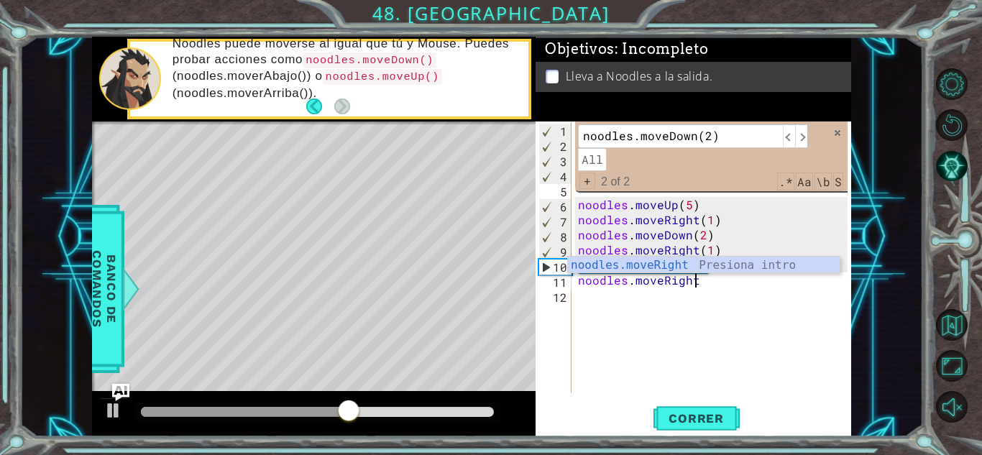
scroll to position [0, 6]
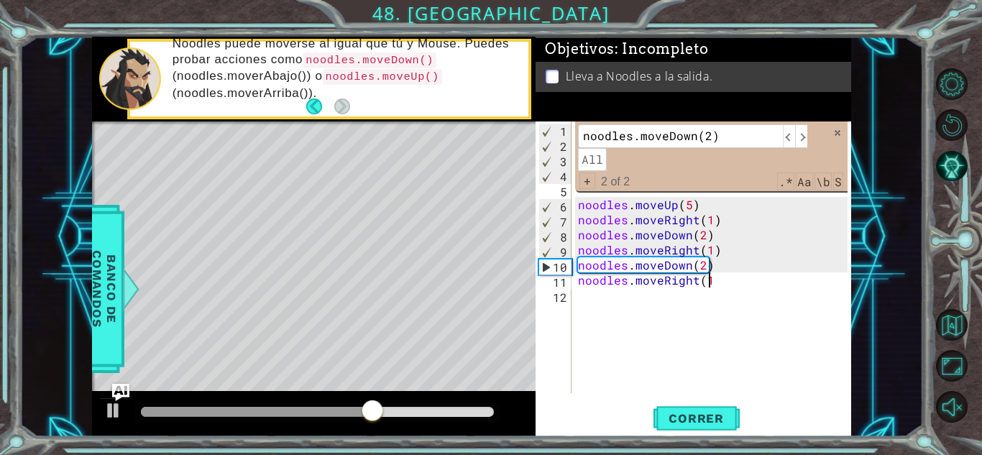
type textarea "noodles.moveRight(1)"
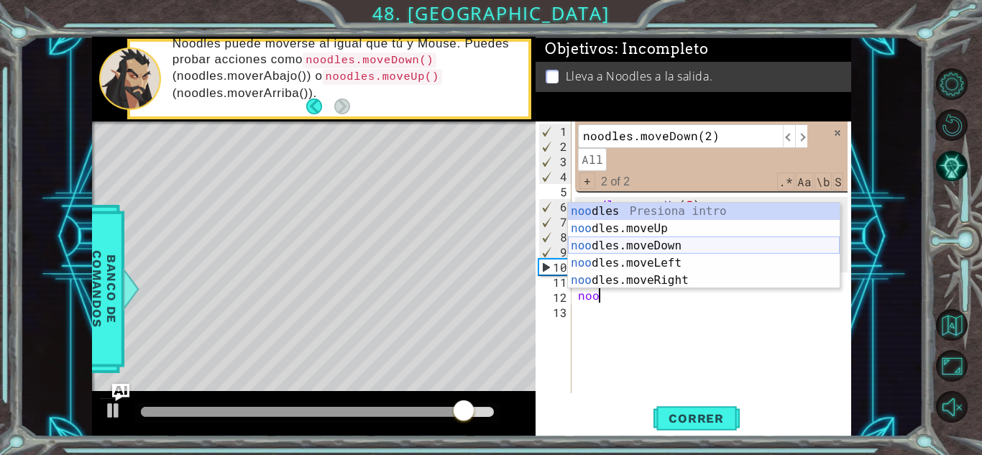
click at [704, 242] on div "noo dles Presiona intro noo dles.moveUp Presiona intro noo dles.moveDown Presio…" at bounding box center [704, 263] width 272 height 121
type textarea "noodles.moveDown(1)"
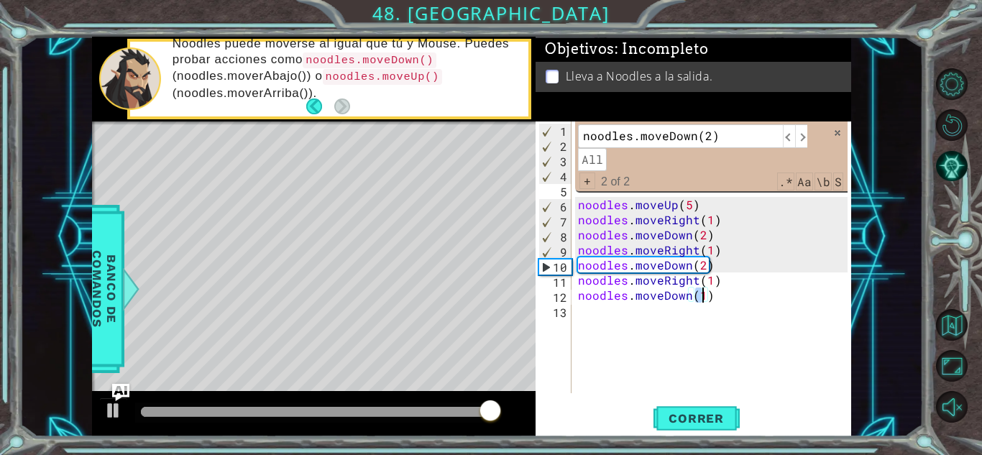
click at [769, 367] on div "noodles . moveUp ( 2 ) noodles . moveRight ( 1 ) noodles . moveDown ( 2 ) noodl…" at bounding box center [715, 273] width 280 height 302
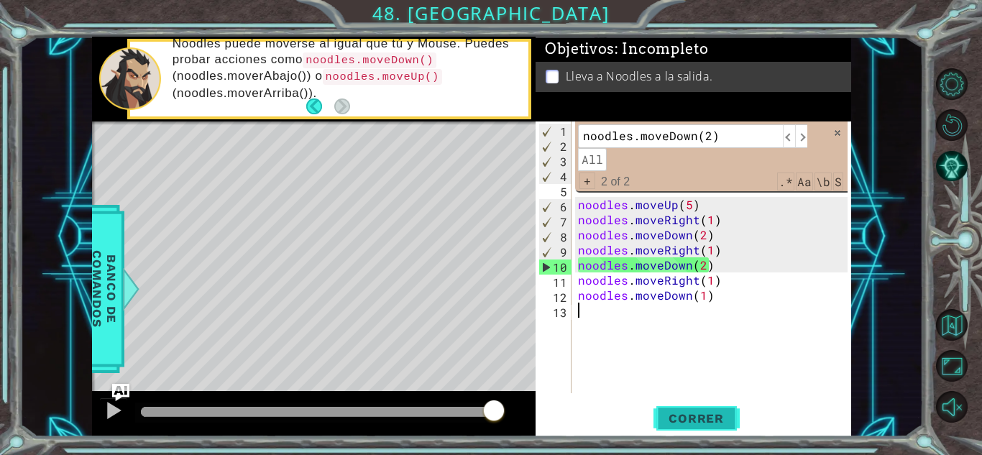
click at [695, 420] on span "Correr" at bounding box center [696, 418] width 84 height 14
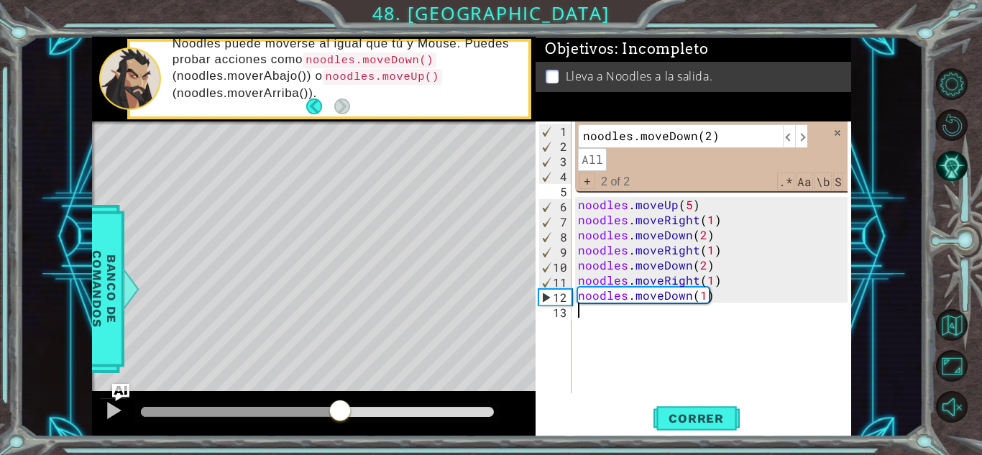
drag, startPoint x: 149, startPoint y: 411, endPoint x: 341, endPoint y: 443, distance: 194.6
click at [354, 438] on div "1 ההההההההההההההההההההההההההההההההההההההההההההההההההההההההההההההההההההההההההההה…" at bounding box center [491, 227] width 982 height 455
click at [685, 304] on div "noodles . moveUp ( 2 ) noodles . moveRight ( 1 ) noodles . moveDown ( 2 ) noodl…" at bounding box center [715, 273] width 280 height 302
click at [685, 293] on div "noodles . moveUp ( 2 ) noodles . moveRight ( 1 ) noodles . moveDown ( 2 ) noodl…" at bounding box center [715, 273] width 280 height 302
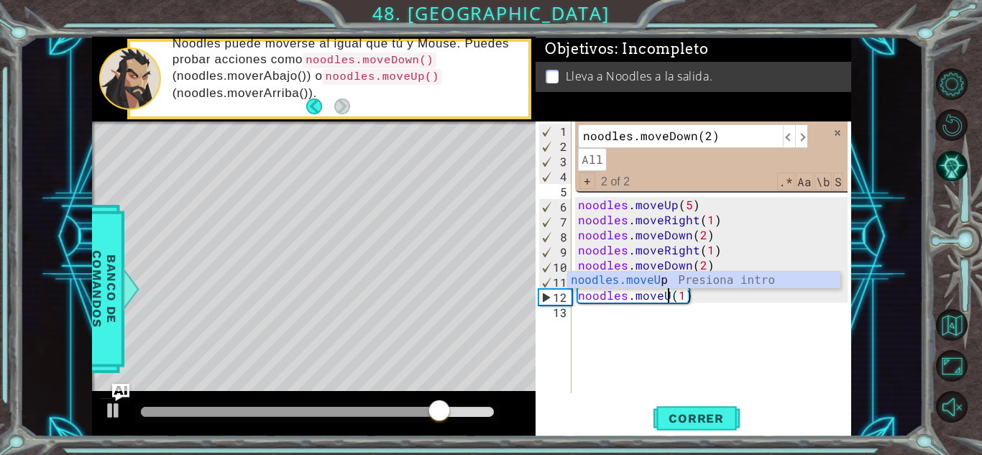
scroll to position [0, 6]
click at [687, 414] on span "Correr" at bounding box center [696, 418] width 84 height 14
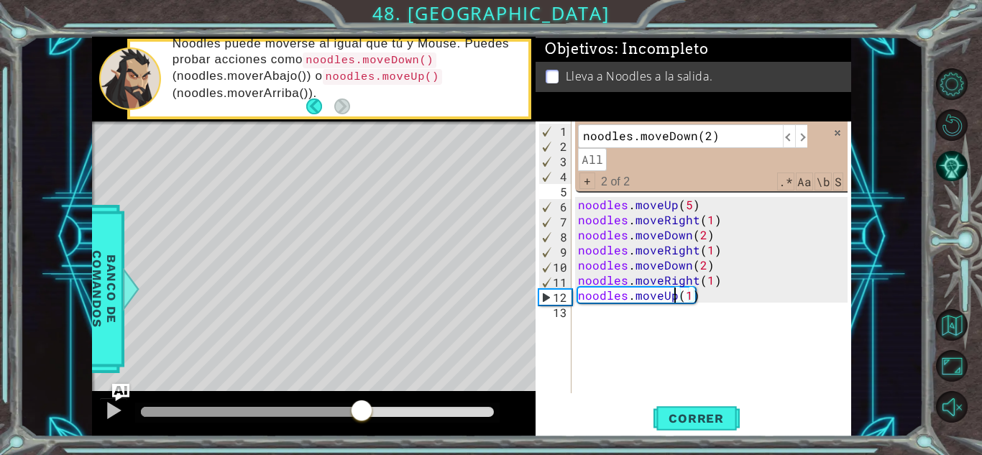
drag, startPoint x: 175, startPoint y: 420, endPoint x: 361, endPoint y: 427, distance: 186.4
click at [361, 427] on div at bounding box center [314, 414] width 444 height 46
click at [681, 302] on div "noodles . moveUp ( 2 ) noodles . moveRight ( 1 ) noodles . moveDown ( 2 ) noodl…" at bounding box center [715, 273] width 280 height 302
click at [681, 303] on div "noodles . moveUp ( 2 ) noodles . moveRight ( 1 ) noodles . moveDown ( 2 ) noodl…" at bounding box center [715, 273] width 280 height 302
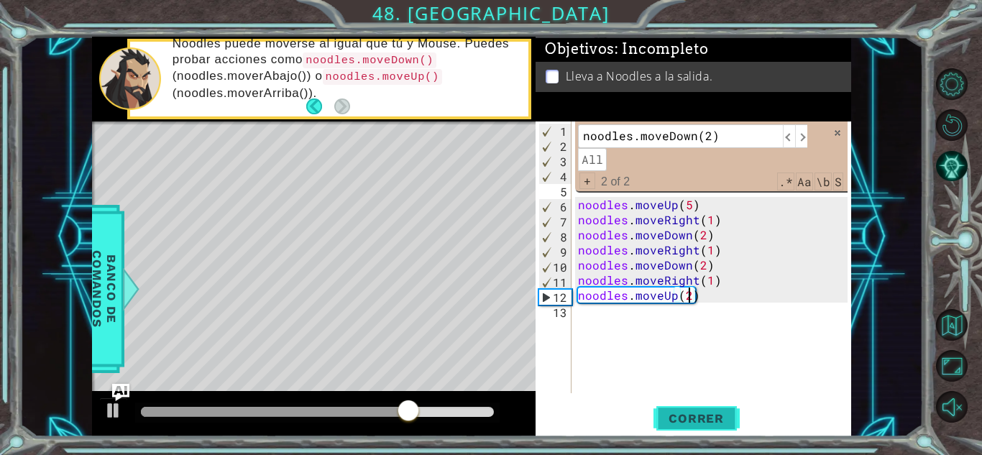
type textarea "noodles.moveUp(2)"
click at [690, 407] on button "Correr" at bounding box center [697, 419] width 86 height 32
drag, startPoint x: 170, startPoint y: 403, endPoint x: 413, endPoint y: 471, distance: 251.8
click at [413, 454] on html "1 ההההההההההההההההההההההההההההההההההההההההההההההההההההההההההההההההההההההההההההה…" at bounding box center [491, 227] width 982 height 455
click at [618, 330] on div "noodles . moveUp ( 2 ) noodles . moveRight ( 1 ) noodles . moveDown ( 2 ) noodl…" at bounding box center [715, 273] width 280 height 302
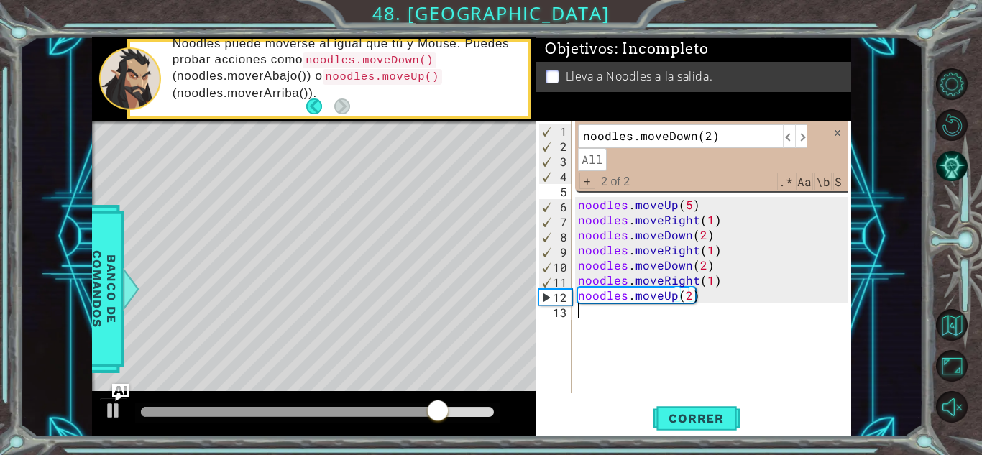
scroll to position [0, 0]
paste textarea "noodles.moveDown(2)"
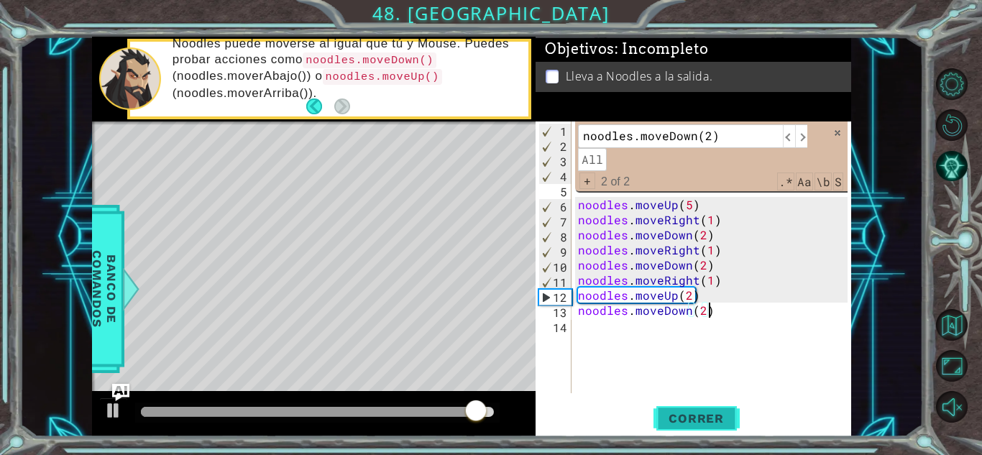
click at [666, 413] on span "Correr" at bounding box center [696, 418] width 84 height 14
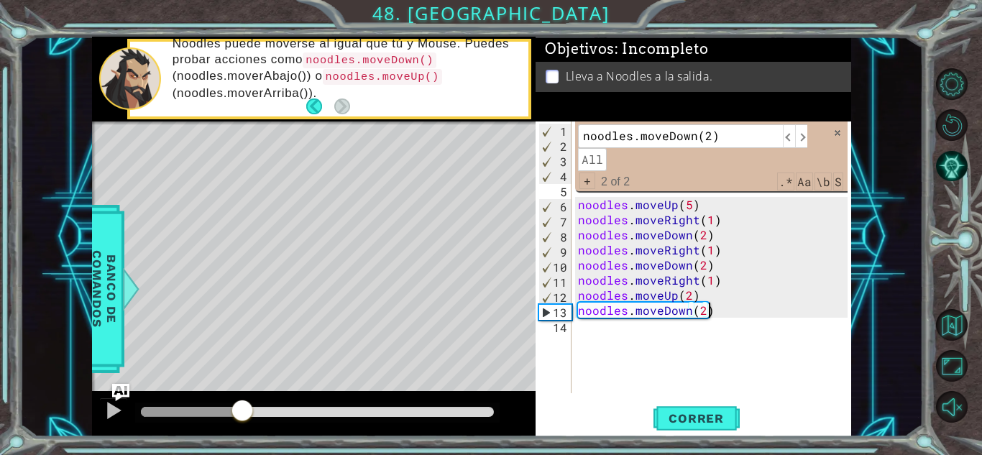
drag, startPoint x: 185, startPoint y: 416, endPoint x: 242, endPoint y: 438, distance: 61.7
click at [242, 438] on div "1 ההההההההההההההההההההההההההההההההההההההההההההההההההההההההההההההההההההההההההההה…" at bounding box center [491, 227] width 982 height 455
click at [733, 299] on div "noodles . moveUp ( 2 ) noodles . moveRight ( 1 ) noodles . moveDown ( 2 ) noodl…" at bounding box center [715, 273] width 280 height 302
type textarea "noodles.moveUp(2)"
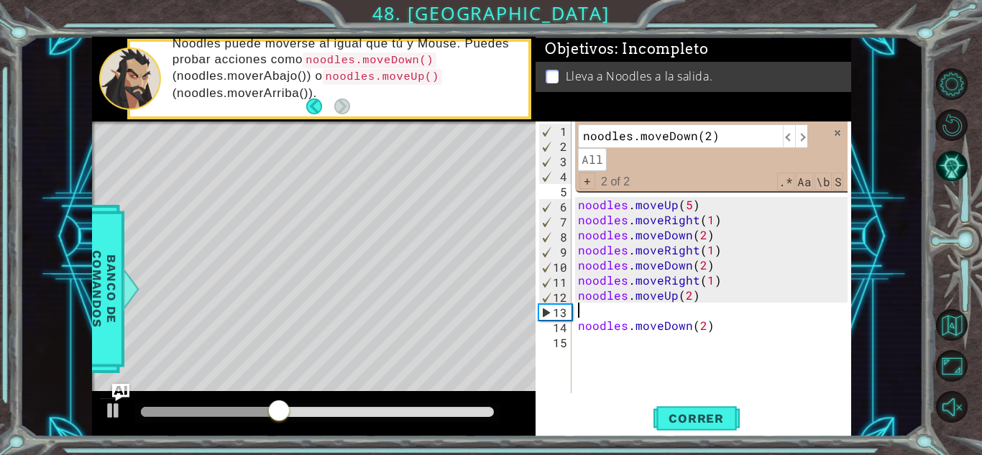
paste textarea "noodles.moveDown(2)"
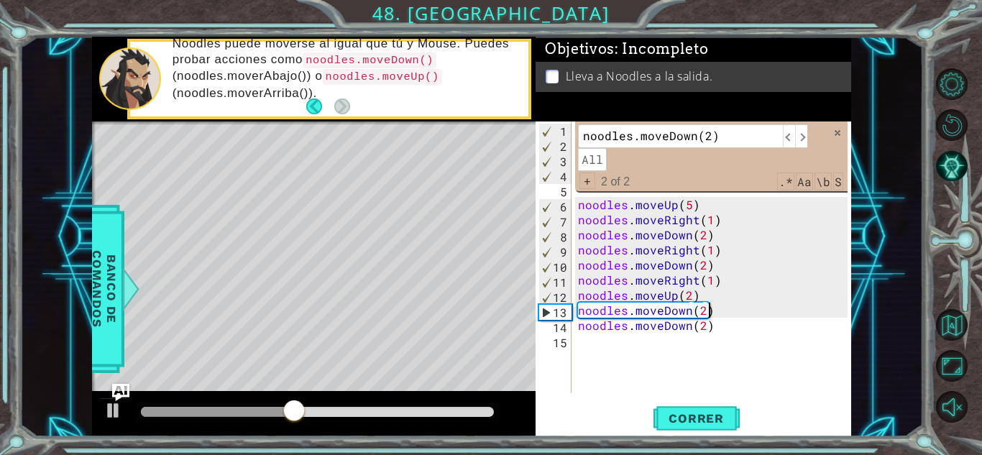
click at [690, 312] on div "noodles . moveUp ( 2 ) noodles . moveRight ( 1 ) noodles . moveDown ( 2 ) noodl…" at bounding box center [715, 273] width 280 height 302
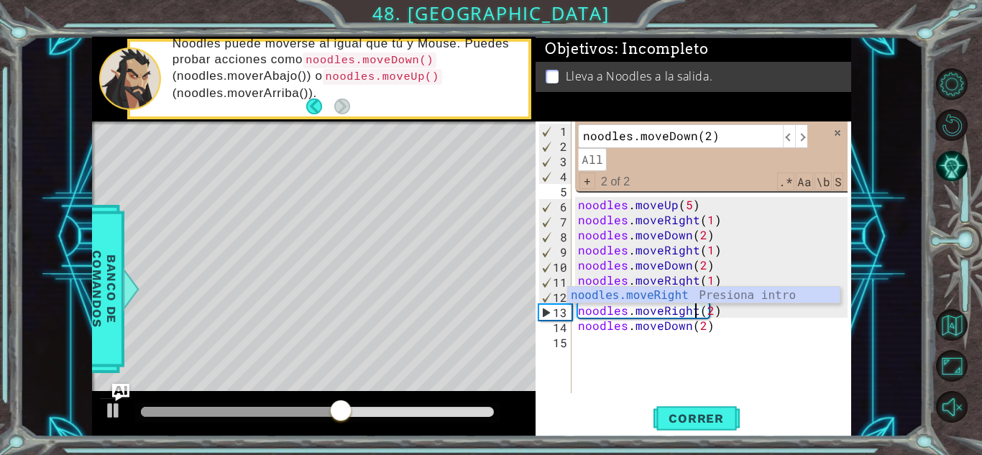
scroll to position [0, 7]
click at [705, 313] on div "noodles . moveUp ( 2 ) noodles . moveRight ( 1 ) noodles . moveDown ( 2 ) noodl…" at bounding box center [715, 273] width 280 height 302
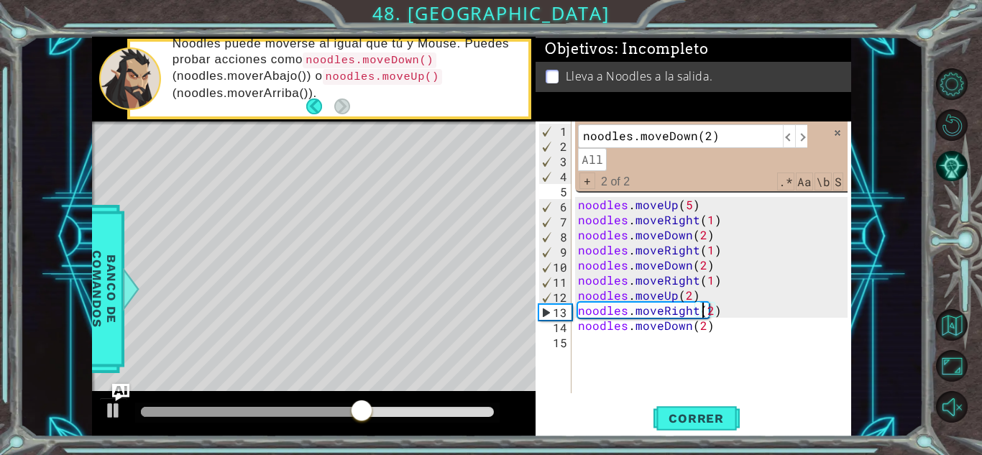
click at [705, 313] on div "noodles . moveUp ( 2 ) noodles . moveRight ( 1 ) noodles . moveDown ( 2 ) noodl…" at bounding box center [715, 273] width 280 height 302
type textarea "noodles.moveRight(1)"
click at [713, 411] on span "Correr" at bounding box center [696, 418] width 84 height 14
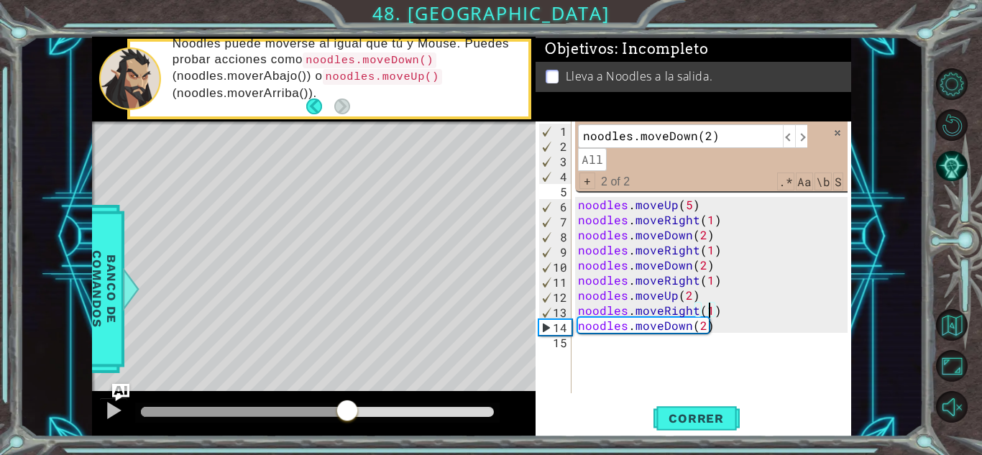
drag, startPoint x: 198, startPoint y: 413, endPoint x: 347, endPoint y: 453, distance: 154.9
click at [347, 453] on div "1 ההההההההההההההההההההההההההההההההההההההההההההההההההההההההההההההההההההההההההההה…" at bounding box center [491, 227] width 982 height 455
click at [645, 340] on div "noodles . moveUp ( 2 ) noodles . moveRight ( 1 ) noodles . moveDown ( 2 ) noodl…" at bounding box center [715, 273] width 280 height 302
paste textarea "noodles.moveDown(2)"
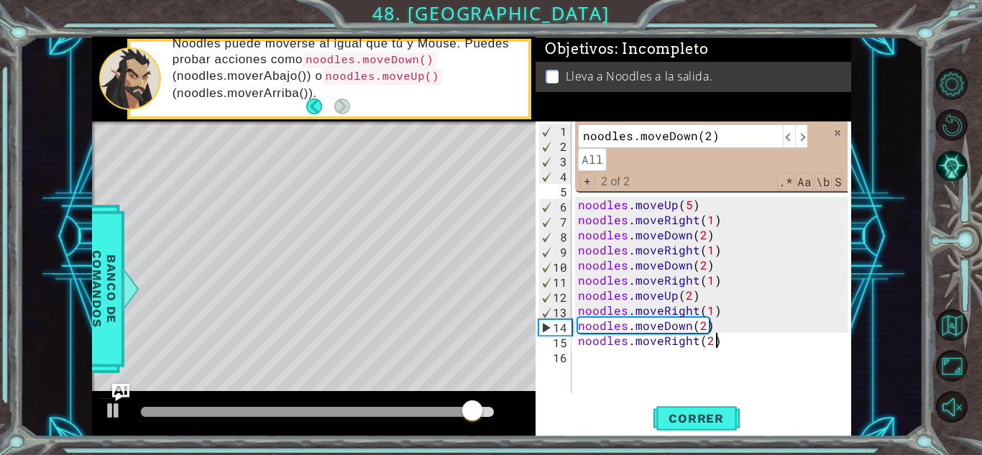
scroll to position [0, 8]
click at [706, 339] on div "noodles . moveUp ( 2 ) noodles . moveRight ( 1 ) noodles . moveDown ( 2 ) noodl…" at bounding box center [715, 273] width 280 height 302
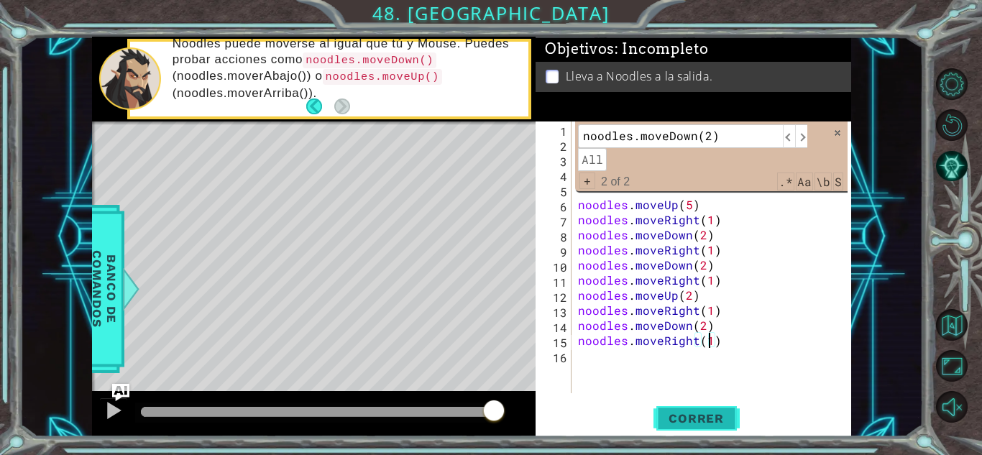
type textarea "noodles.moveRight(1)"
click at [691, 426] on button "Correr" at bounding box center [697, 419] width 86 height 32
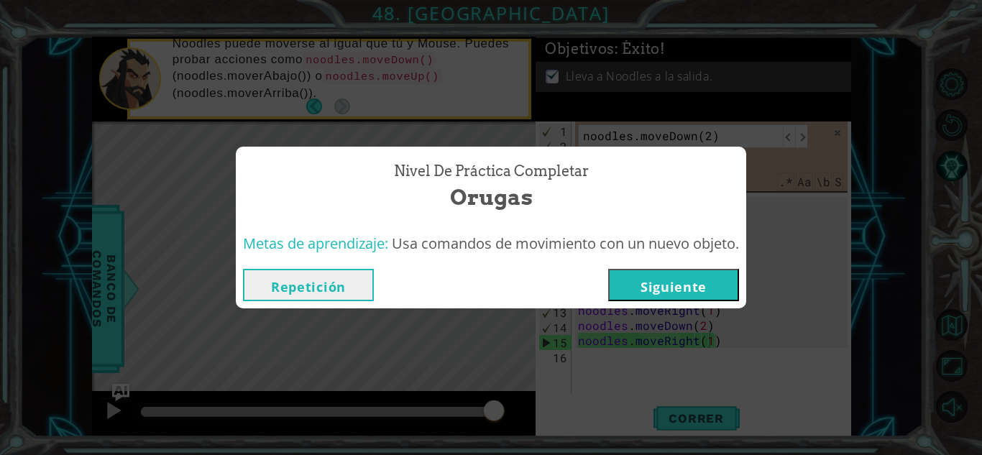
click at [836, 138] on div "Nivel de Práctica Completar Orugas Metas de aprendizaje: Usa comandos de movimi…" at bounding box center [491, 227] width 982 height 455
click at [669, 295] on button "Siguiente" at bounding box center [673, 285] width 131 height 32
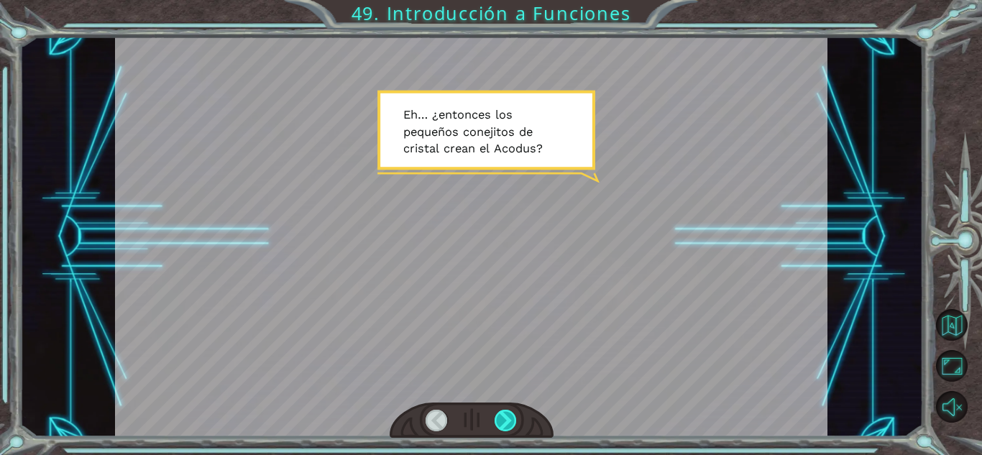
click at [496, 431] on div at bounding box center [506, 421] width 22 height 22
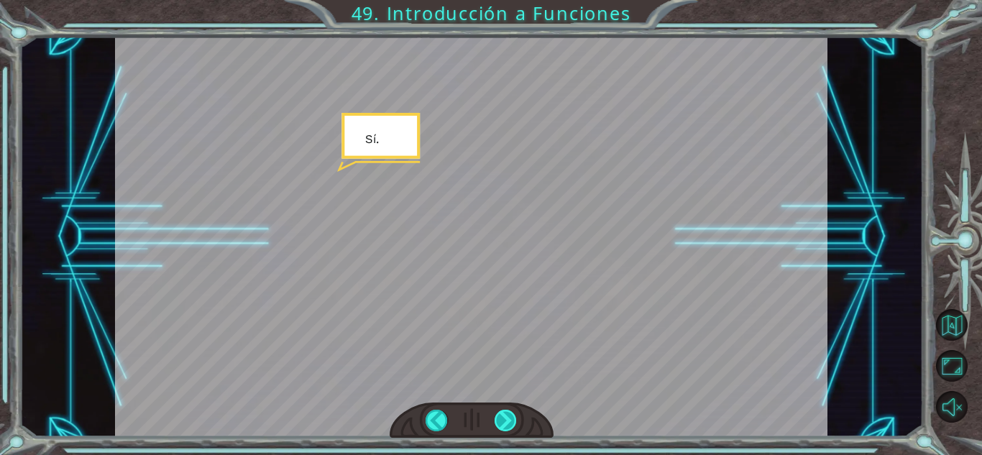
click at [496, 431] on div at bounding box center [506, 421] width 22 height 22
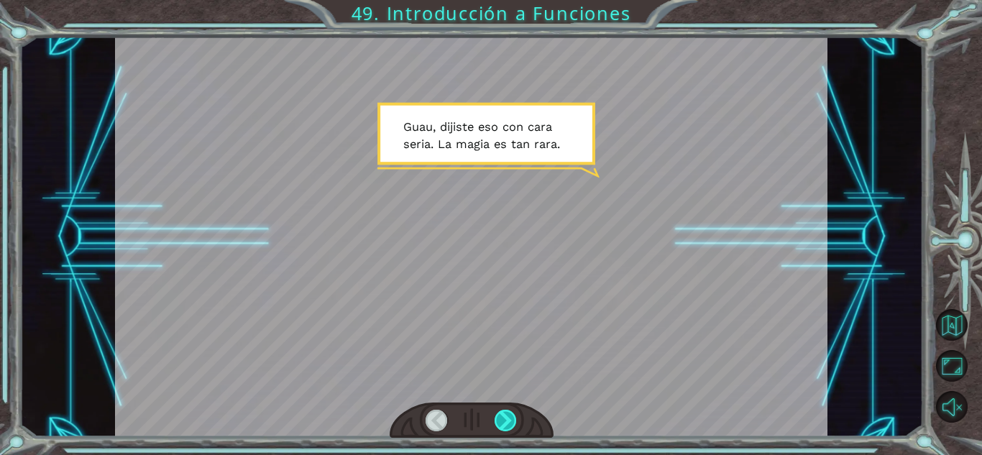
click at [496, 431] on div at bounding box center [506, 421] width 22 height 22
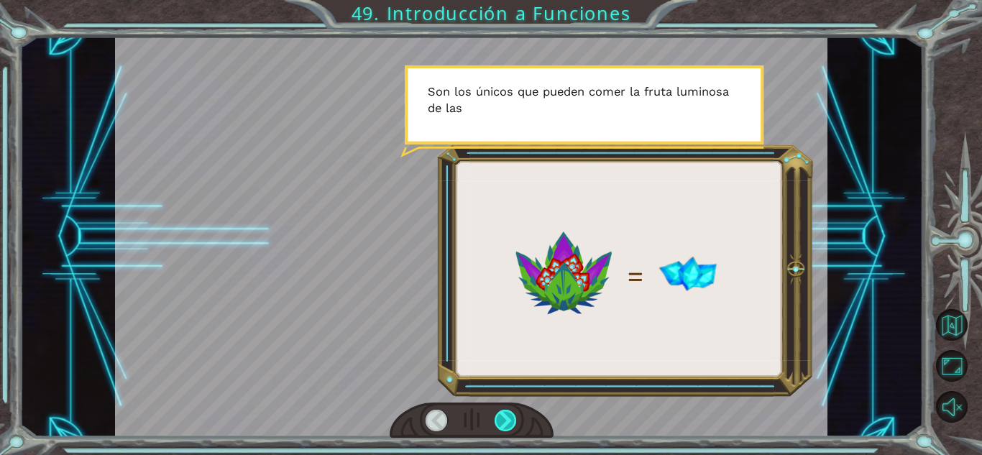
click at [496, 431] on div at bounding box center [506, 421] width 22 height 22
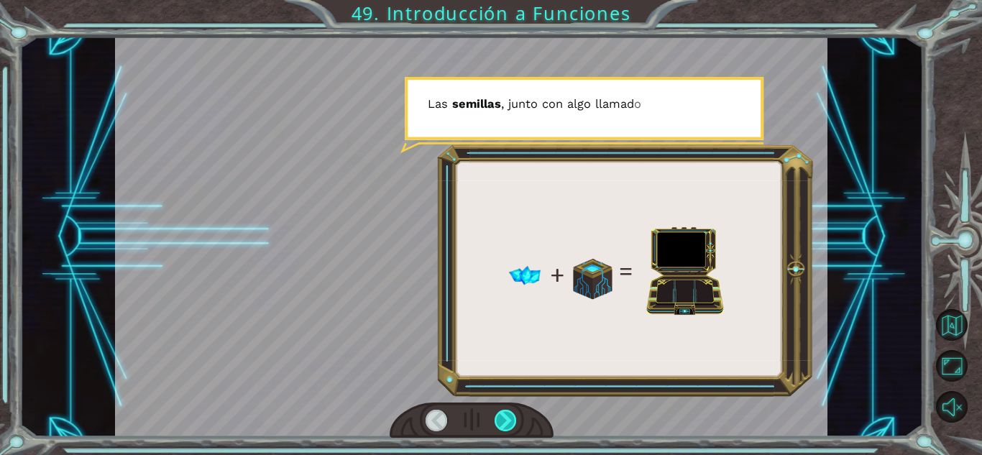
click at [496, 431] on div at bounding box center [506, 421] width 22 height 22
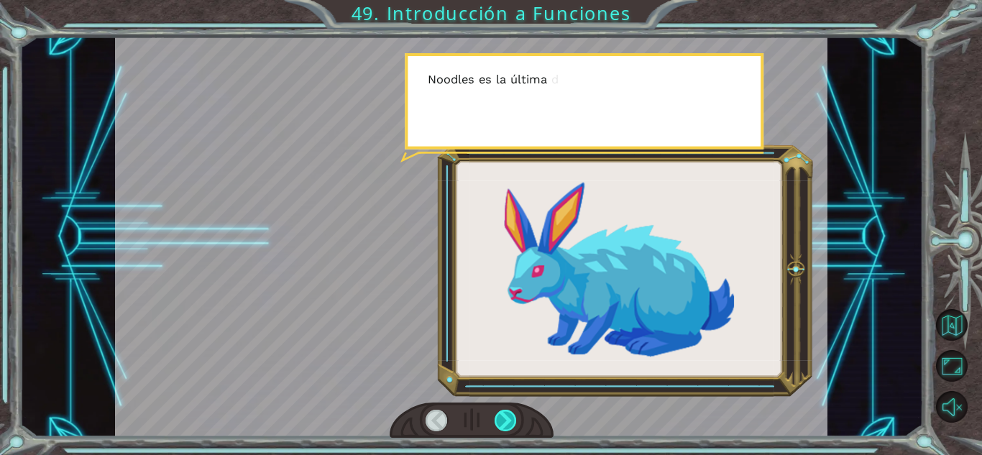
click at [496, 431] on div at bounding box center [506, 421] width 22 height 22
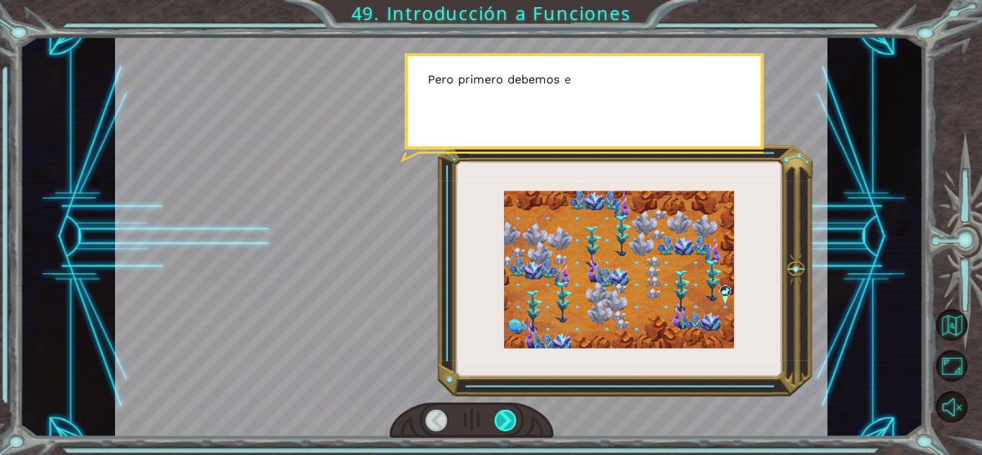
click at [496, 431] on div at bounding box center [506, 421] width 22 height 22
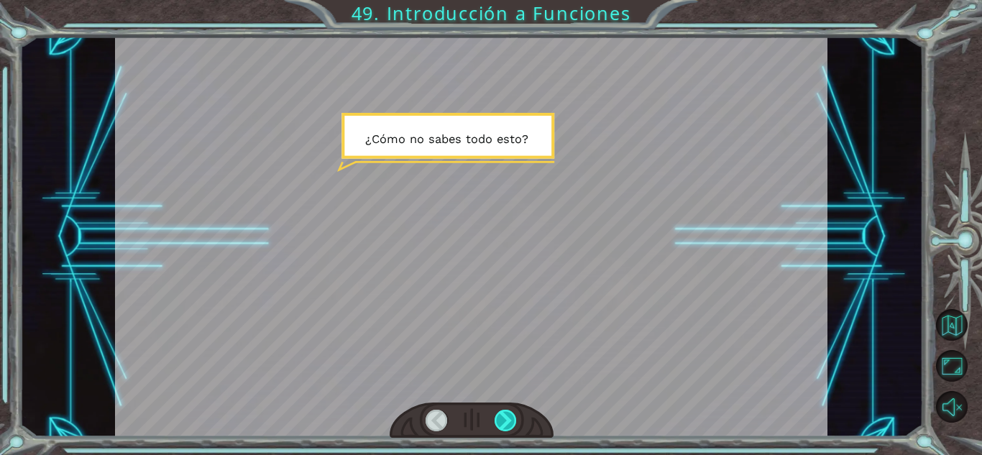
click at [496, 431] on div at bounding box center [506, 421] width 22 height 22
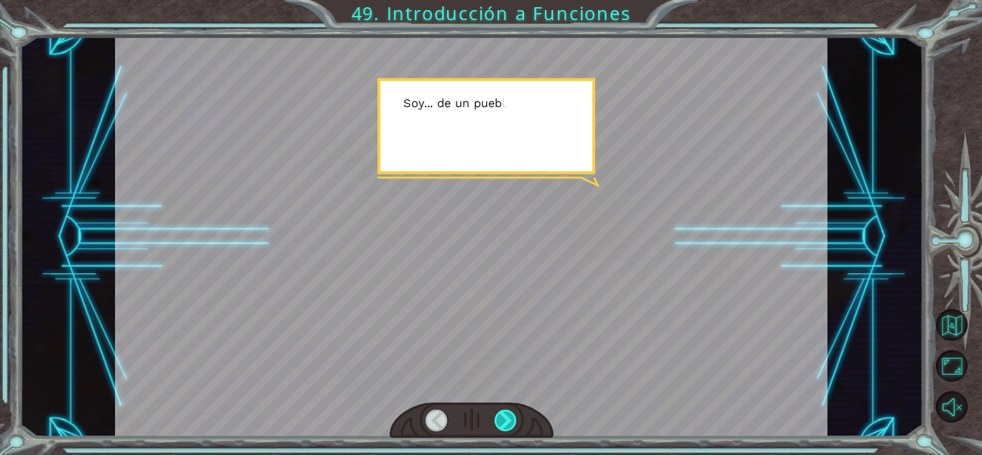
click at [496, 431] on div at bounding box center [506, 421] width 22 height 22
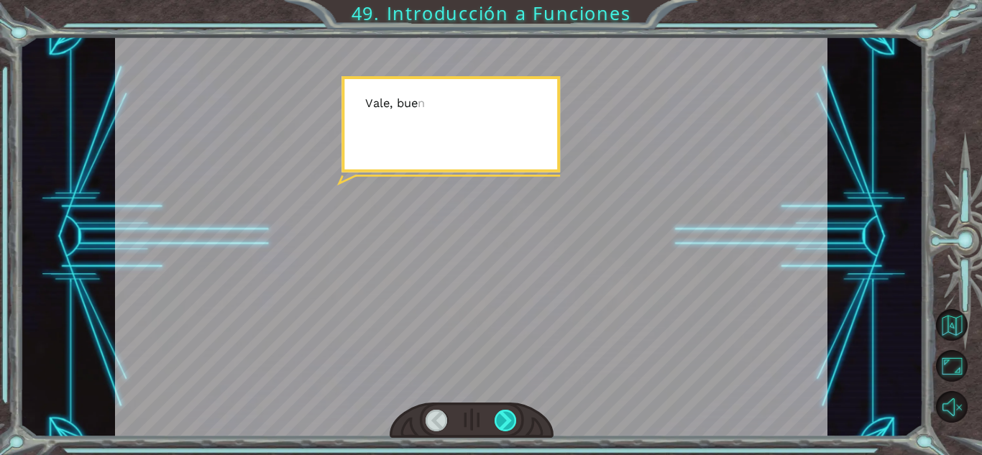
click at [496, 431] on div at bounding box center [506, 421] width 22 height 22
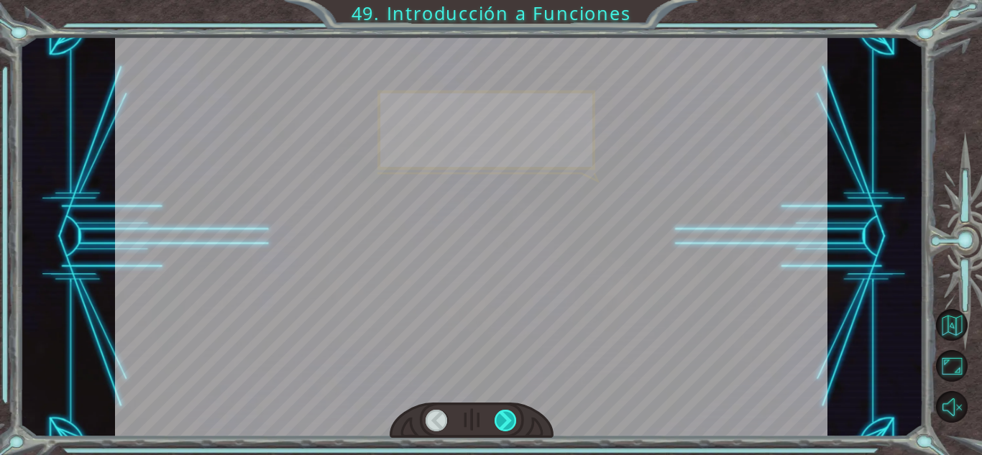
click at [496, 431] on div at bounding box center [506, 421] width 22 height 22
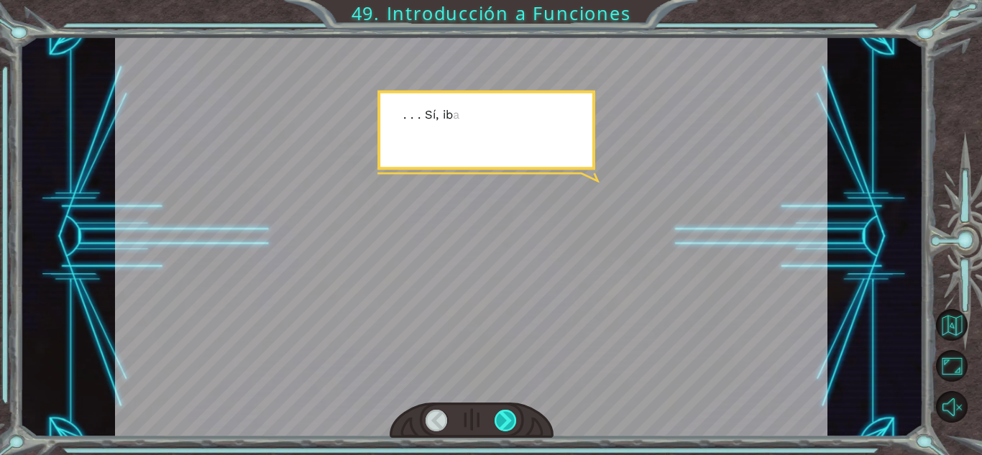
click at [496, 431] on div at bounding box center [506, 421] width 22 height 22
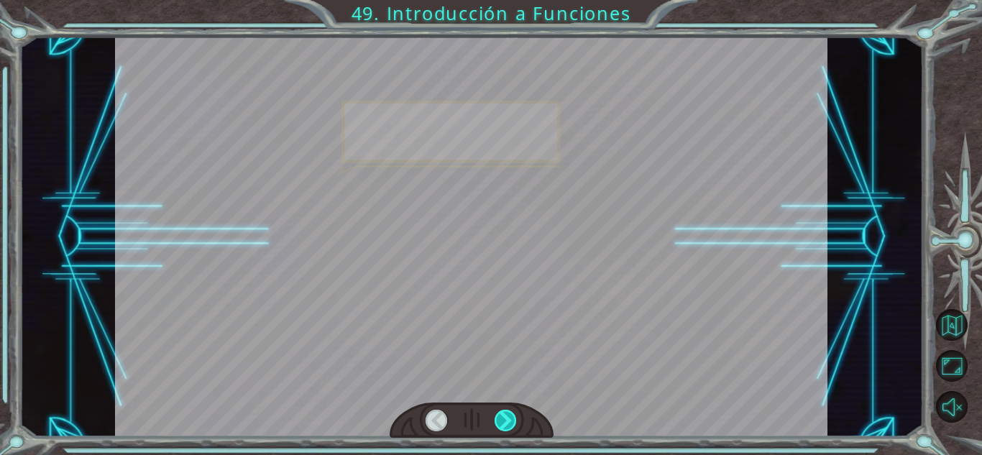
click at [496, 431] on div at bounding box center [506, 421] width 22 height 22
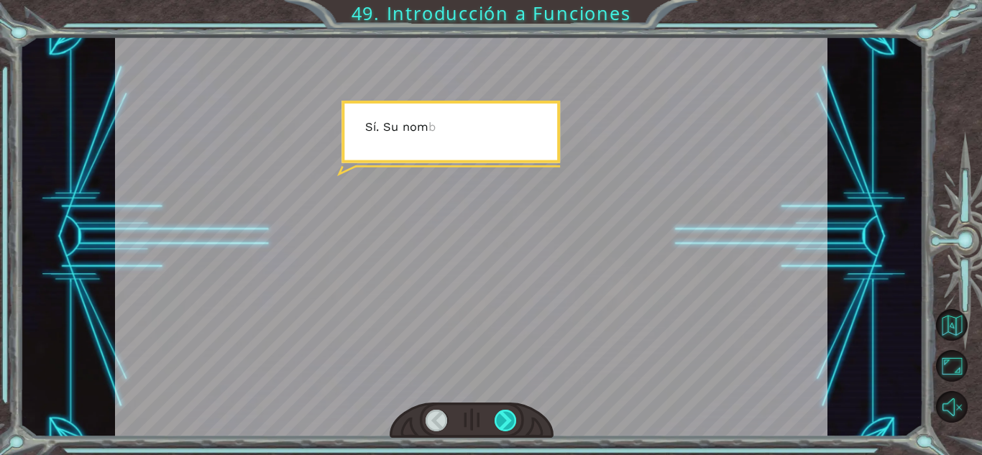
click at [496, 431] on div at bounding box center [506, 421] width 22 height 22
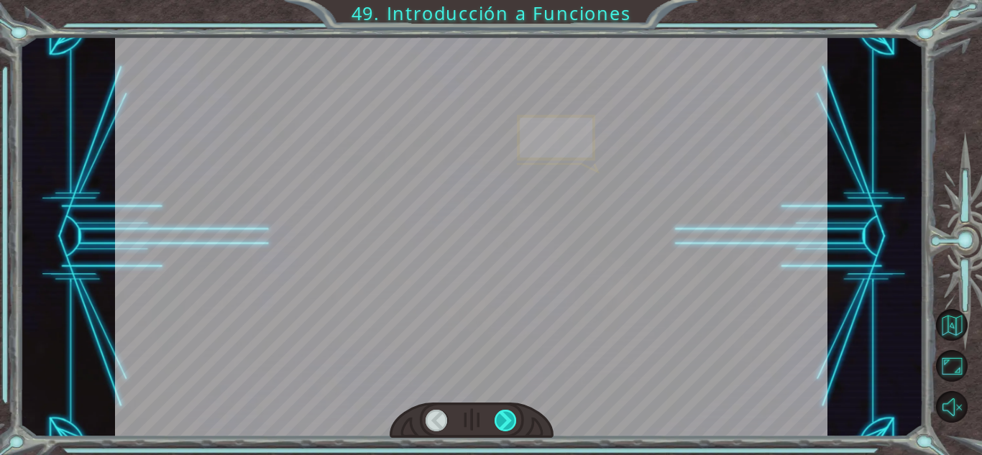
click at [496, 431] on div at bounding box center [506, 421] width 22 height 22
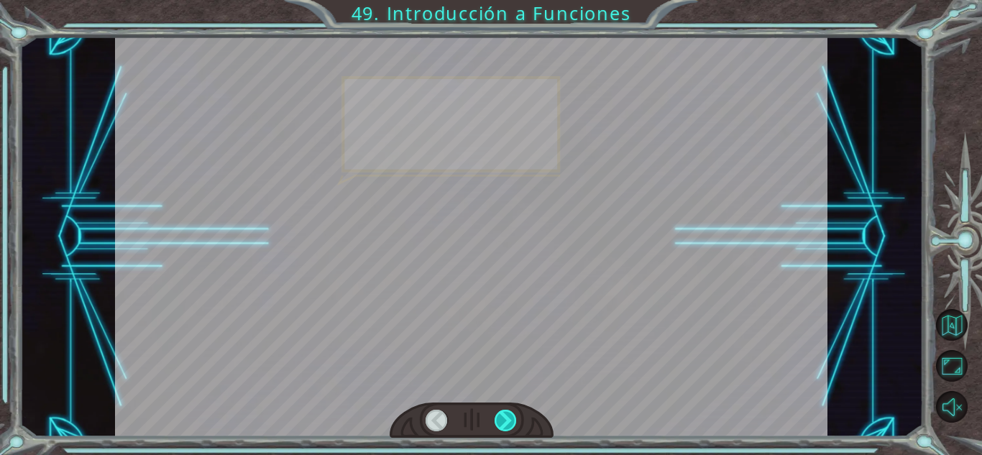
click at [496, 431] on div at bounding box center [506, 421] width 22 height 22
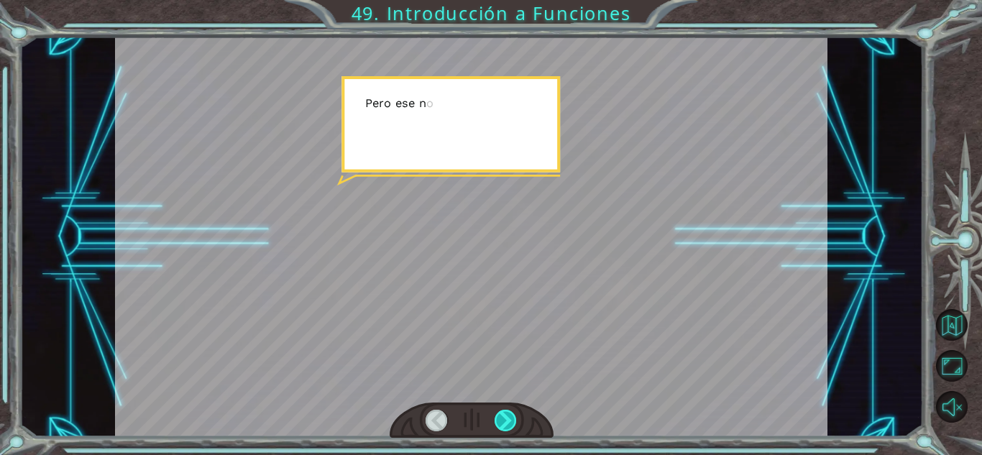
click at [496, 431] on div at bounding box center [506, 421] width 22 height 22
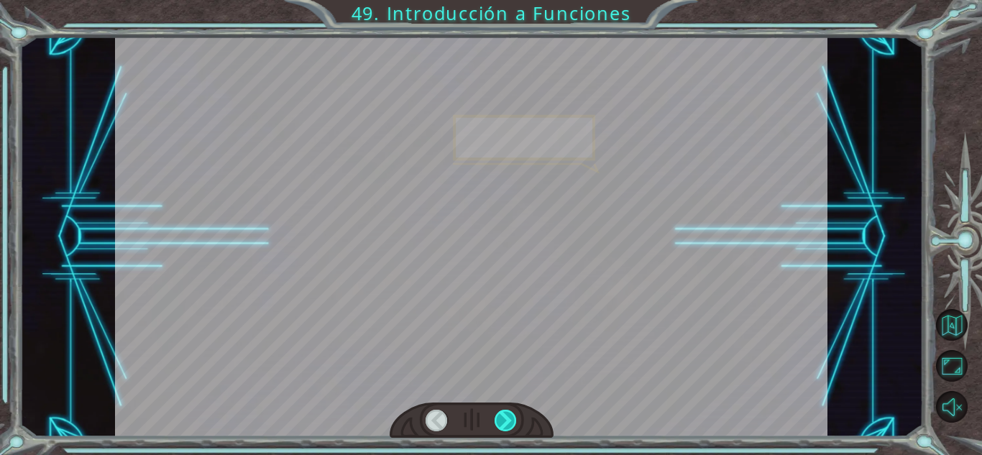
click at [496, 431] on div at bounding box center [506, 421] width 22 height 22
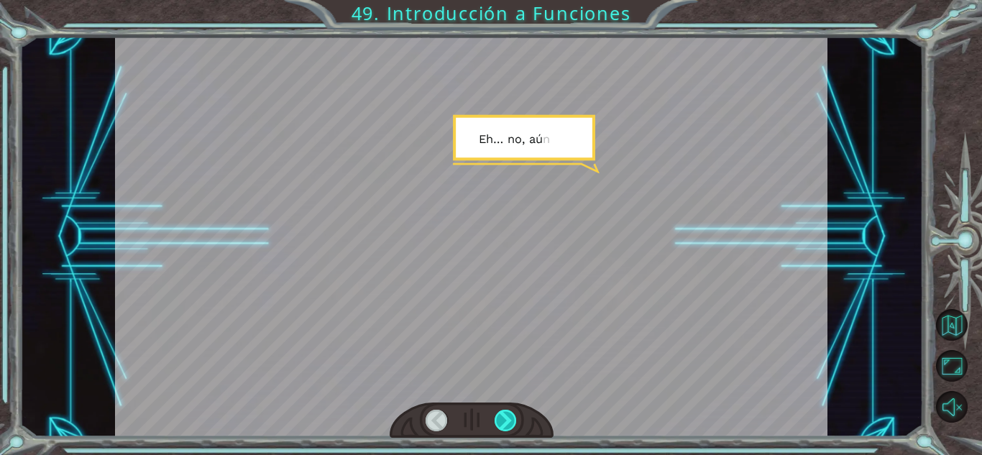
click at [496, 431] on div at bounding box center [506, 421] width 22 height 22
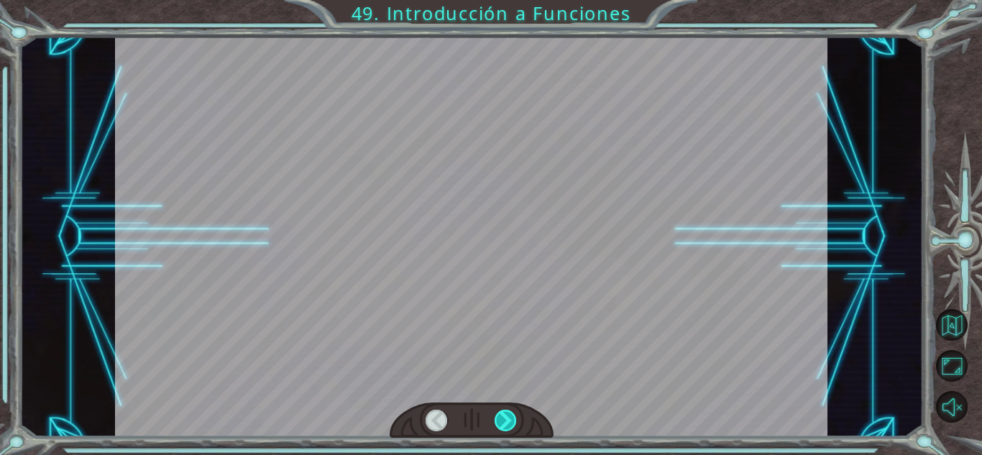
click at [496, 431] on div at bounding box center [506, 421] width 22 height 22
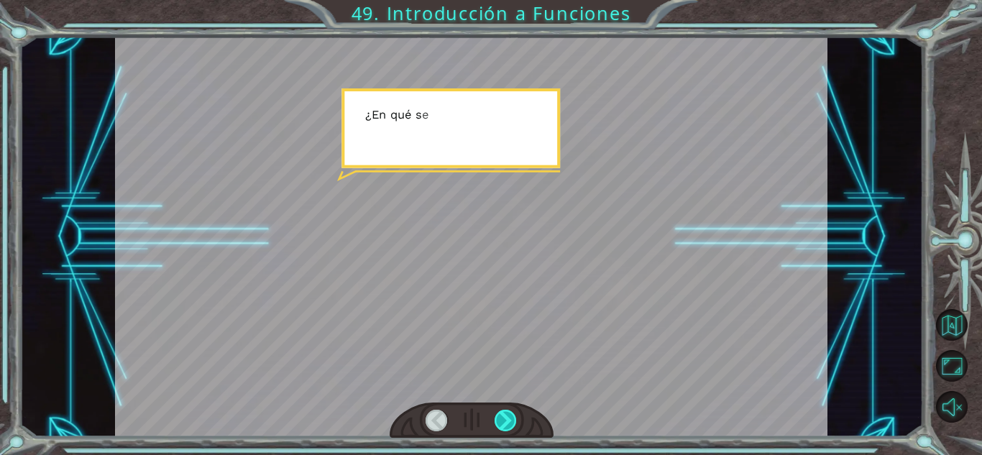
click at [496, 431] on div at bounding box center [506, 421] width 22 height 22
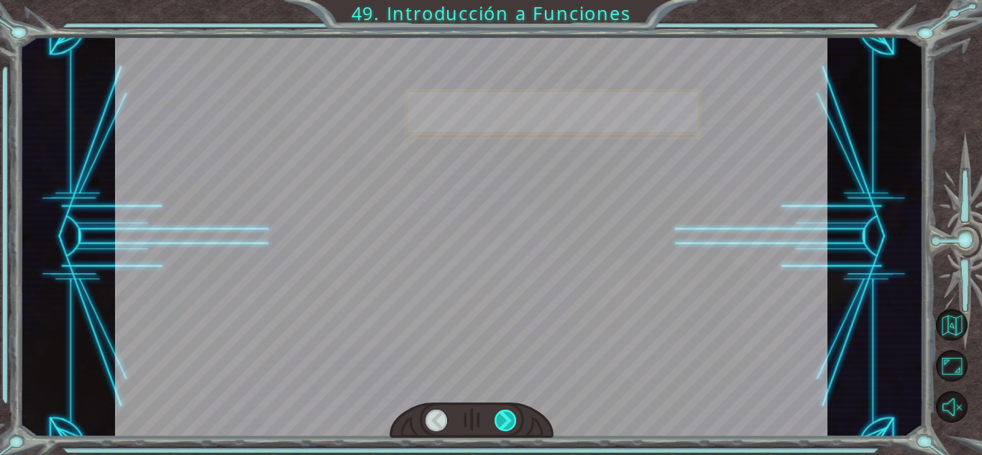
click at [496, 431] on div at bounding box center [506, 421] width 22 height 22
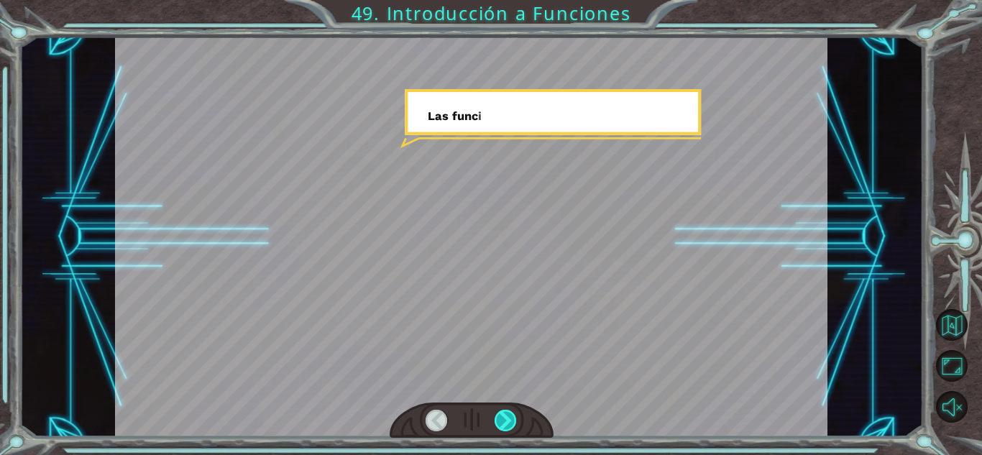
click at [496, 431] on div at bounding box center [506, 421] width 22 height 22
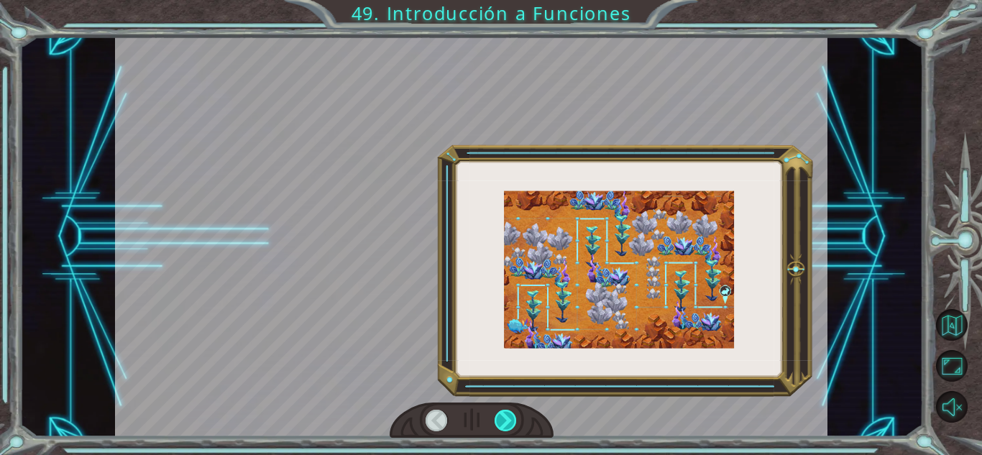
click at [496, 431] on div at bounding box center [506, 421] width 22 height 22
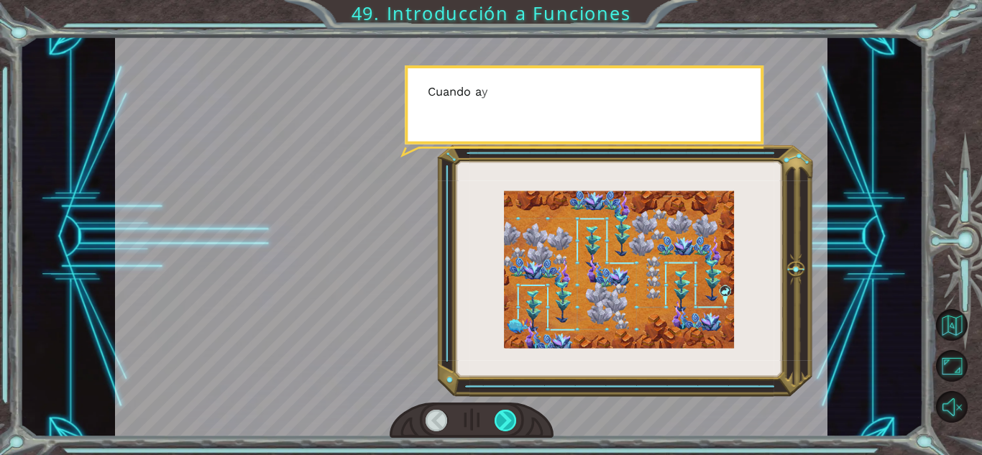
click at [496, 431] on div at bounding box center [506, 421] width 22 height 22
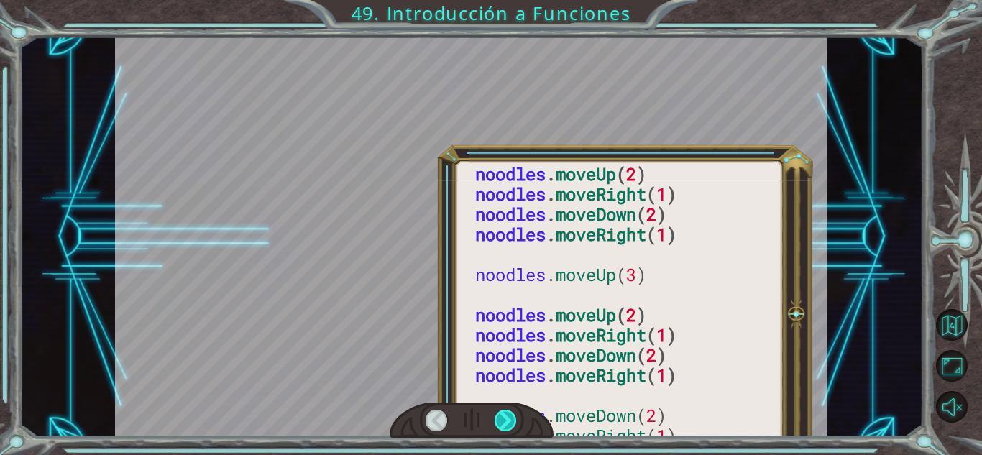
click at [496, 431] on div at bounding box center [506, 421] width 22 height 22
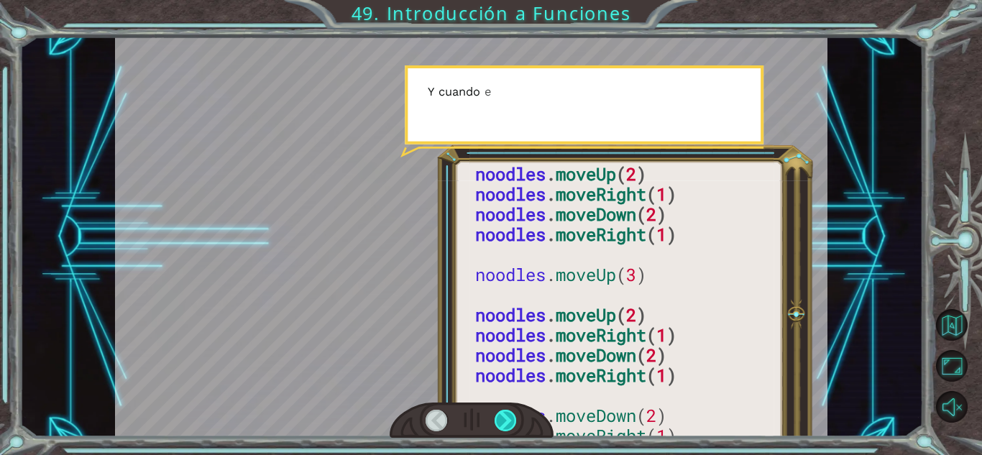
click at [496, 431] on div at bounding box center [506, 421] width 22 height 22
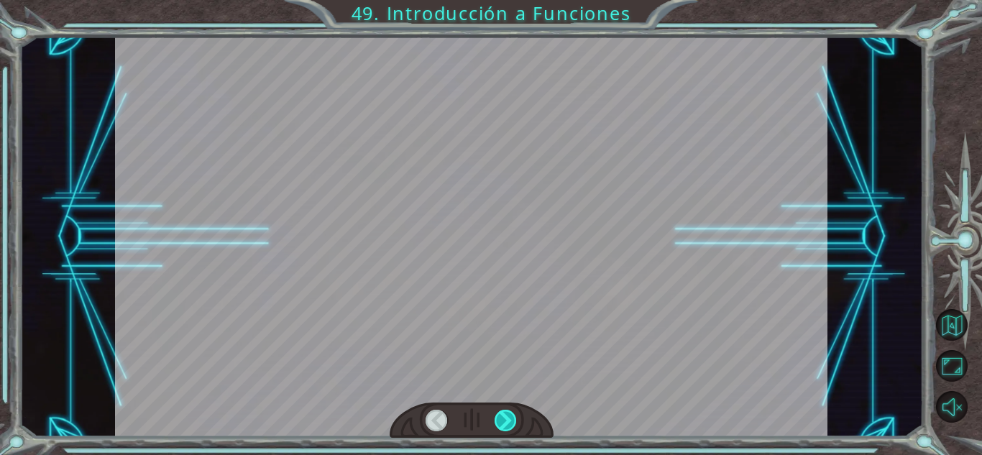
click at [496, 431] on div at bounding box center [506, 421] width 22 height 22
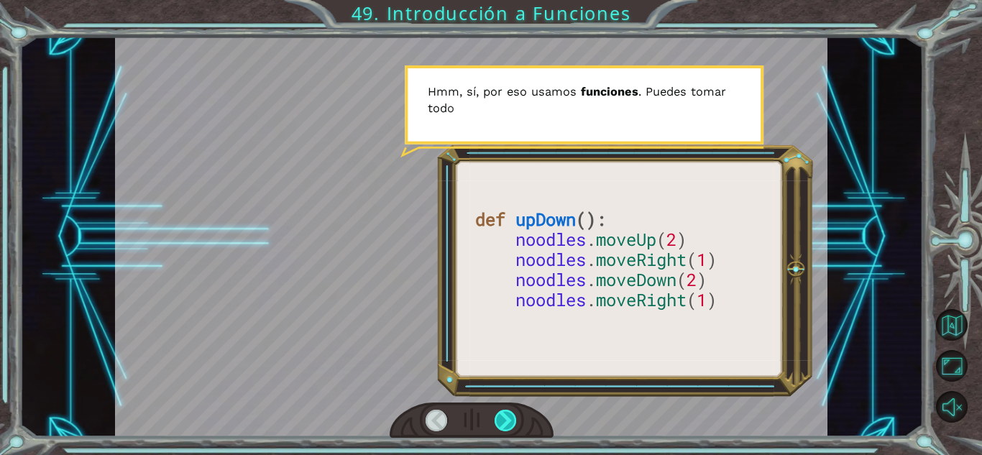
click at [513, 429] on div at bounding box center [506, 421] width 22 height 22
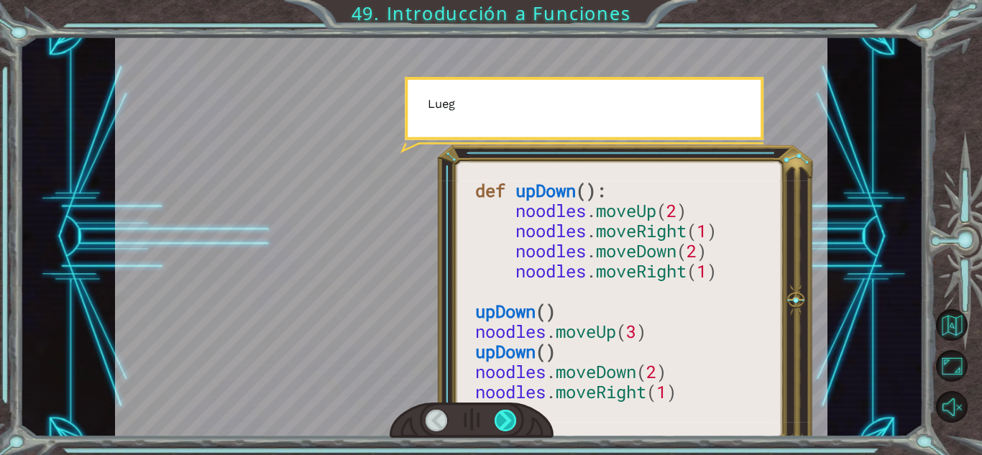
click at [513, 429] on div at bounding box center [506, 421] width 22 height 22
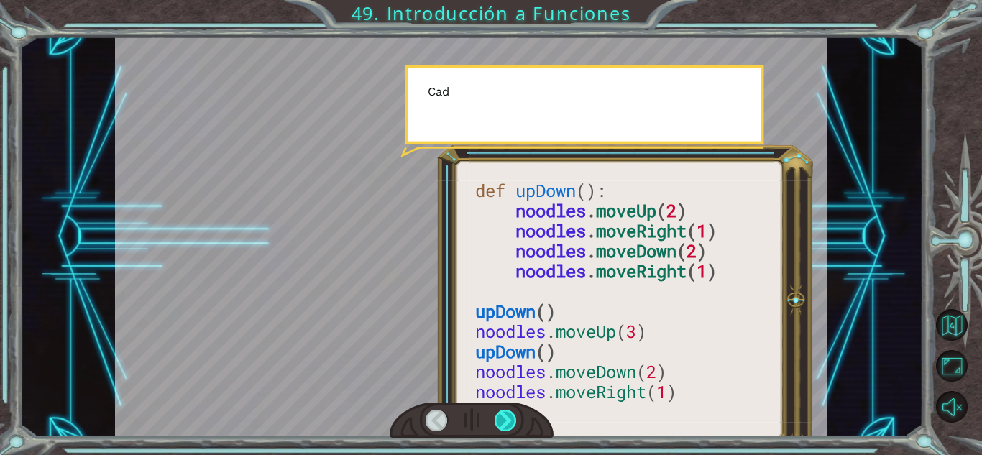
click at [513, 429] on div at bounding box center [506, 421] width 22 height 22
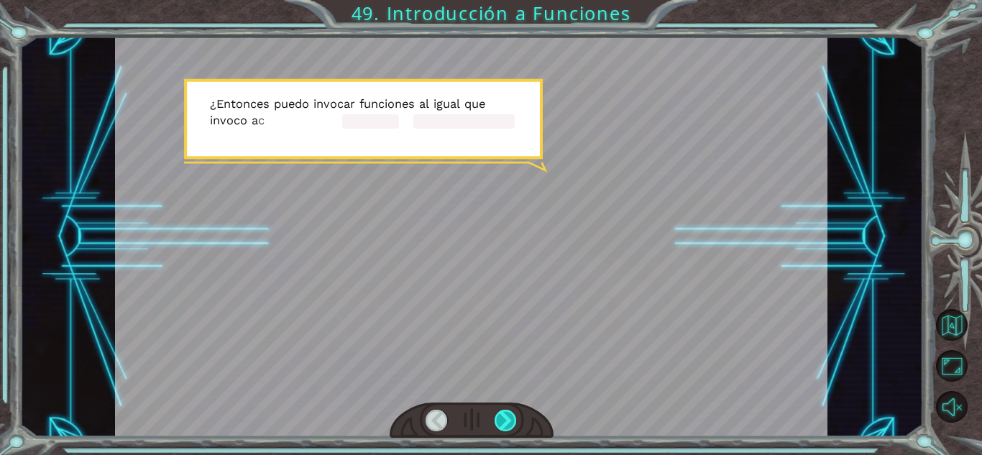
drag, startPoint x: 513, startPoint y: 429, endPoint x: 502, endPoint y: 422, distance: 12.6
click at [502, 422] on div at bounding box center [506, 421] width 22 height 22
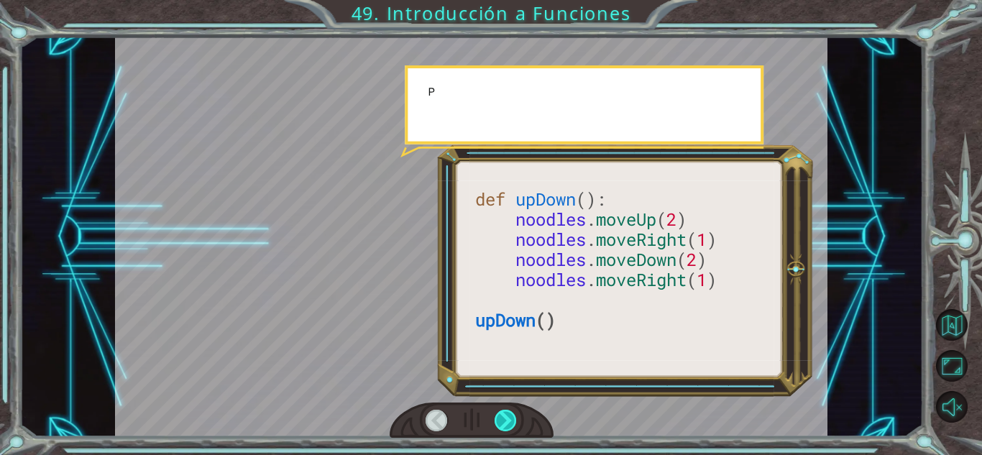
click at [502, 422] on div at bounding box center [506, 421] width 22 height 22
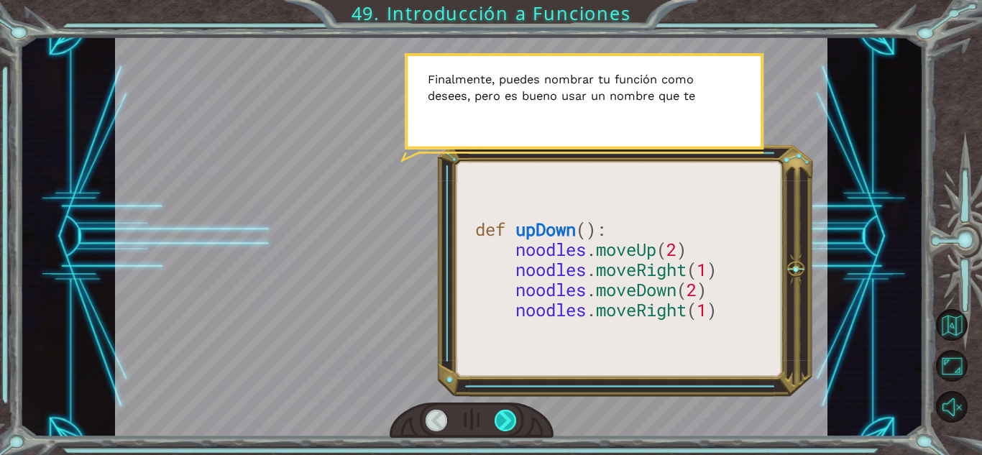
click at [500, 418] on div at bounding box center [506, 421] width 22 height 22
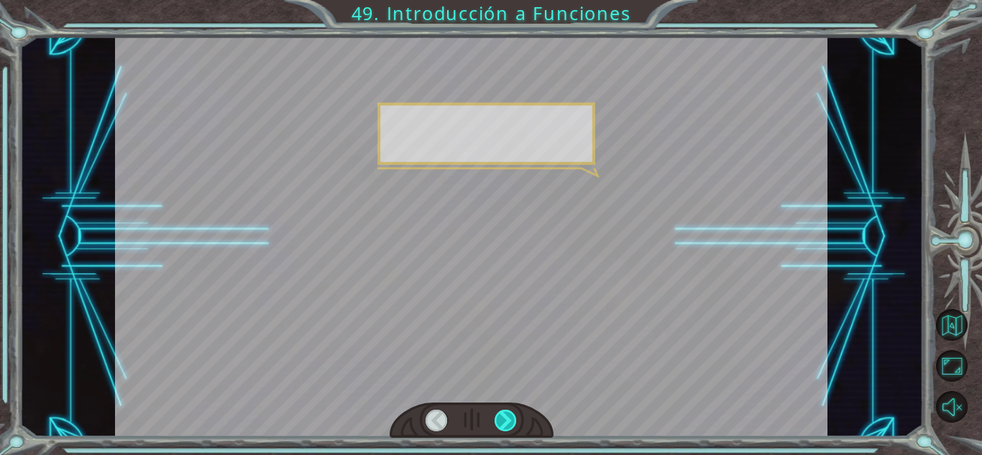
click at [500, 418] on div at bounding box center [506, 421] width 22 height 22
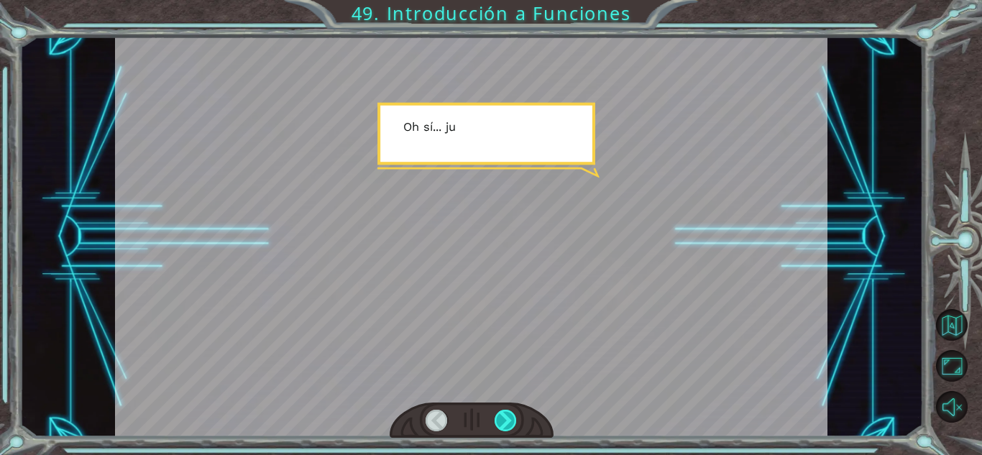
click at [500, 418] on div at bounding box center [506, 421] width 22 height 22
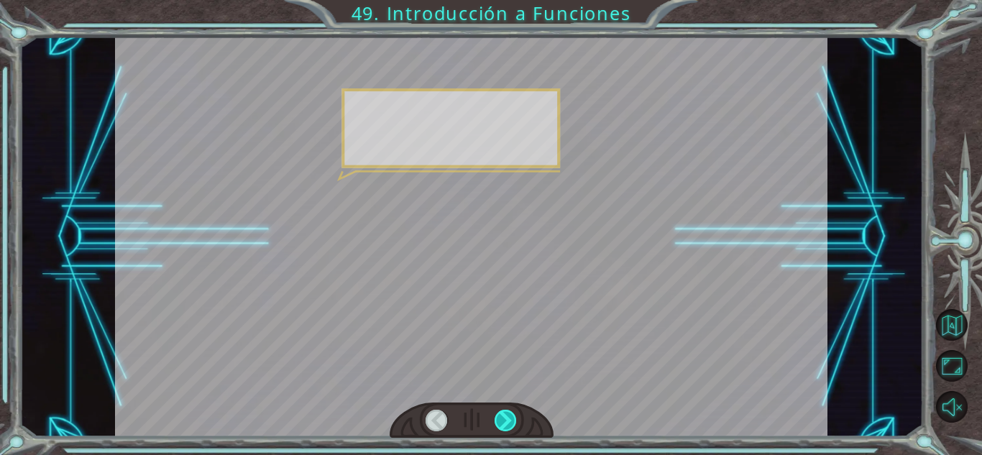
click at [500, 418] on div at bounding box center [506, 421] width 22 height 22
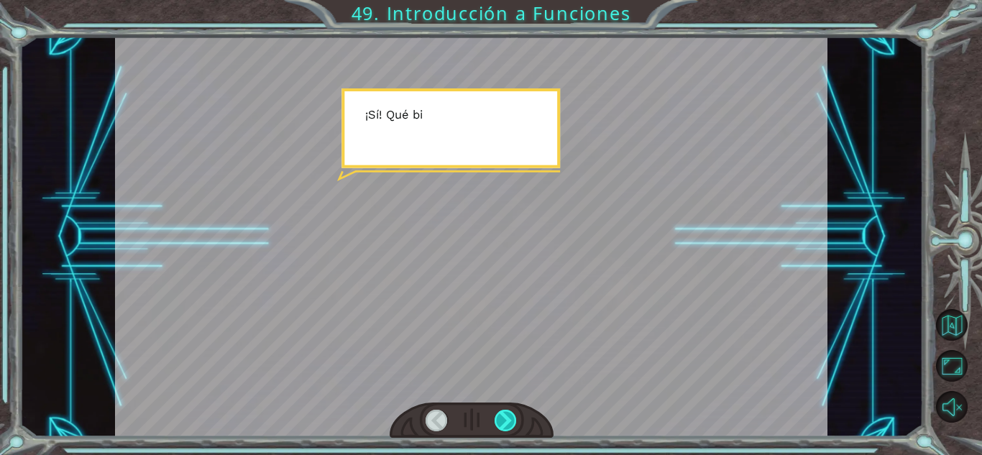
click at [500, 418] on div at bounding box center [506, 421] width 22 height 22
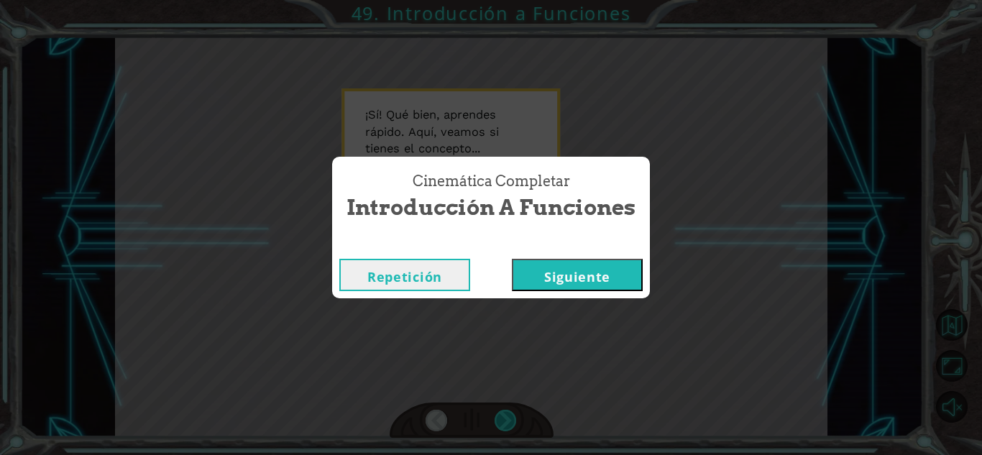
click at [500, 418] on div "Cinemática Completar Introducción a Funciones Repetición [GEOGRAPHIC_DATA]" at bounding box center [491, 227] width 982 height 455
click at [614, 267] on button "Siguiente" at bounding box center [577, 275] width 131 height 32
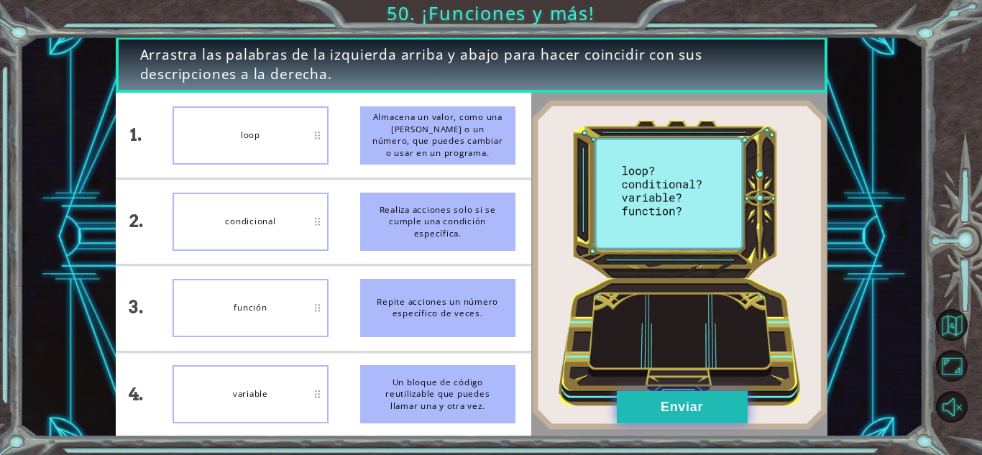
click at [677, 395] on button "Enviar" at bounding box center [682, 407] width 131 height 32
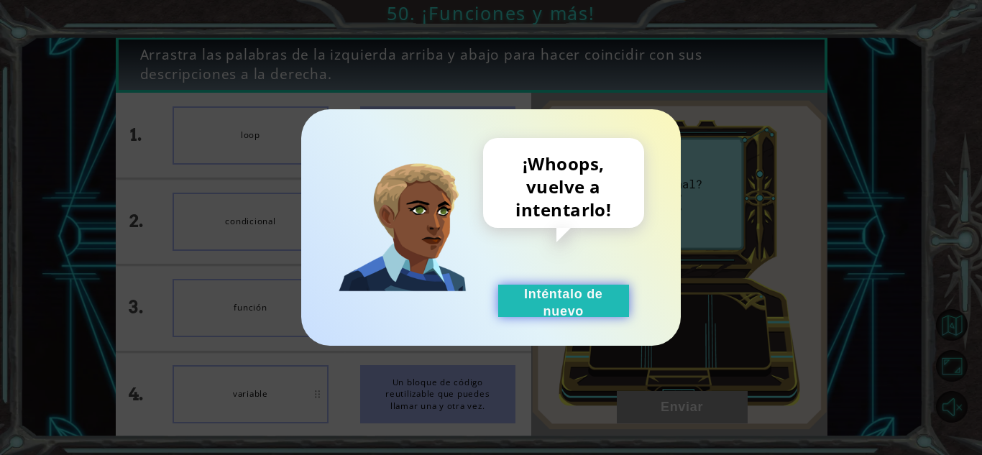
click at [573, 306] on button "Inténtalo de nuevo" at bounding box center [563, 301] width 131 height 32
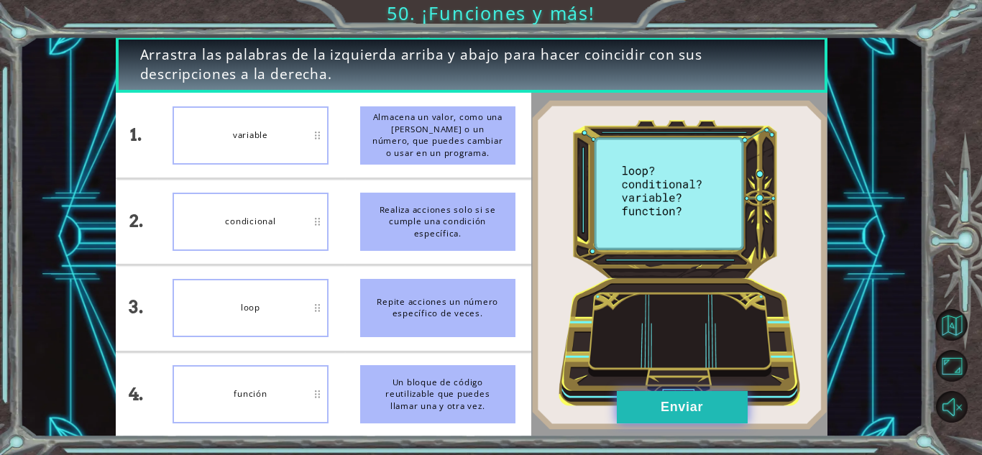
click at [741, 404] on button "Enviar" at bounding box center [682, 407] width 131 height 32
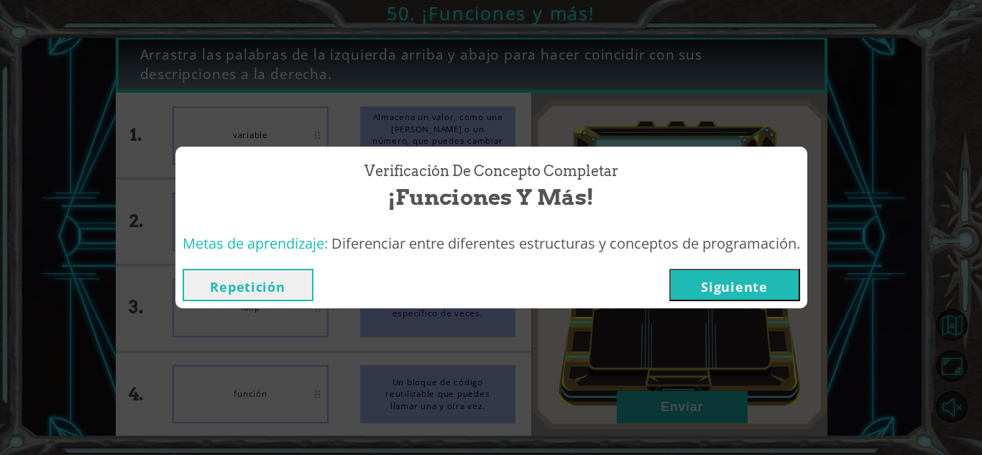
click at [758, 303] on div "Repetición [GEOGRAPHIC_DATA]" at bounding box center [491, 285] width 632 height 47
click at [753, 297] on button "Siguiente" at bounding box center [734, 285] width 131 height 32
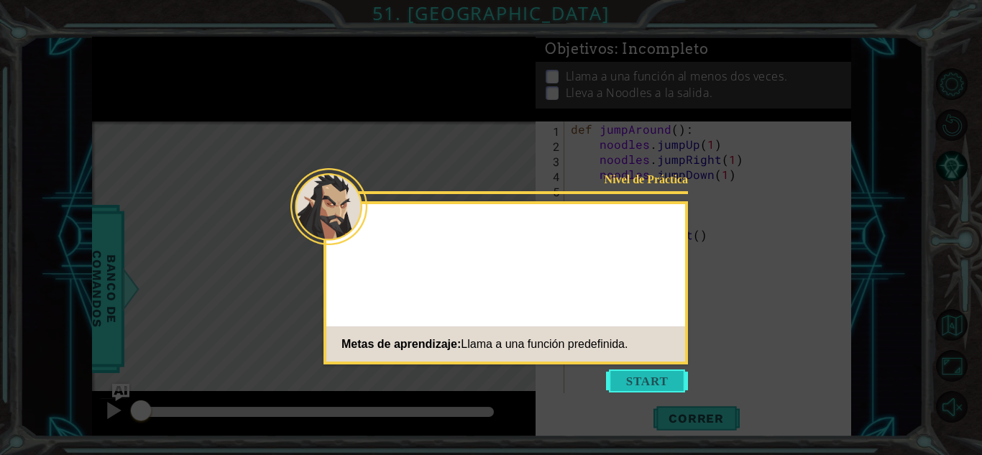
click at [641, 388] on button "Start" at bounding box center [647, 381] width 82 height 23
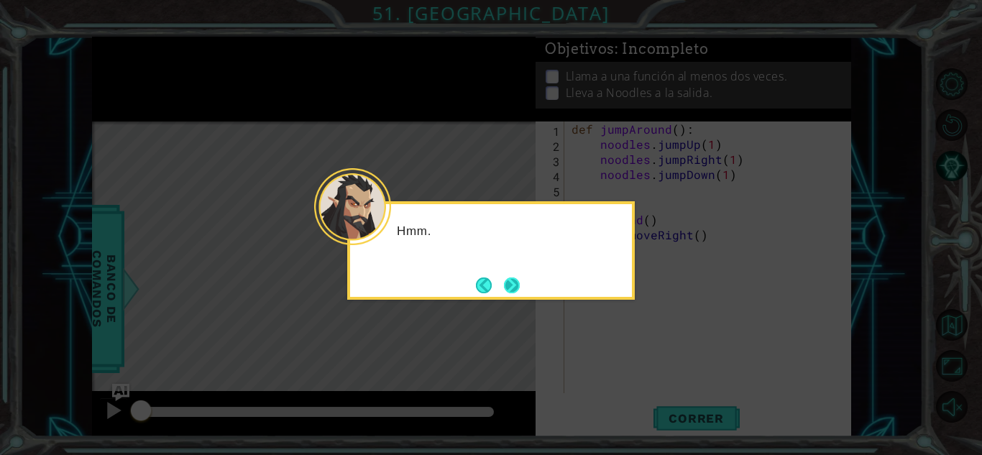
click at [507, 281] on button "Next" at bounding box center [512, 286] width 16 height 16
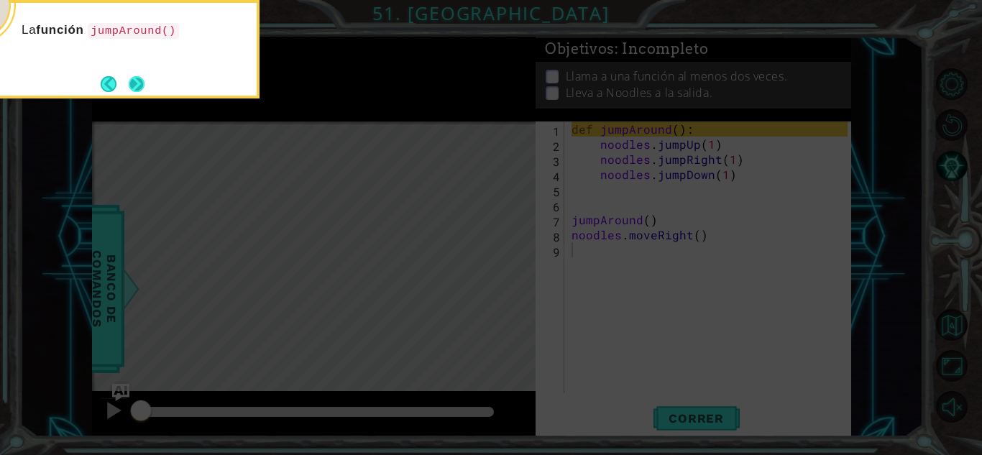
click at [141, 83] on button "Next" at bounding box center [137, 84] width 18 height 18
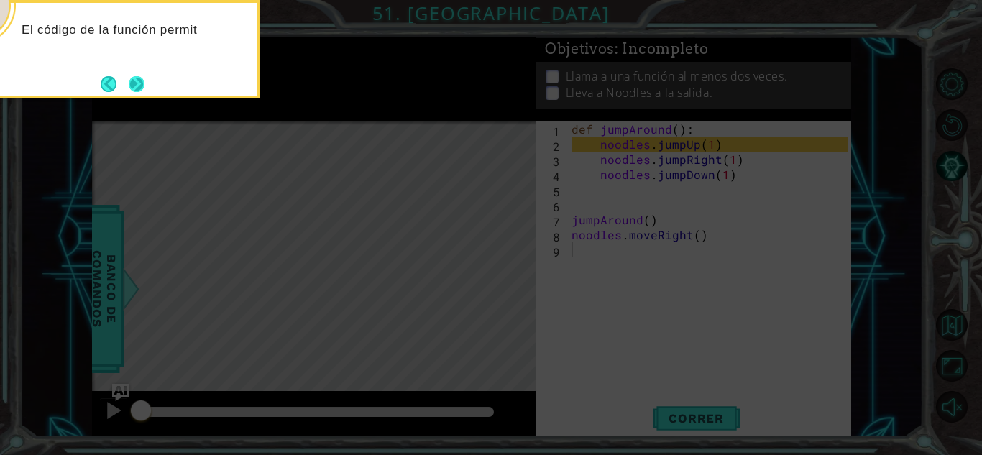
click at [135, 83] on button "Next" at bounding box center [137, 84] width 16 height 16
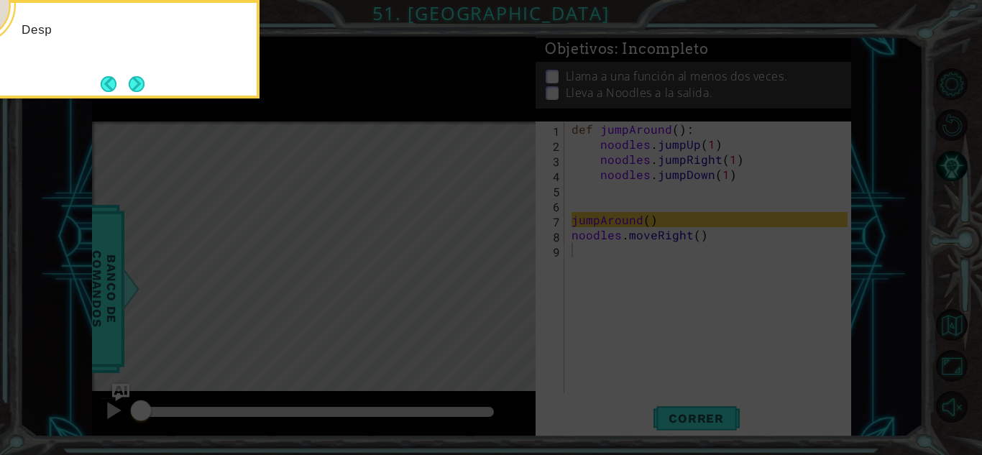
click at [135, 83] on button "Next" at bounding box center [136, 83] width 17 height 17
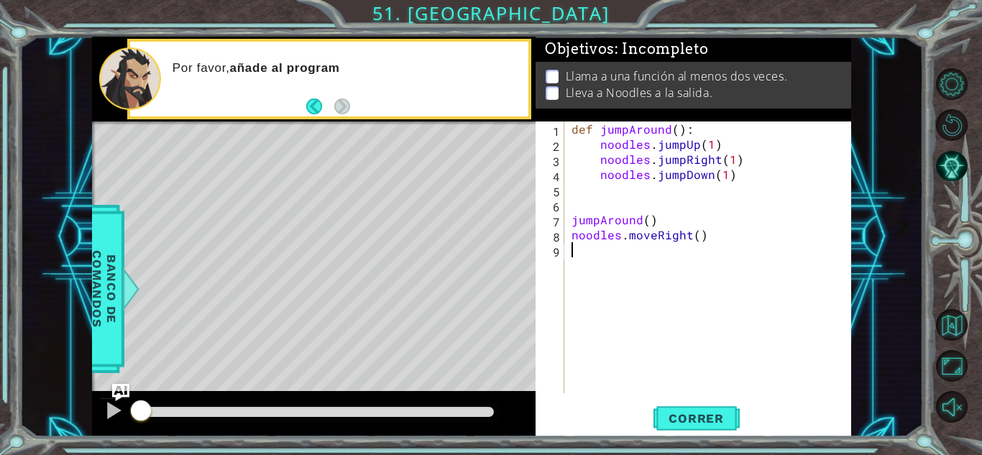
click at [718, 400] on div "1 2 3 4 5 6 7 8 9 def jumpAround ( ) : noodles . jumpUp ( 1 ) noodles . jumpRig…" at bounding box center [694, 279] width 316 height 315
click at [715, 413] on span "Correr" at bounding box center [696, 418] width 84 height 14
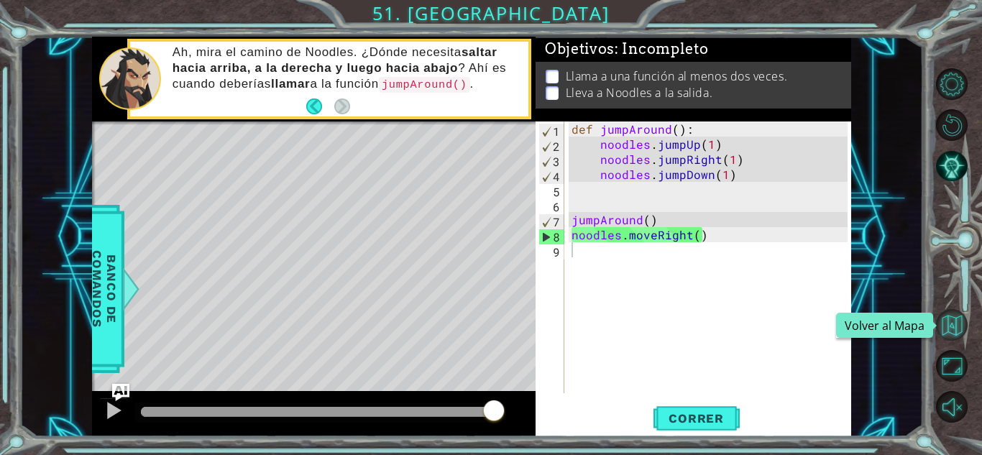
click at [953, 311] on button "Volver al Mapa" at bounding box center [952, 325] width 32 height 32
